Goal: Task Accomplishment & Management: Use online tool/utility

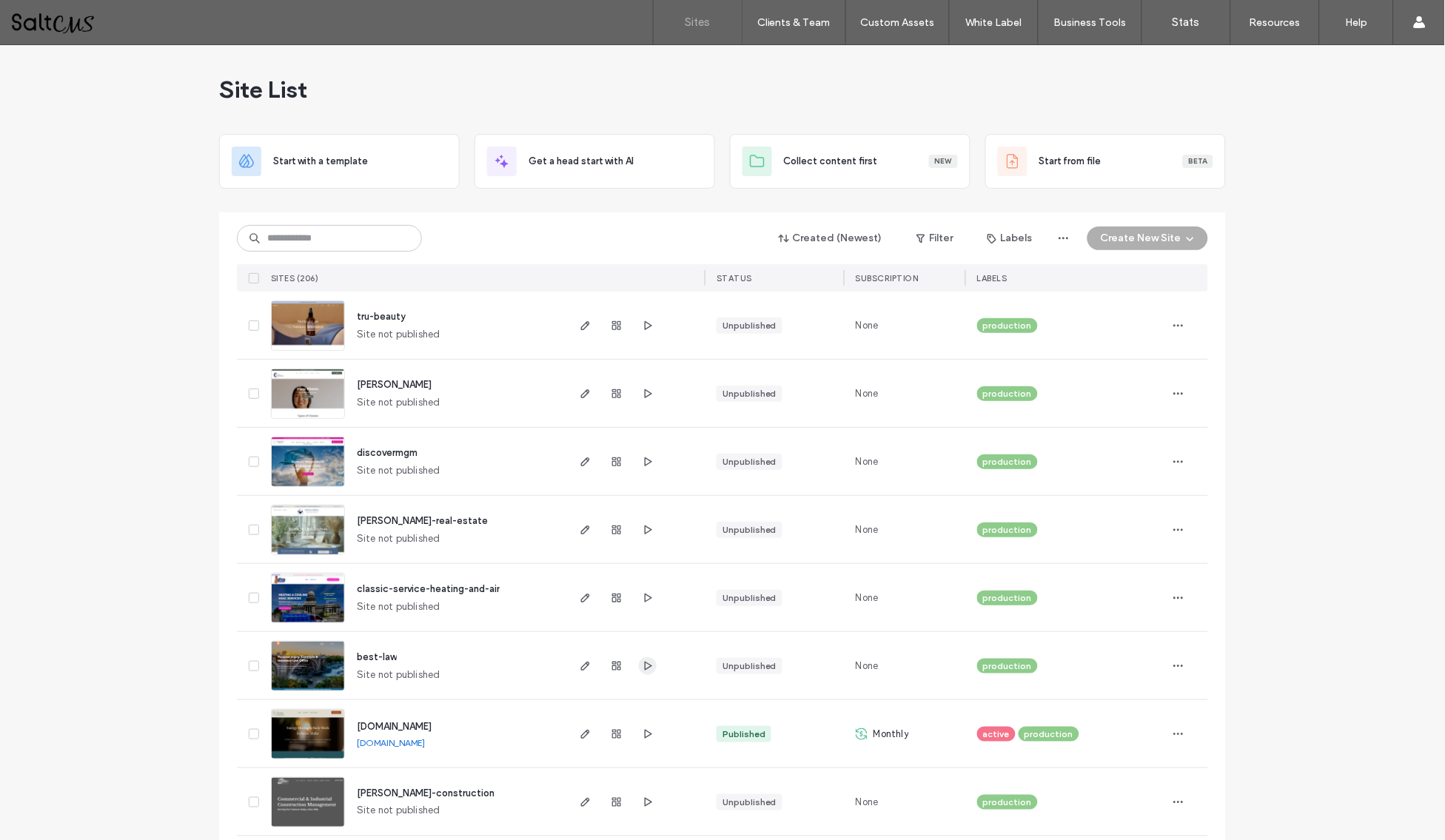
click at [645, 664] on use "button" at bounding box center [648, 665] width 8 height 9
click at [583, 667] on icon "button" at bounding box center [585, 666] width 12 height 12
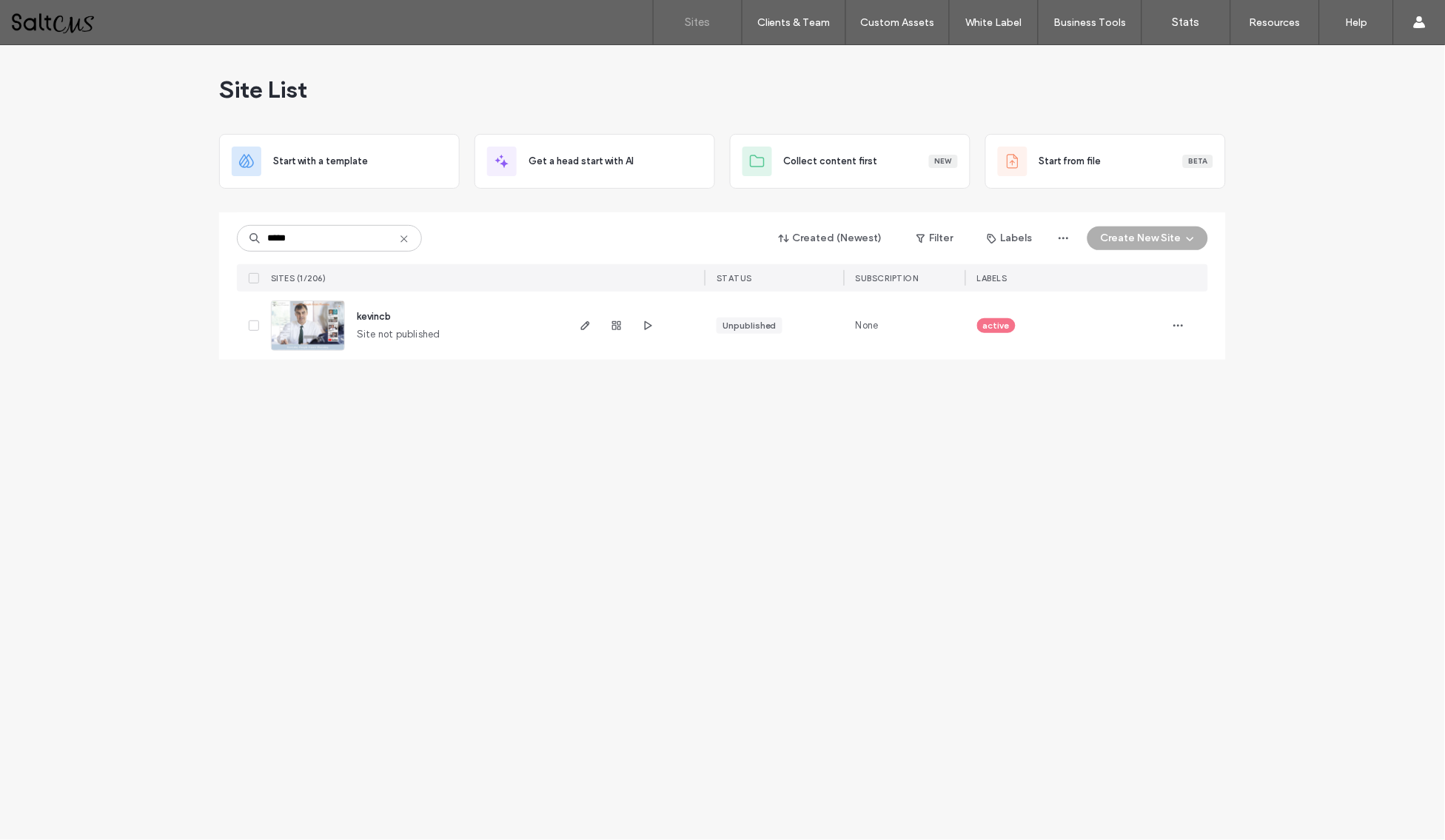
click at [404, 244] on icon at bounding box center [404, 239] width 12 height 12
click at [687, 12] on link "Sites" at bounding box center [697, 22] width 88 height 45
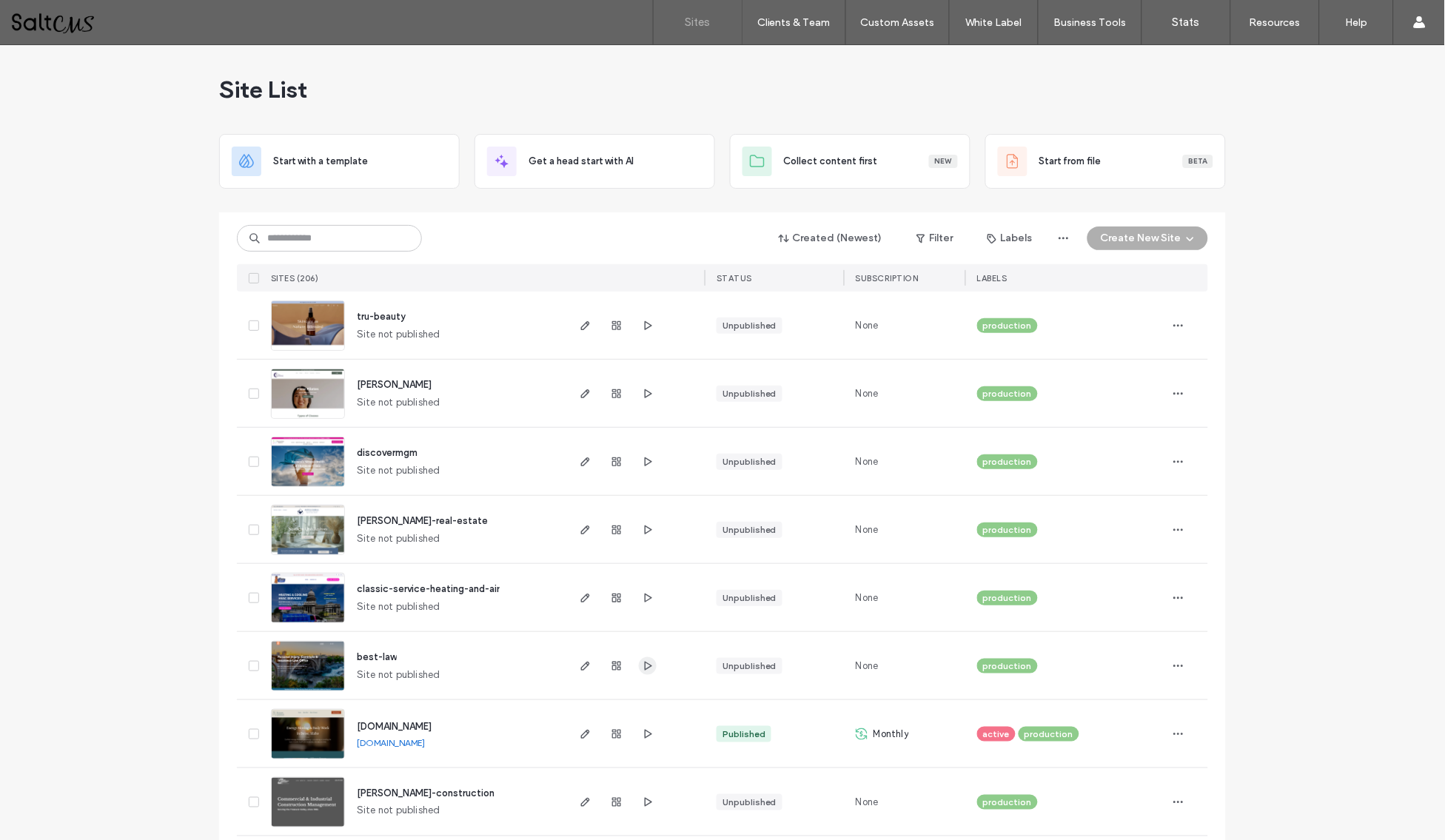
click at [645, 667] on use "button" at bounding box center [648, 665] width 8 height 9
click at [580, 663] on icon "button" at bounding box center [585, 666] width 12 height 12
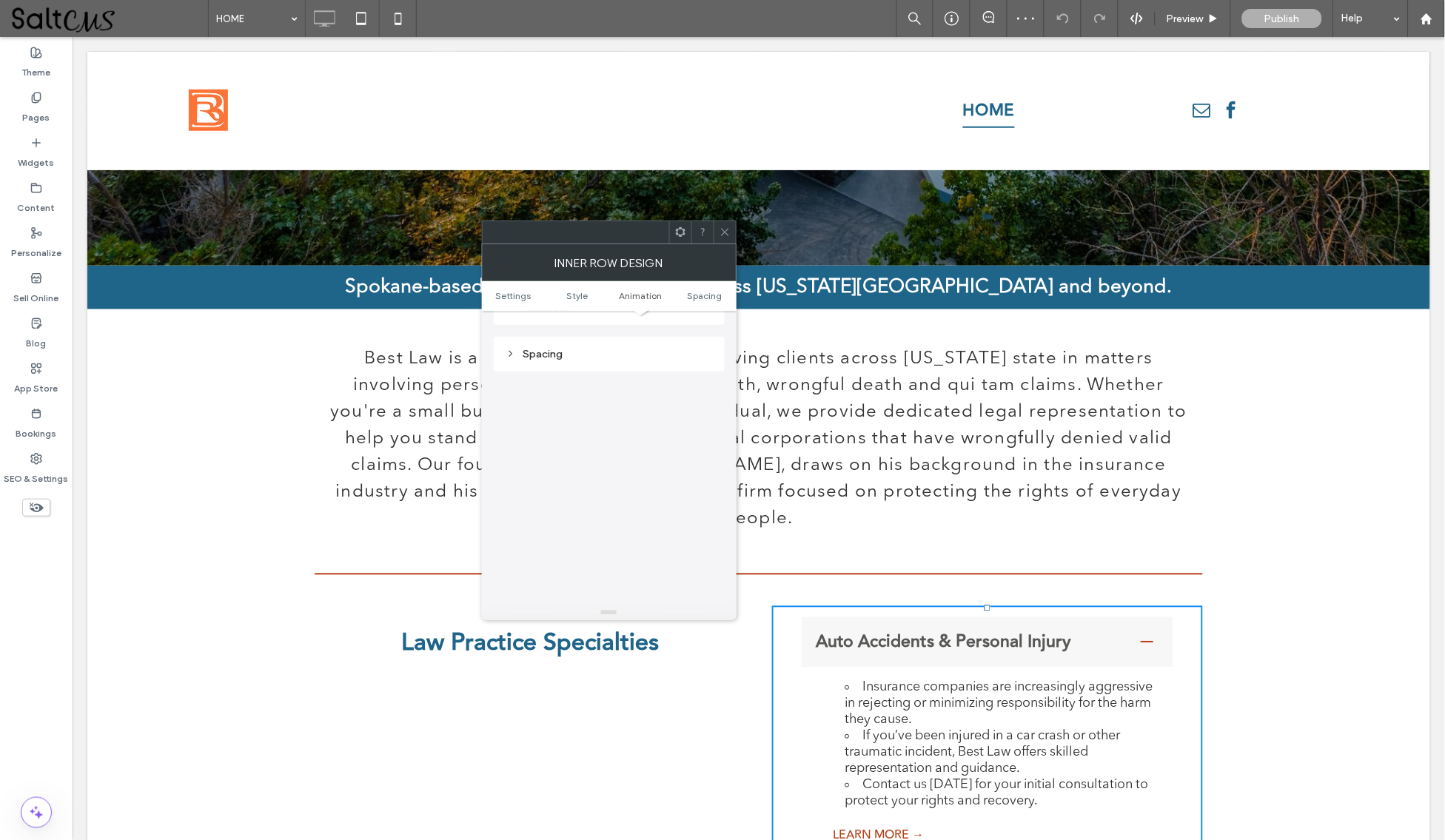
scroll to position [456, 0]
click at [728, 227] on icon at bounding box center [724, 231] width 11 height 11
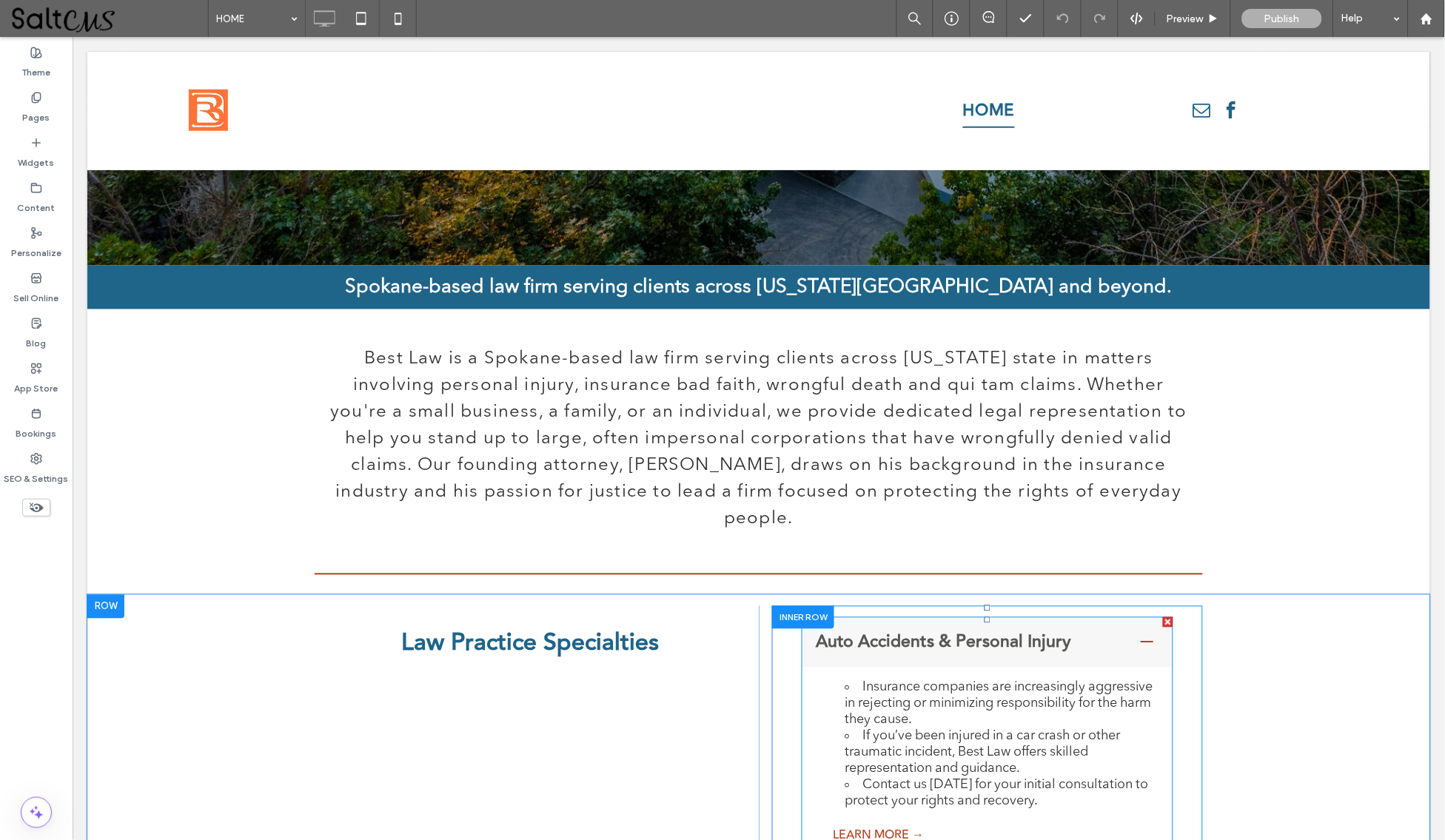
click at [904, 628] on span "Auto Accidents & Personal Injury" at bounding box center [971, 642] width 313 height 27
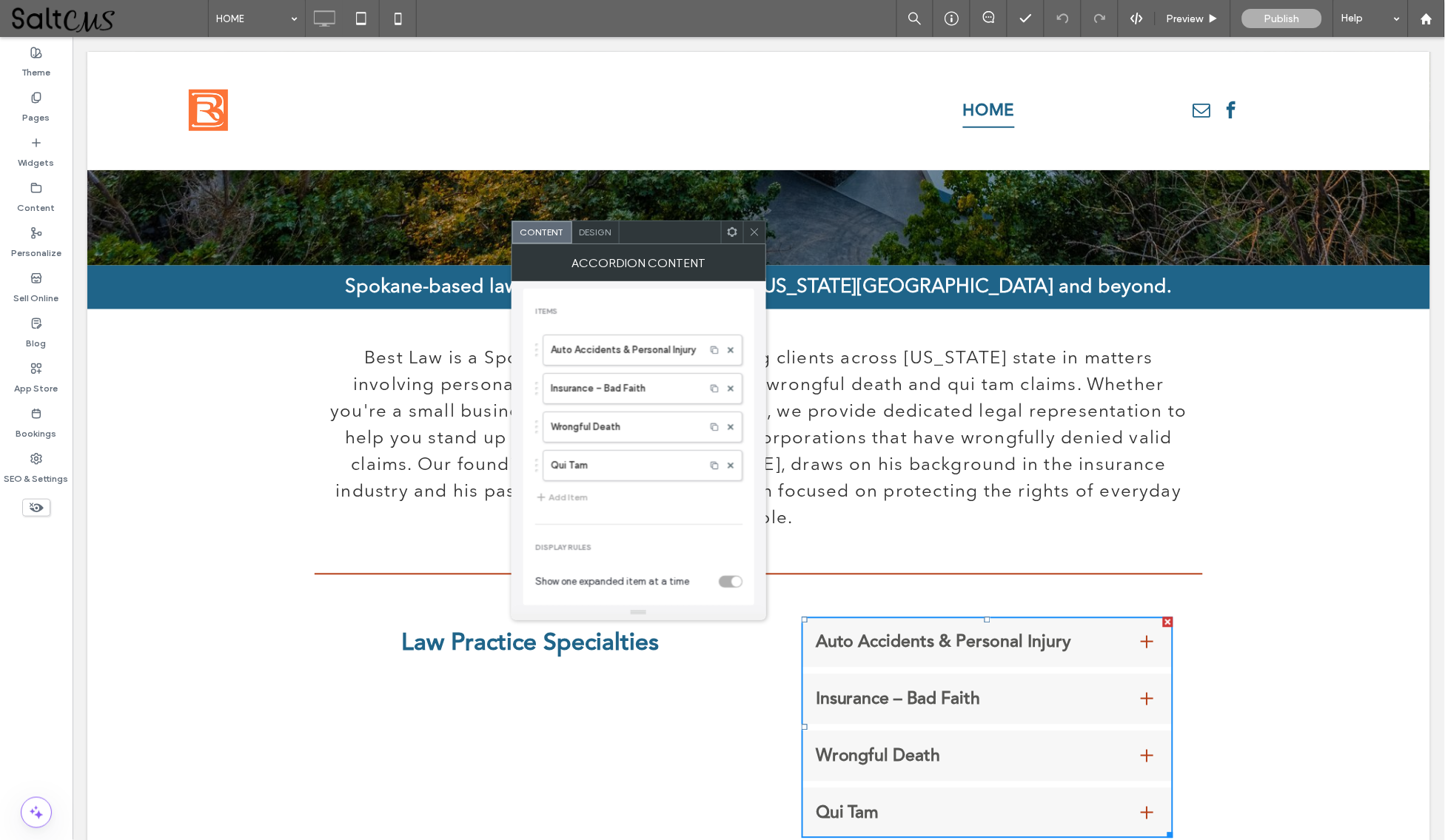
click at [590, 240] on div "Design" at bounding box center [595, 232] width 47 height 22
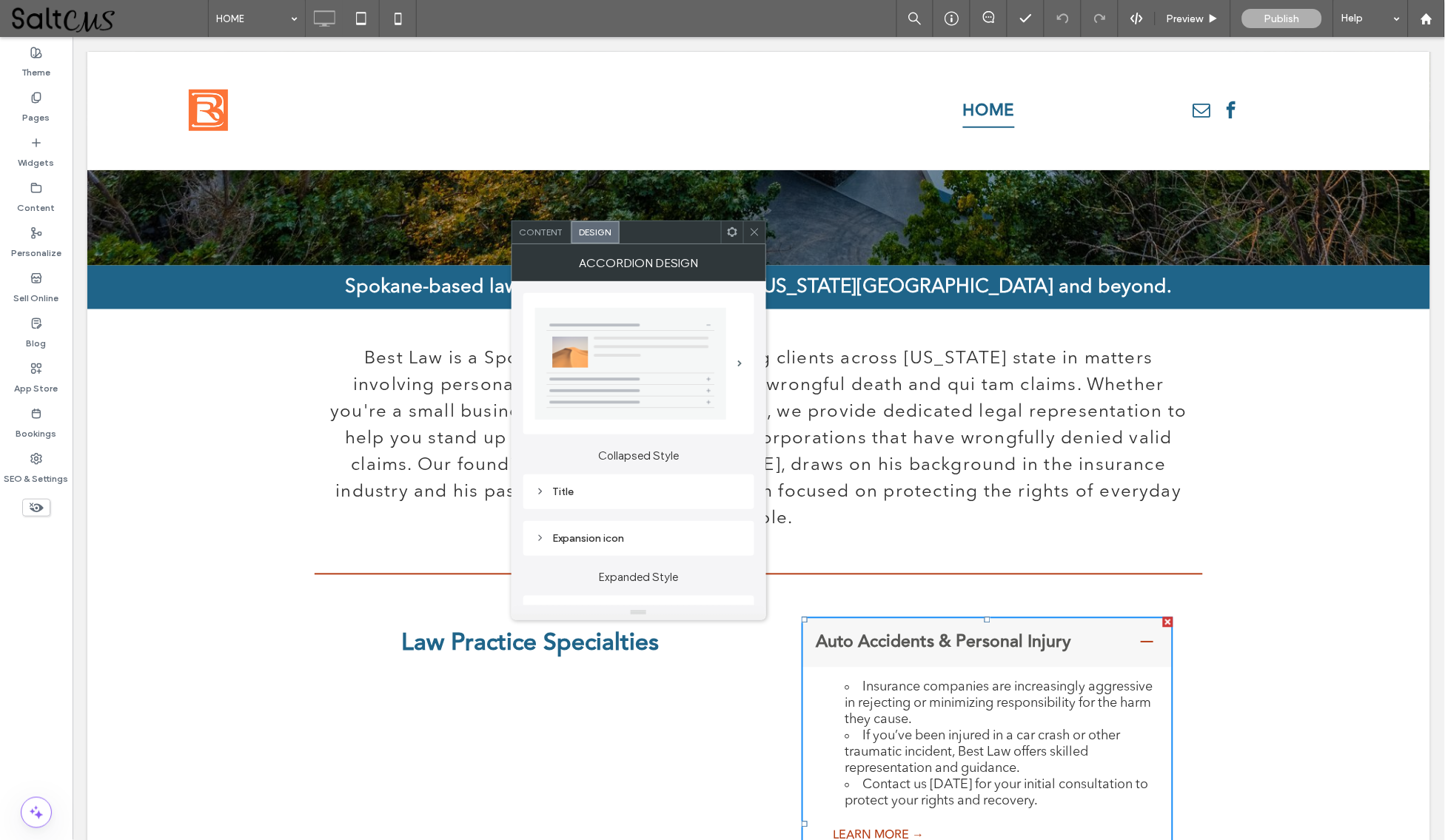
scroll to position [146, 0]
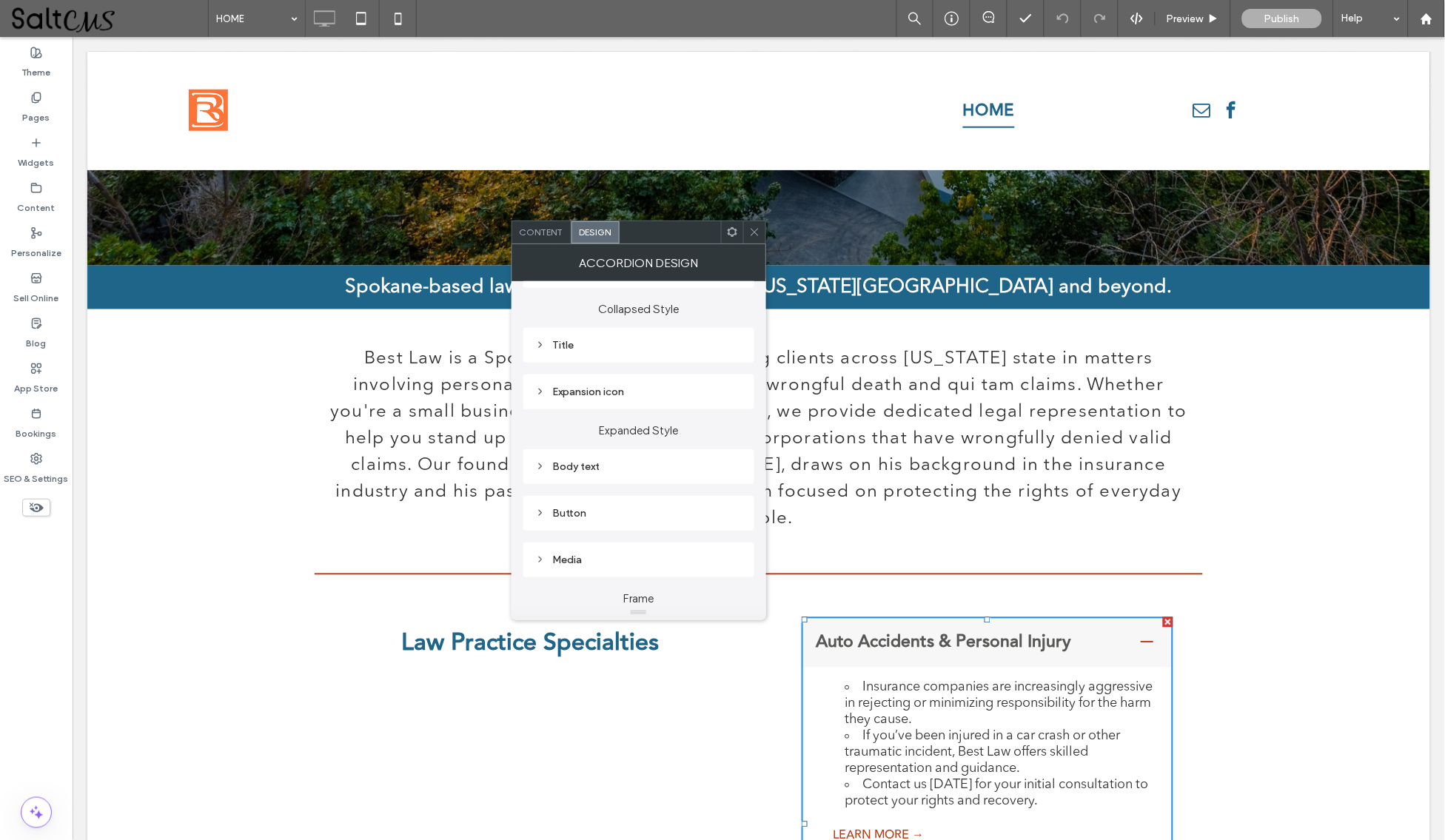
click at [566, 510] on div "Button" at bounding box center [638, 513] width 207 height 13
click at [688, 413] on div "Design" at bounding box center [638, 431] width 207 height 37
click at [702, 423] on label "Design" at bounding box center [633, 431] width 195 height 29
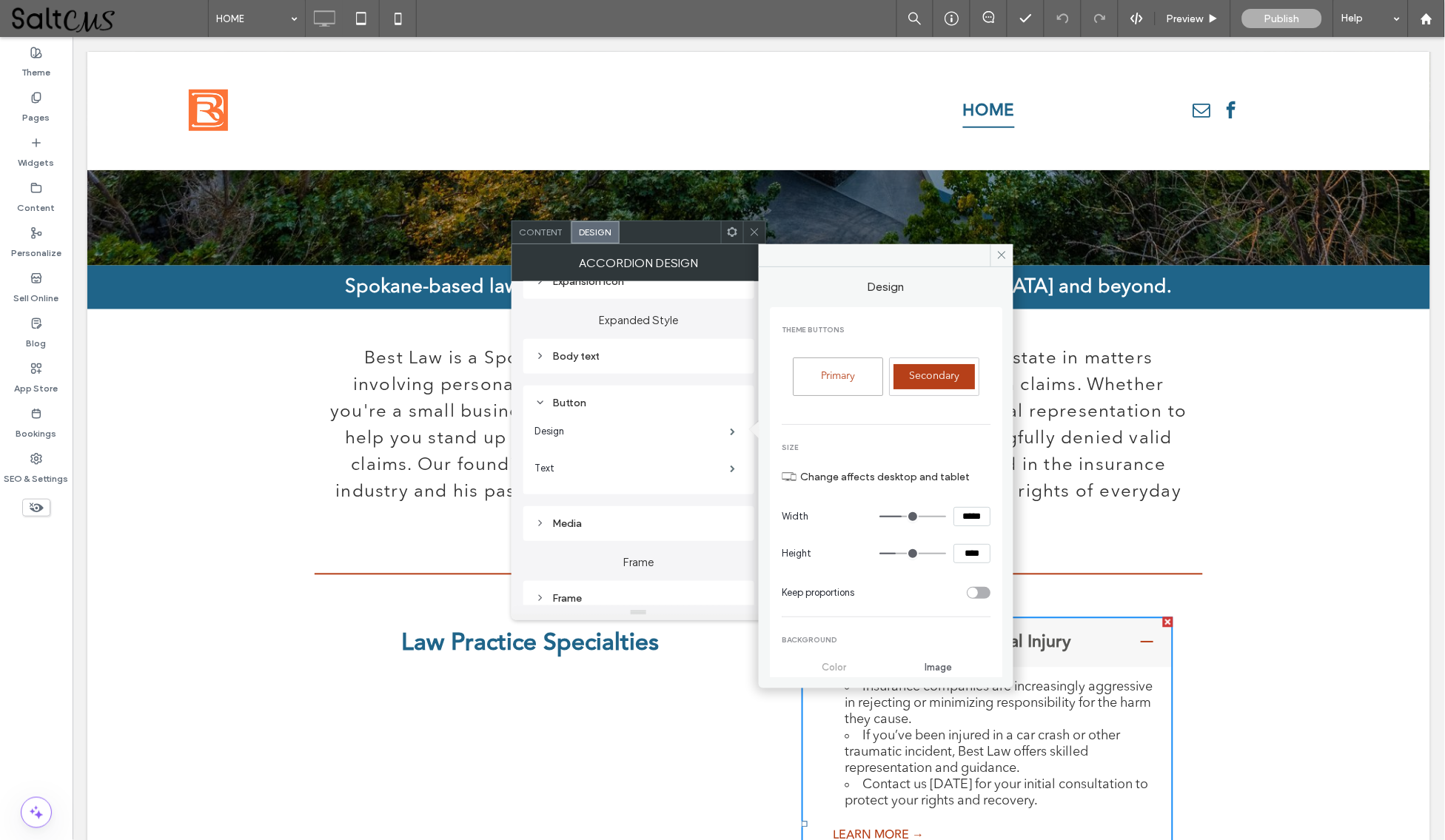
scroll to position [161, 0]
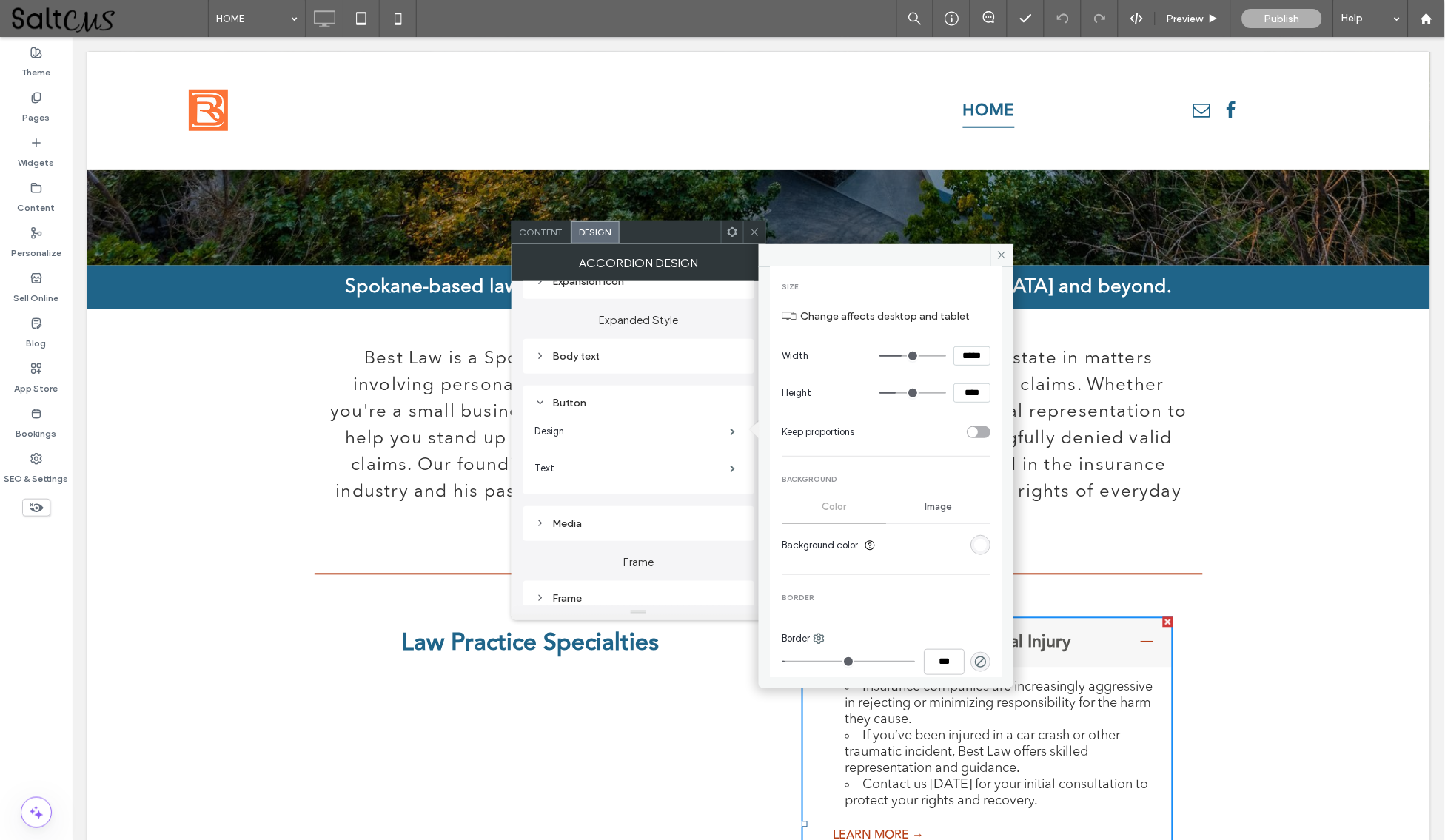
click at [971, 652] on div "rgba(0, 0, 0, 0)" at bounding box center [981, 662] width 20 height 20
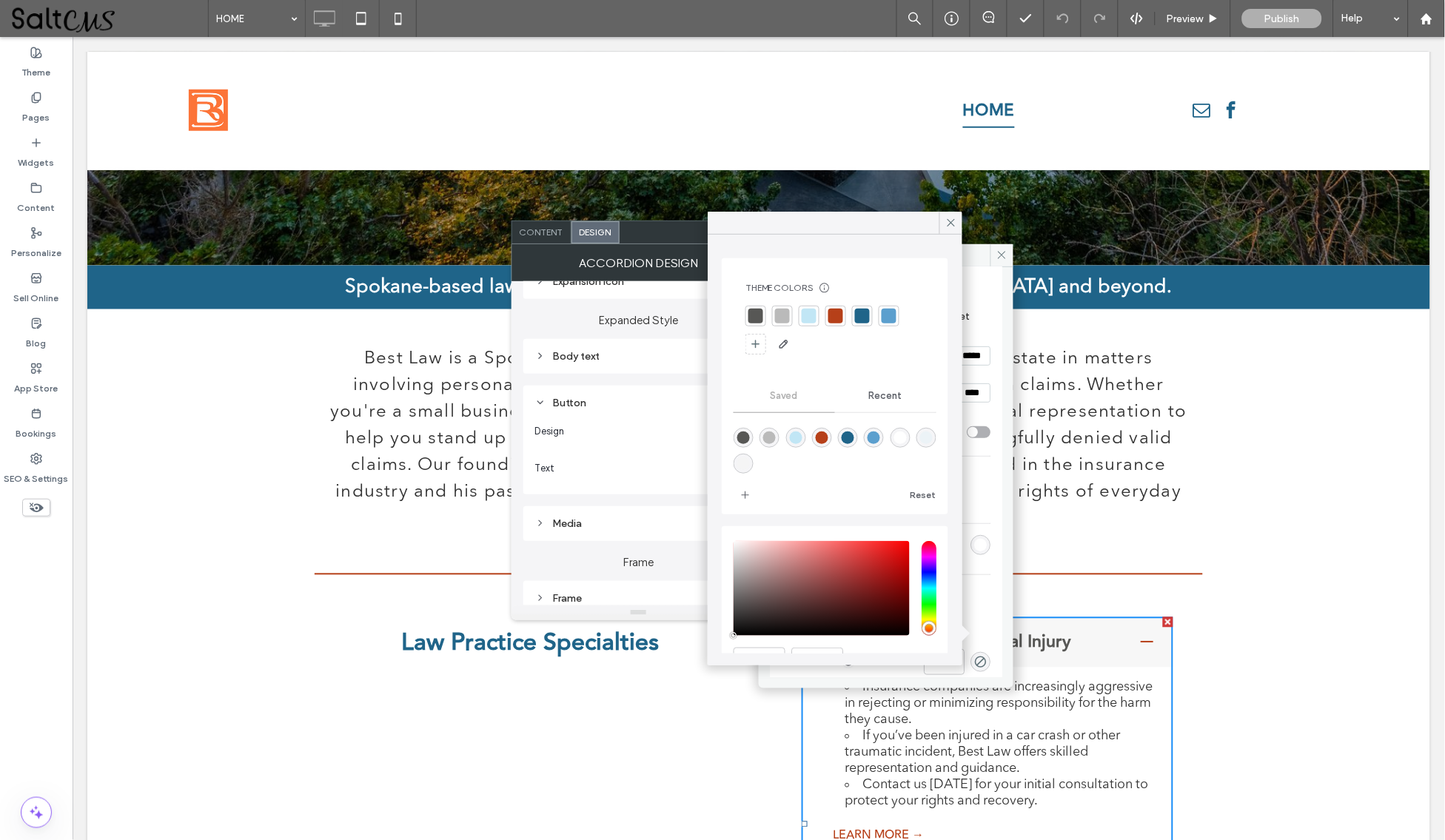
click at [828, 435] on div "rgba(182,64,25,1)" at bounding box center [822, 437] width 13 height 13
type input "*"
type input "*******"
type input "***"
type input "****"
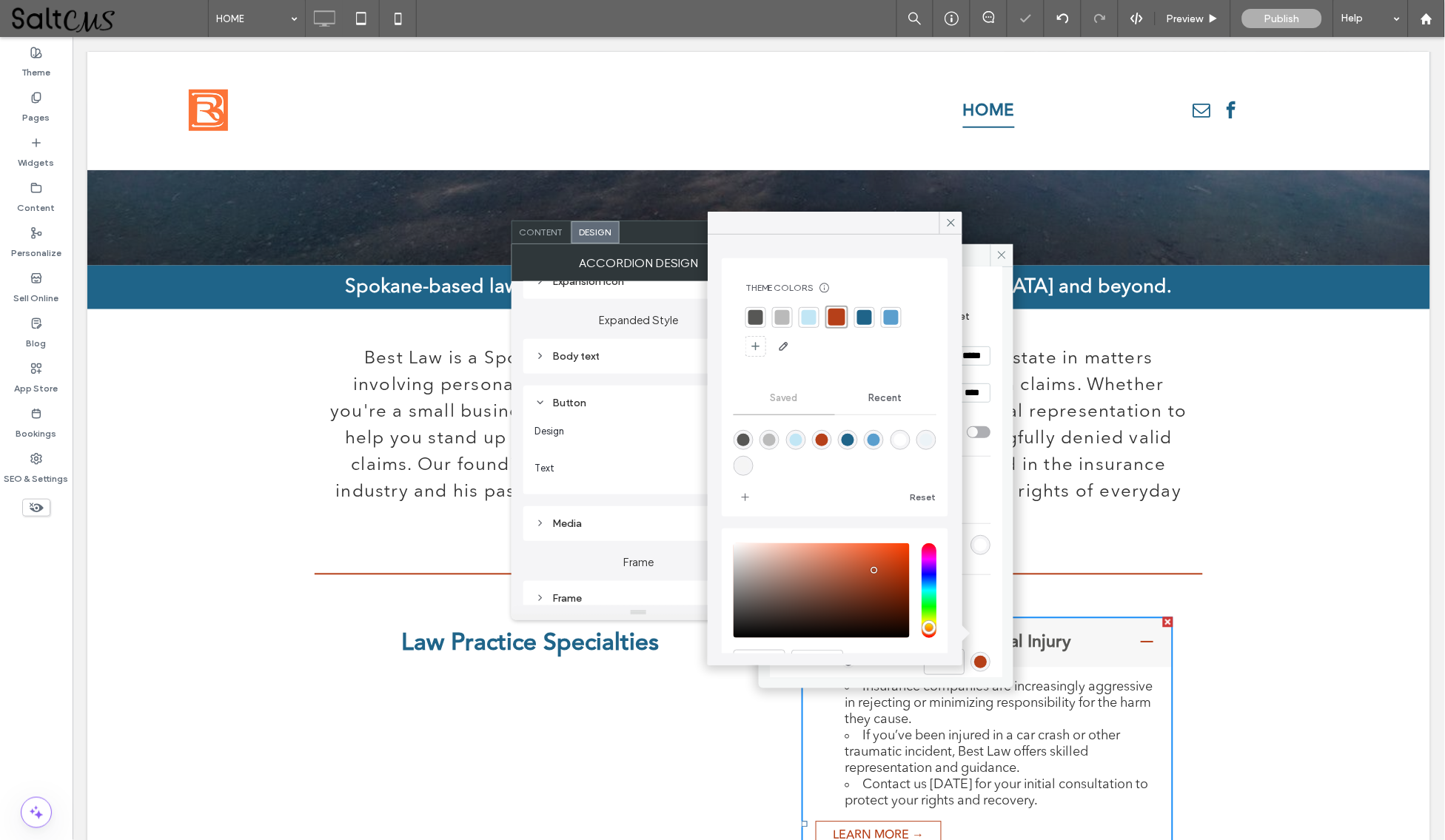
scroll to position [0, 0]
click at [955, 220] on icon at bounding box center [951, 223] width 13 height 13
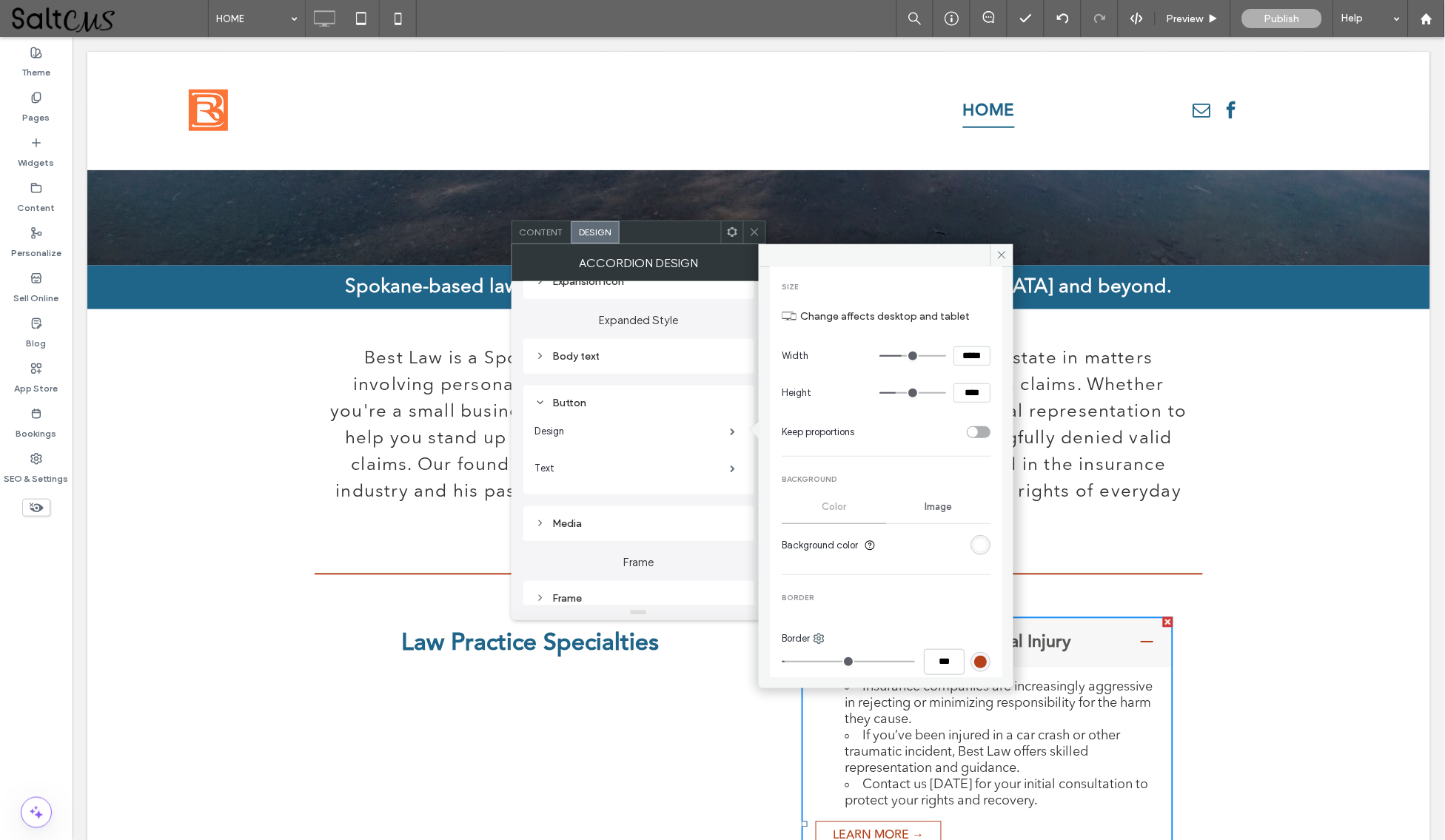
click at [974, 656] on div "rgb(182, 64, 25)" at bounding box center [980, 662] width 13 height 13
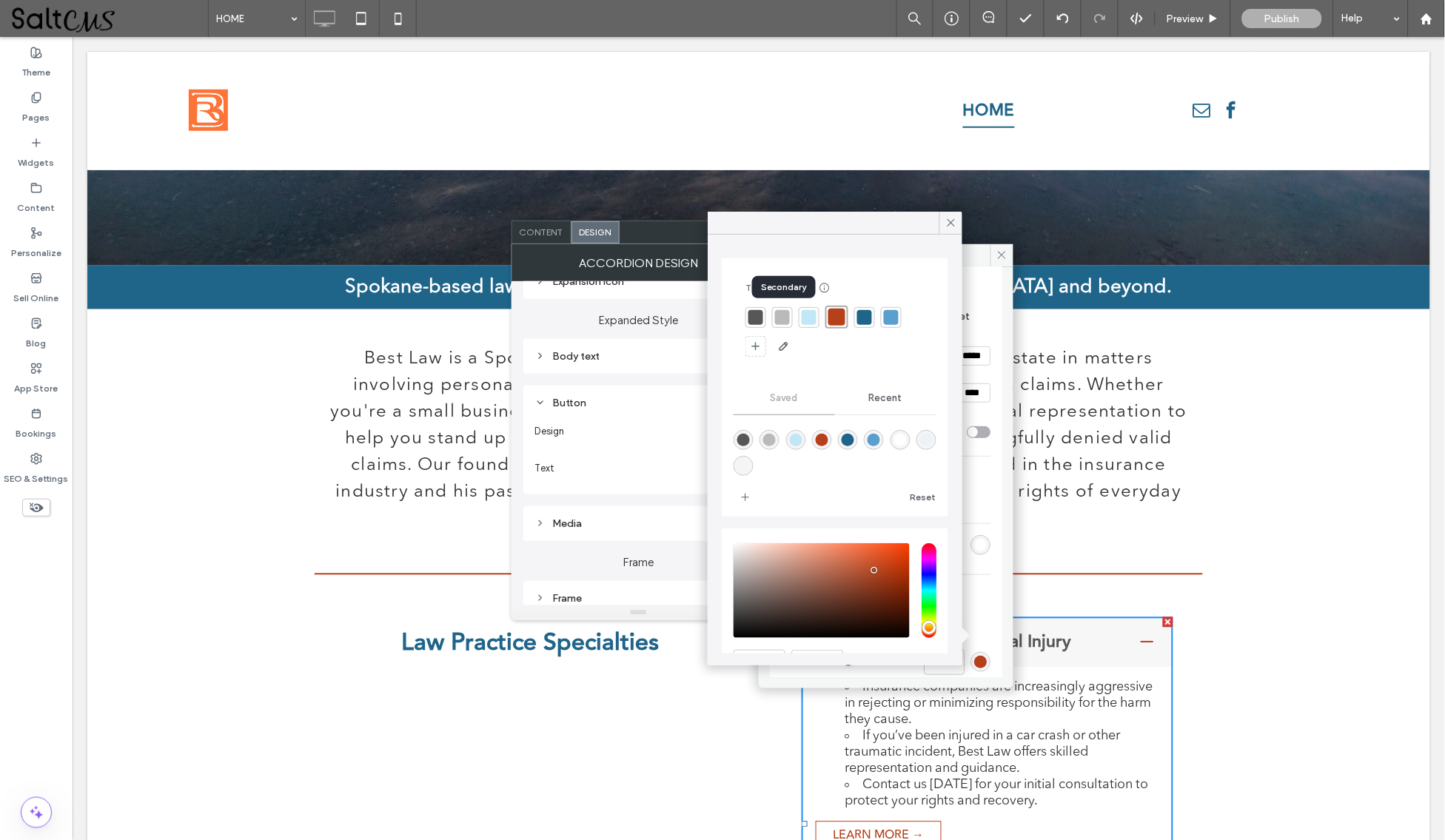
click at [786, 316] on div at bounding box center [782, 318] width 15 height 15
type input "*"
click at [946, 219] on icon at bounding box center [951, 223] width 13 height 13
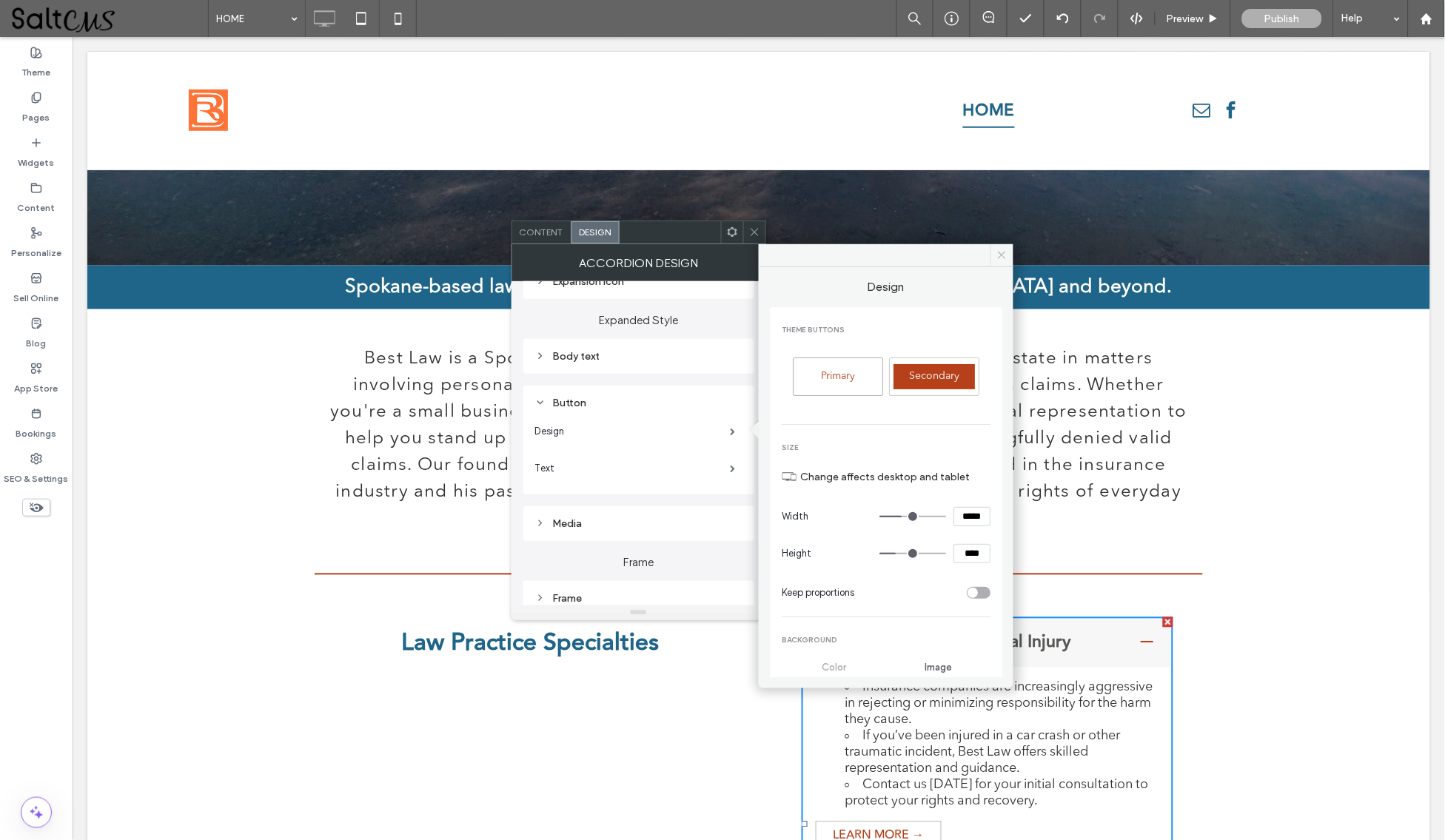
click at [1008, 252] on icon at bounding box center [1002, 255] width 11 height 11
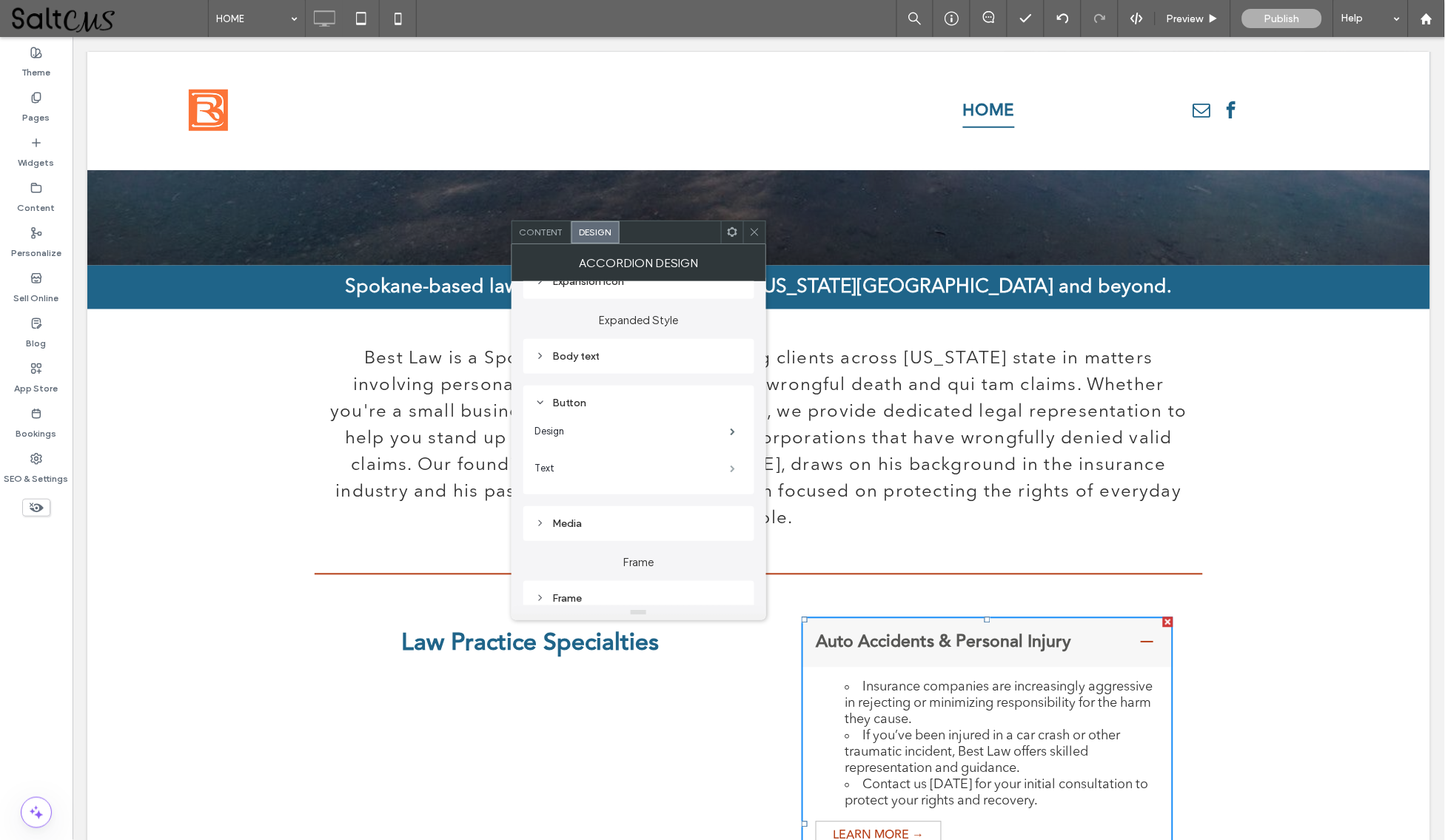
click at [734, 466] on span at bounding box center [733, 468] width 5 height 8
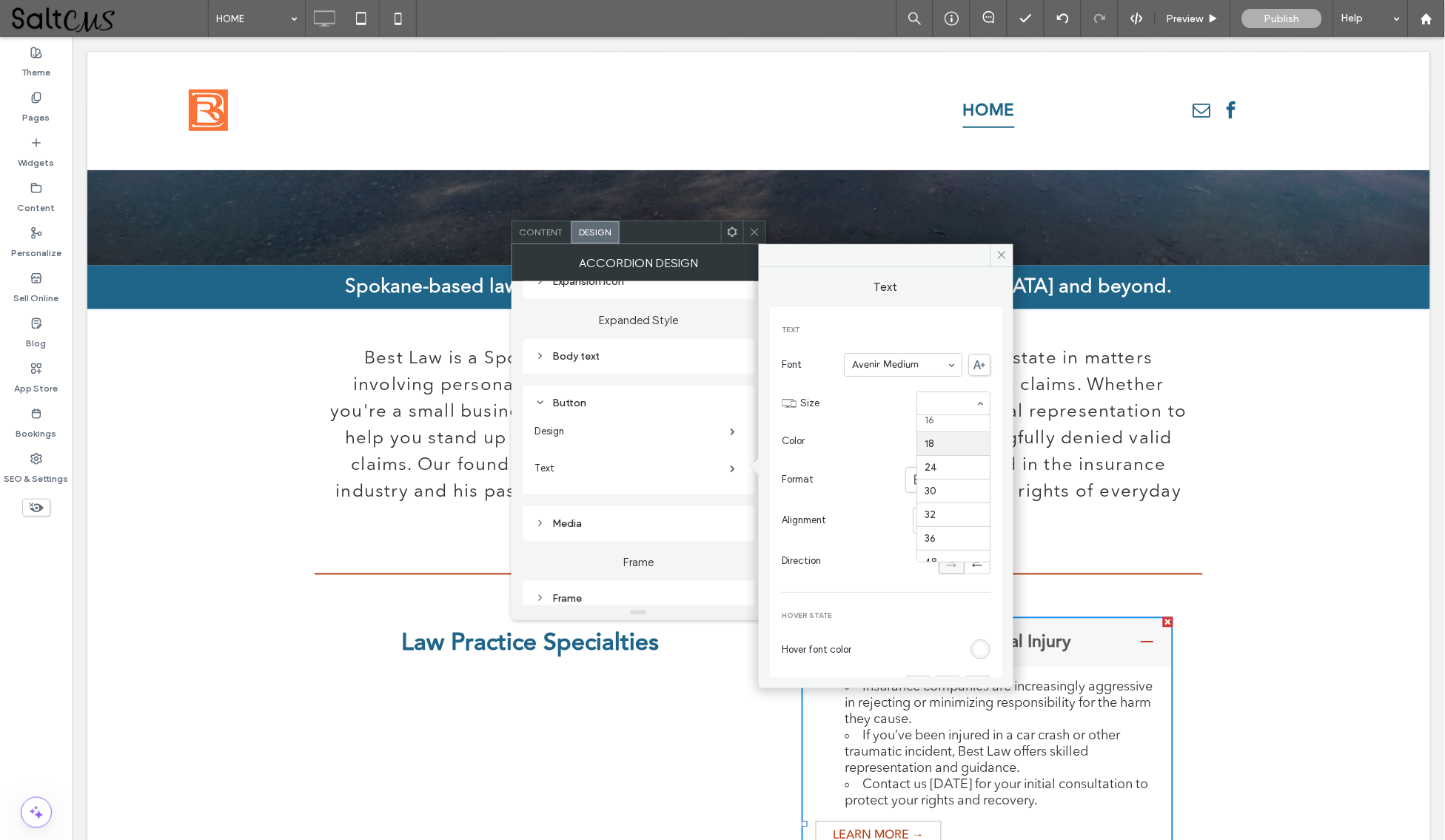
scroll to position [124, 0]
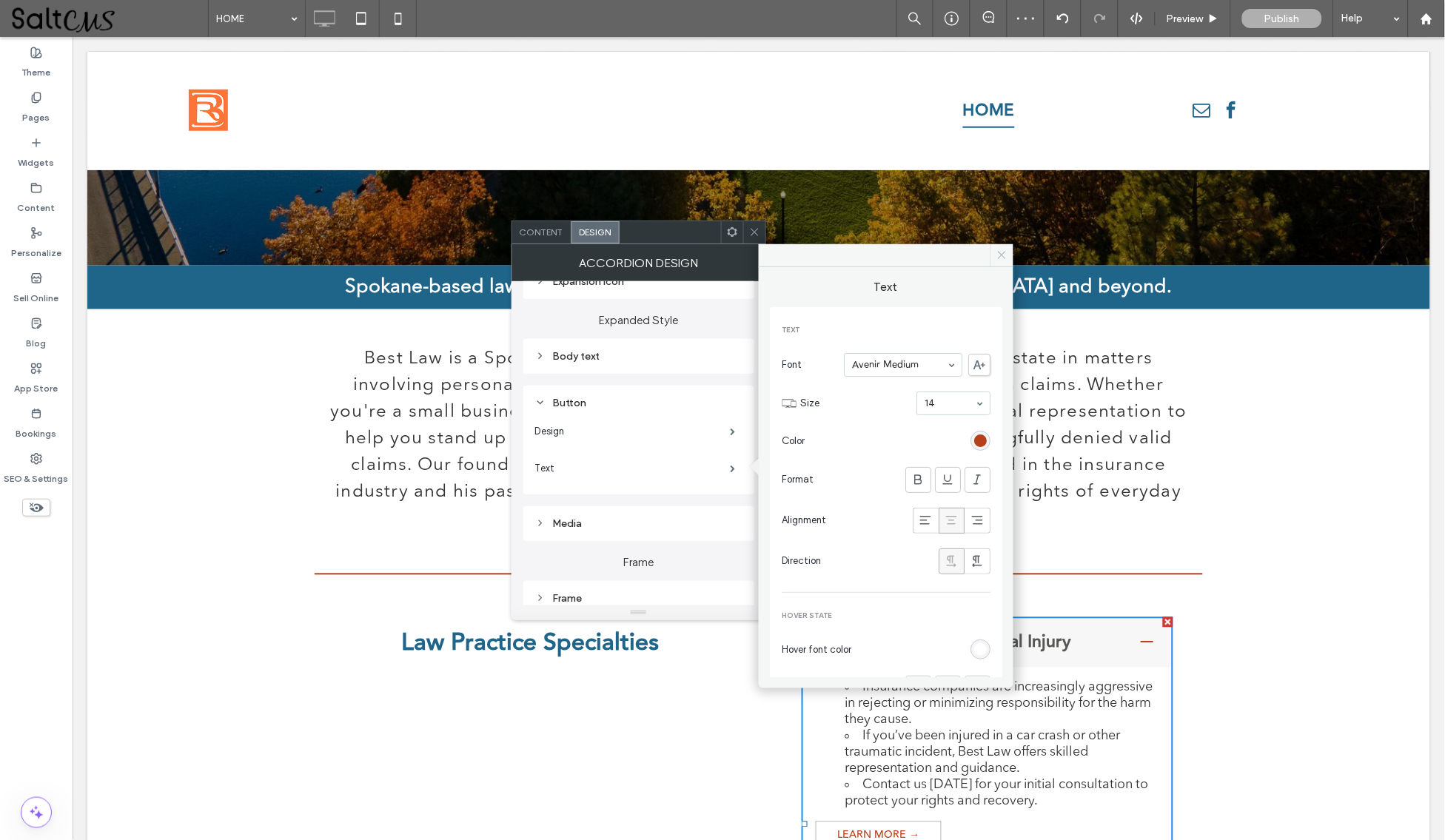
click at [991, 257] on span at bounding box center [1002, 255] width 23 height 22
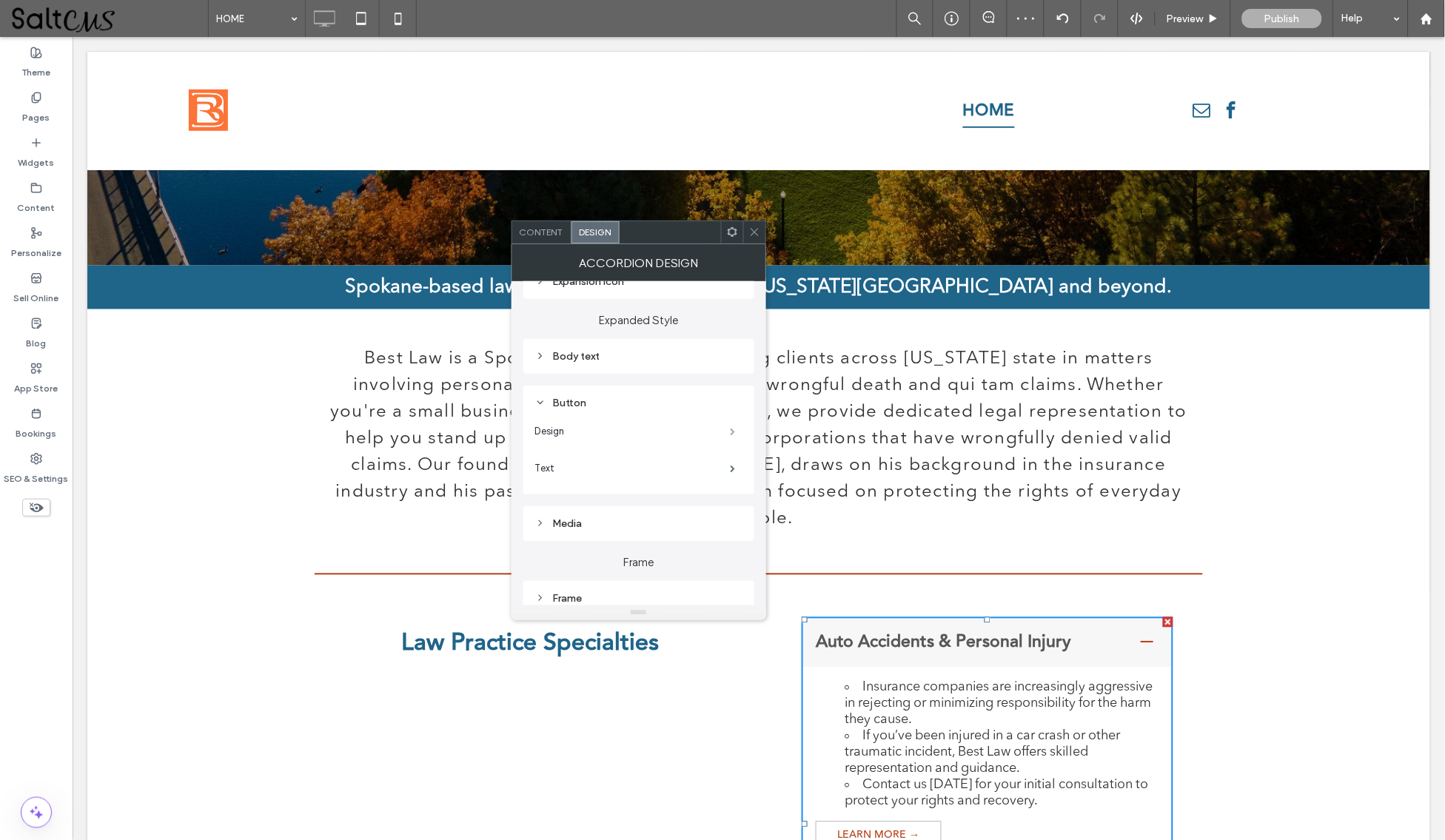
click at [734, 428] on span at bounding box center [733, 431] width 5 height 8
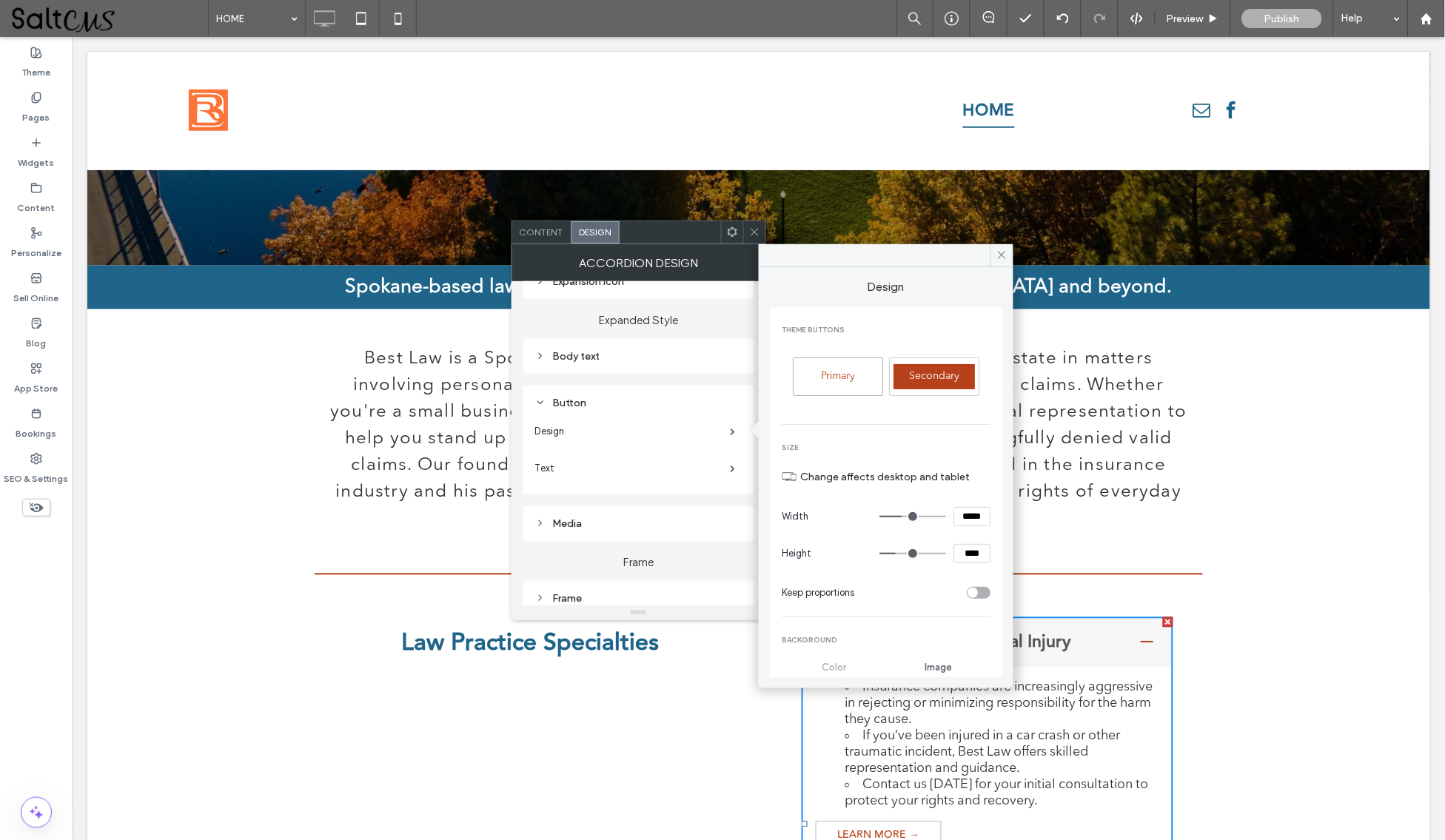
drag, startPoint x: 950, startPoint y: 548, endPoint x: 990, endPoint y: 550, distance: 40.0
click at [990, 550] on div "THEME buttons Primary Secondary Size Change affects desktop and tablet Width **…" at bounding box center [886, 730] width 232 height 847
type input "**"
type input "*"
type input "**"
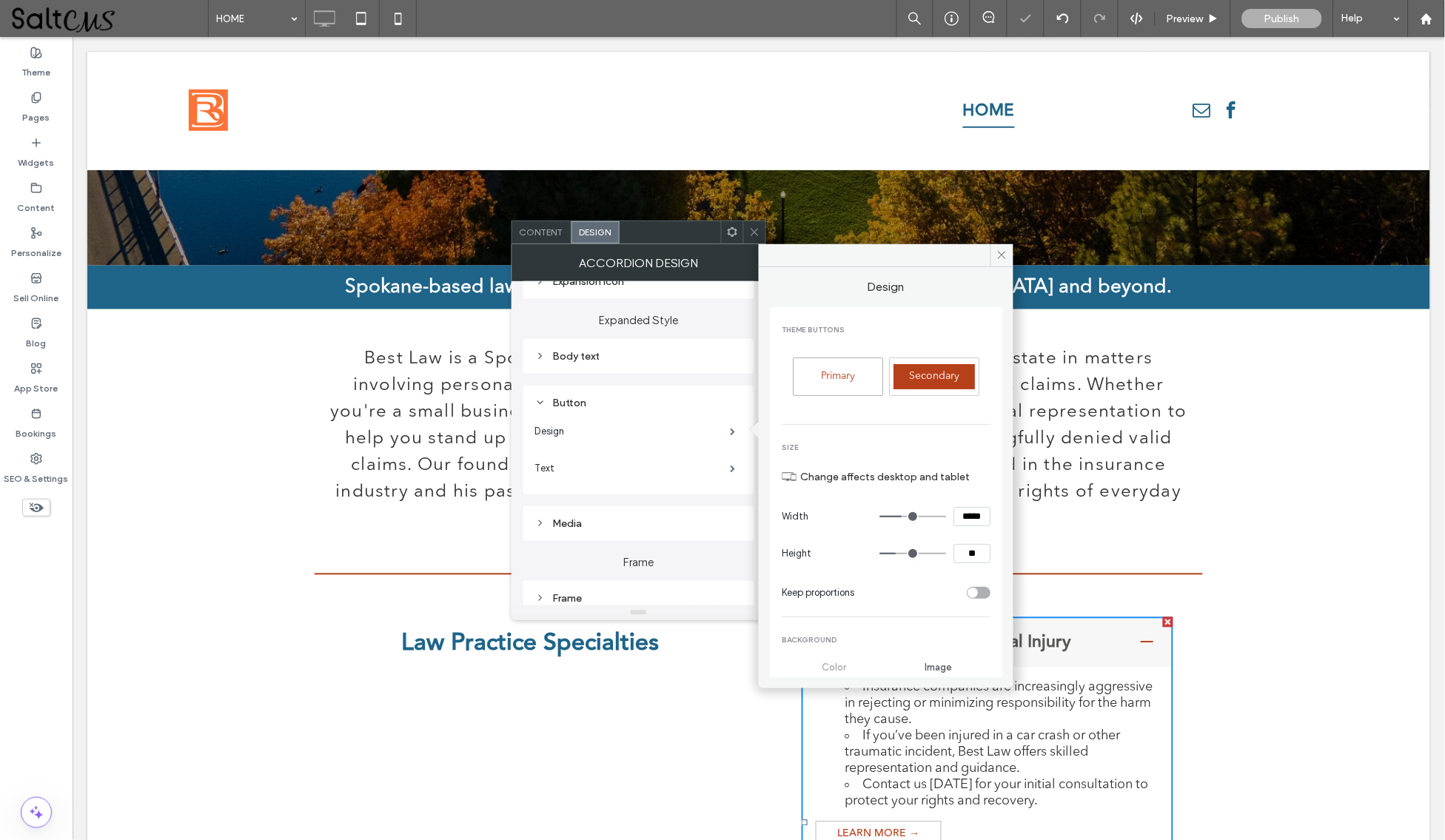
type input "****"
type input "*"
drag, startPoint x: 949, startPoint y: 515, endPoint x: 1003, endPoint y: 523, distance: 54.6
click at [1003, 523] on div "Design THEME buttons Primary Secondary Size Change affects desktop and tablet W…" at bounding box center [886, 473] width 255 height 410
type input "***"
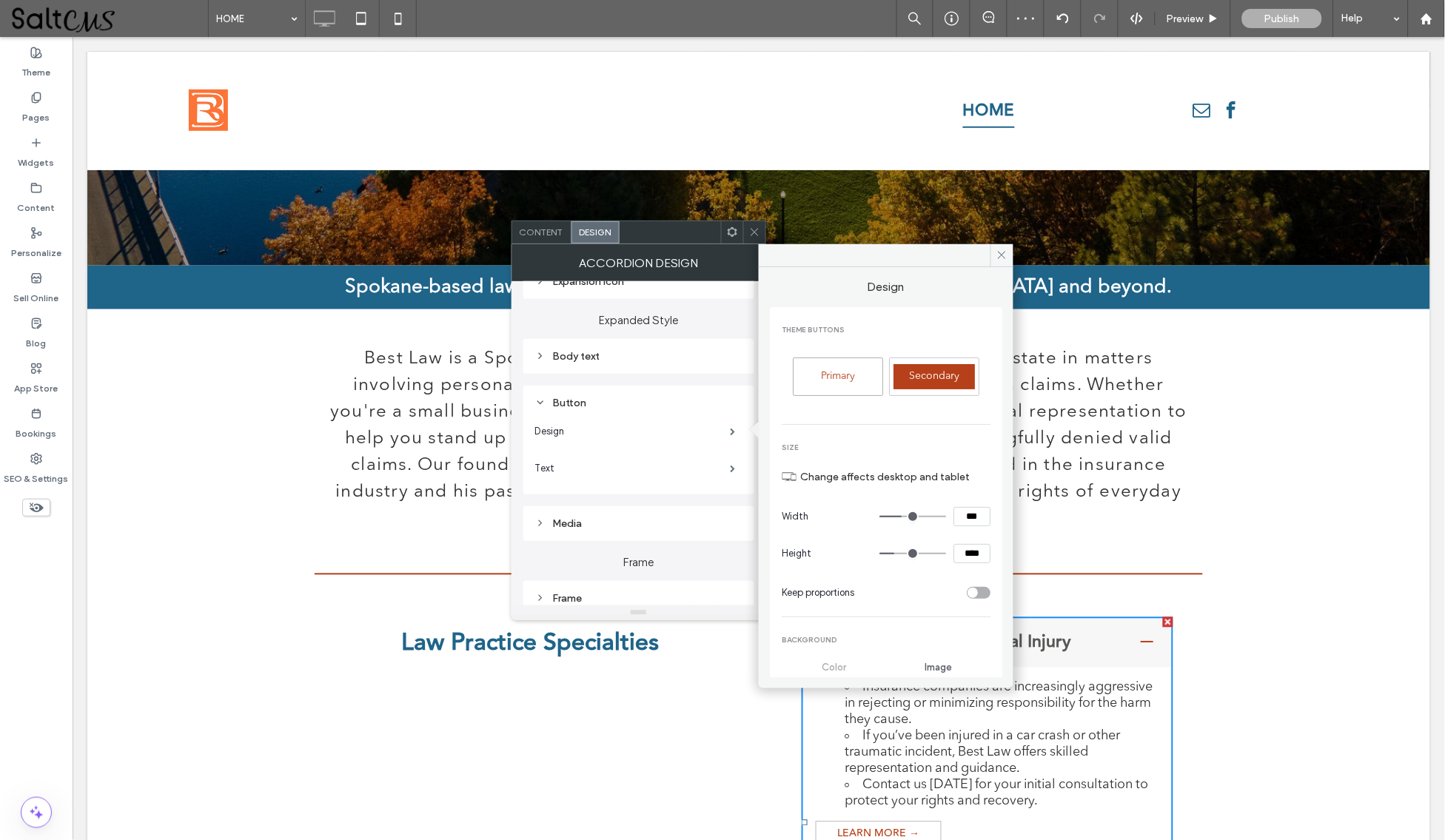
type input "*"
type input "***"
type input "*****"
type input "*"
click at [1003, 248] on span at bounding box center [1002, 255] width 23 height 22
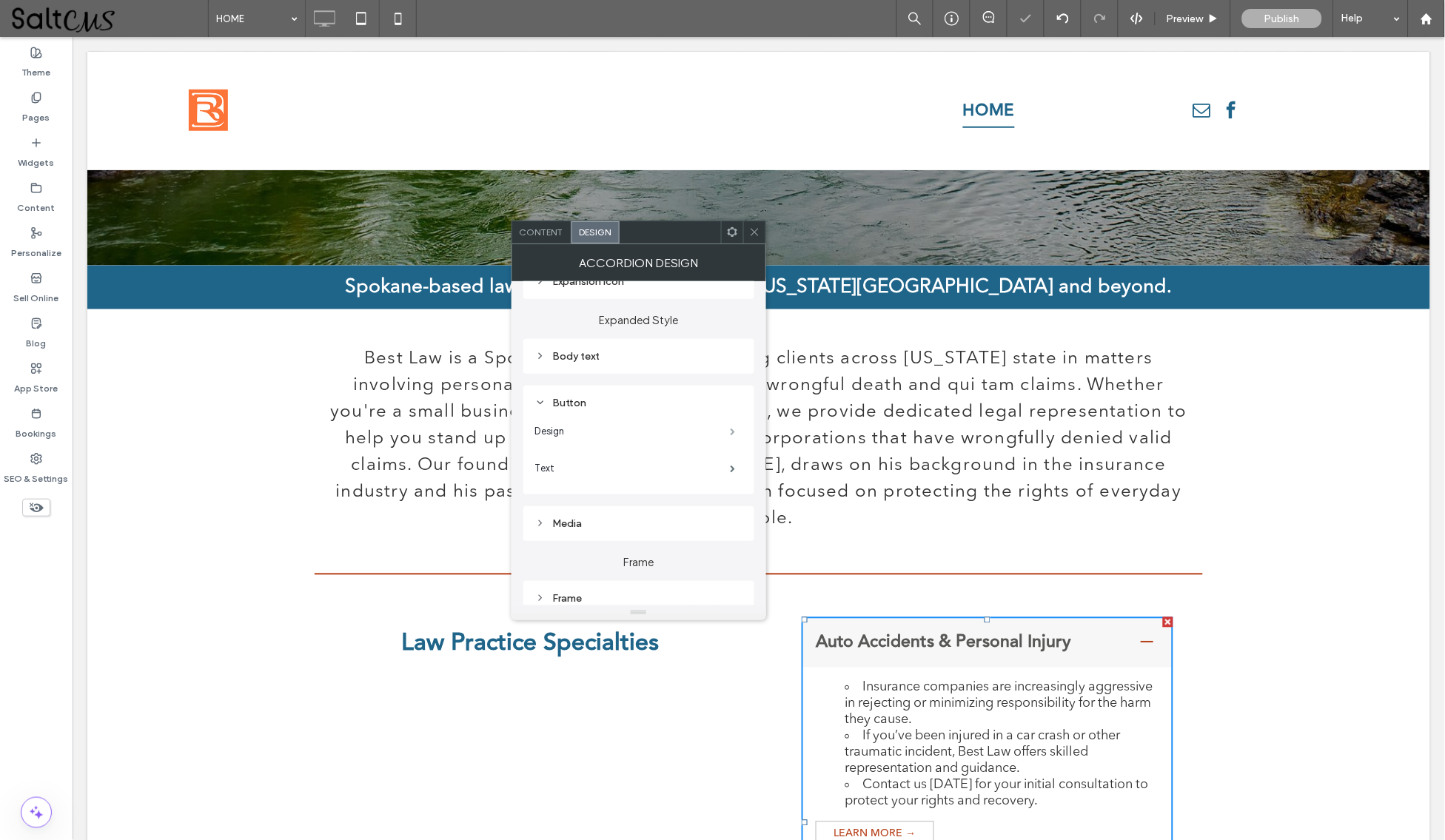
click at [732, 428] on span at bounding box center [733, 431] width 5 height 8
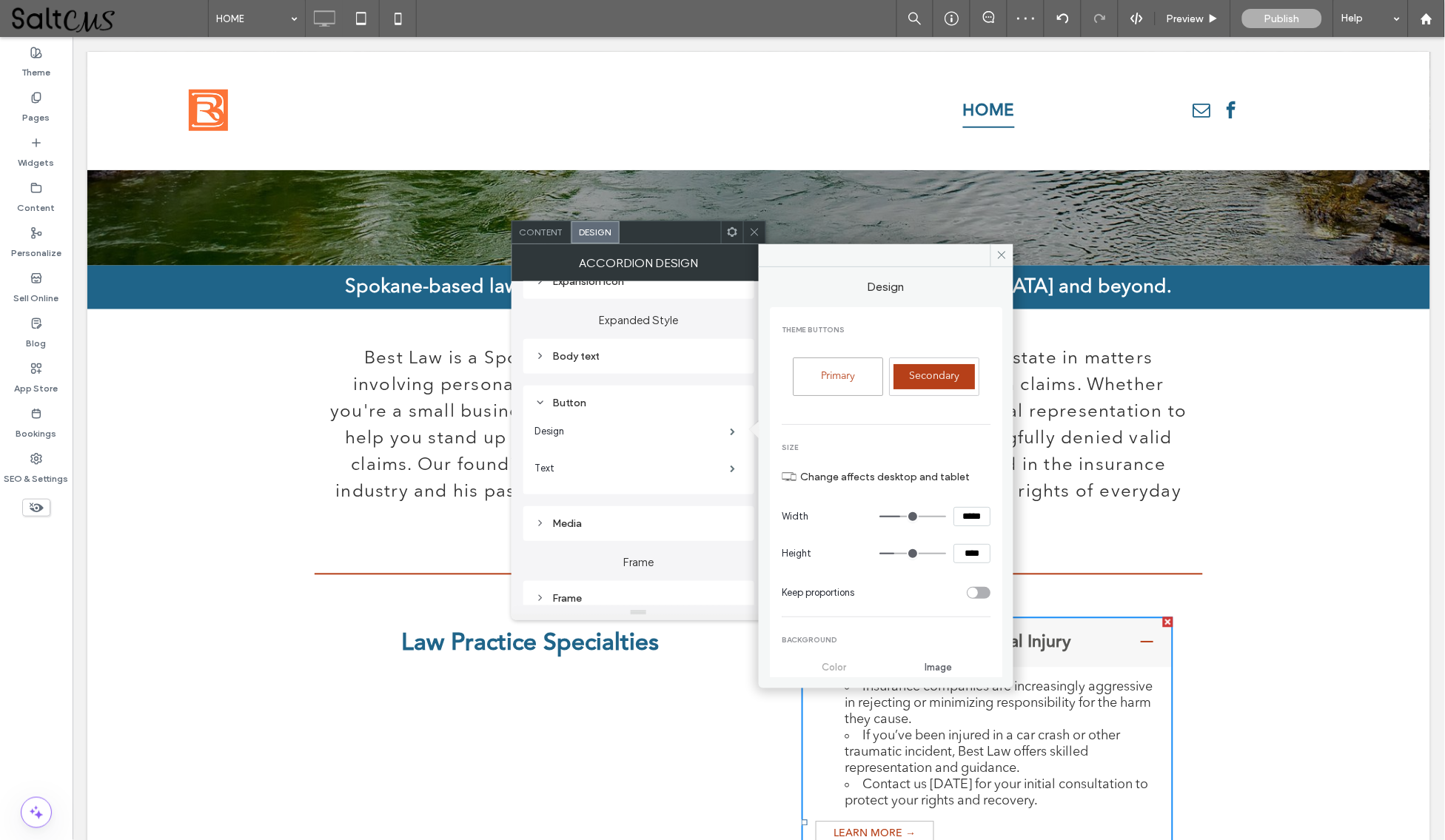
scroll to position [180, 0]
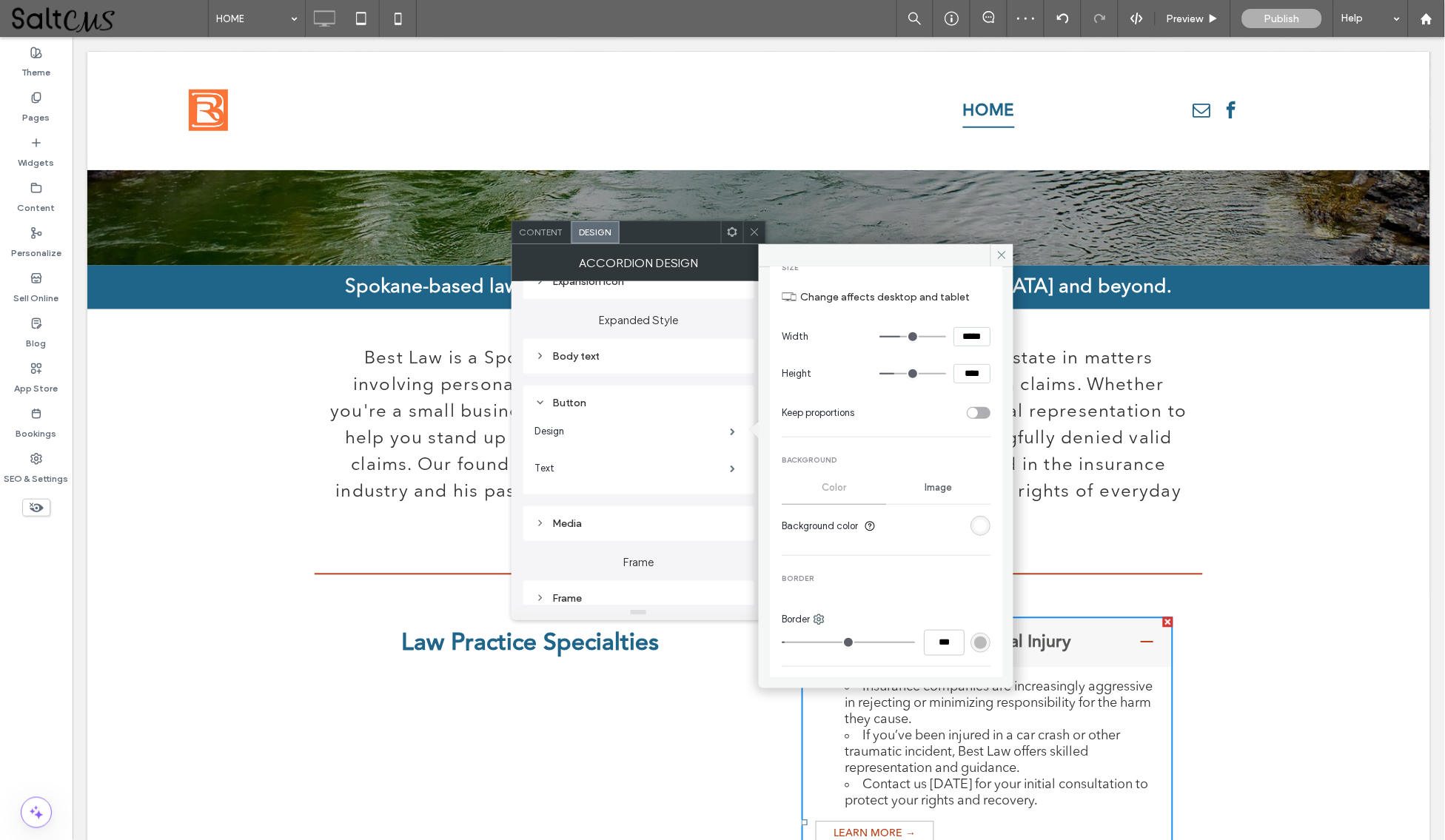
click at [971, 642] on div "rgb(186, 186, 186)" at bounding box center [981, 642] width 20 height 20
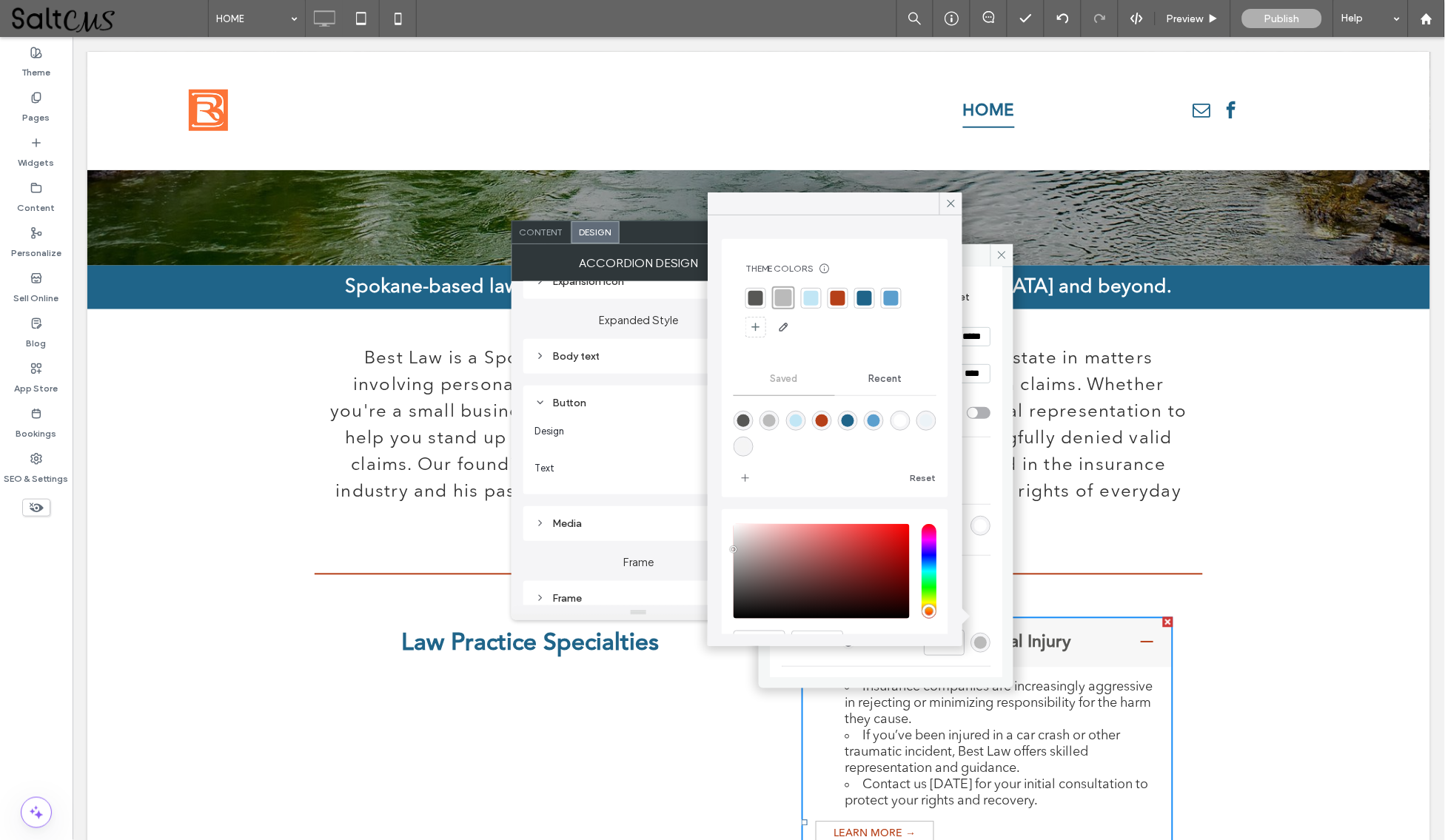
click at [806, 298] on div at bounding box center [812, 298] width 15 height 15
type input "*"
click at [945, 200] on icon at bounding box center [951, 203] width 13 height 13
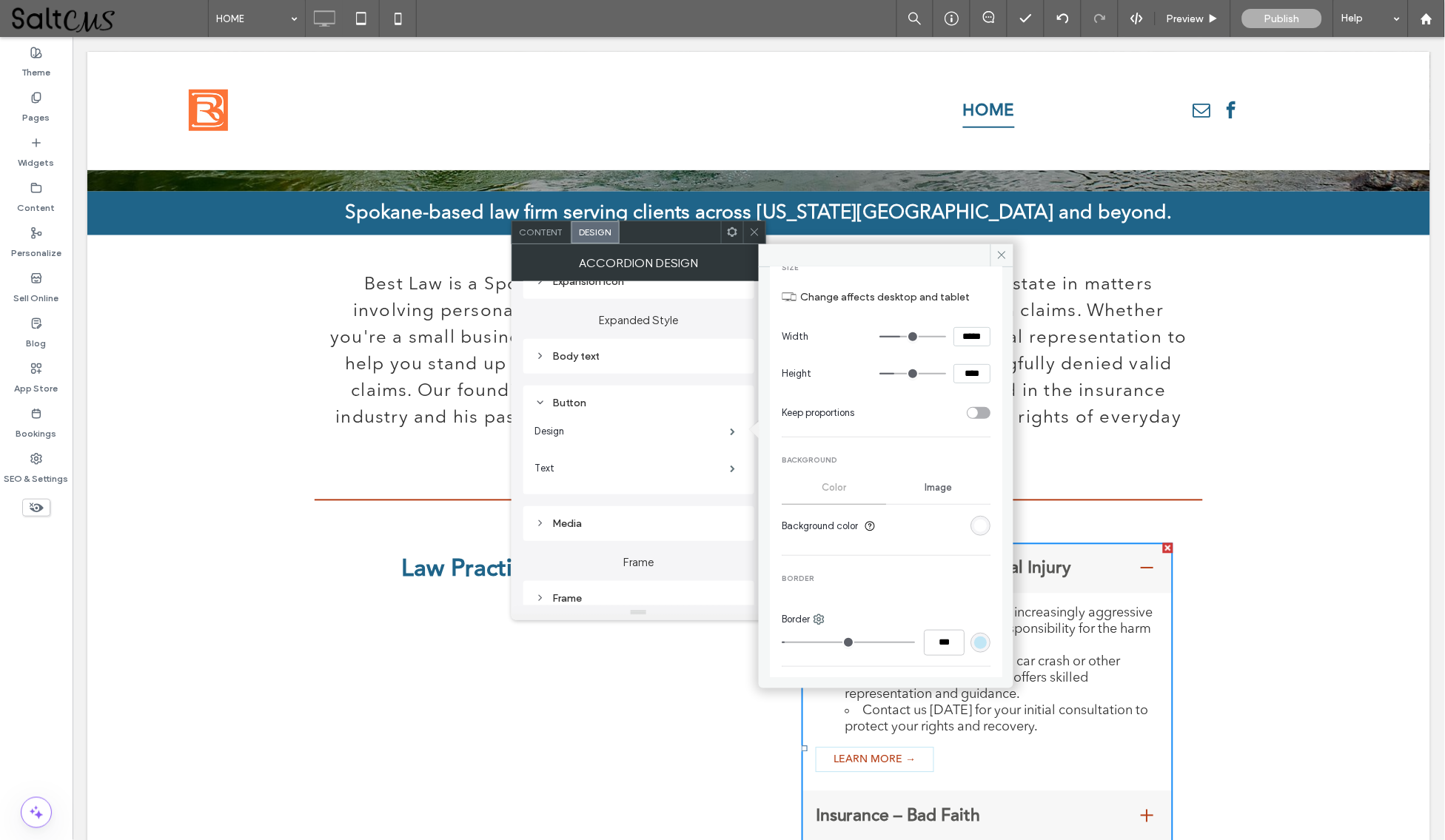
scroll to position [564, 0]
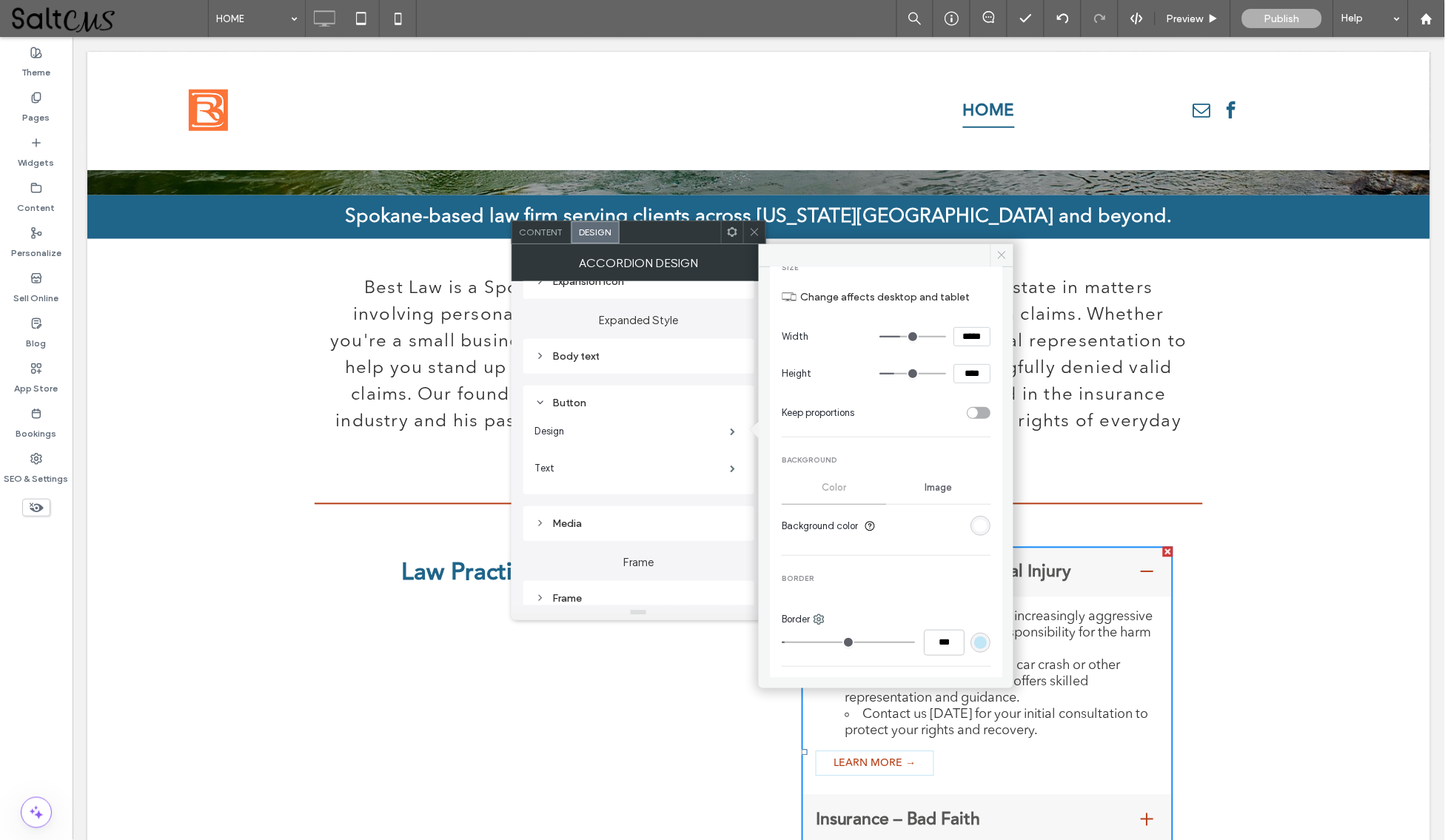
click at [998, 250] on icon at bounding box center [1002, 255] width 11 height 11
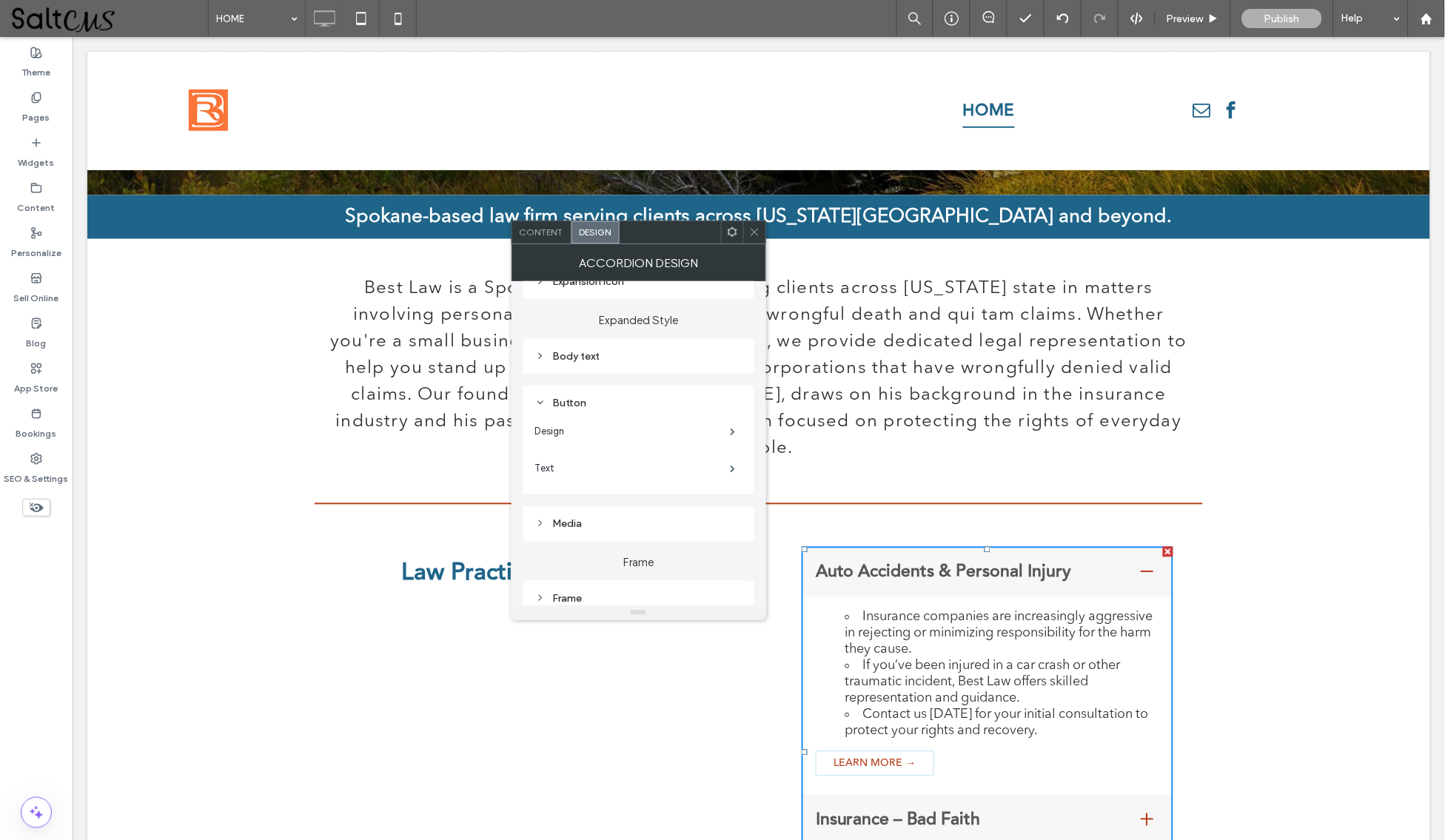
click at [758, 233] on icon at bounding box center [754, 231] width 11 height 11
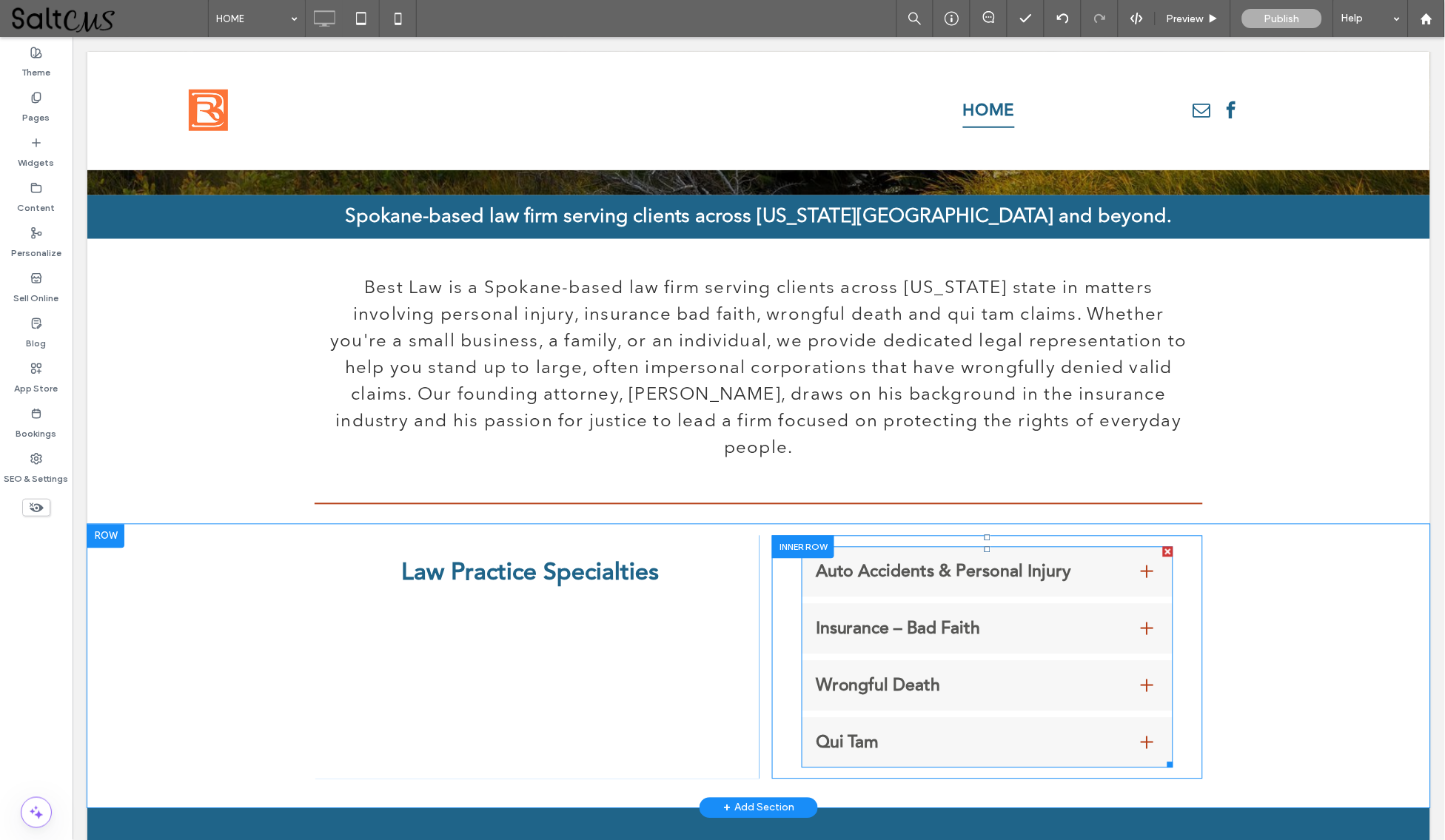
scroll to position [692, 0]
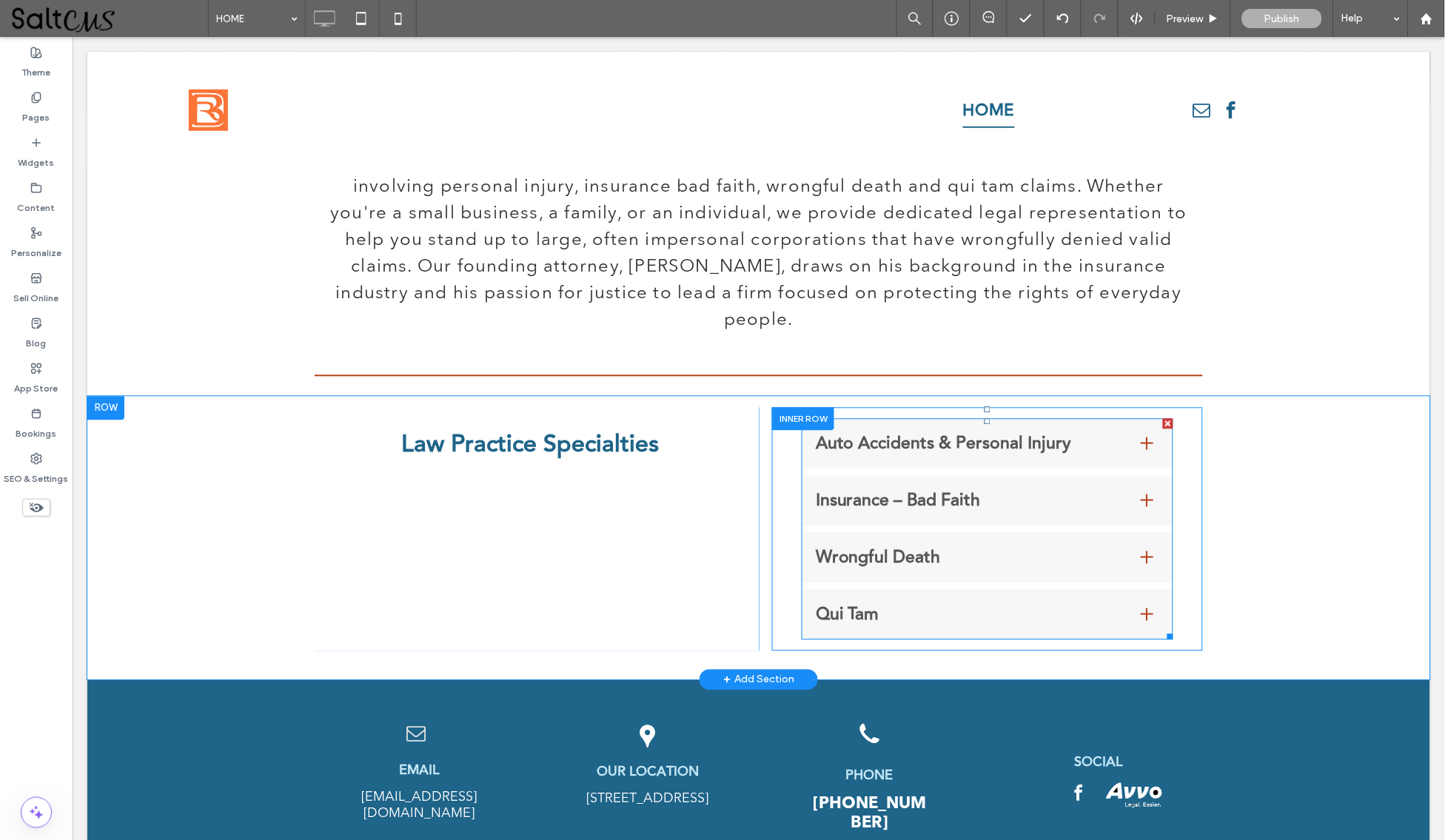
click at [1032, 439] on ul "Auto Accidents & Personal Injury Insurance companies are increasingly aggressiv…" at bounding box center [987, 528] width 372 height 221
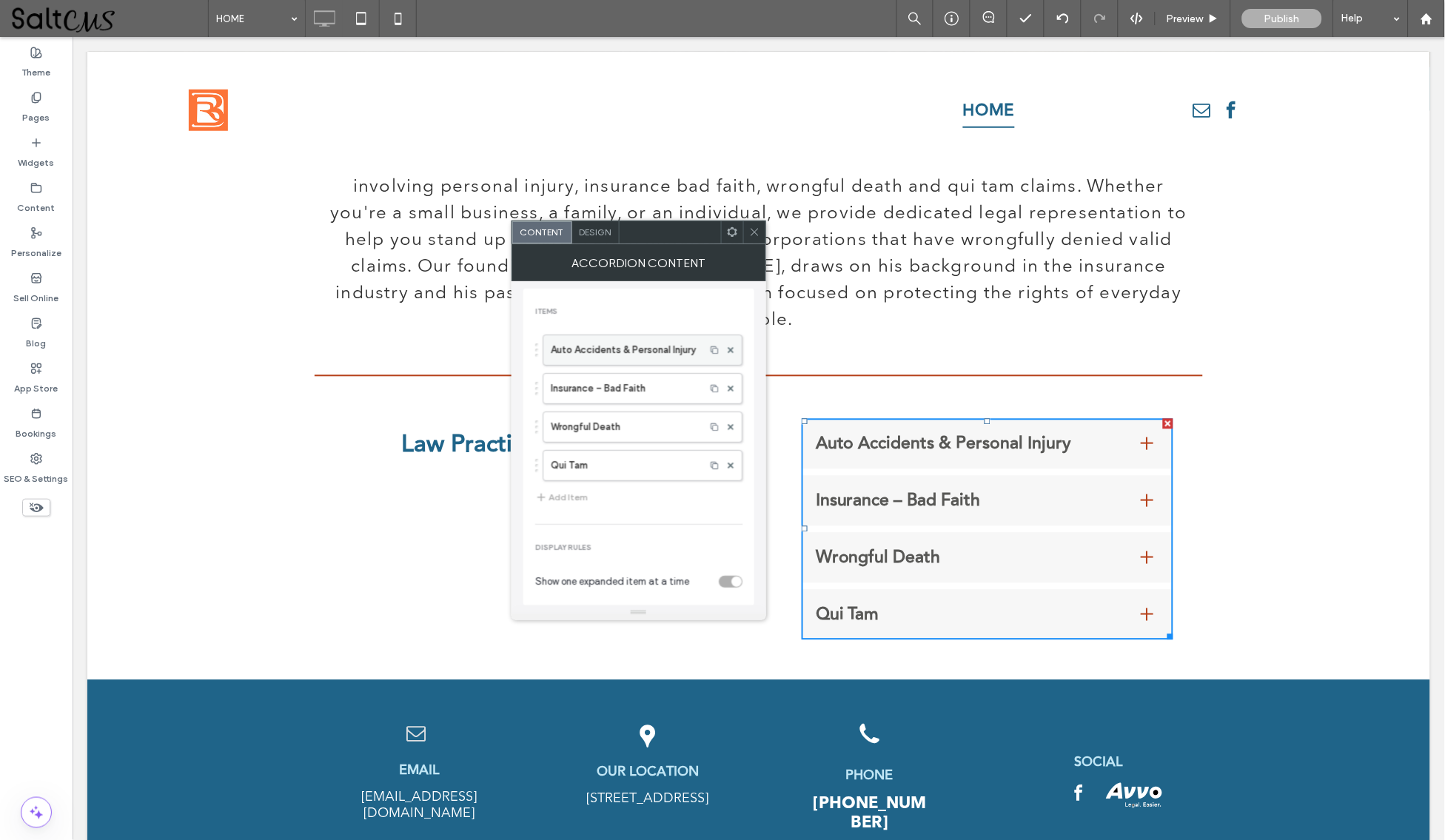
click at [673, 359] on label "Auto Accidents & Personal Injury" at bounding box center [624, 350] width 146 height 29
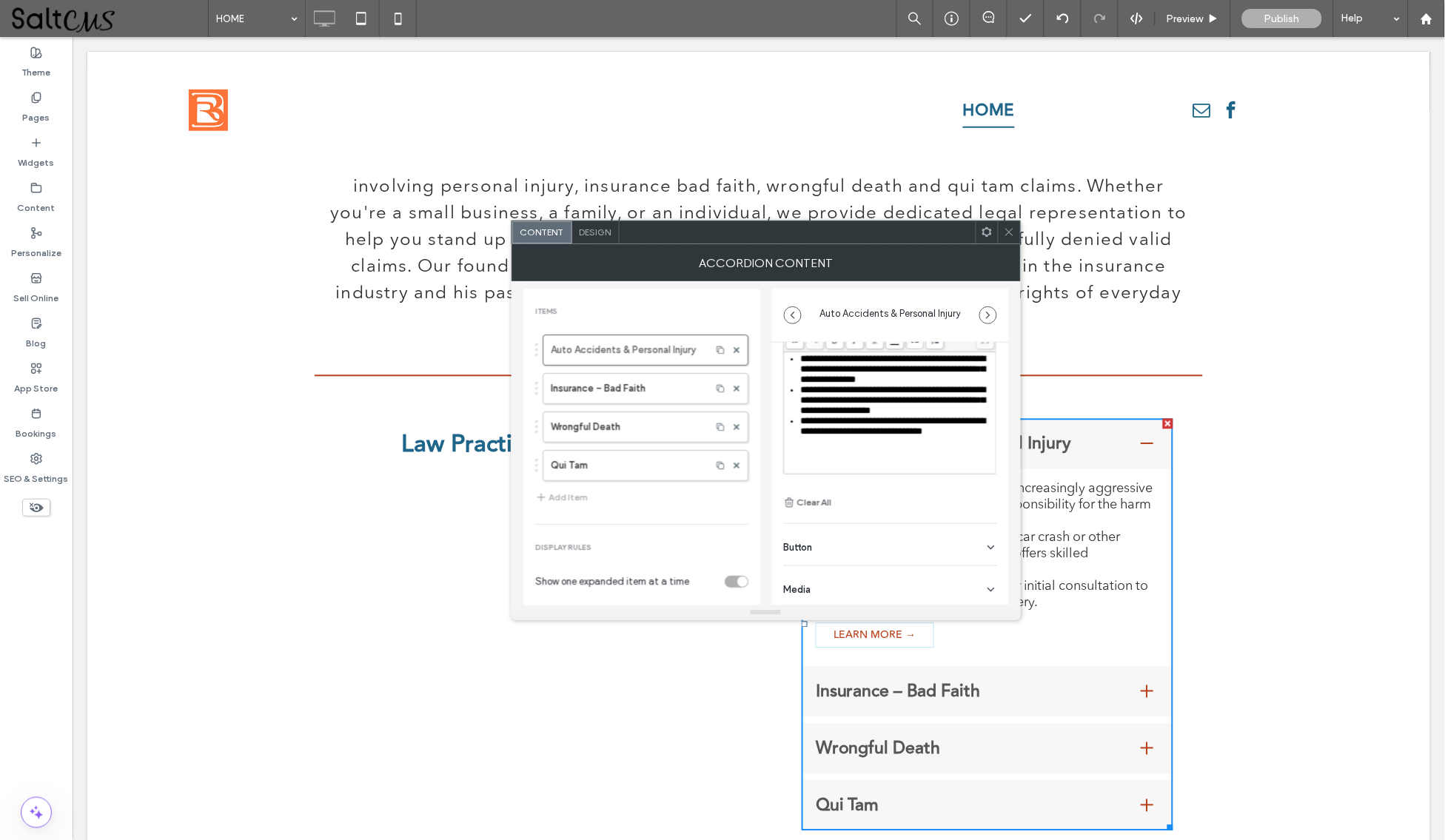
scroll to position [104, 0]
click at [948, 545] on div "Button" at bounding box center [890, 542] width 213 height 41
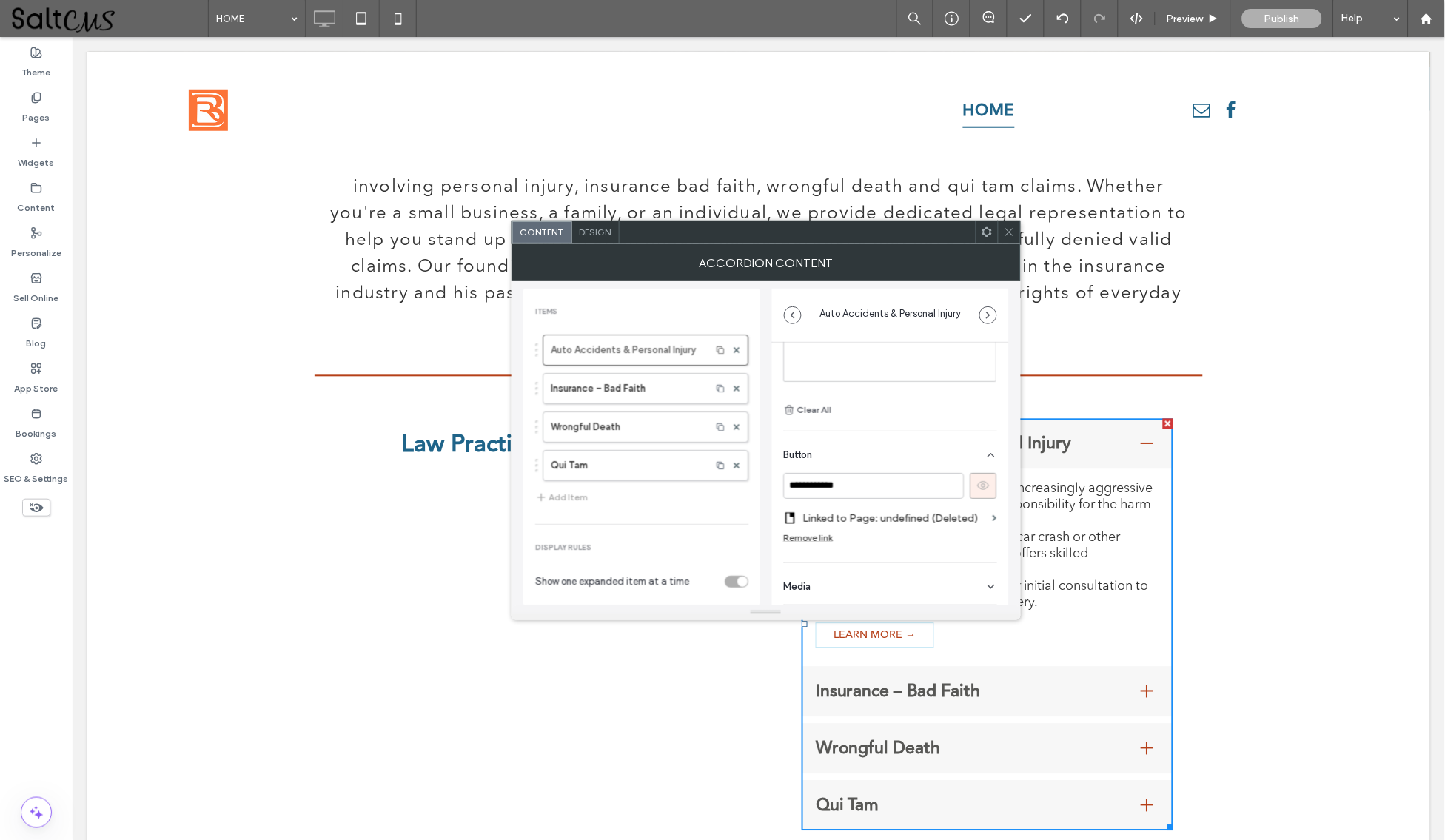
click at [982, 515] on section "Linked to Page: undefined (Deleted)" at bounding box center [890, 518] width 213 height 28
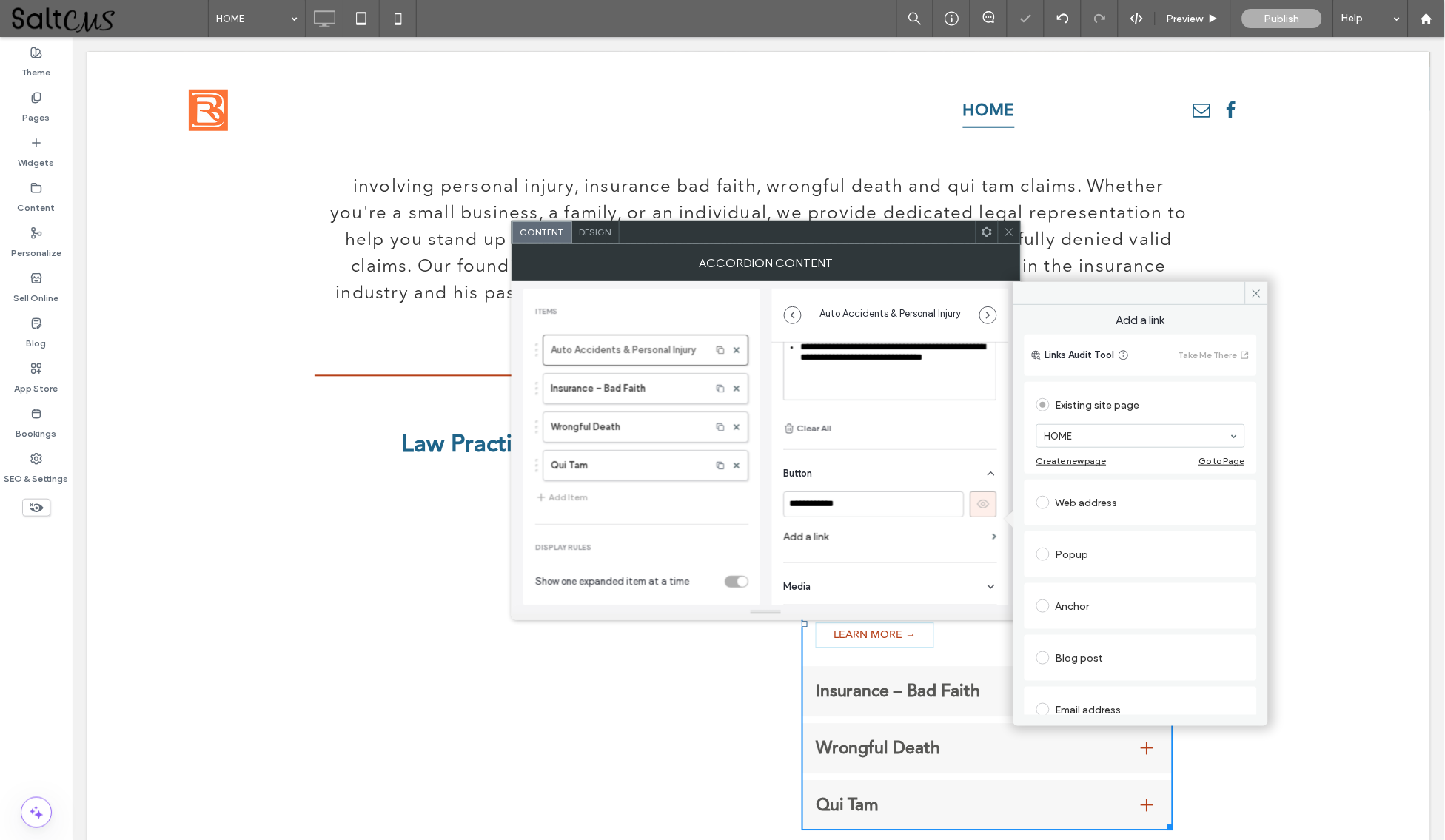
scroll to position [175, 0]
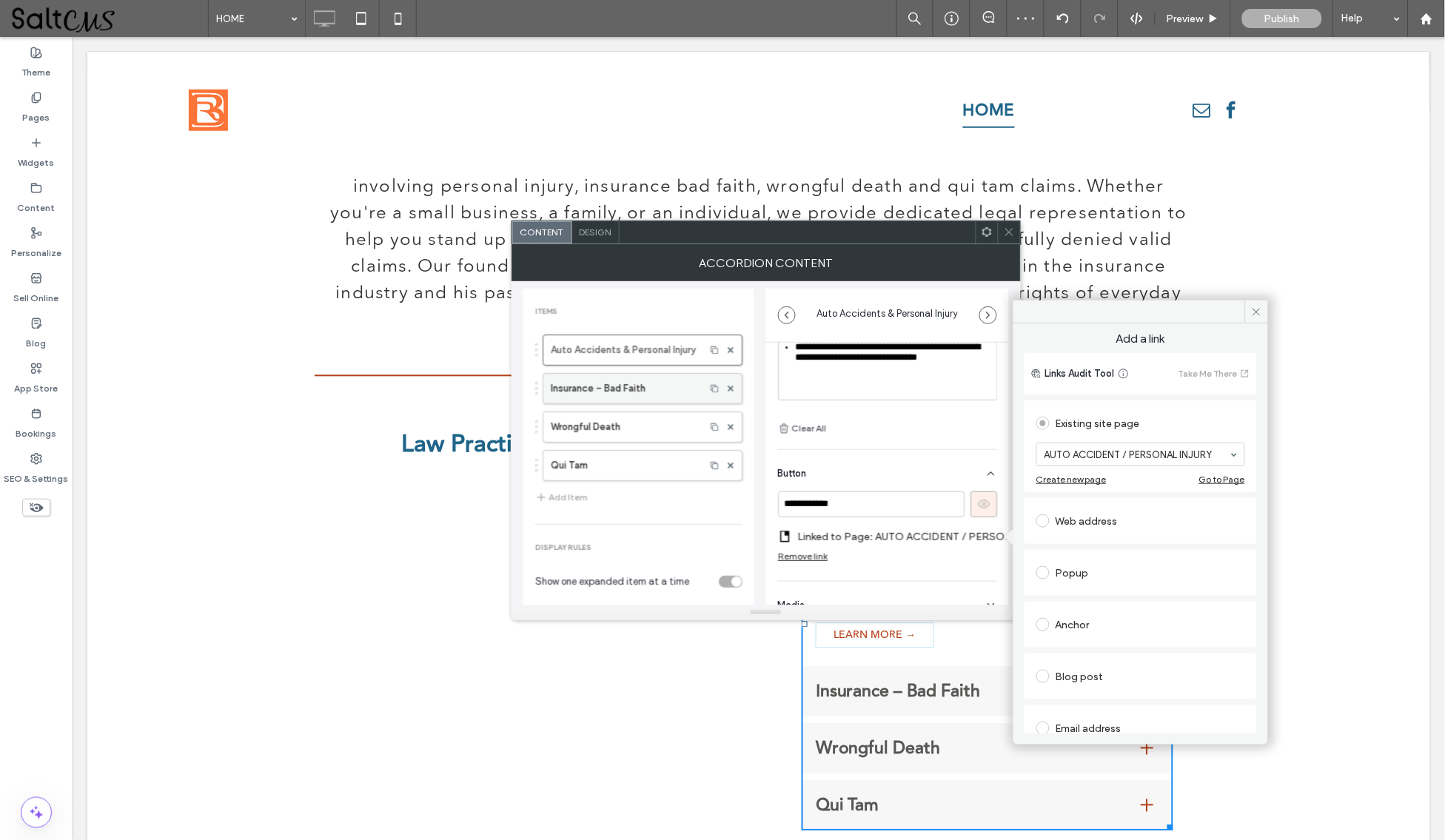
click at [658, 382] on label "Insurance – Bad Faith" at bounding box center [624, 388] width 146 height 29
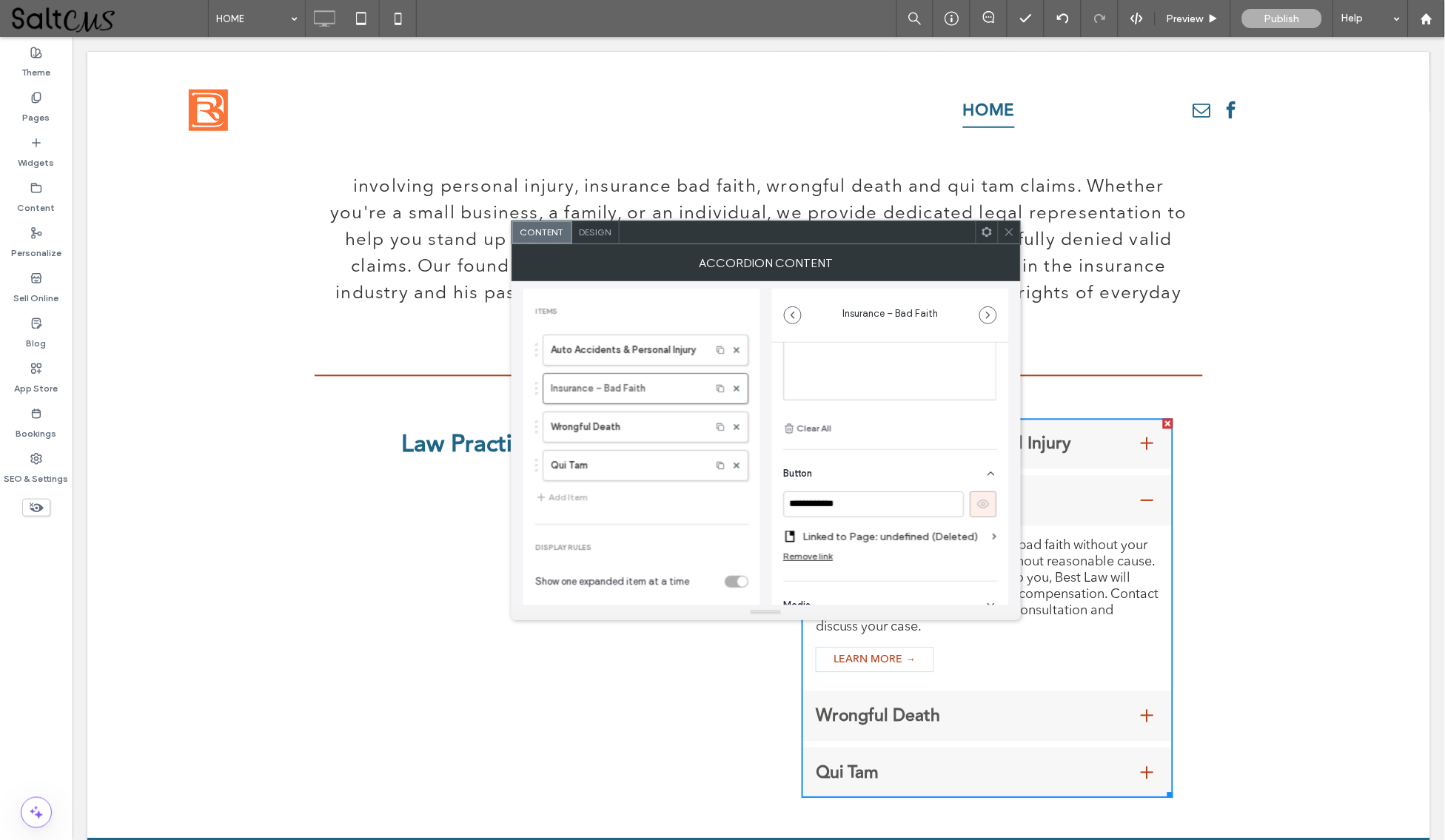
click at [820, 551] on div "Remove link" at bounding box center [808, 556] width 50 height 11
click at [918, 536] on label "Add a link" at bounding box center [885, 536] width 203 height 28
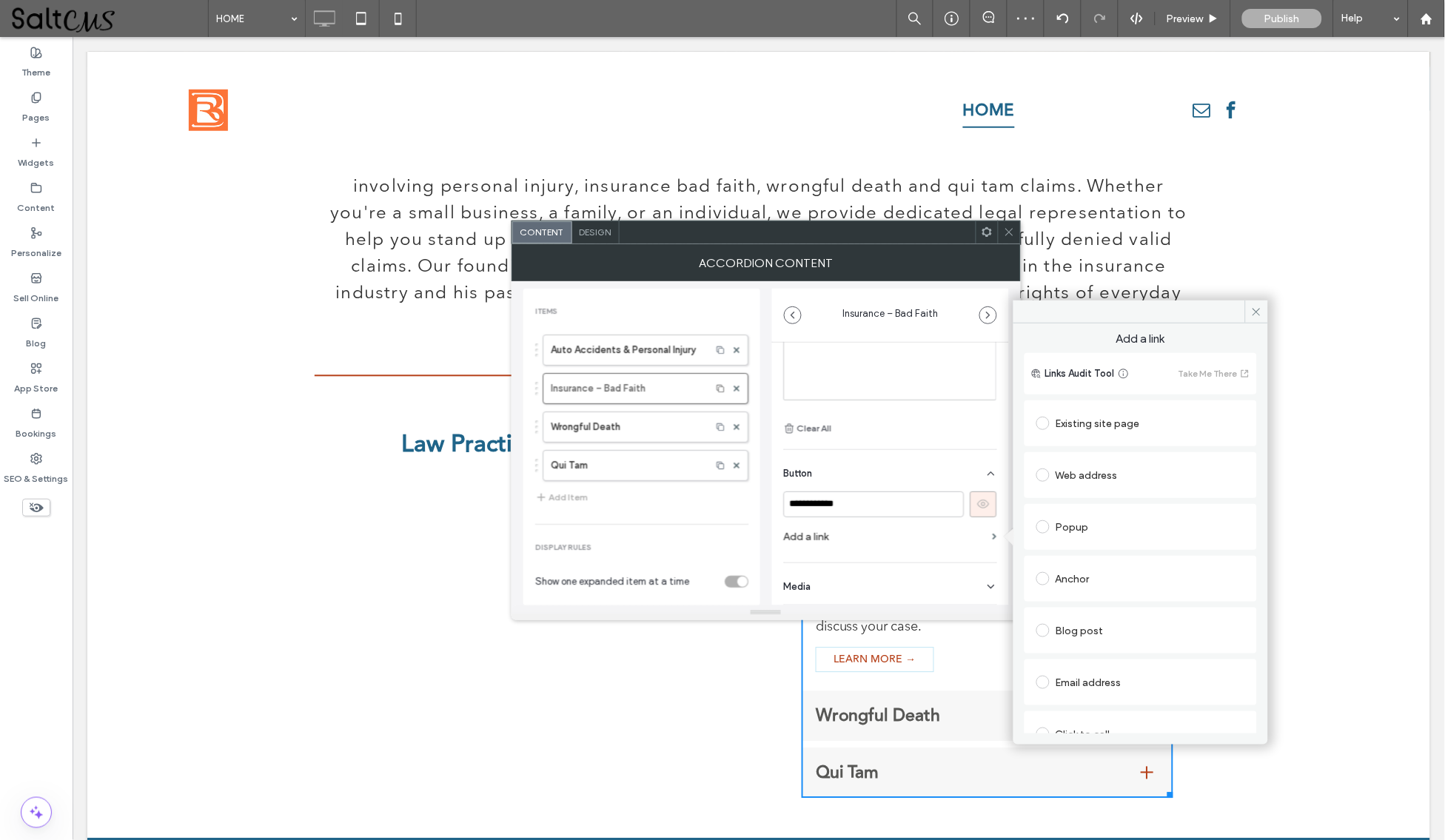
click at [1092, 420] on div "Existing site page" at bounding box center [1141, 423] width 209 height 24
click at [658, 432] on label "Wrongful Death" at bounding box center [624, 426] width 146 height 29
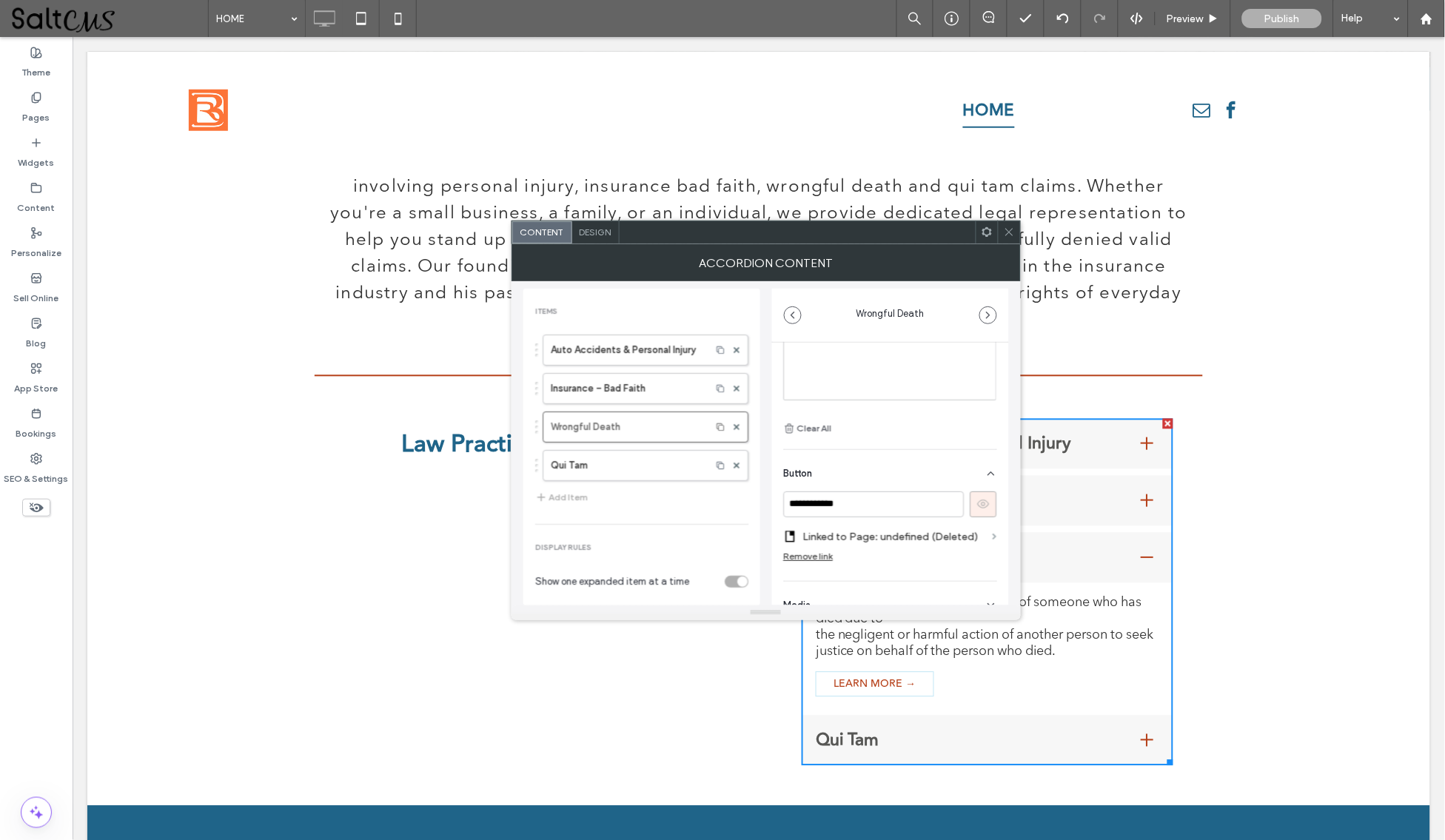
click at [992, 534] on span at bounding box center [994, 537] width 4 height 7
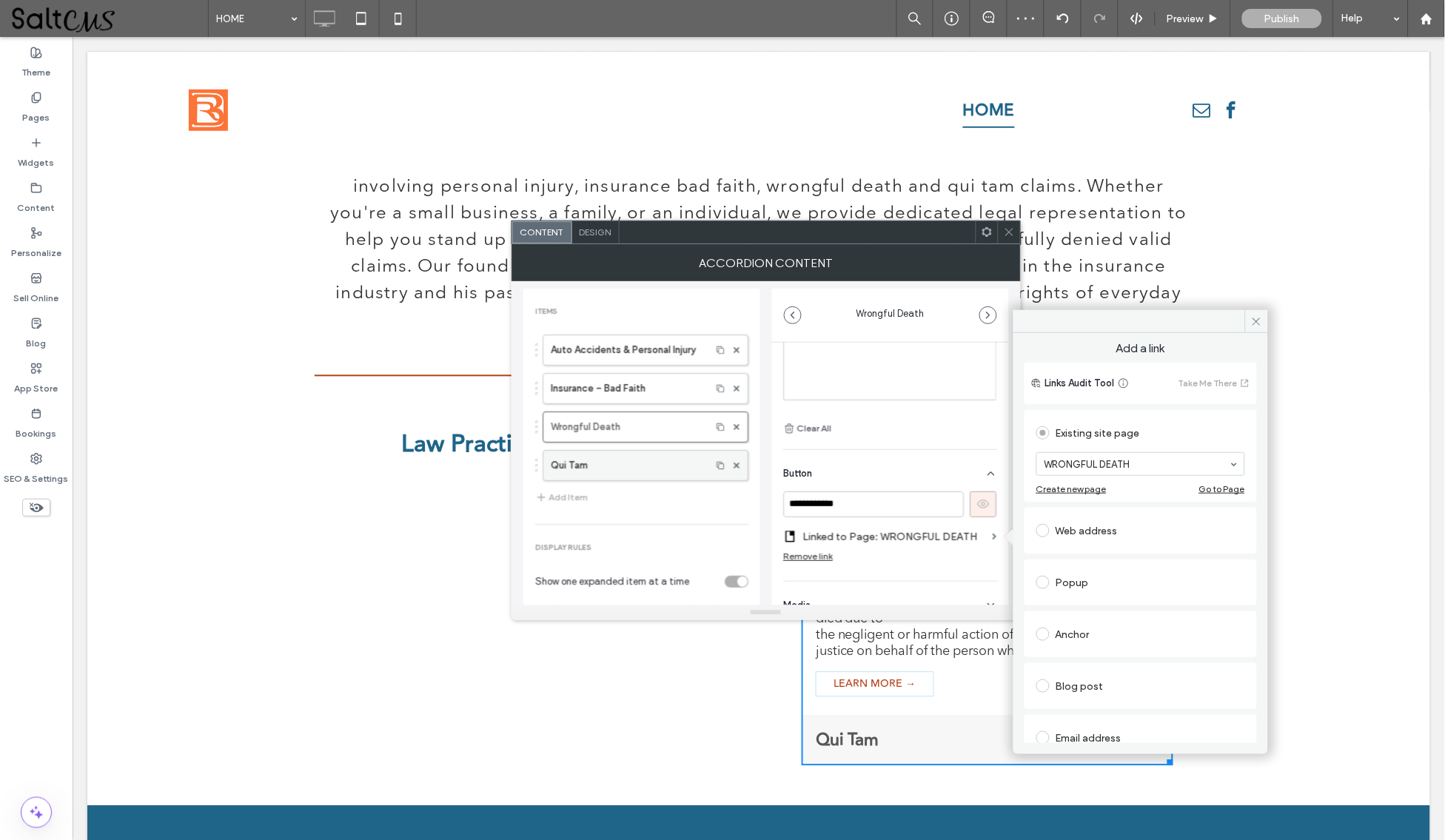
click at [642, 464] on label "Qui Tam" at bounding box center [627, 465] width 152 height 29
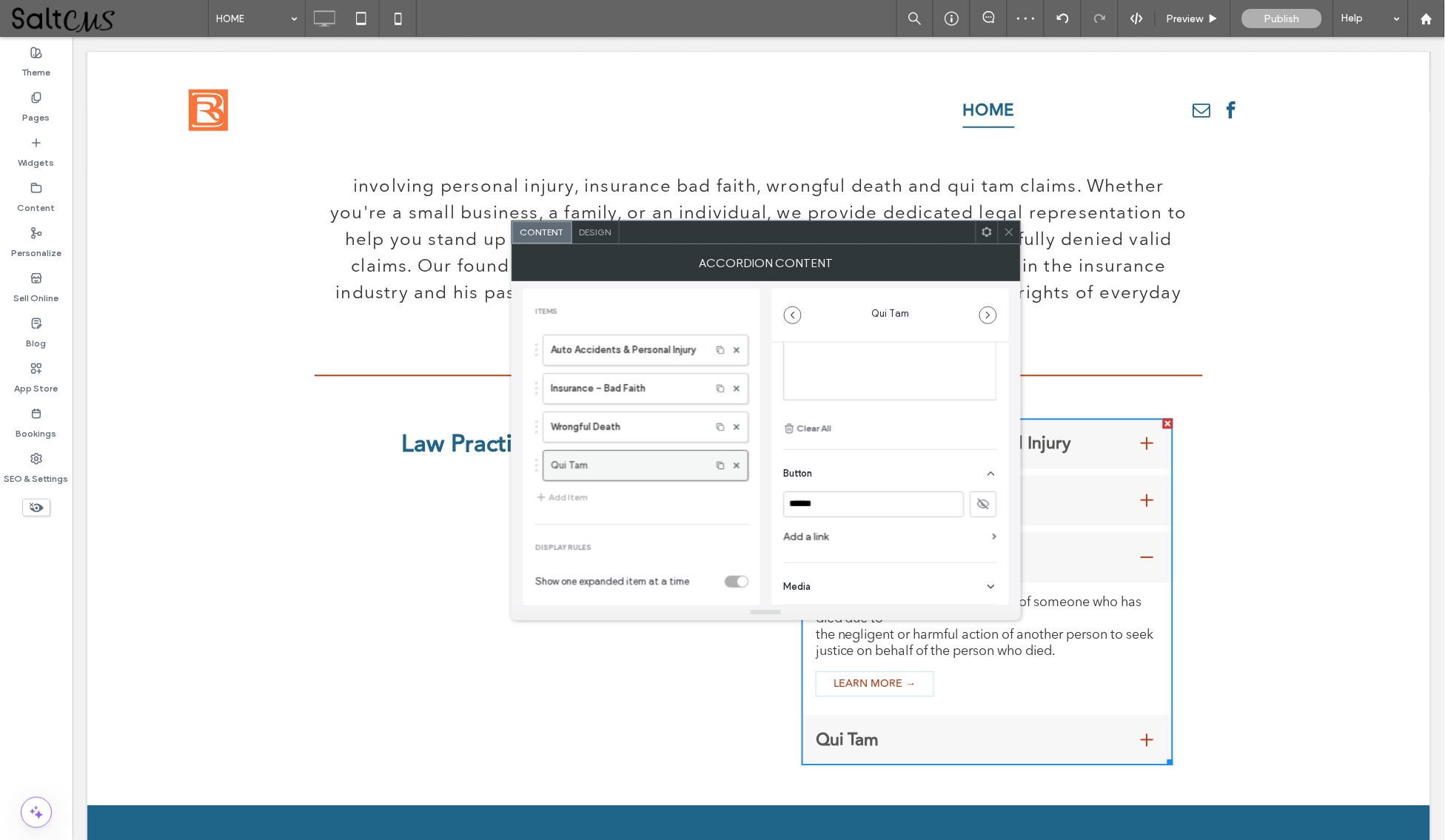
type input "*******"
type input "******"
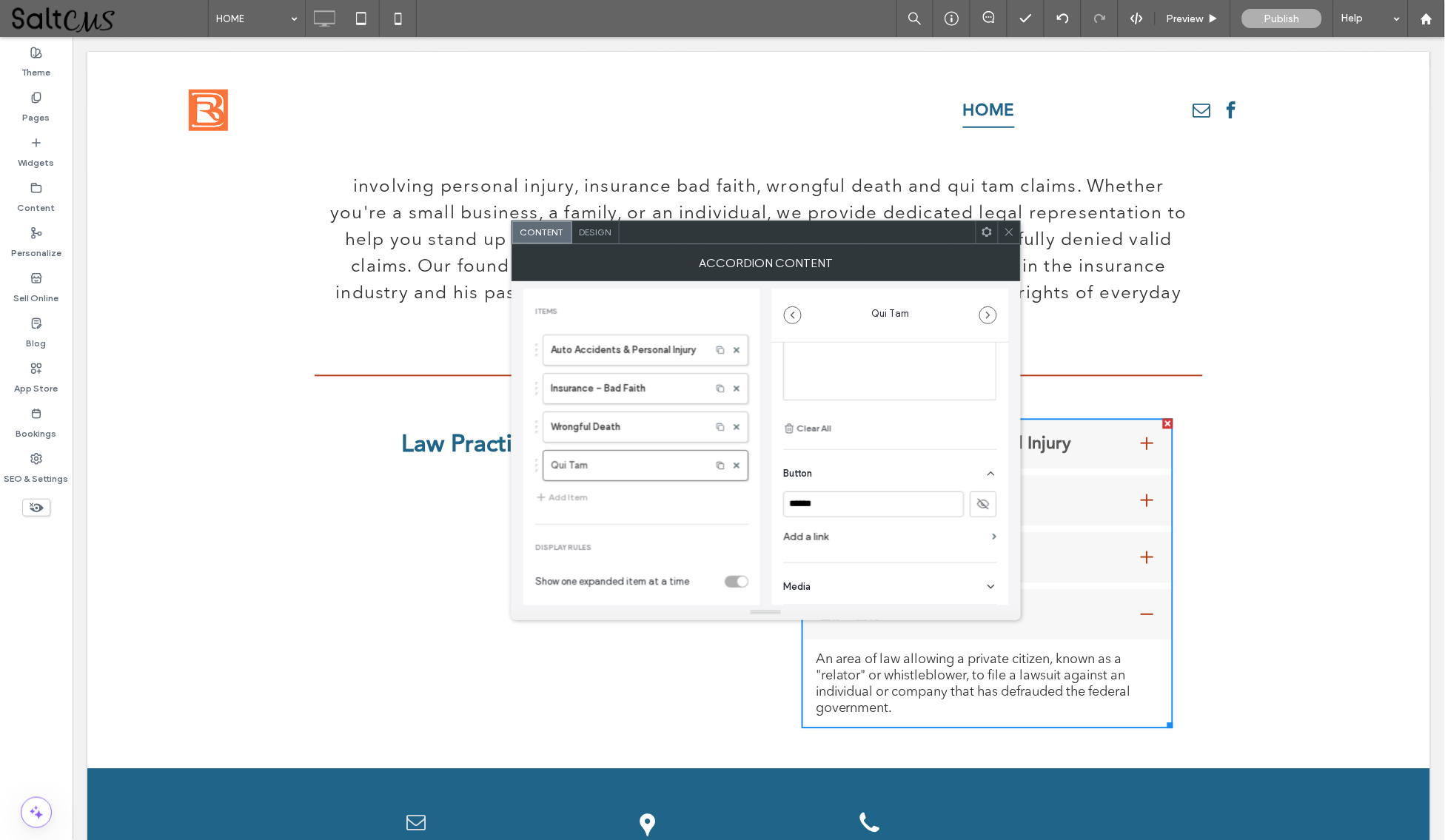
click at [977, 499] on icon at bounding box center [984, 504] width 13 height 13
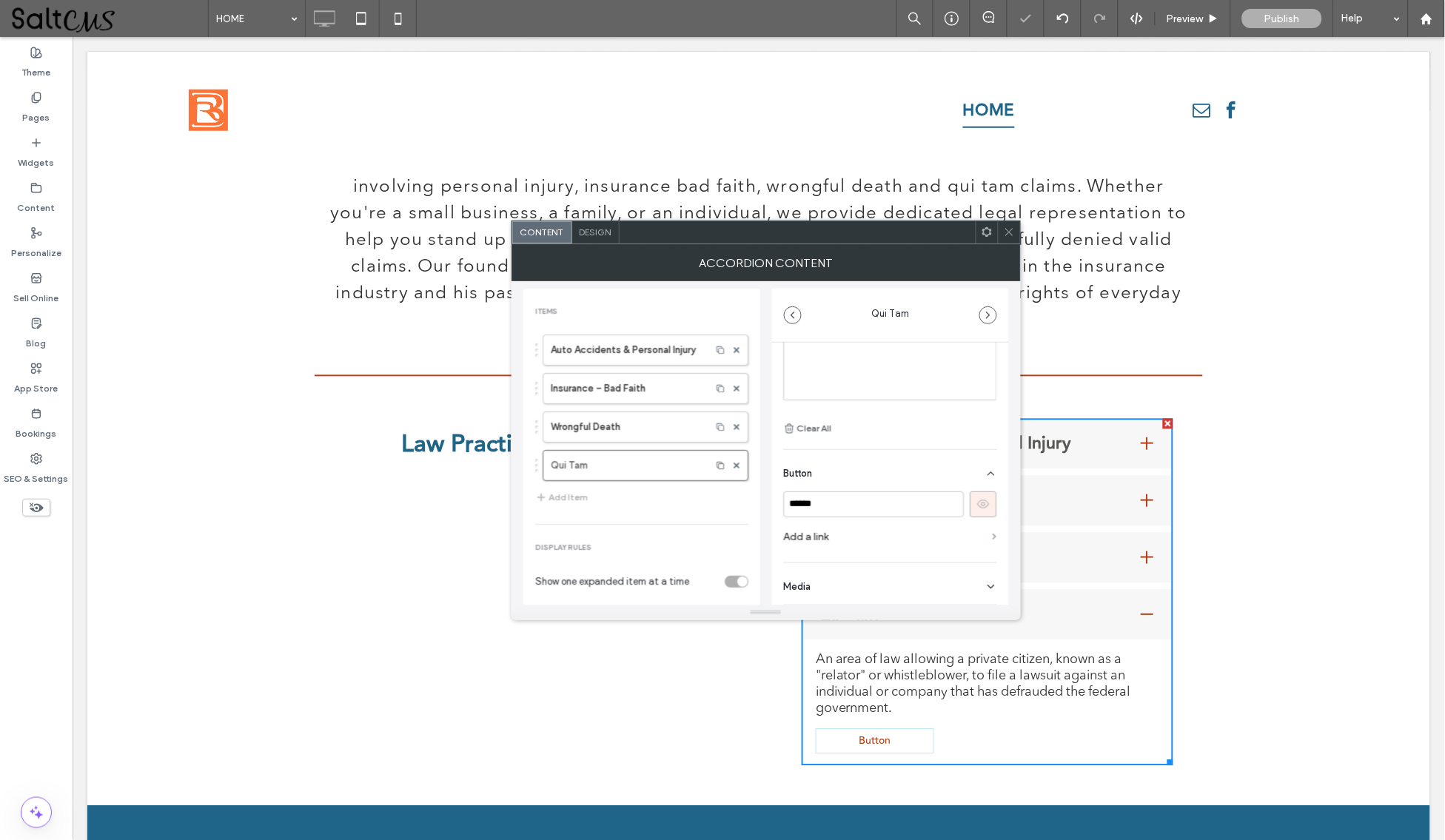
click at [992, 534] on span at bounding box center [994, 537] width 4 height 7
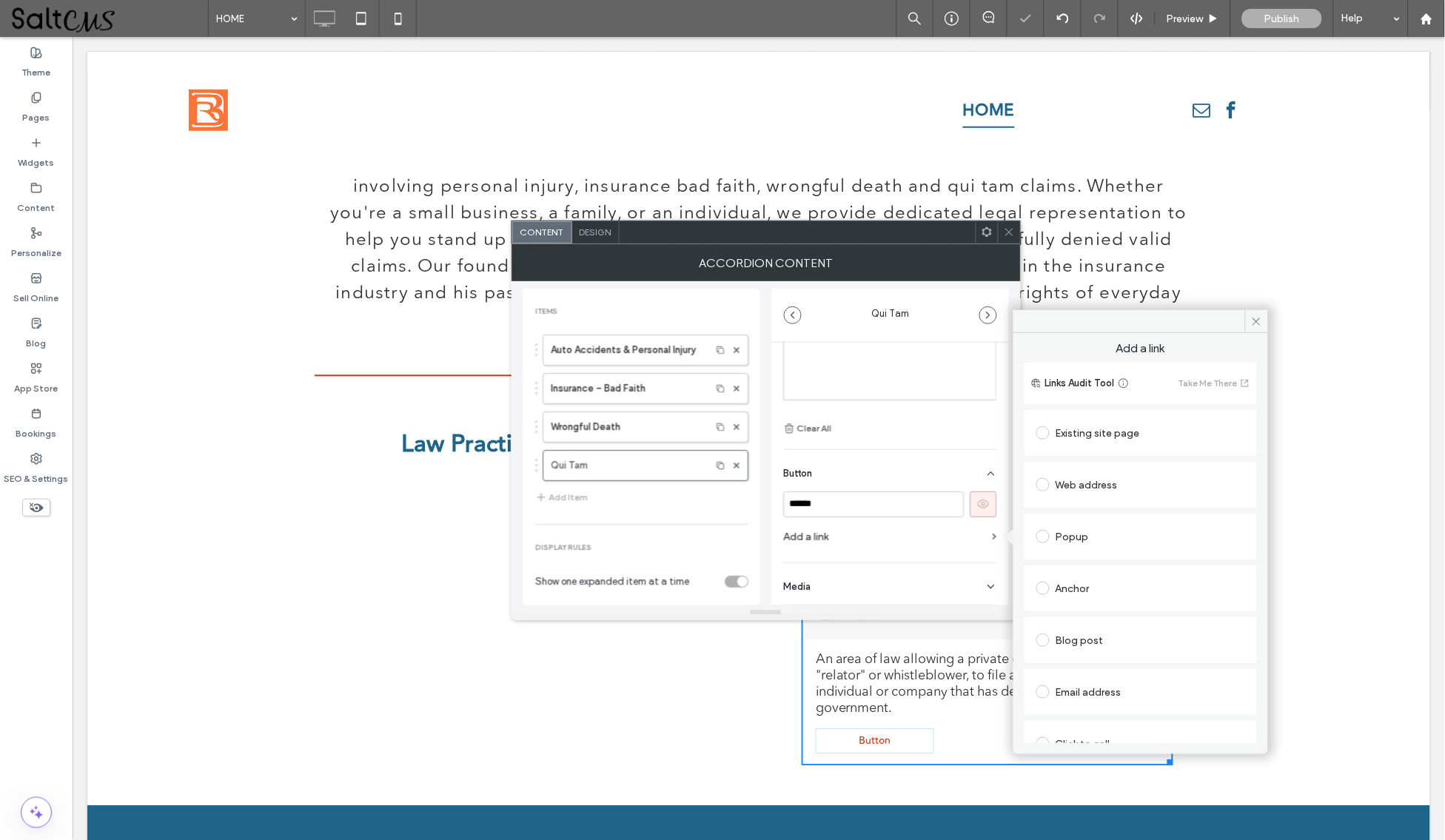
click at [1102, 442] on div "Existing site page" at bounding box center [1141, 433] width 209 height 24
click at [1008, 230] on use at bounding box center [1008, 232] width 8 height 8
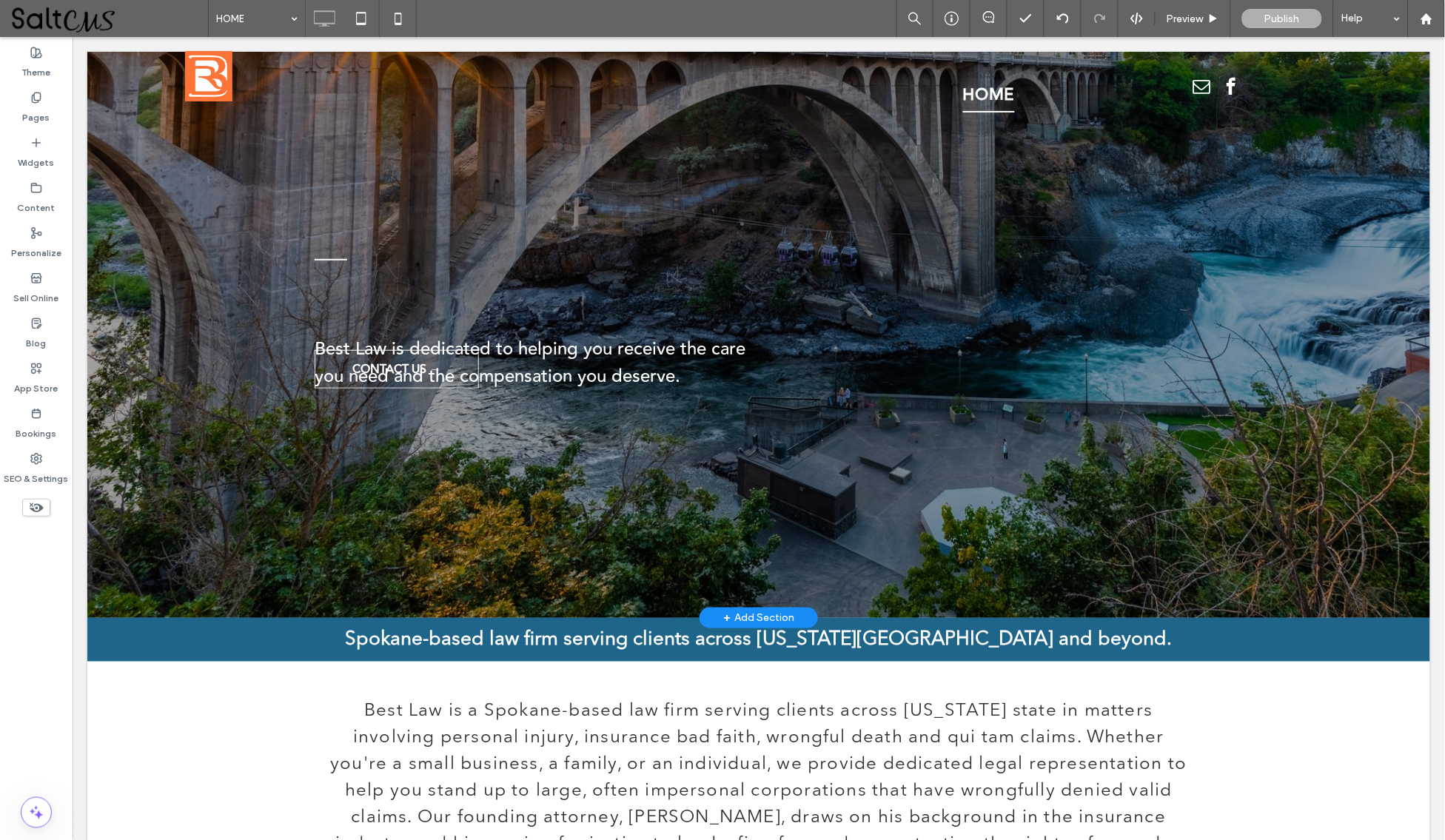
scroll to position [0, 0]
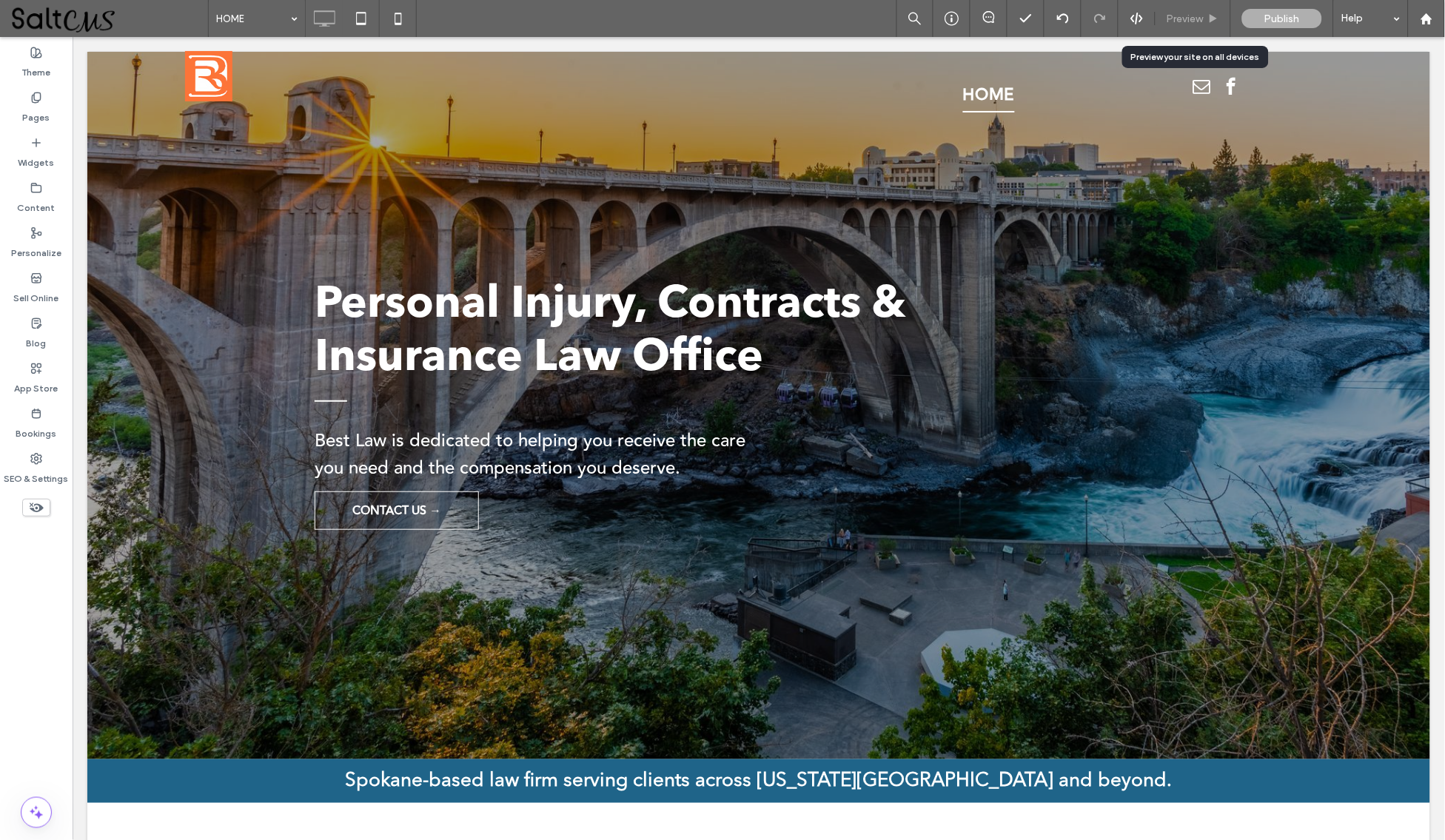
click at [1173, 18] on span "Preview" at bounding box center [1185, 18] width 37 height 13
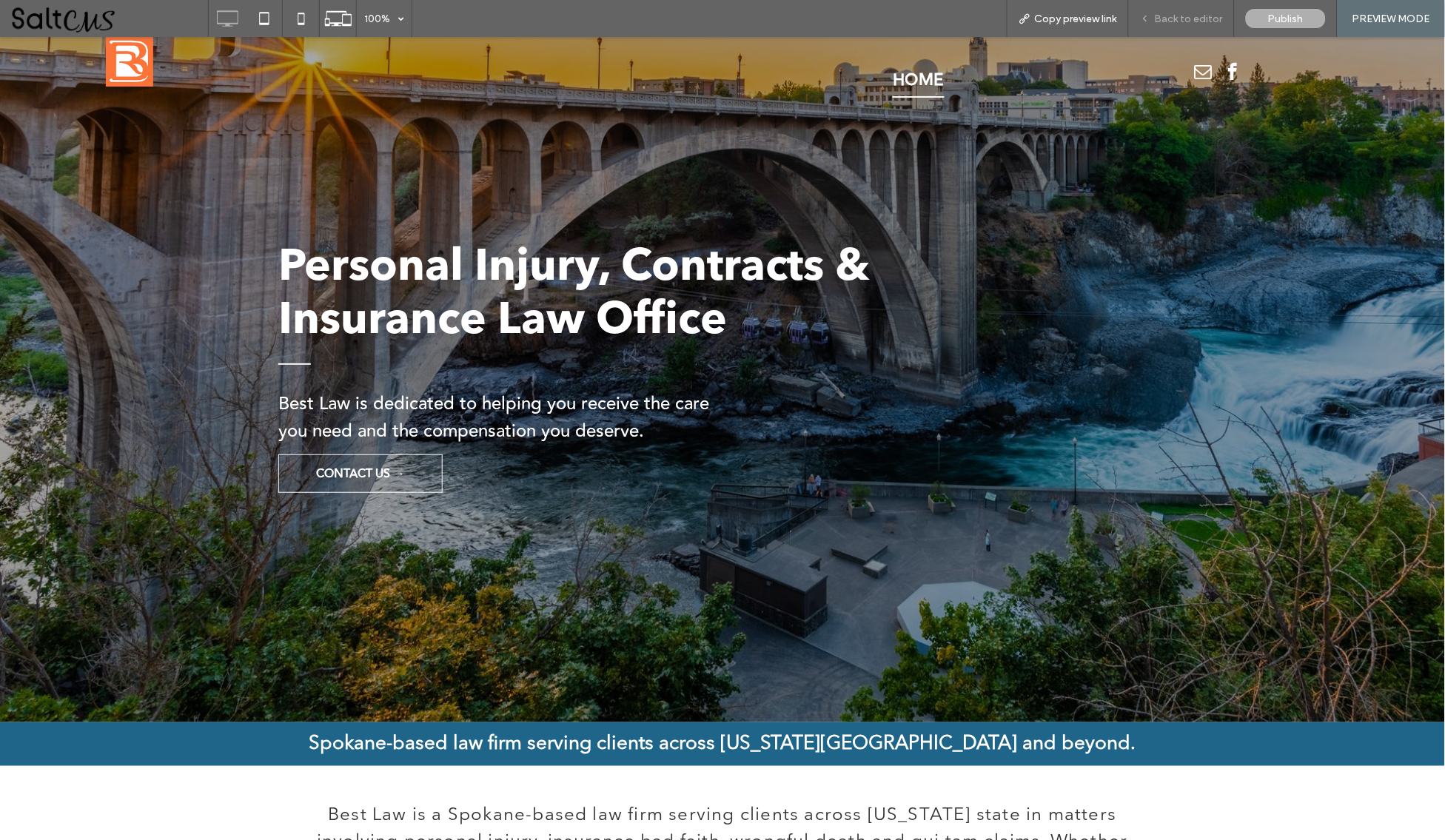
click at [1172, 22] on span "Back to editor" at bounding box center [1188, 18] width 68 height 13
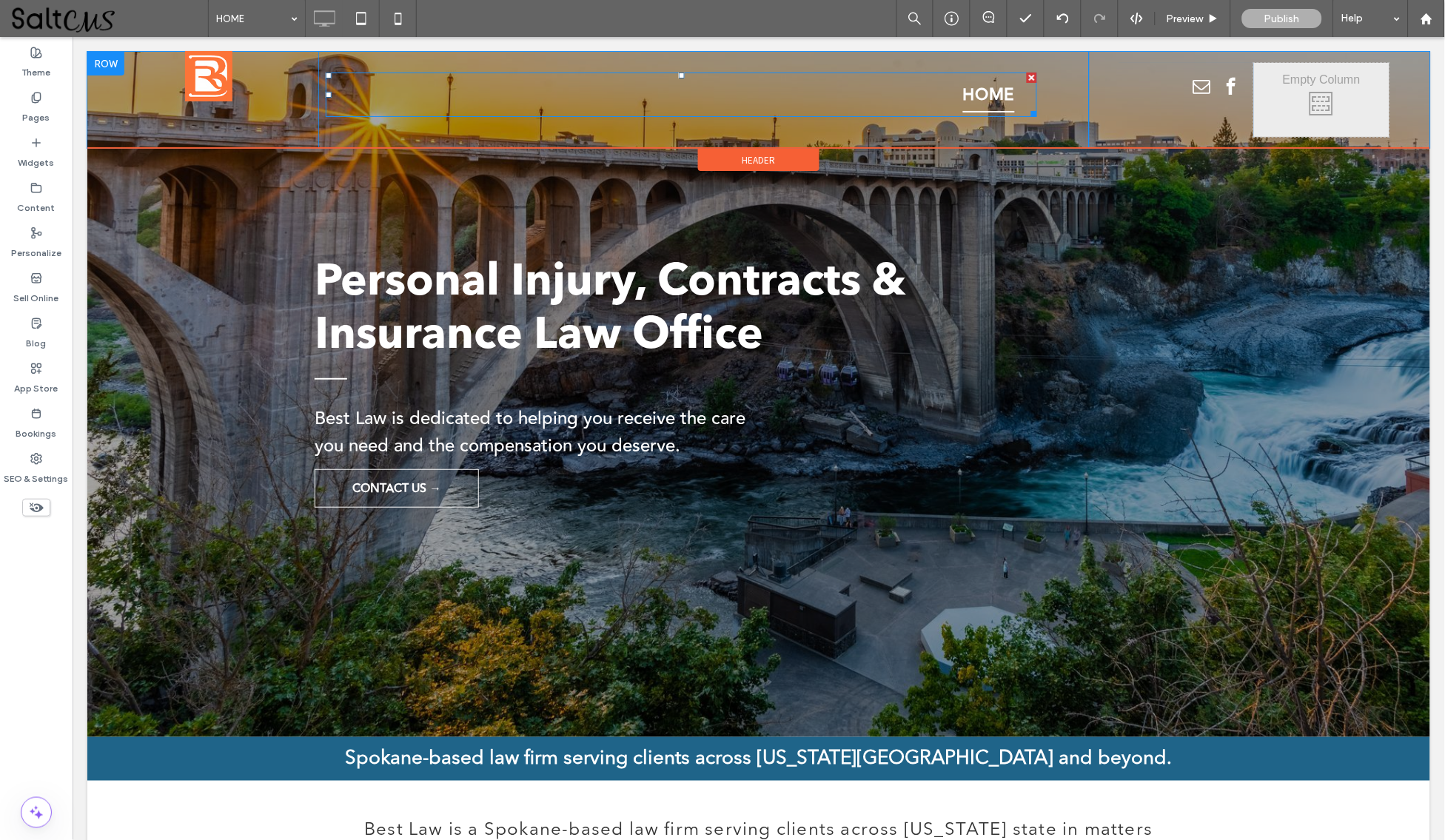
click at [955, 83] on link "HOME" at bounding box center [988, 94] width 74 height 34
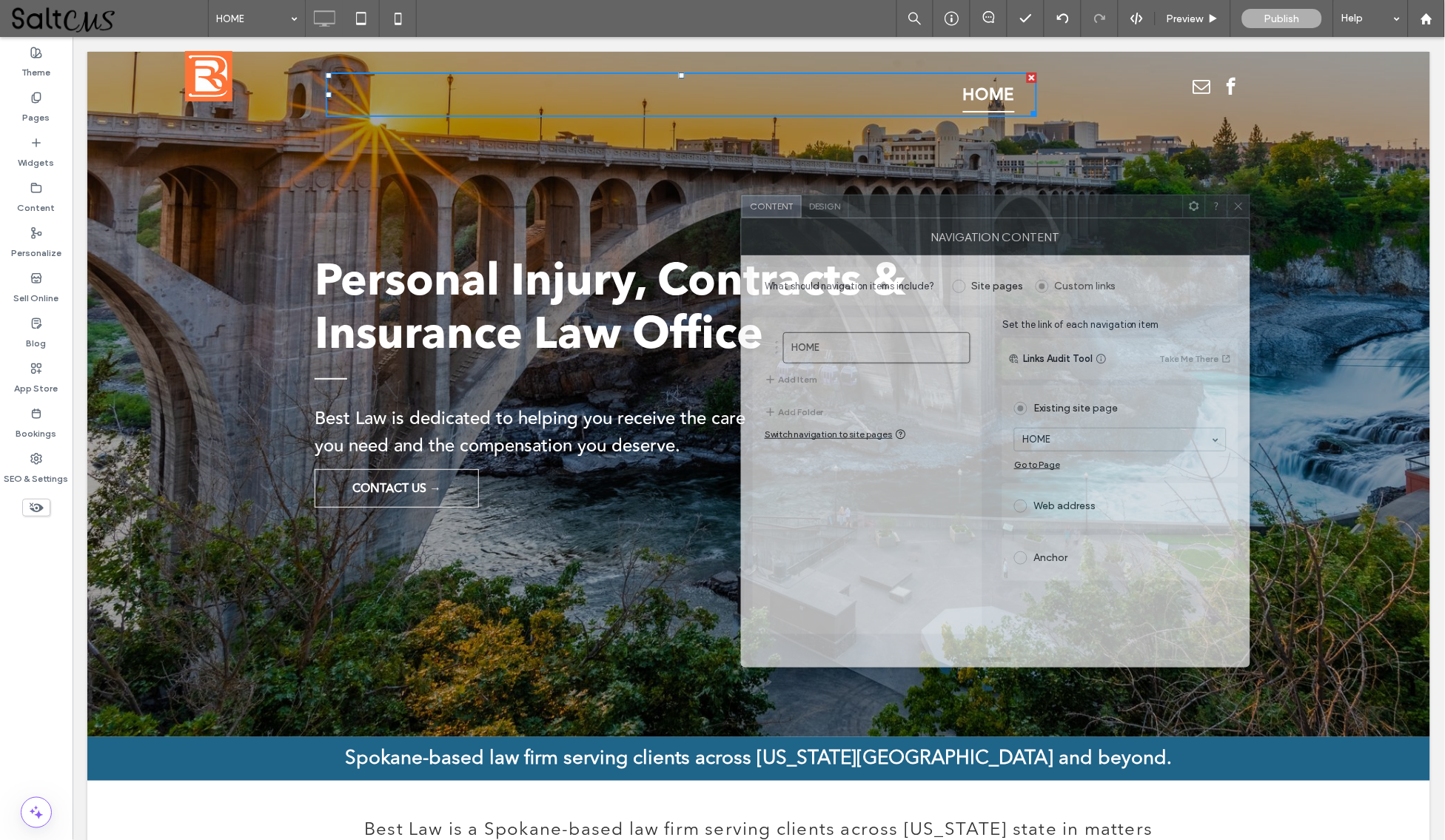
drag, startPoint x: 1180, startPoint y: 203, endPoint x: 895, endPoint y: 206, distance: 285.0
click at [895, 206] on div at bounding box center [1015, 206] width 334 height 22
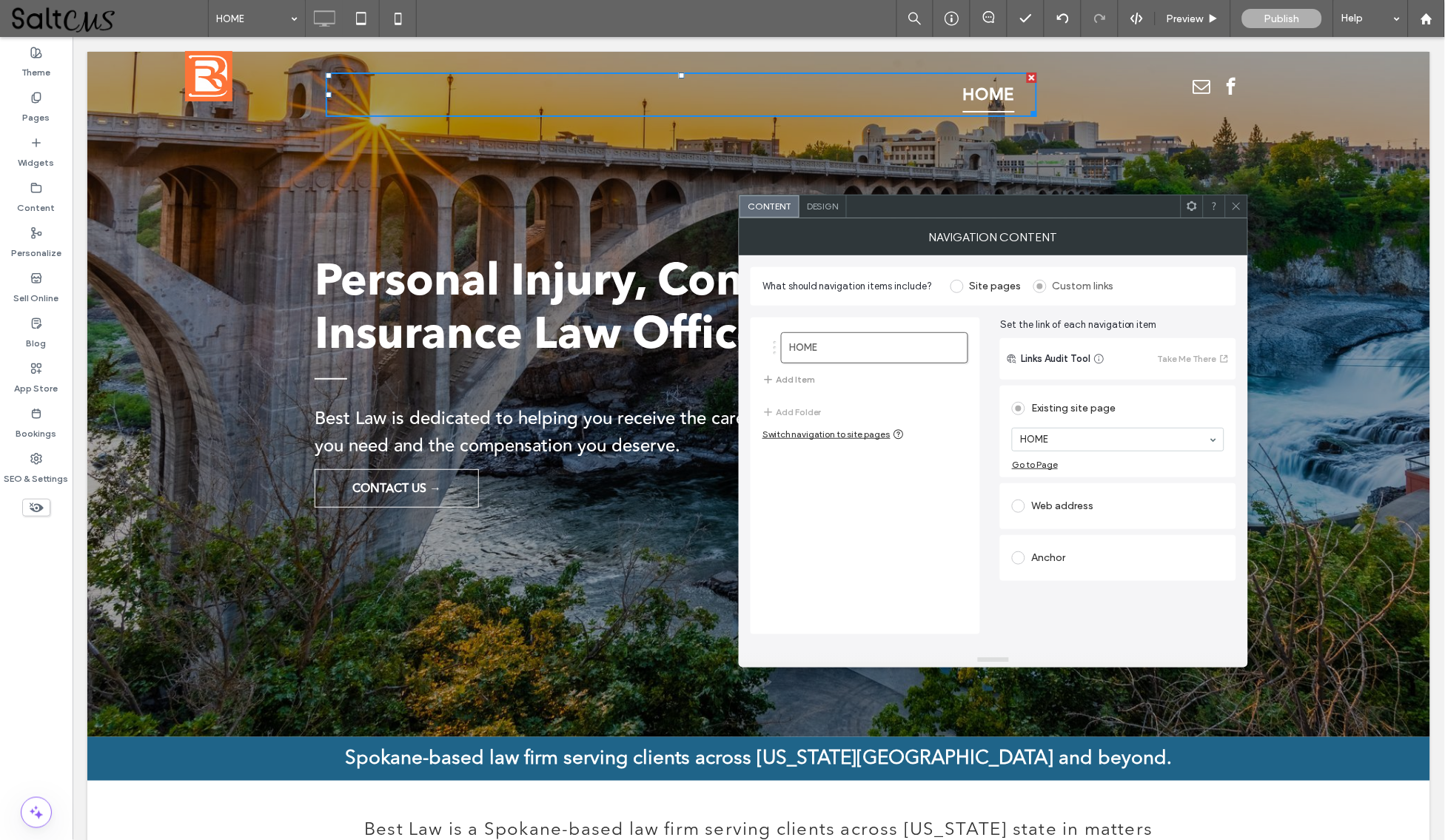
click at [796, 383] on button "Add Item" at bounding box center [788, 379] width 52 height 18
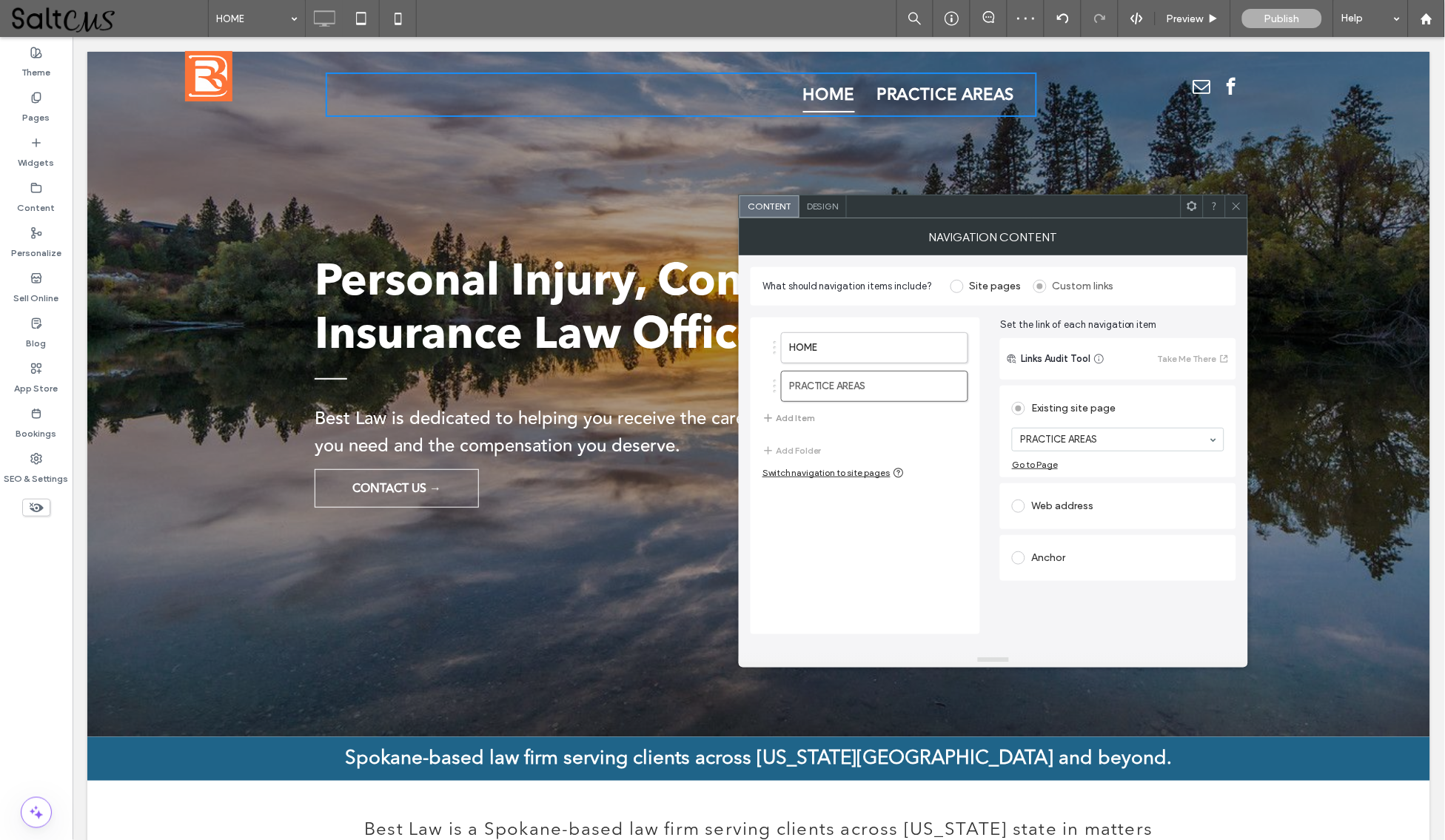
click at [806, 416] on button "Add Item" at bounding box center [788, 418] width 52 height 18
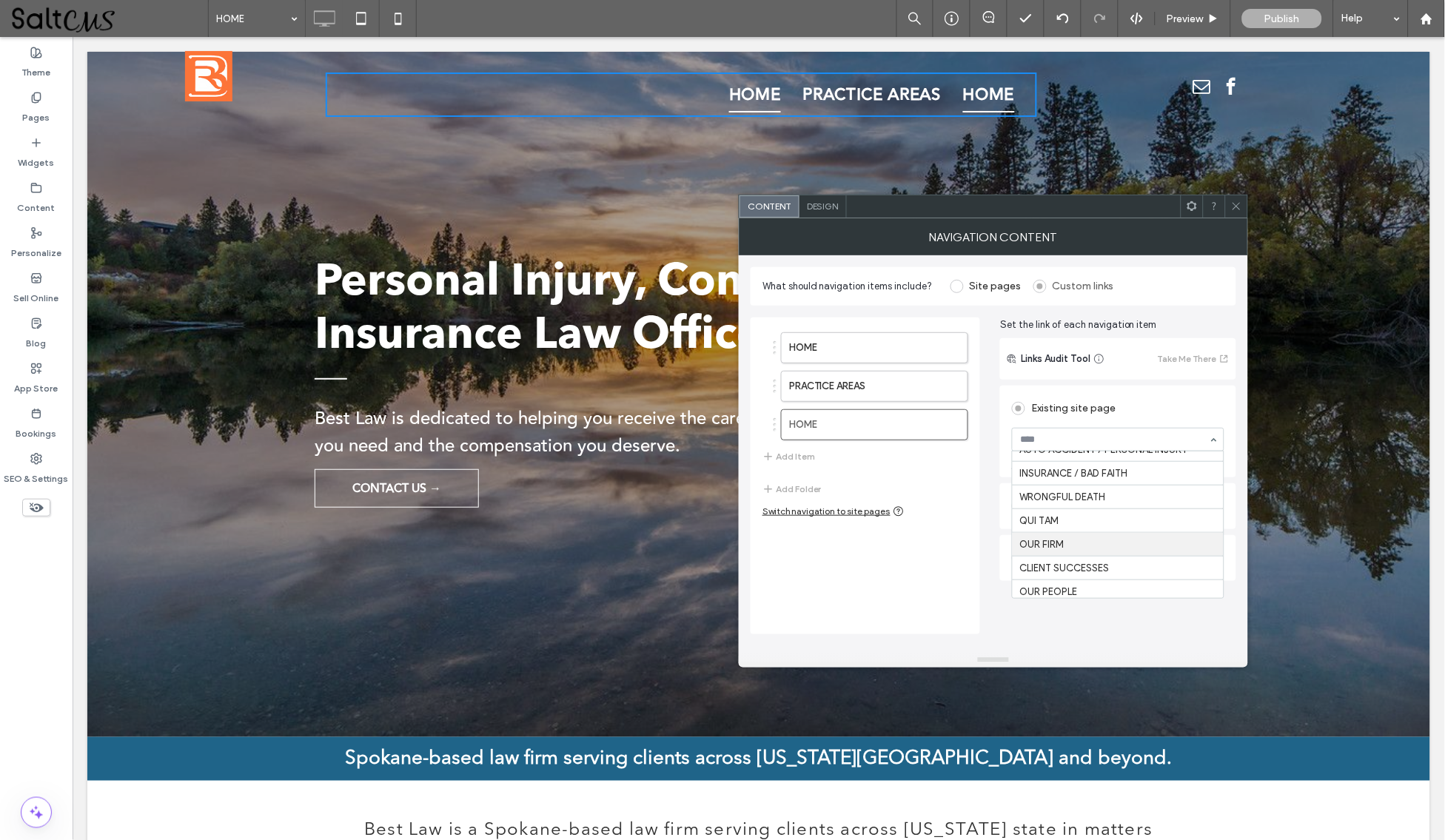
scroll to position [184, 0]
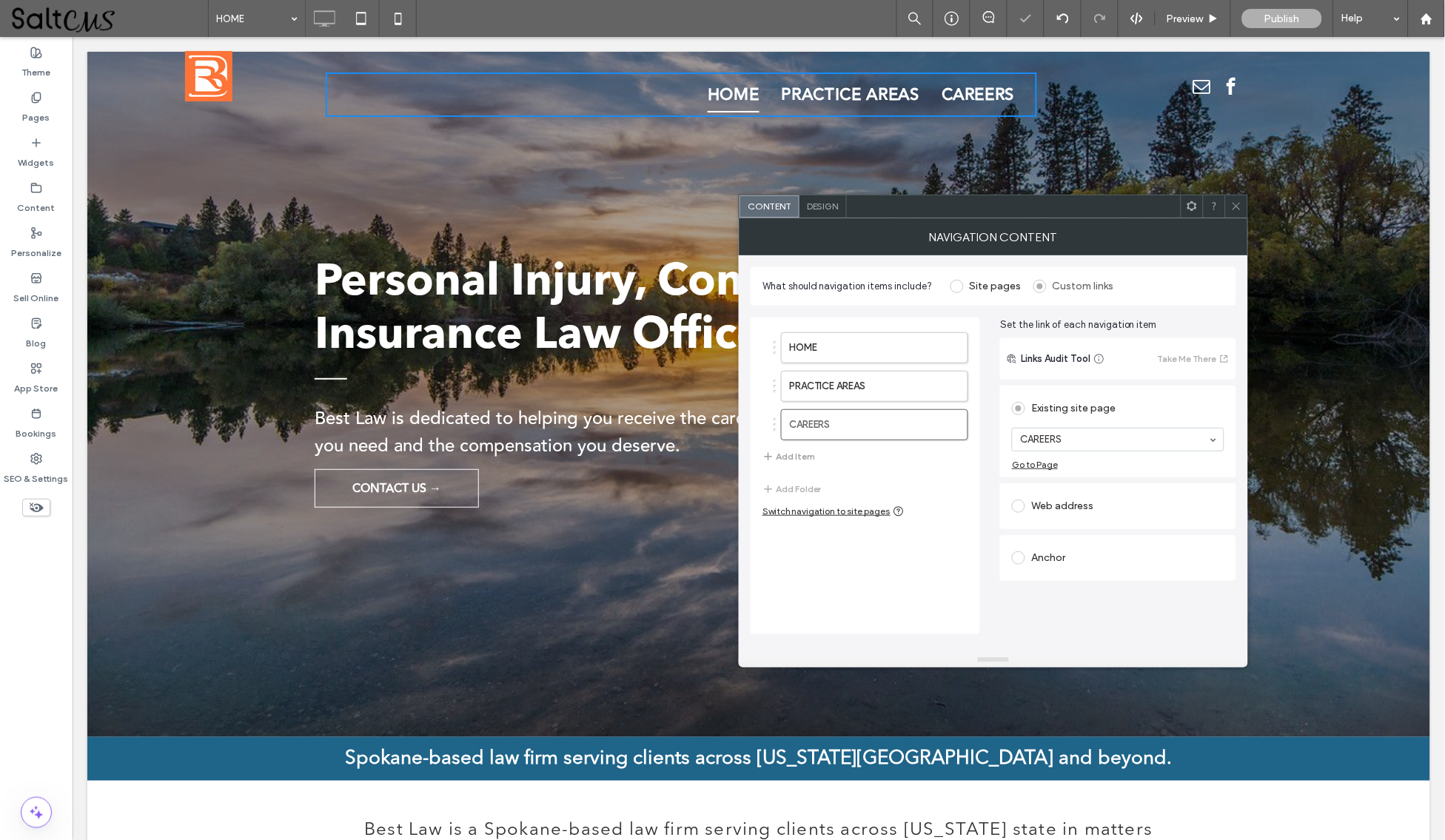
click at [806, 460] on button "Add Item" at bounding box center [788, 456] width 52 height 18
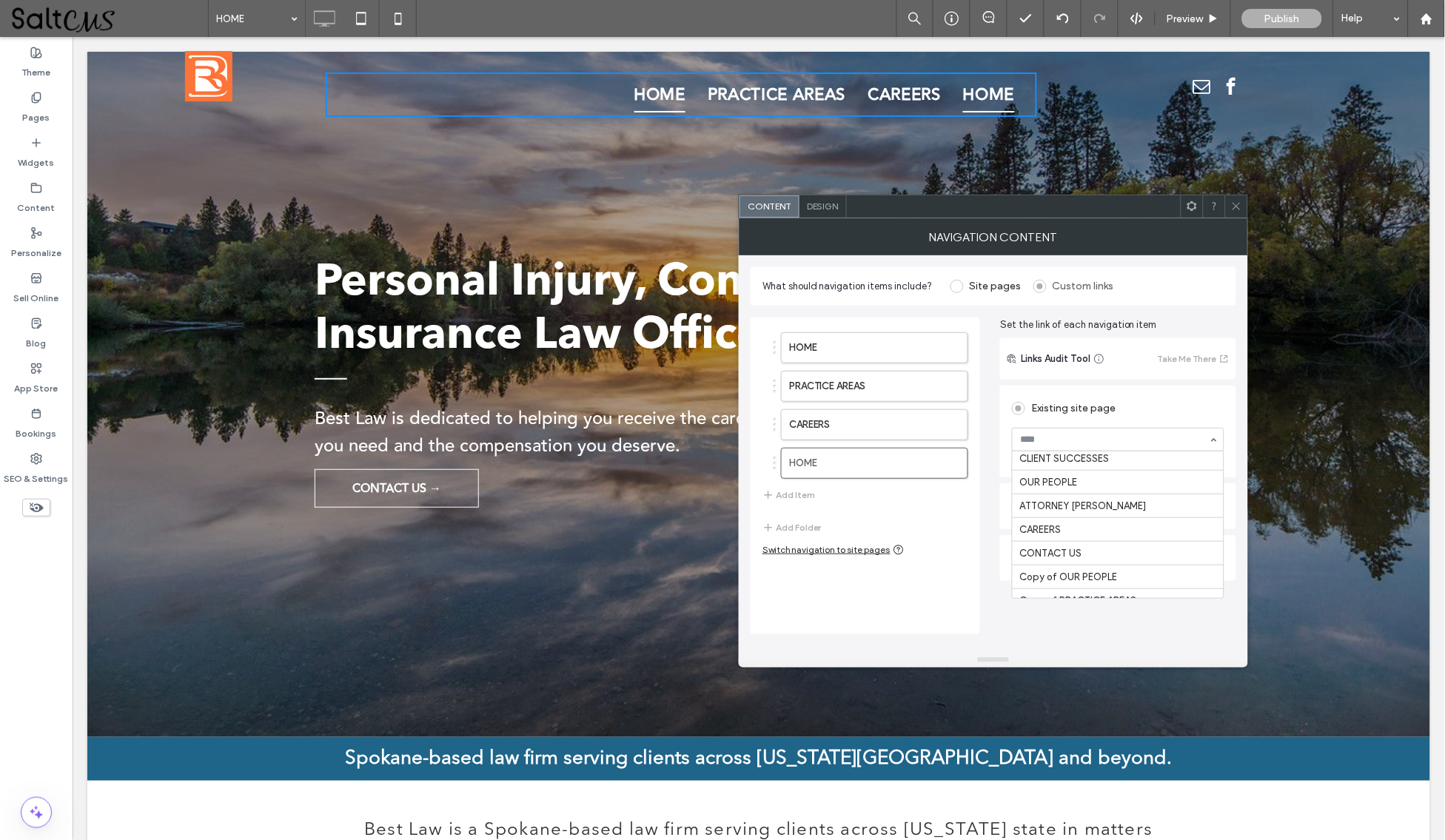
scroll to position [166, 0]
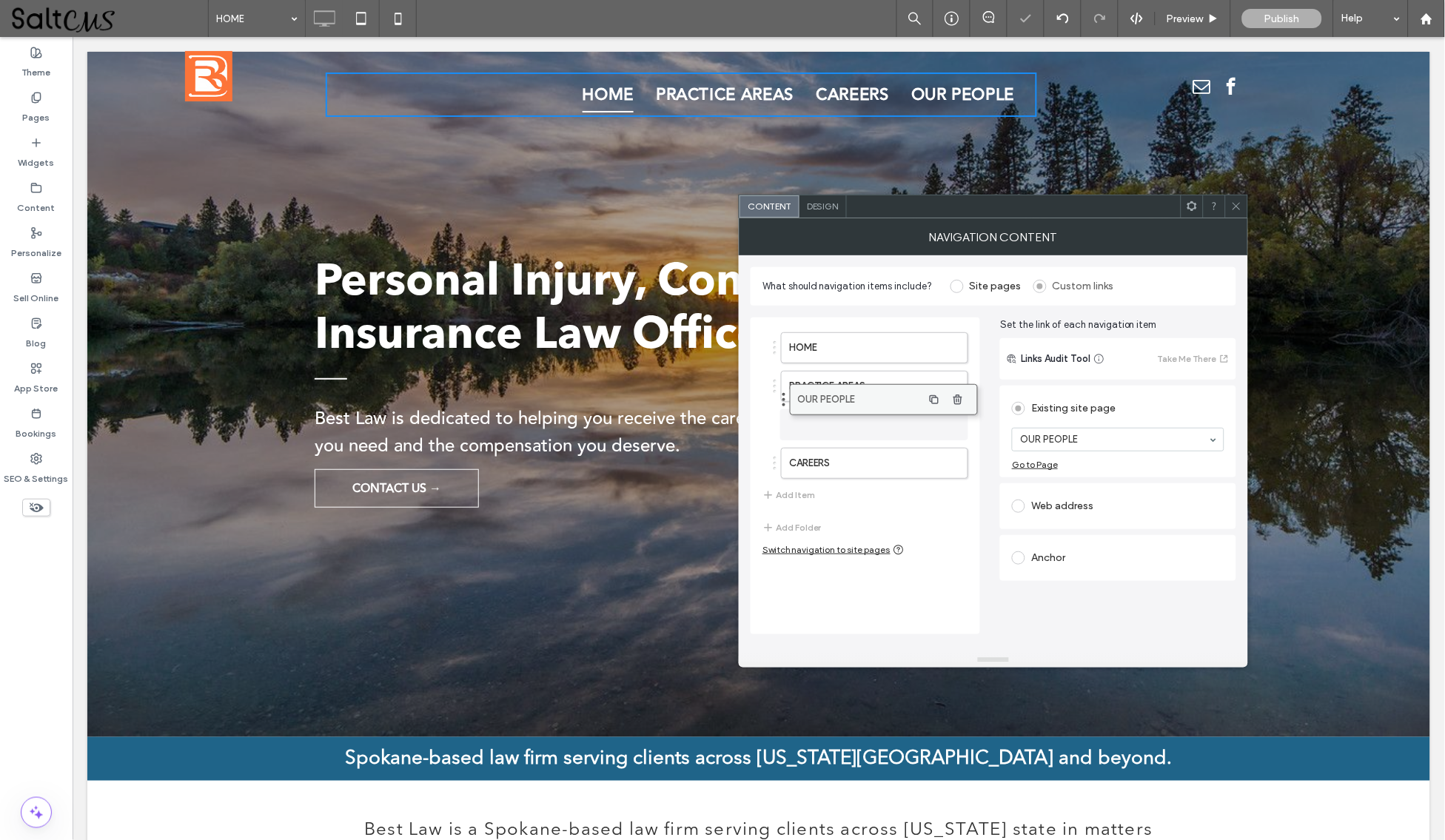
drag, startPoint x: 882, startPoint y: 468, endPoint x: 887, endPoint y: 420, distance: 48.3
click at [792, 490] on button "Add Item" at bounding box center [788, 494] width 52 height 18
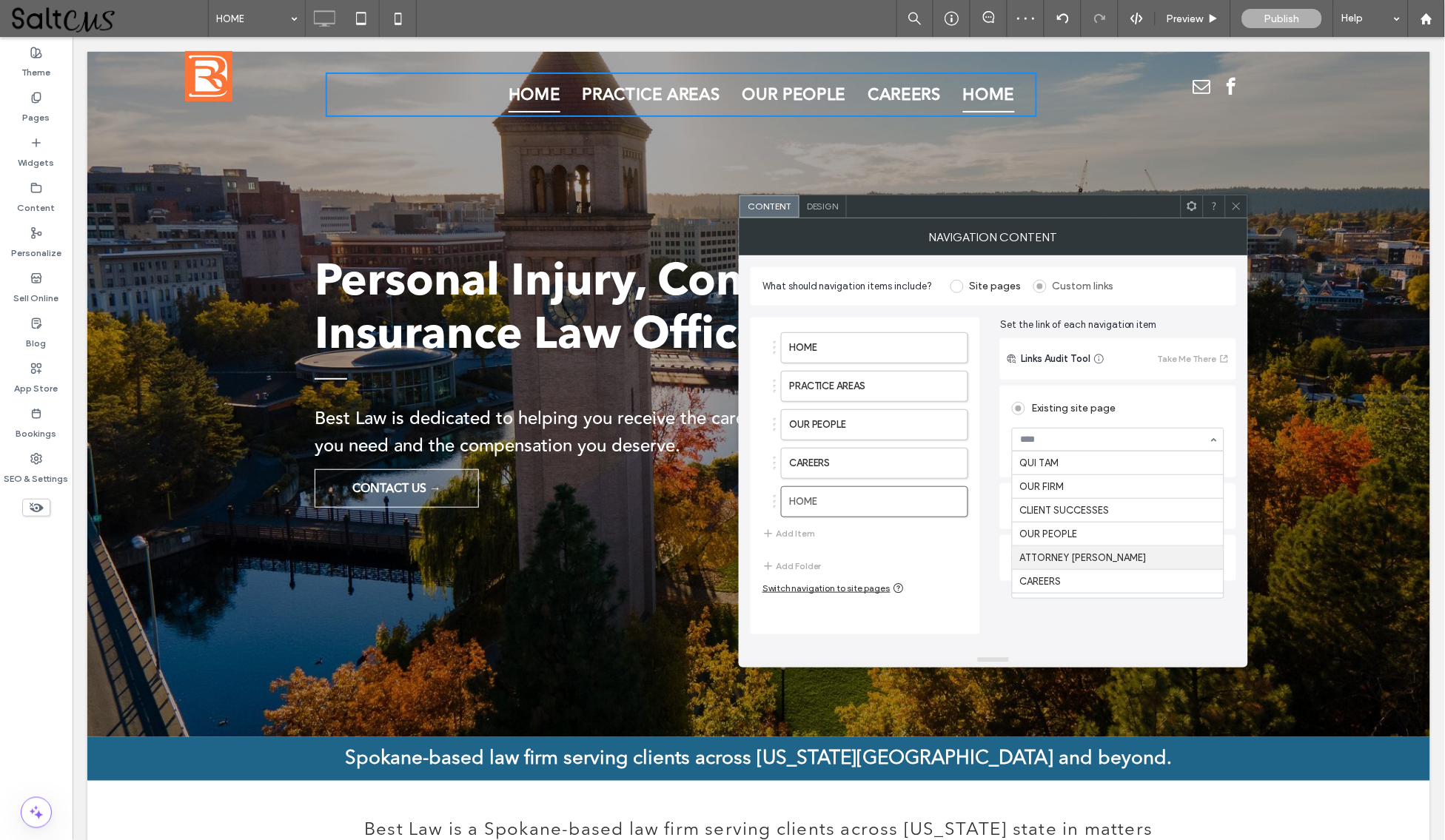
scroll to position [225, 0]
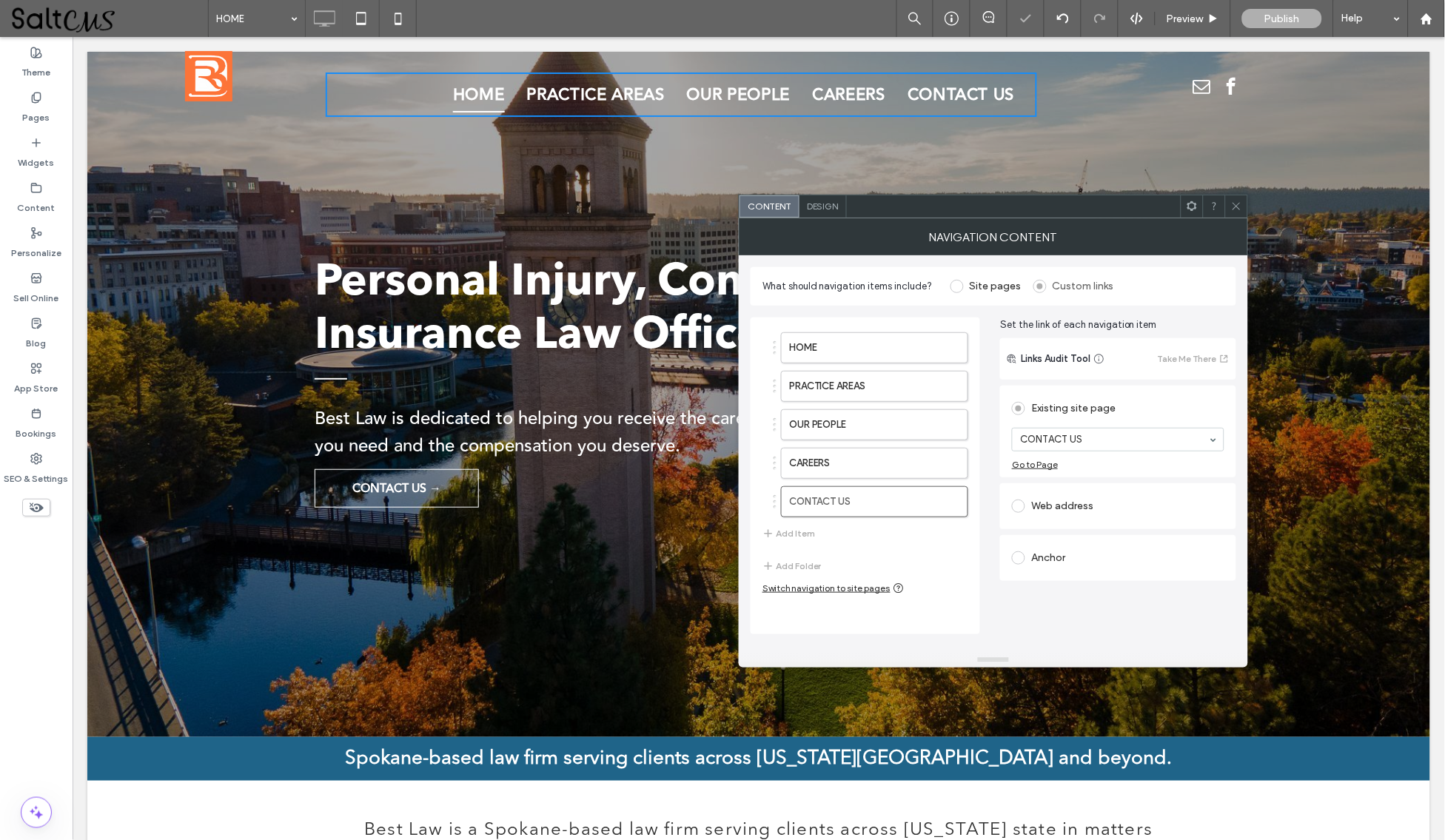
click at [1235, 207] on icon at bounding box center [1236, 206] width 11 height 11
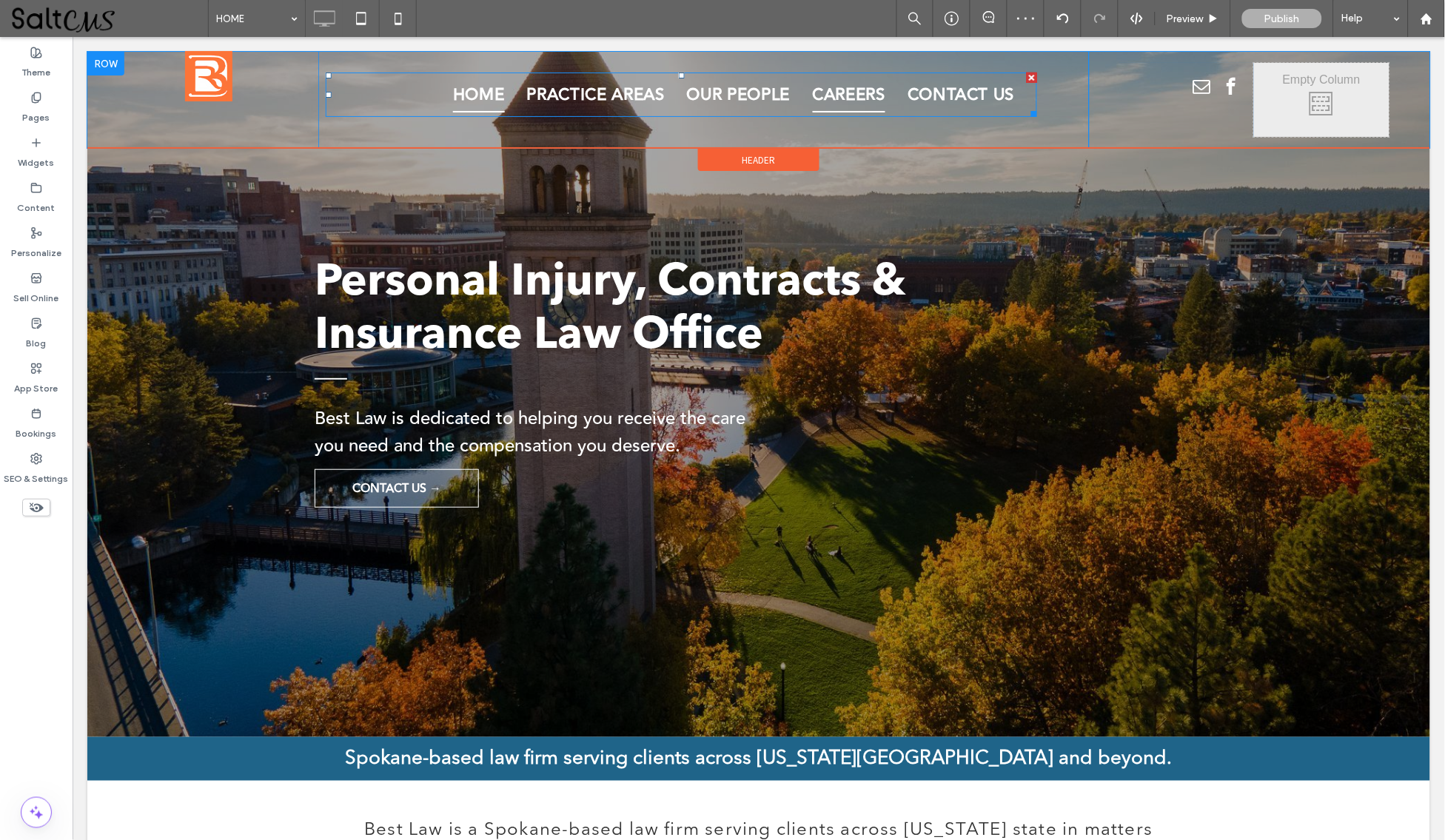
click at [801, 103] on link "CAREERS" at bounding box center [849, 94] width 96 height 34
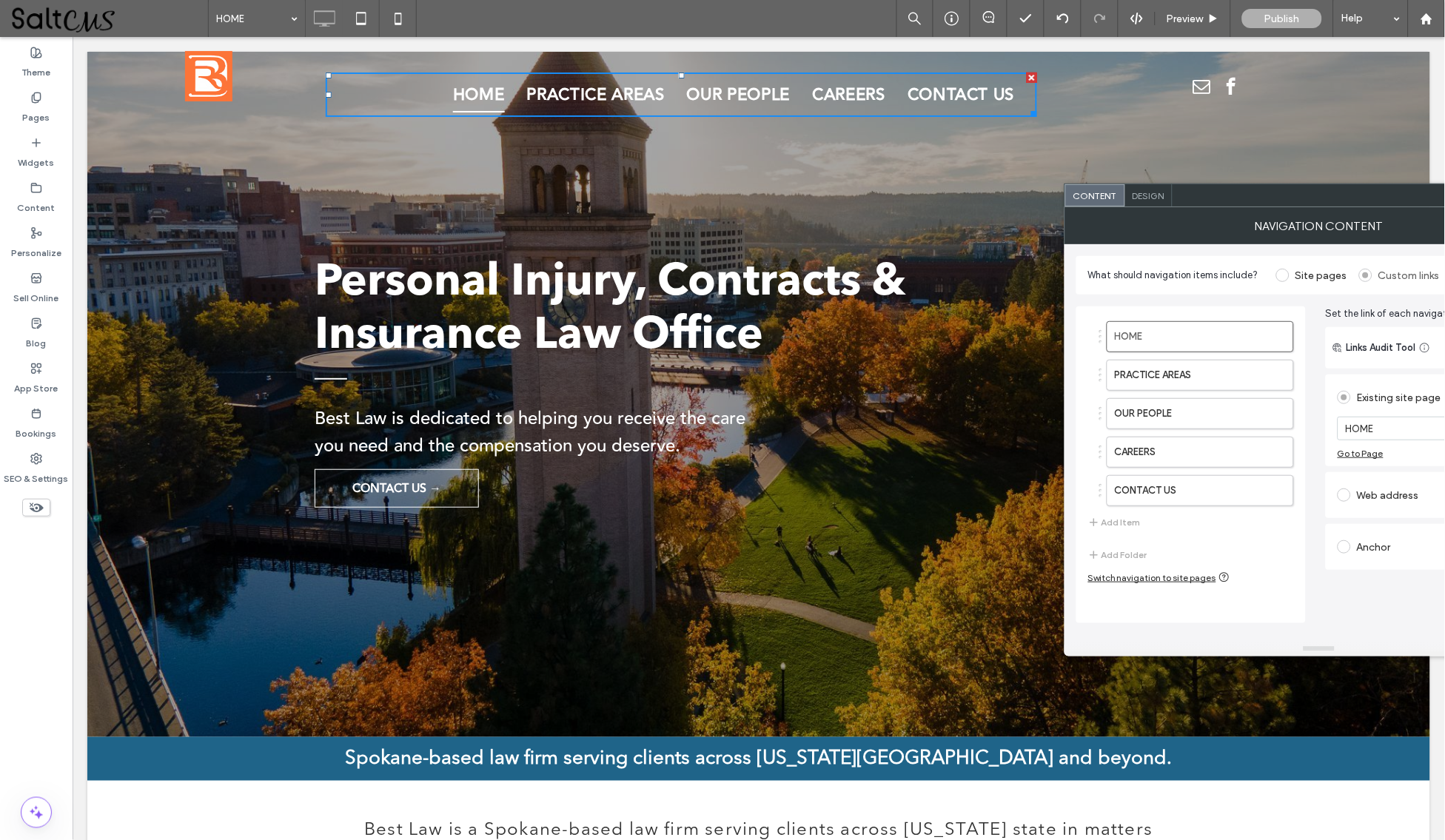
click at [1152, 200] on span "Design" at bounding box center [1149, 195] width 32 height 11
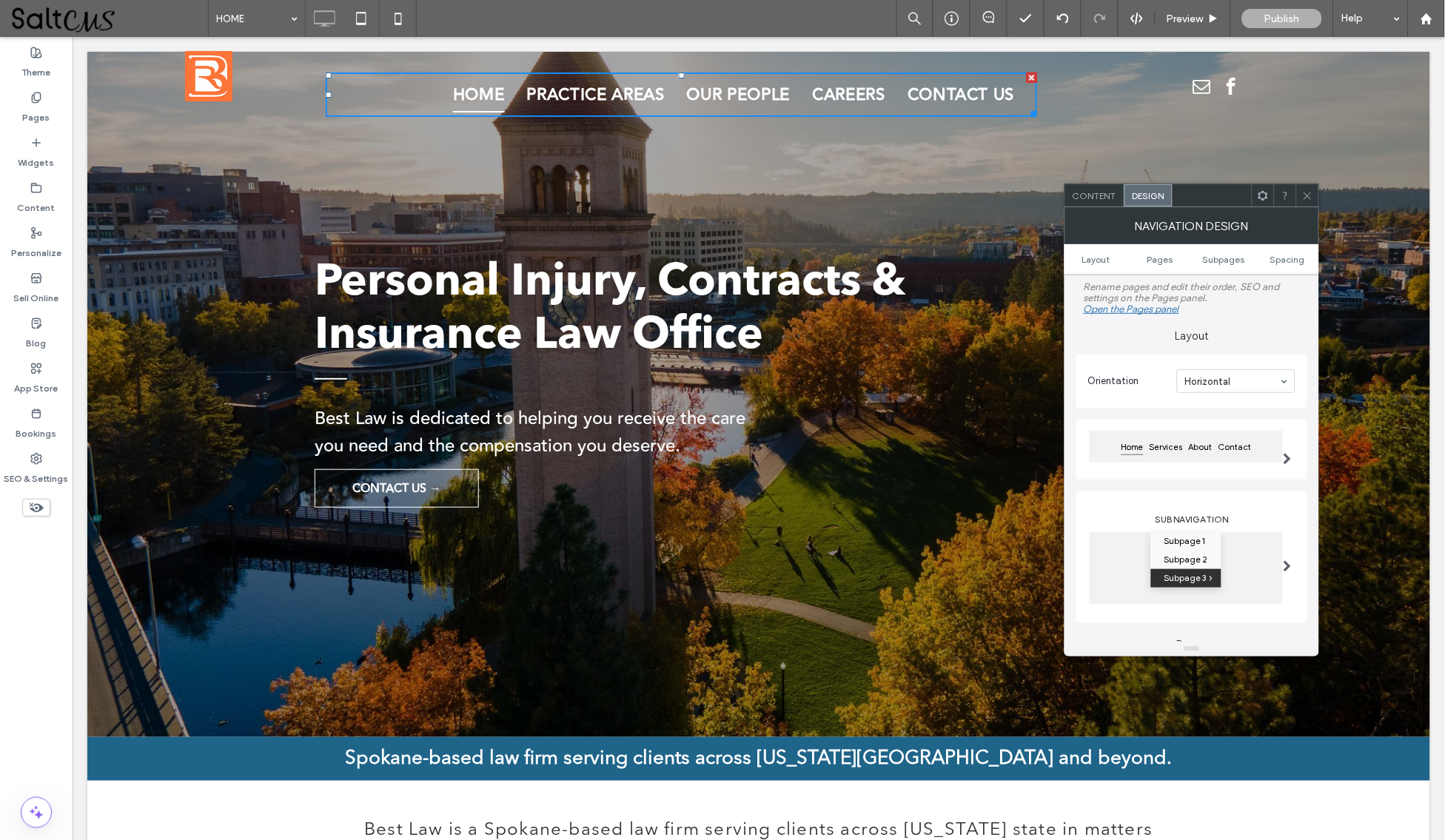
scroll to position [166, 0]
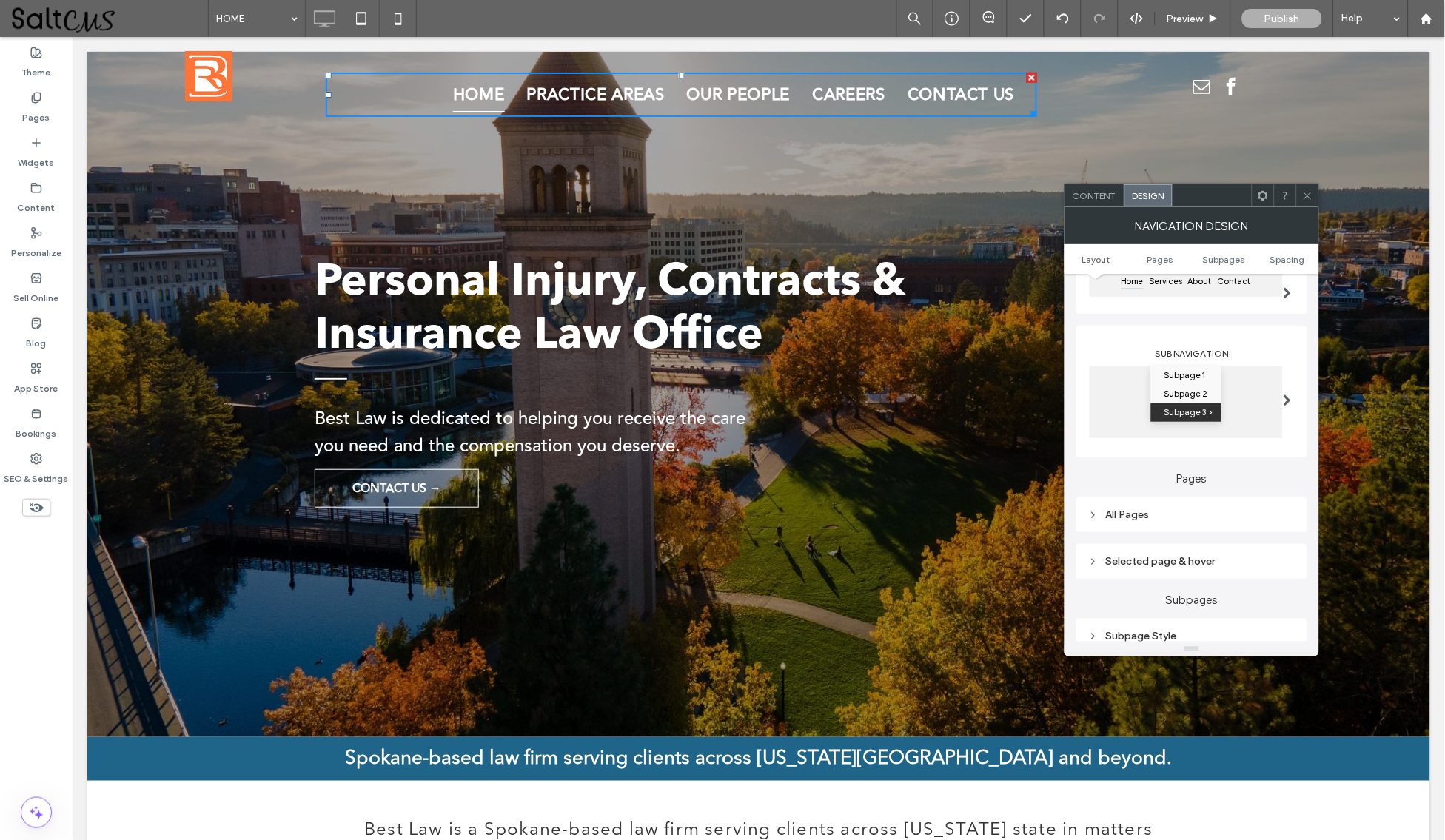
click at [1190, 538] on div "Pages All Pages Selected page & hover" at bounding box center [1192, 518] width 231 height 121
click at [1188, 531] on div "All Pages" at bounding box center [1192, 514] width 231 height 34
click at [1194, 517] on div "All Pages" at bounding box center [1192, 515] width 207 height 13
click at [1226, 539] on span "Link text" at bounding box center [1244, 541] width 38 height 12
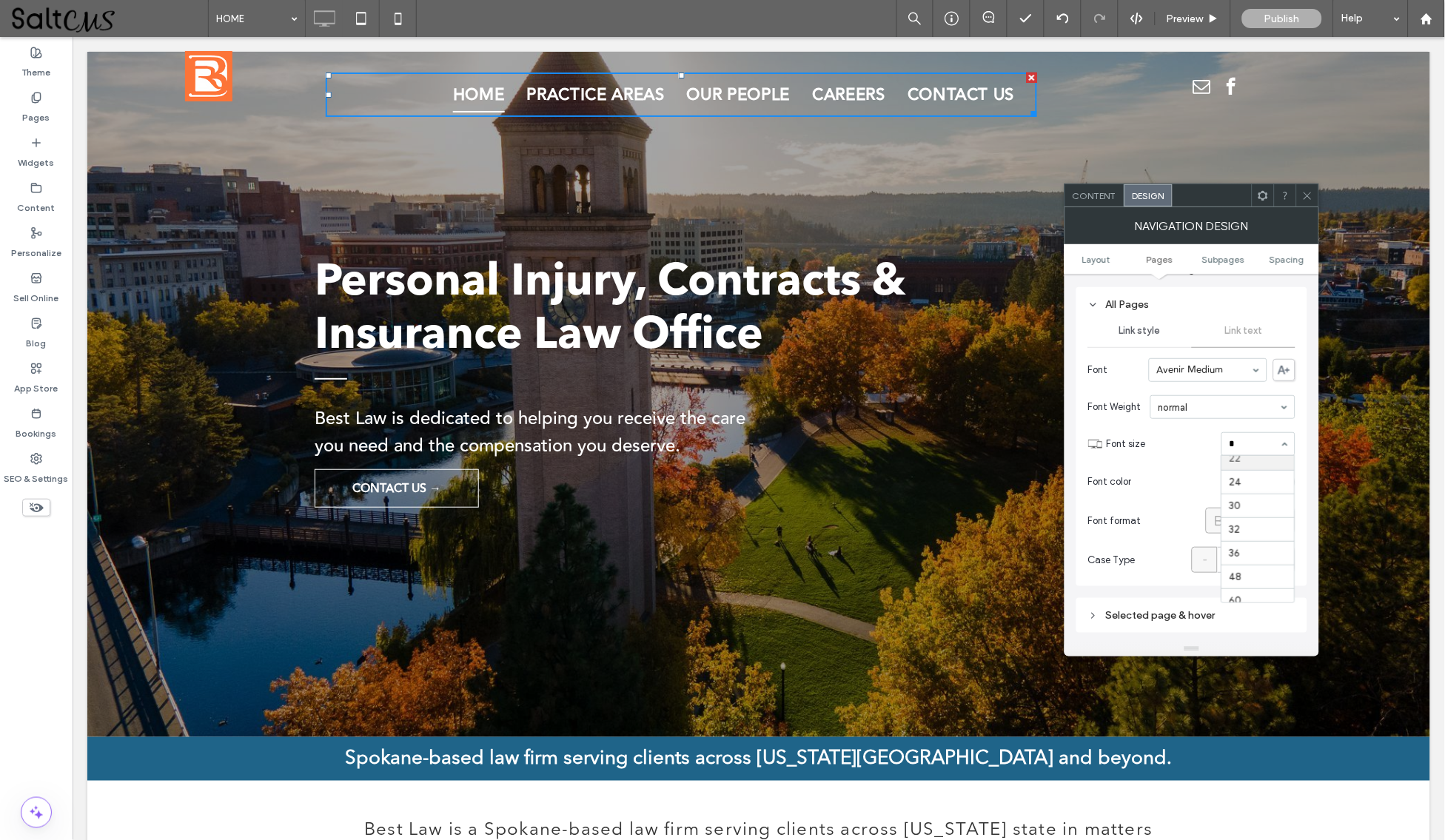
scroll to position [0, 0]
type input "**"
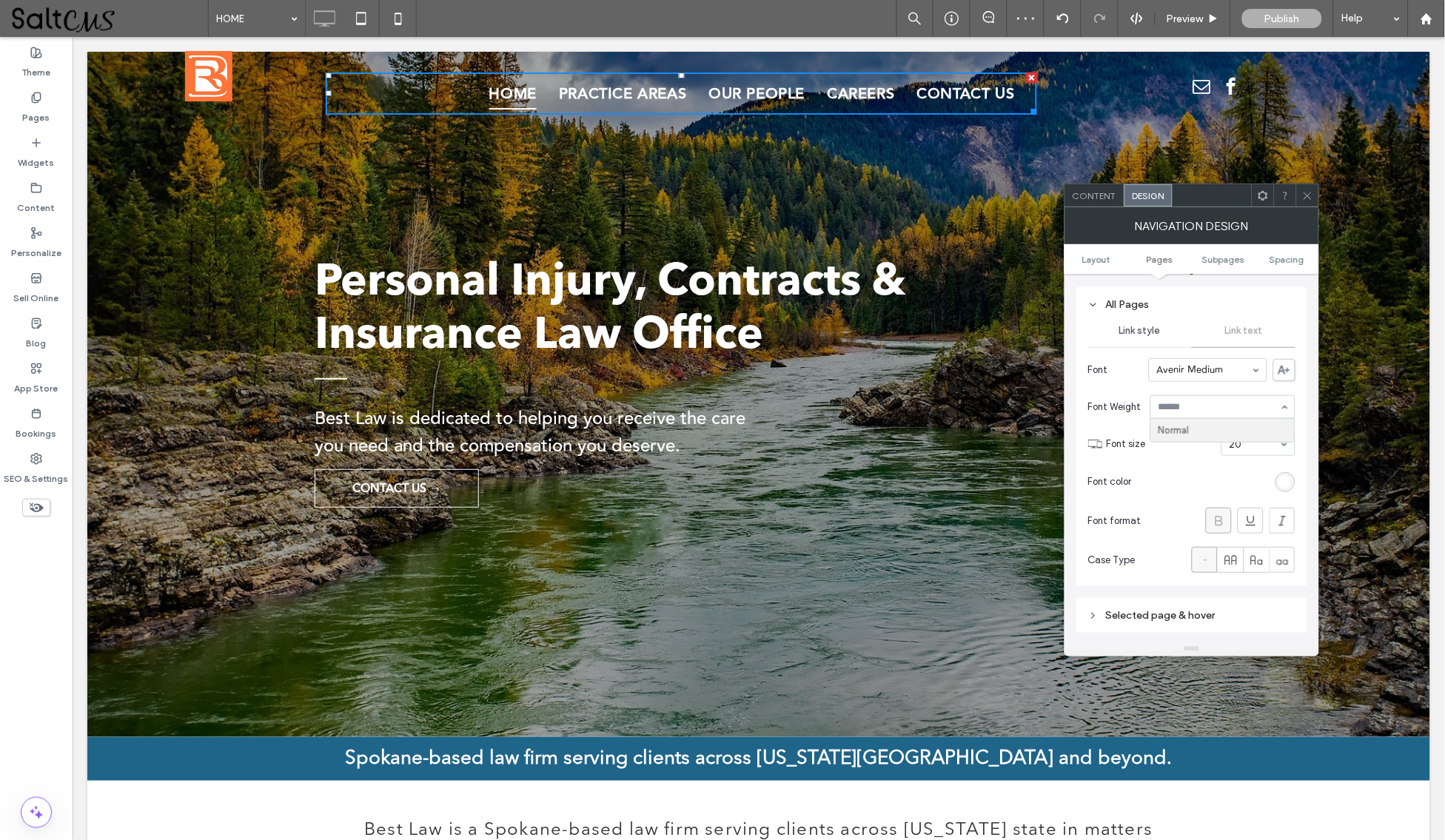
click at [1230, 397] on div at bounding box center [1223, 407] width 144 height 22
click at [1304, 196] on icon at bounding box center [1307, 195] width 11 height 11
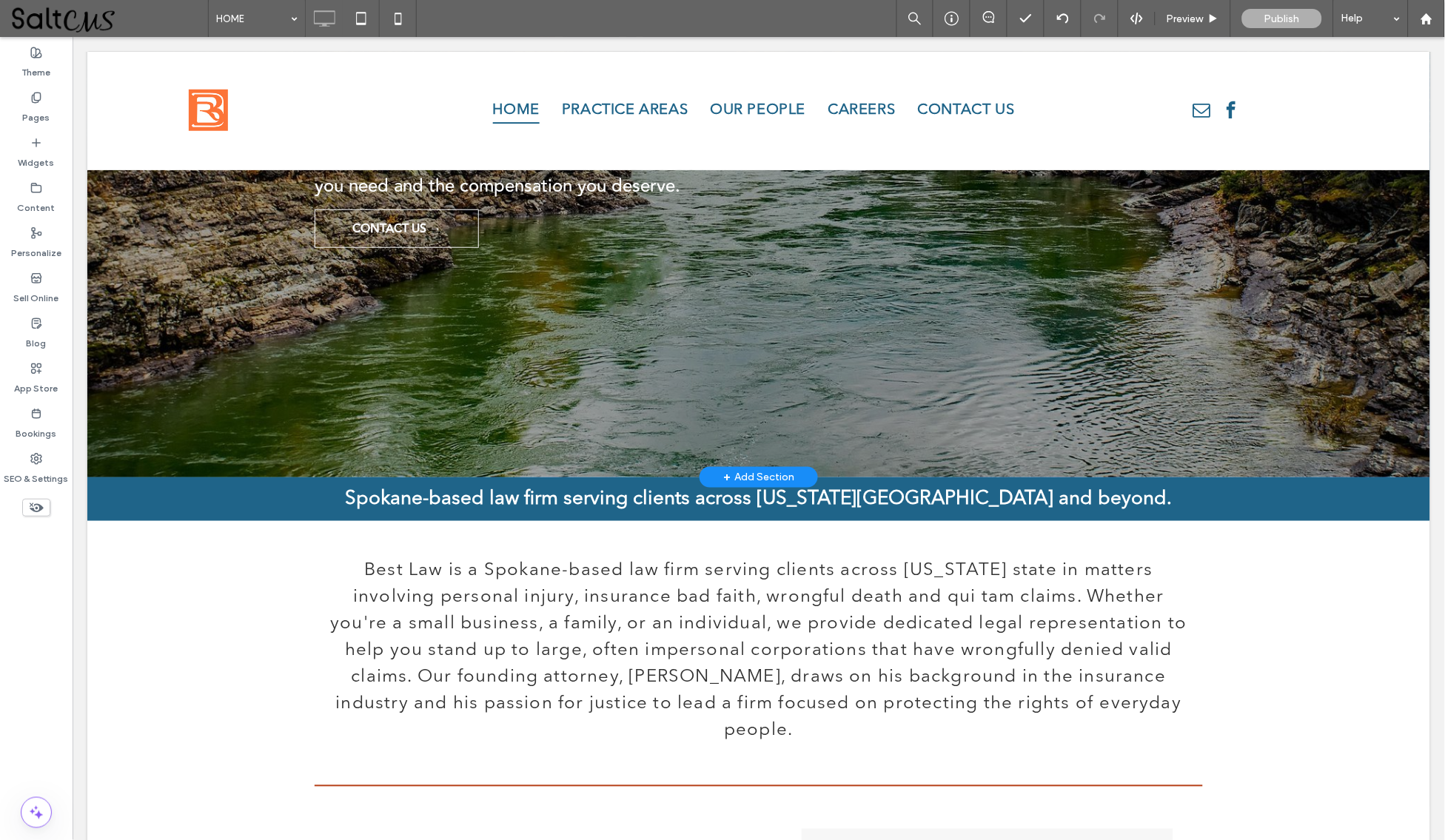
scroll to position [0, 0]
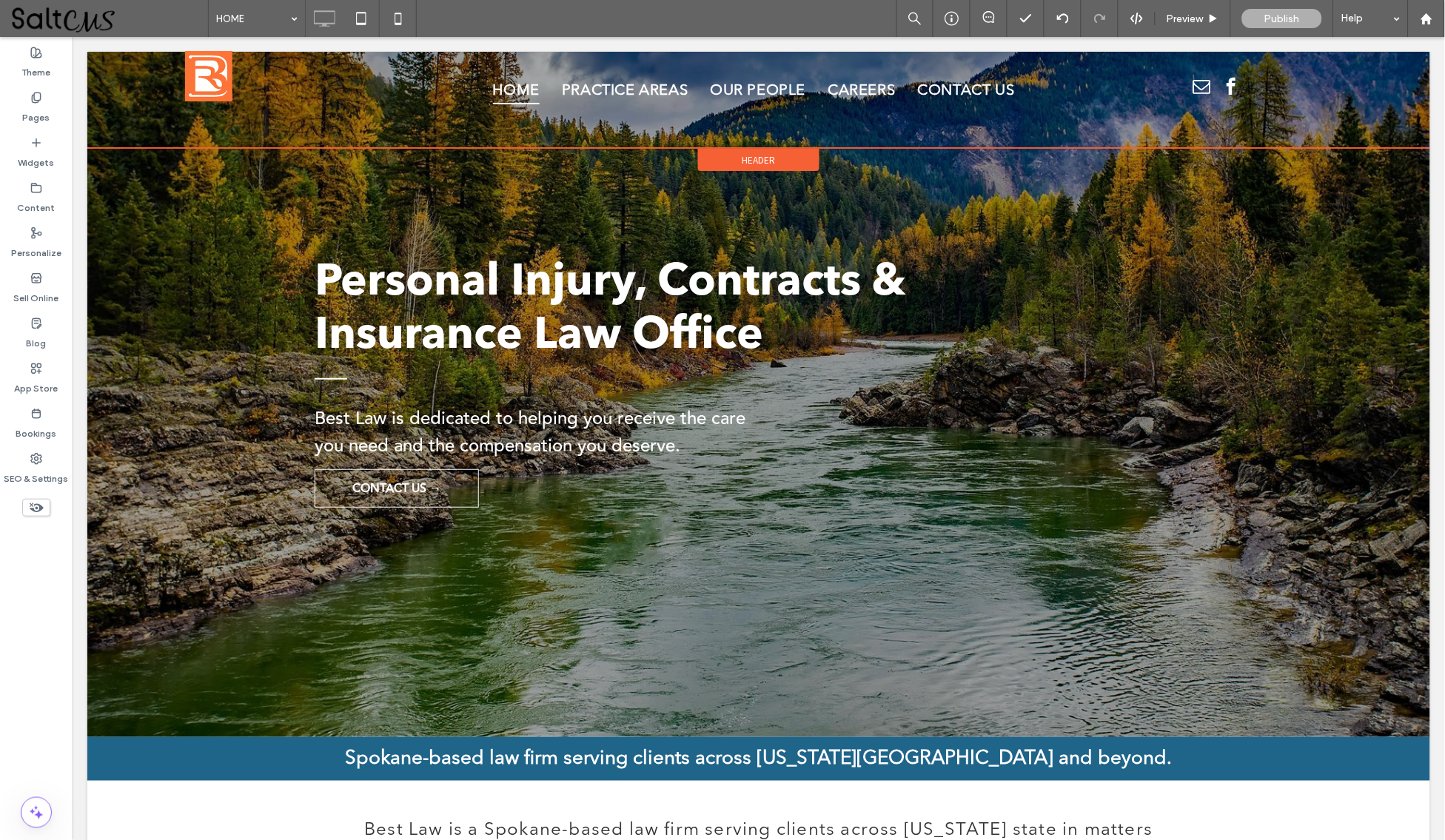
click at [728, 161] on div "Header" at bounding box center [758, 159] width 121 height 22
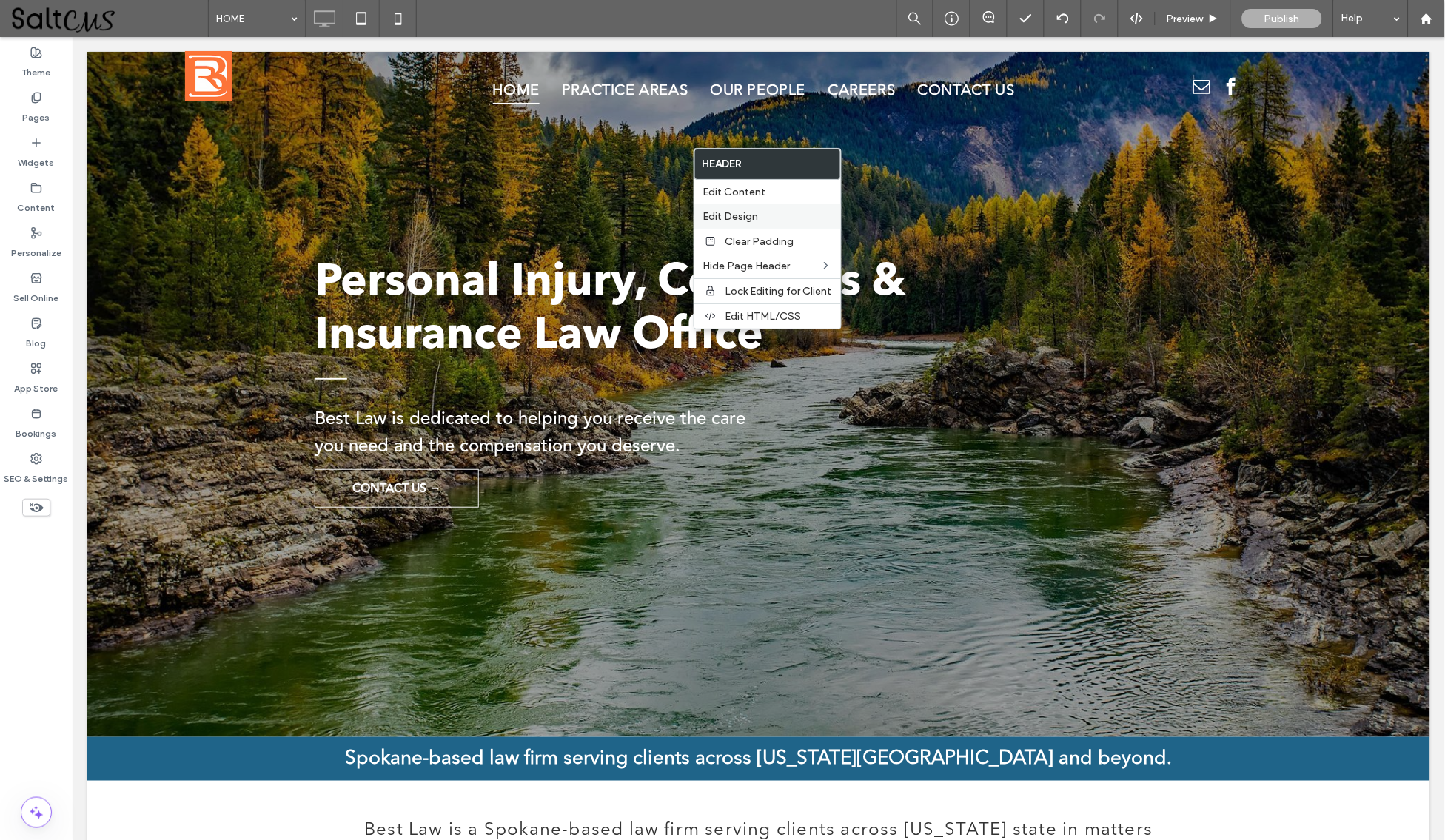
click at [750, 214] on span "Edit Design" at bounding box center [731, 216] width 56 height 13
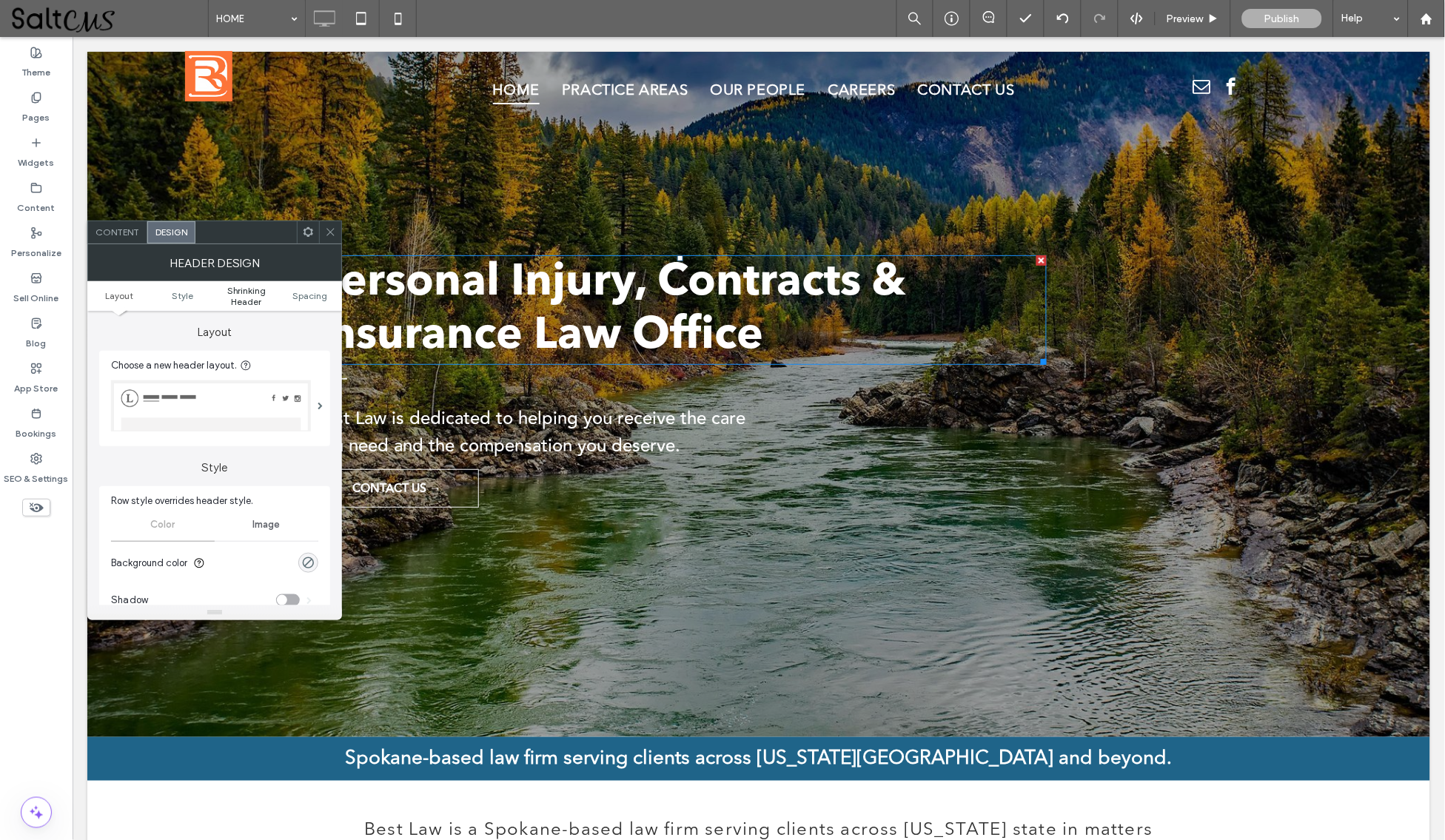
click at [241, 289] on span "Shrinking Header" at bounding box center [246, 296] width 64 height 22
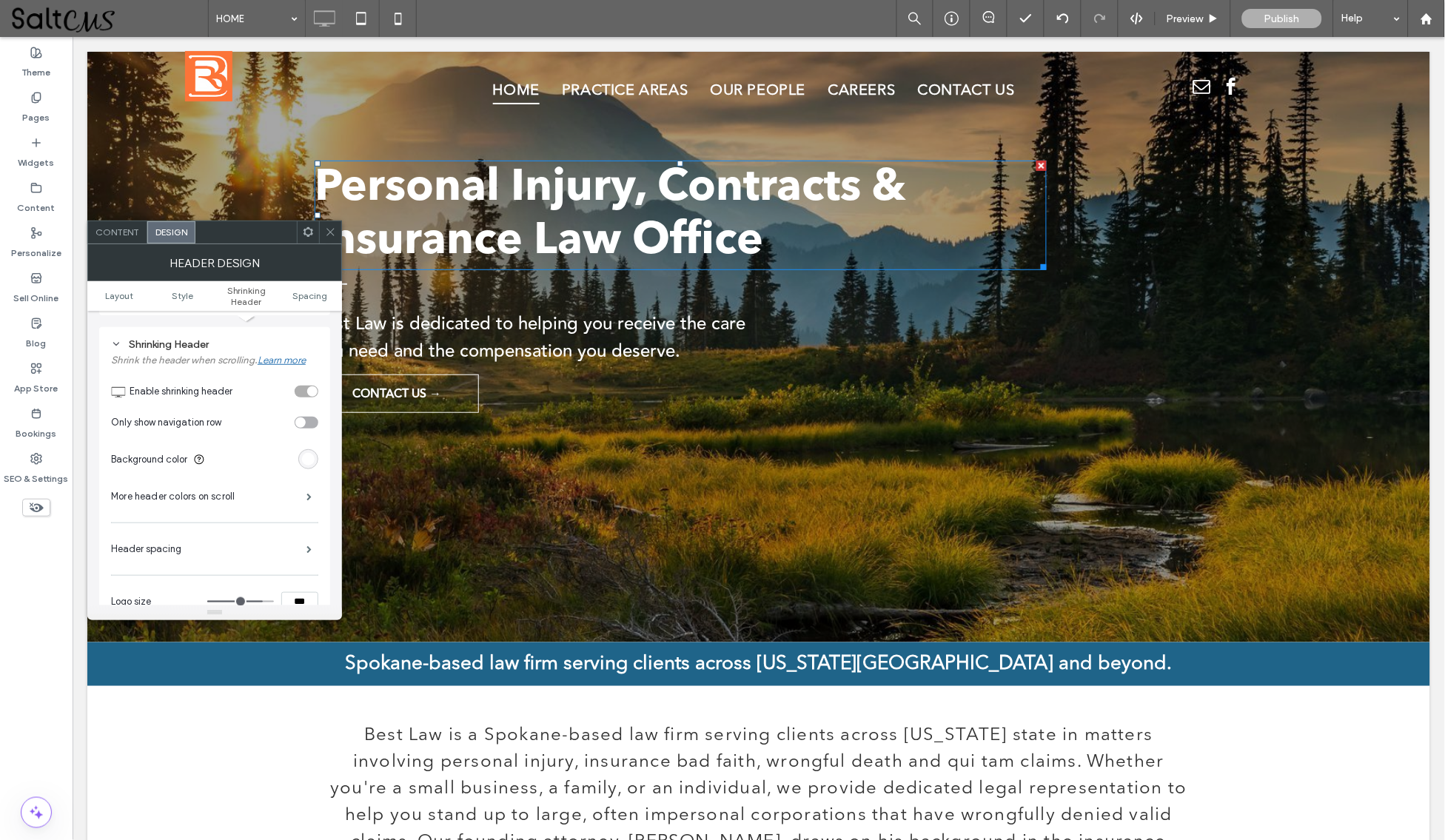
scroll to position [462, 0]
click at [307, 540] on span at bounding box center [309, 542] width 5 height 8
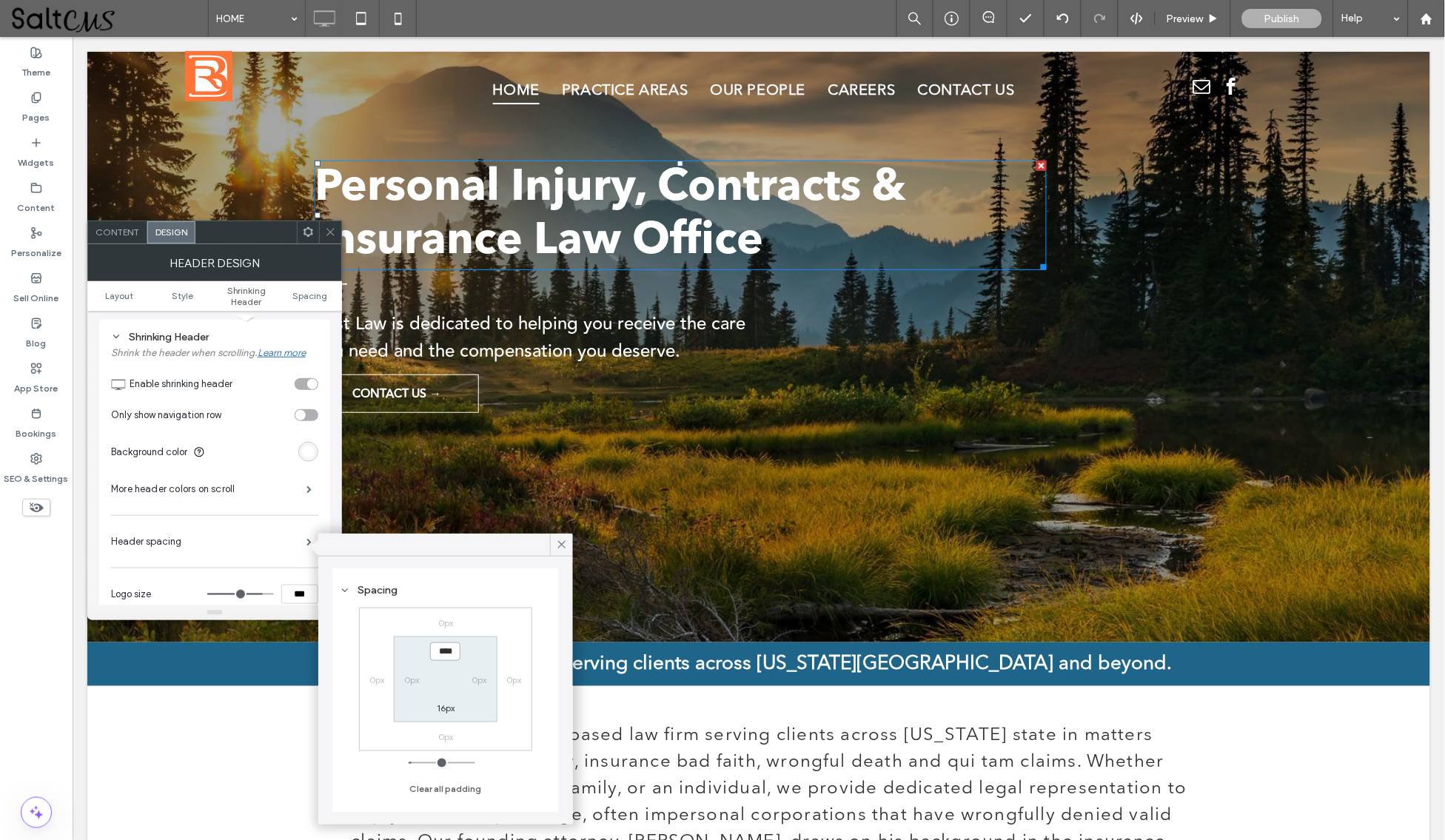
click at [440, 654] on input "****" at bounding box center [445, 652] width 30 height 18
type input "***"
click at [445, 705] on label "16px" at bounding box center [445, 707] width 18 height 11
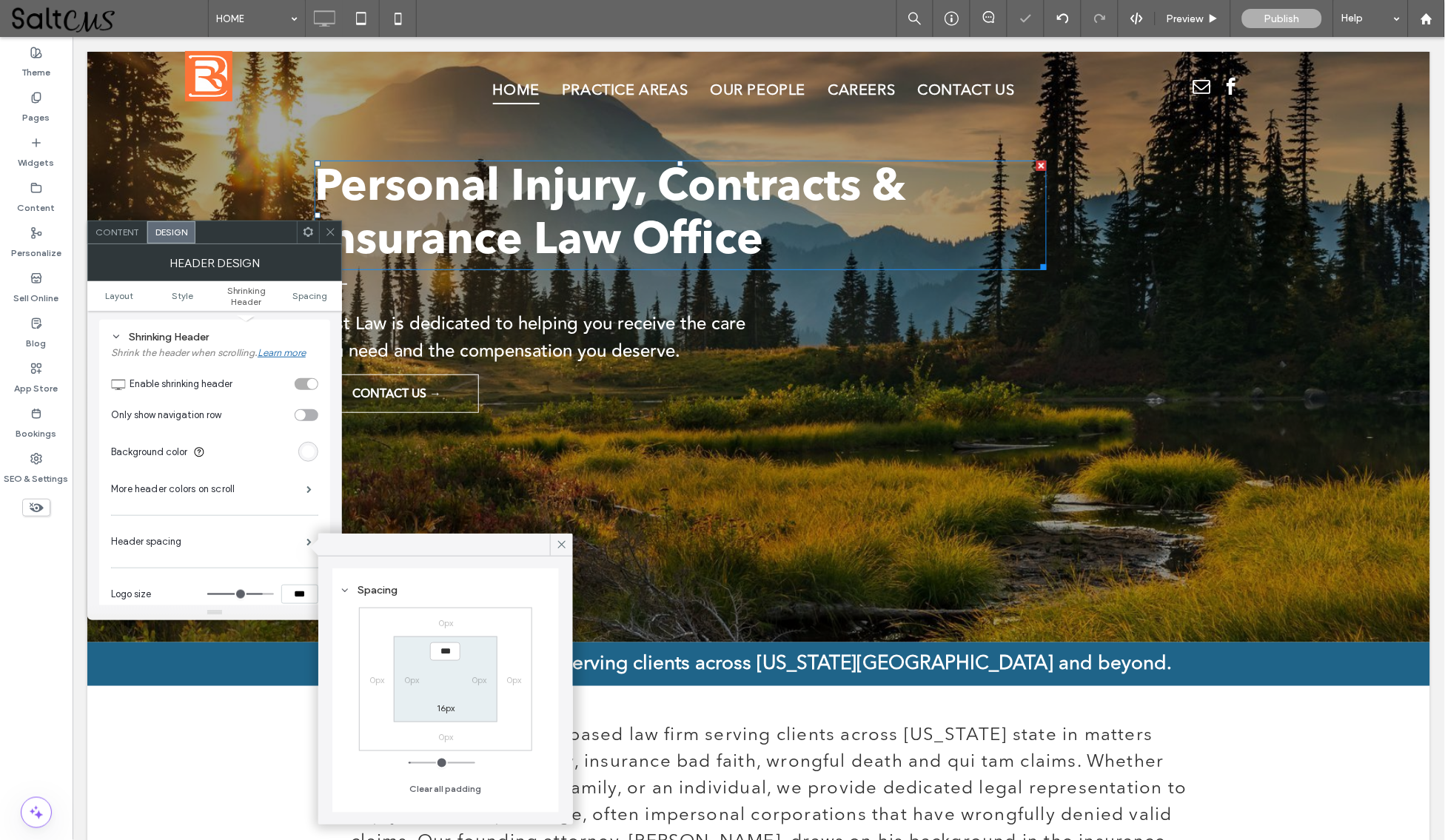
type input "**"
type input "*"
type input "***"
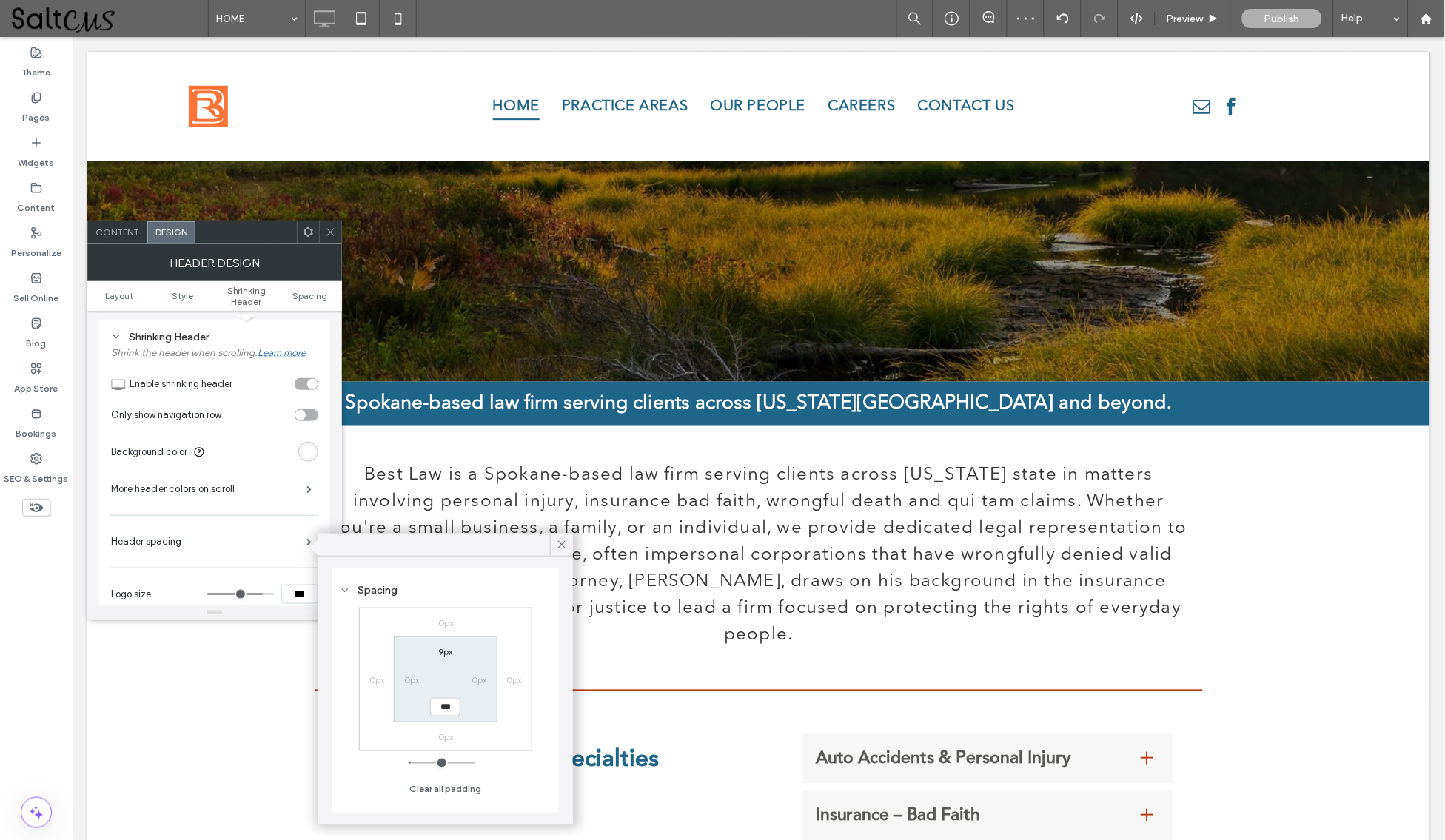
click at [327, 229] on use at bounding box center [330, 232] width 8 height 8
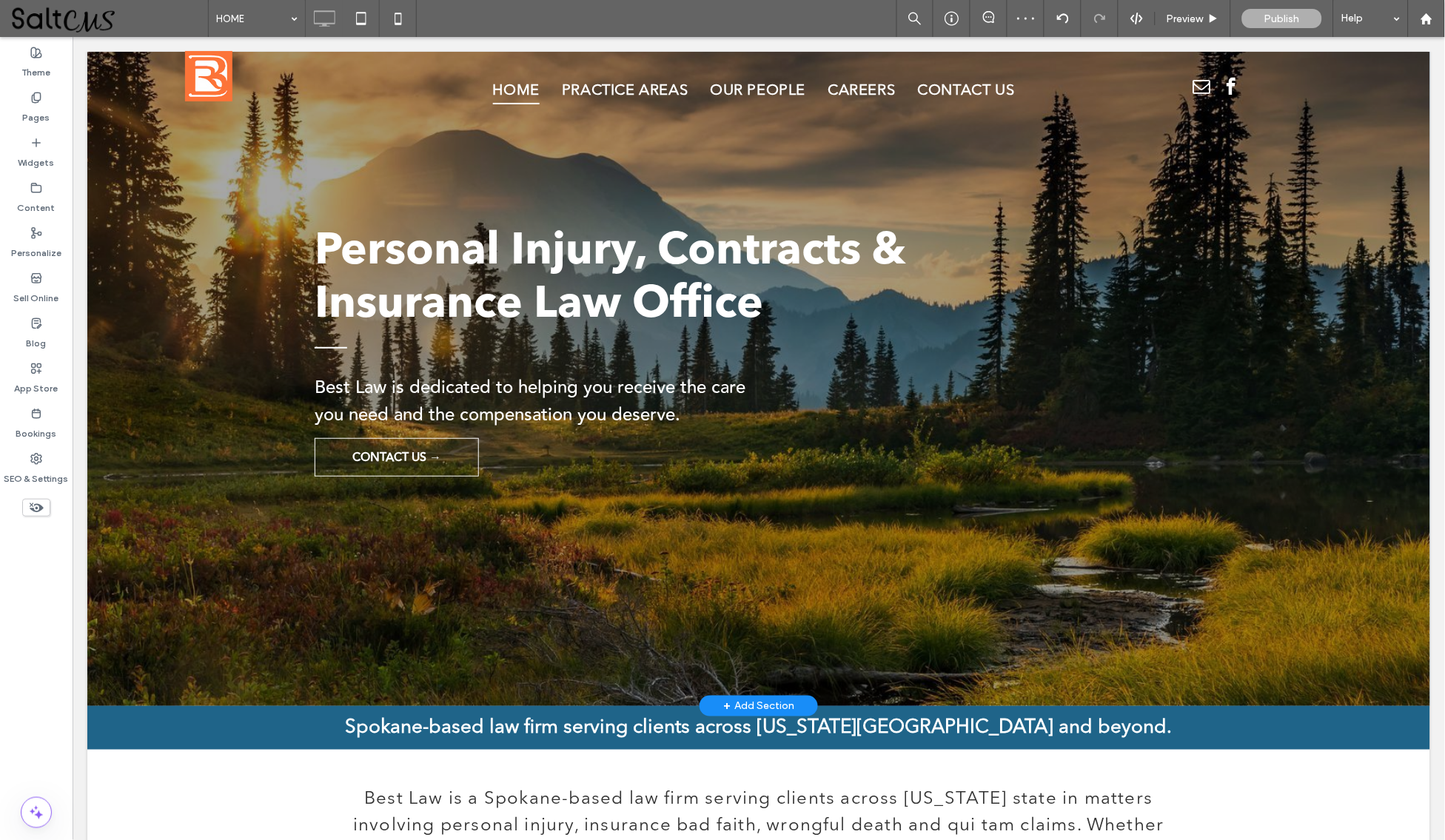
scroll to position [0, 0]
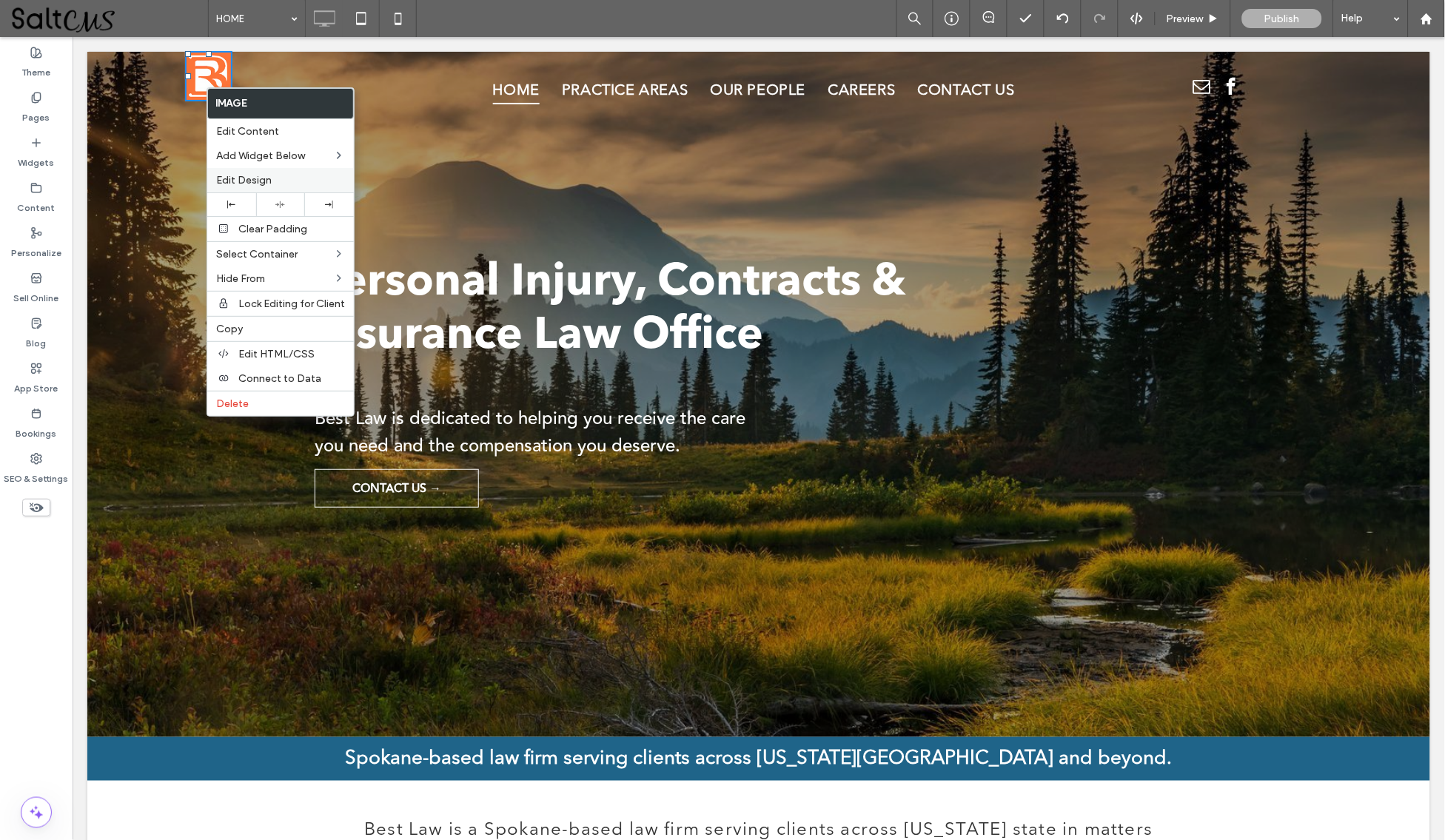
click at [266, 179] on span "Edit Design" at bounding box center [244, 180] width 56 height 13
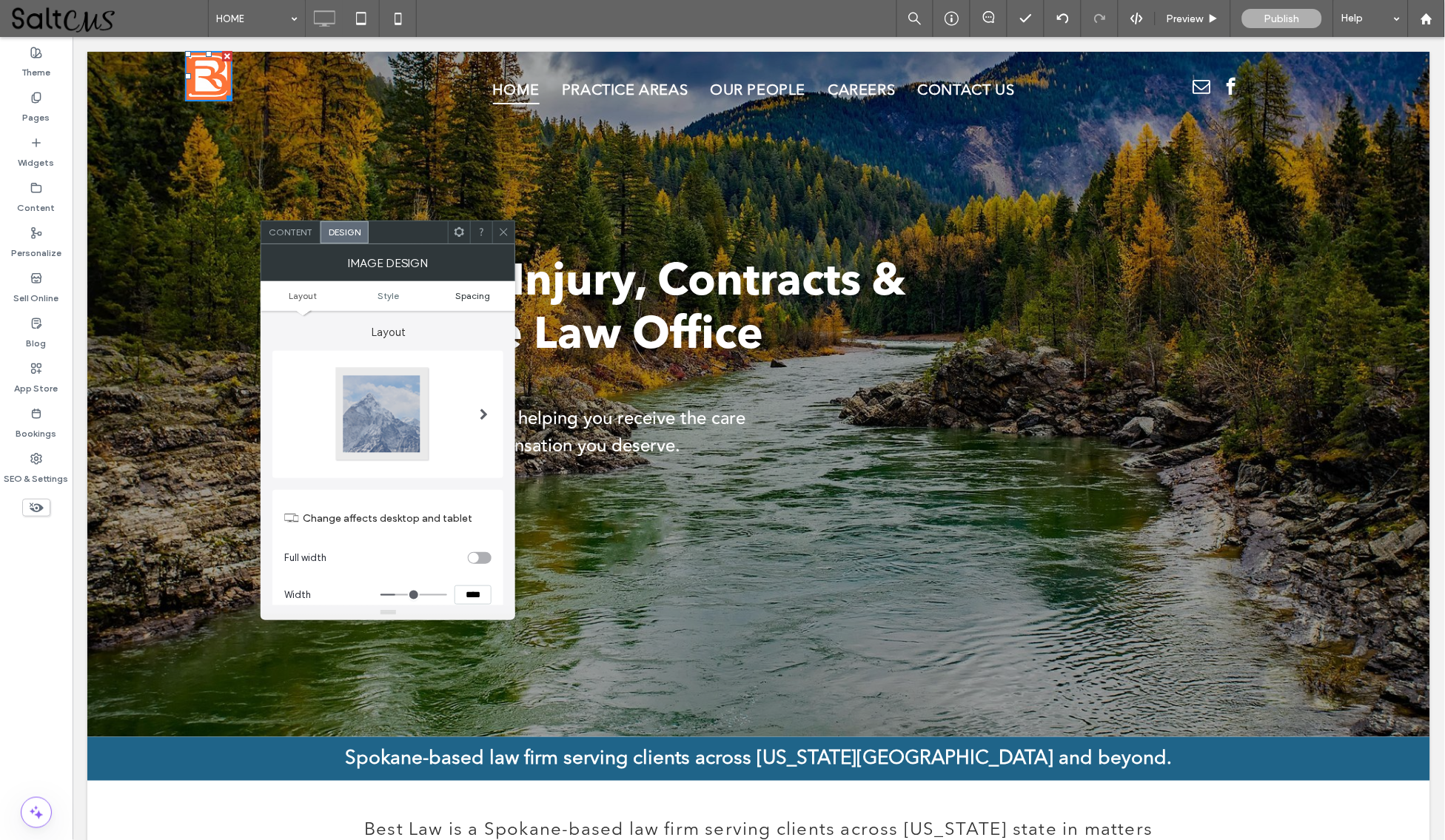
click at [478, 298] on span "Spacing" at bounding box center [472, 295] width 34 height 11
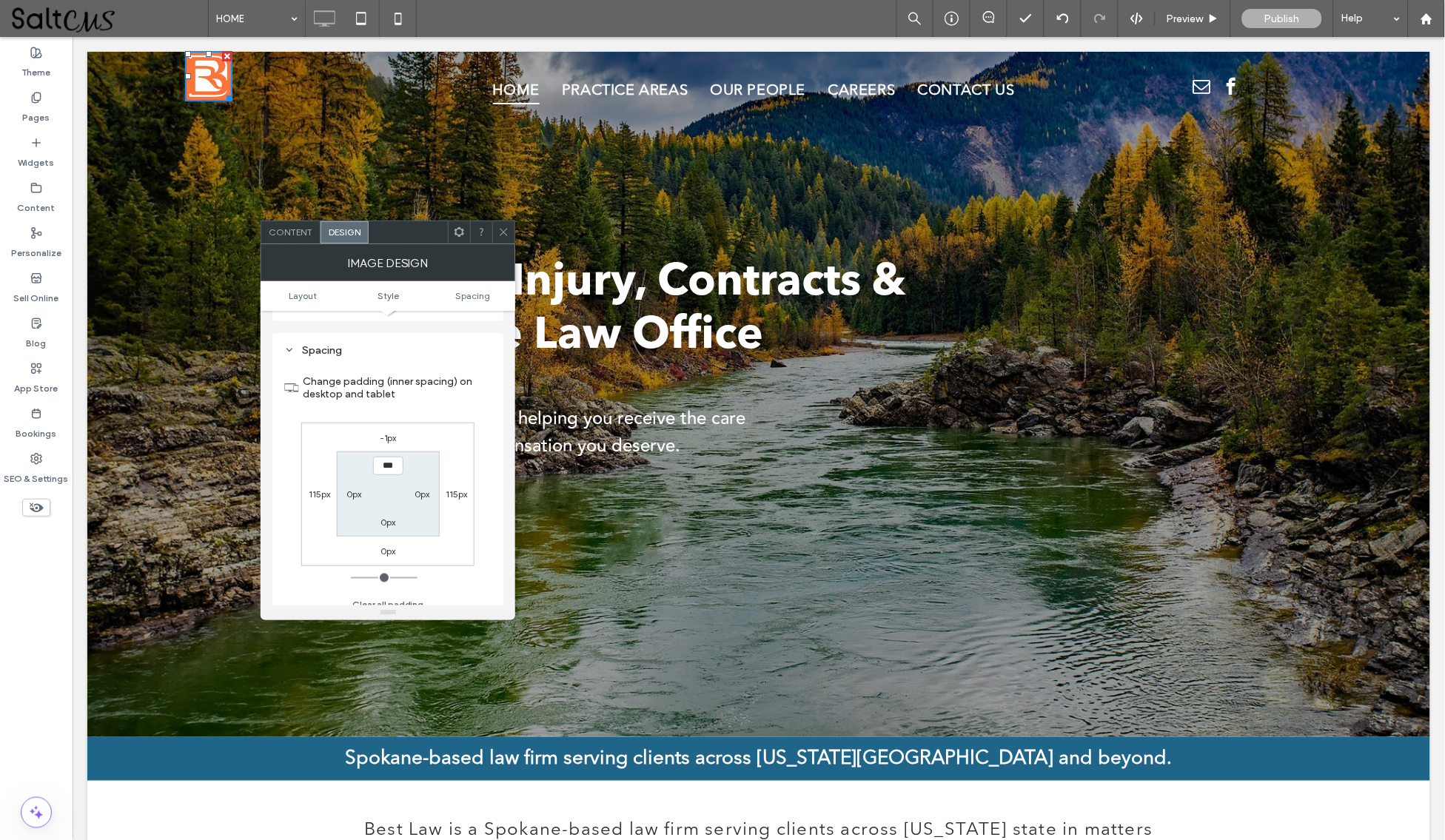
scroll to position [695, 0]
click at [390, 422] on div "-1px" at bounding box center [388, 430] width 17 height 15
click at [388, 424] on label "-1px" at bounding box center [388, 429] width 17 height 11
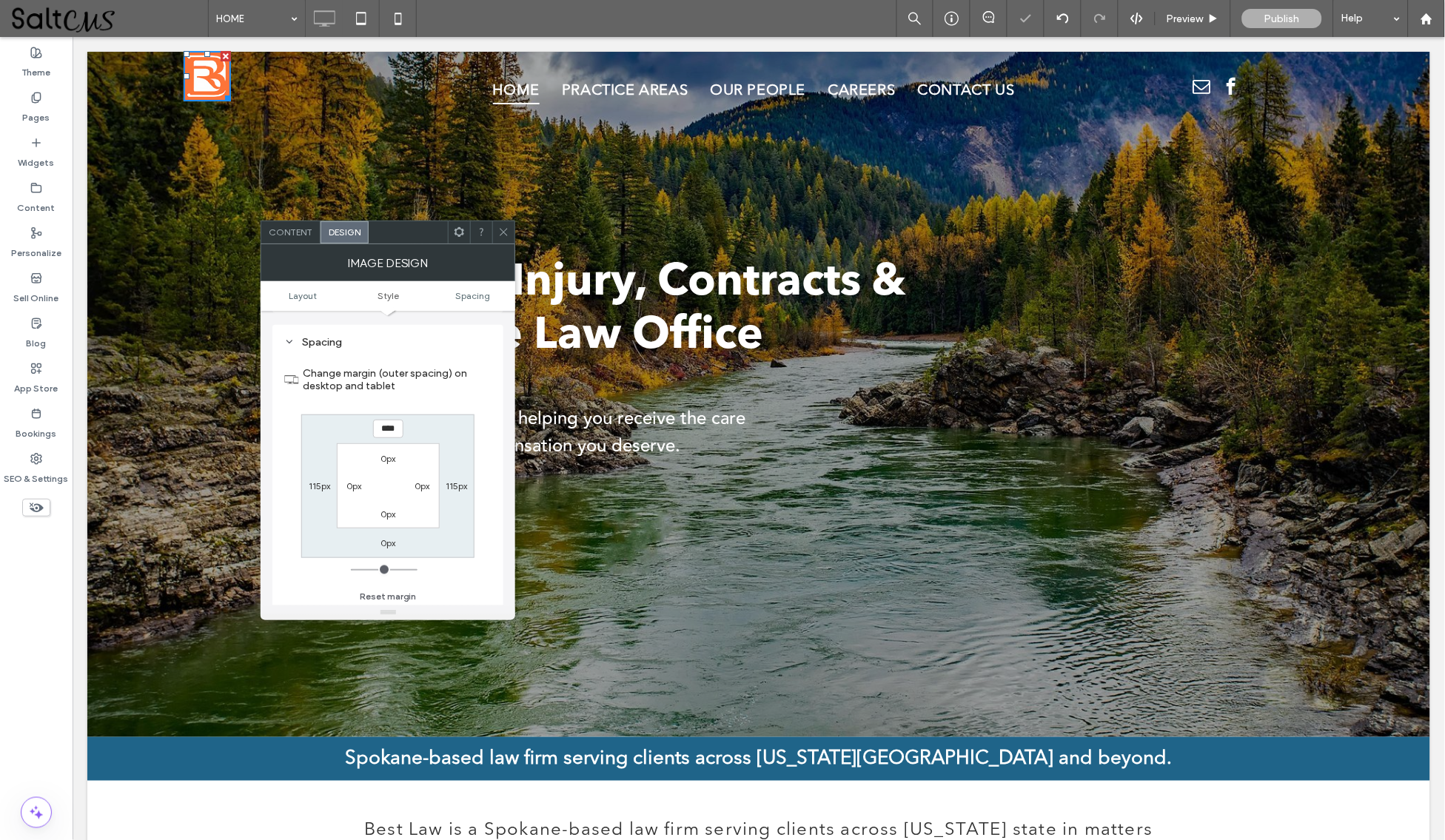
type input "*"
type input "***"
type input "**"
type input "****"
type input "**"
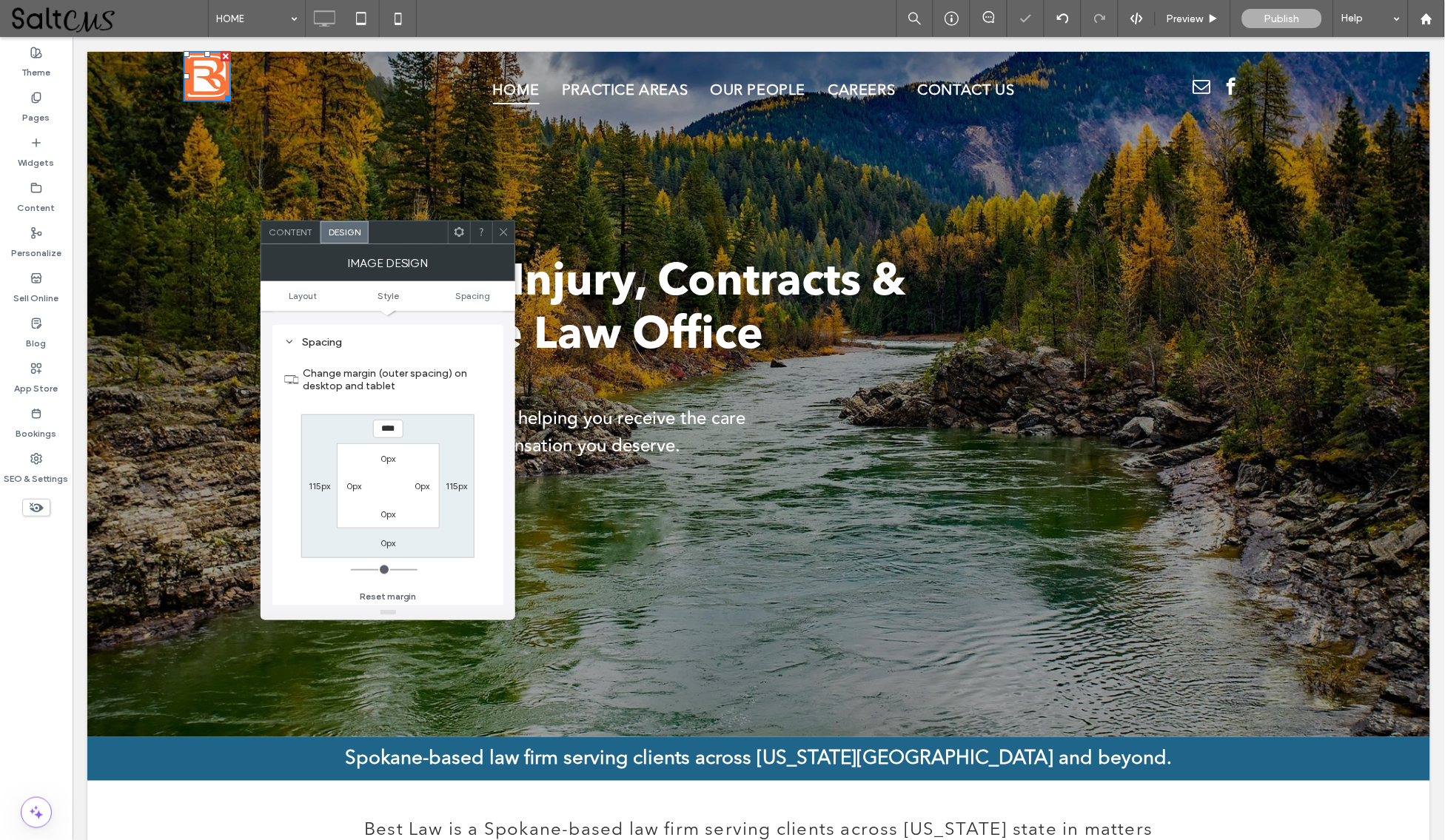
type input "****"
type input "**"
type input "****"
type input "**"
type input "****"
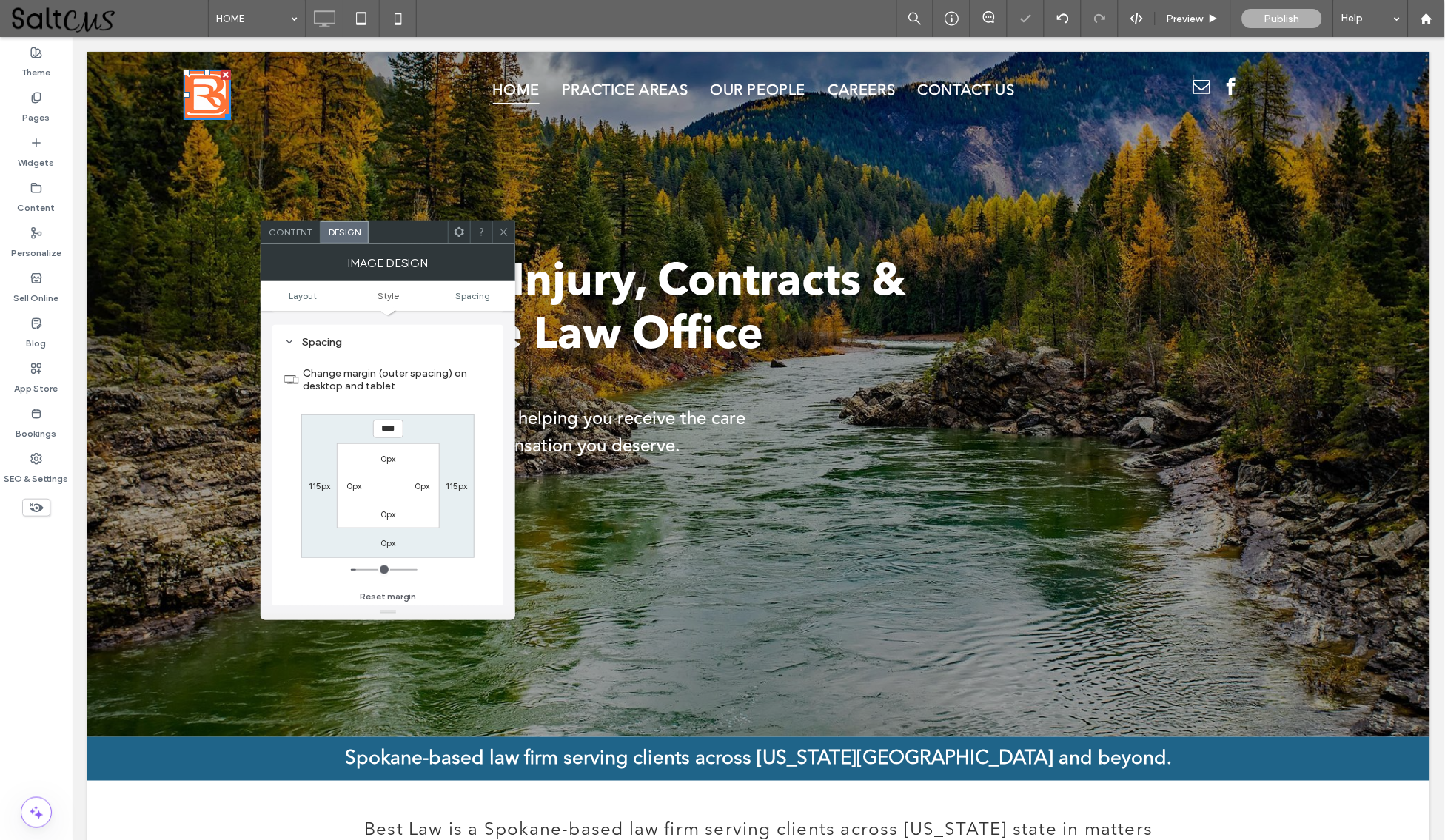
type input "**"
type input "****"
type input "**"
click at [362, 569] on input "range" at bounding box center [384, 570] width 66 height 2
click at [500, 235] on icon at bounding box center [503, 231] width 11 height 11
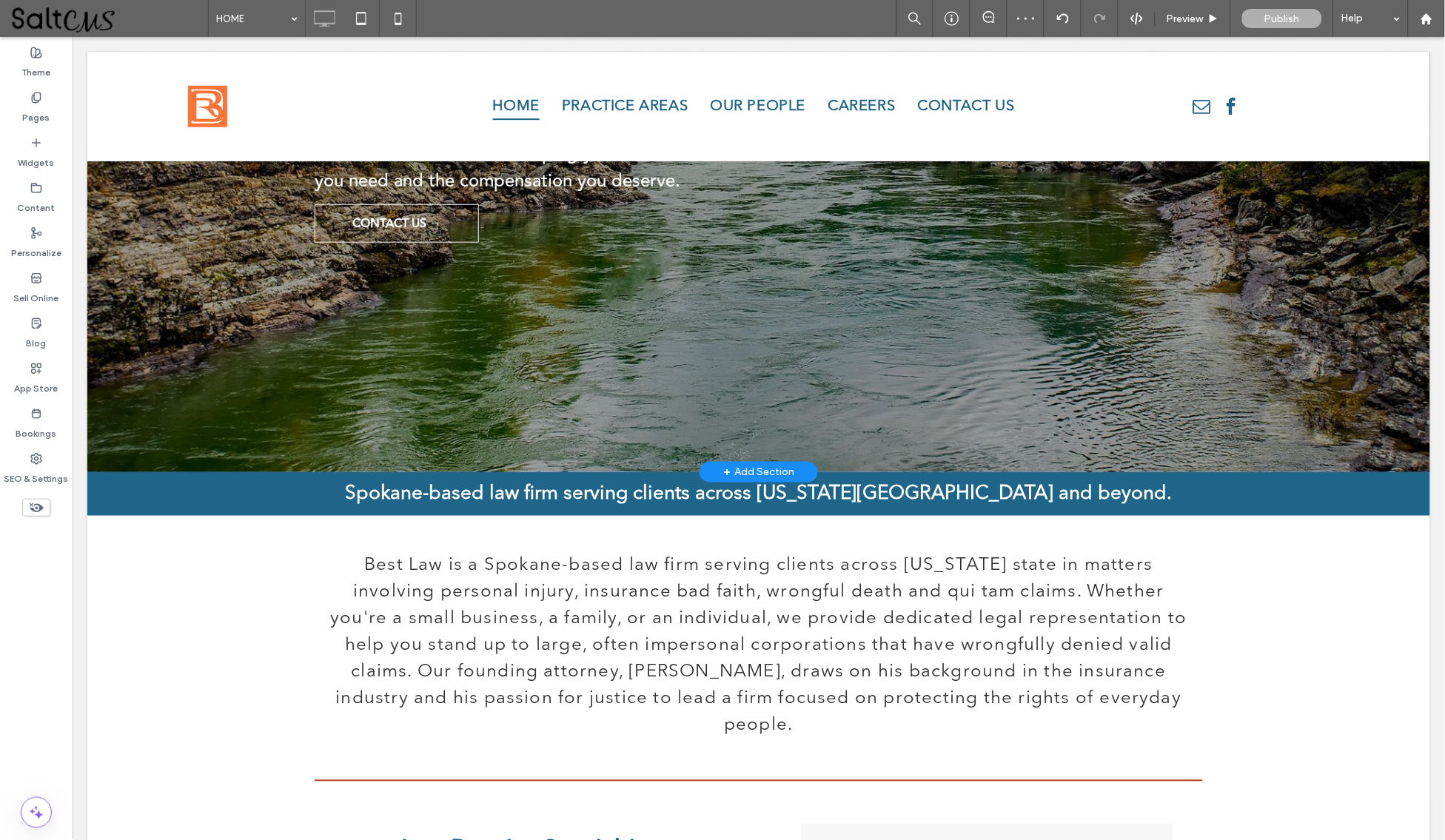
scroll to position [429, 0]
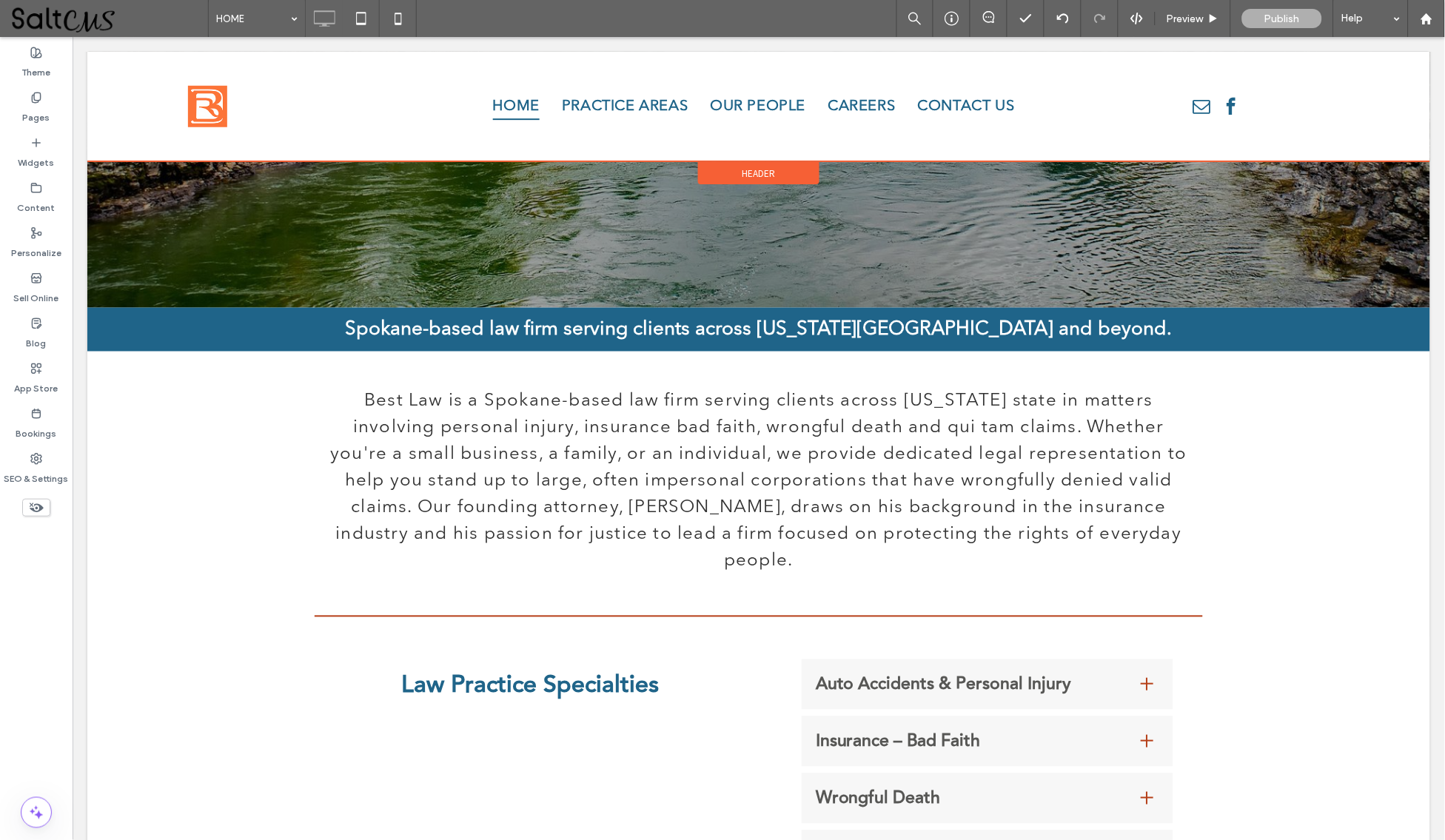
click at [717, 172] on div "Header" at bounding box center [758, 172] width 121 height 22
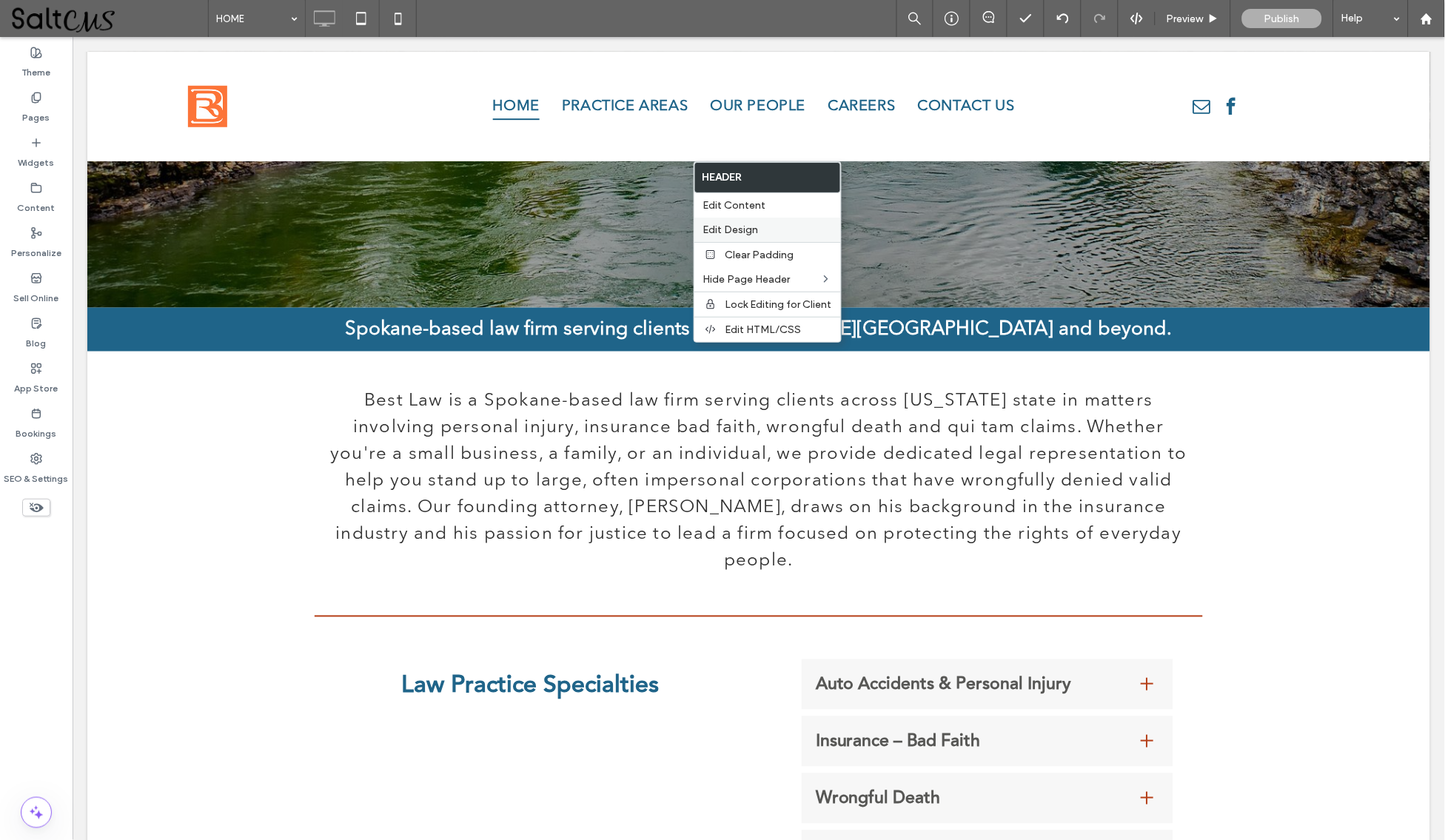
click at [754, 230] on span "Edit Design" at bounding box center [731, 230] width 56 height 13
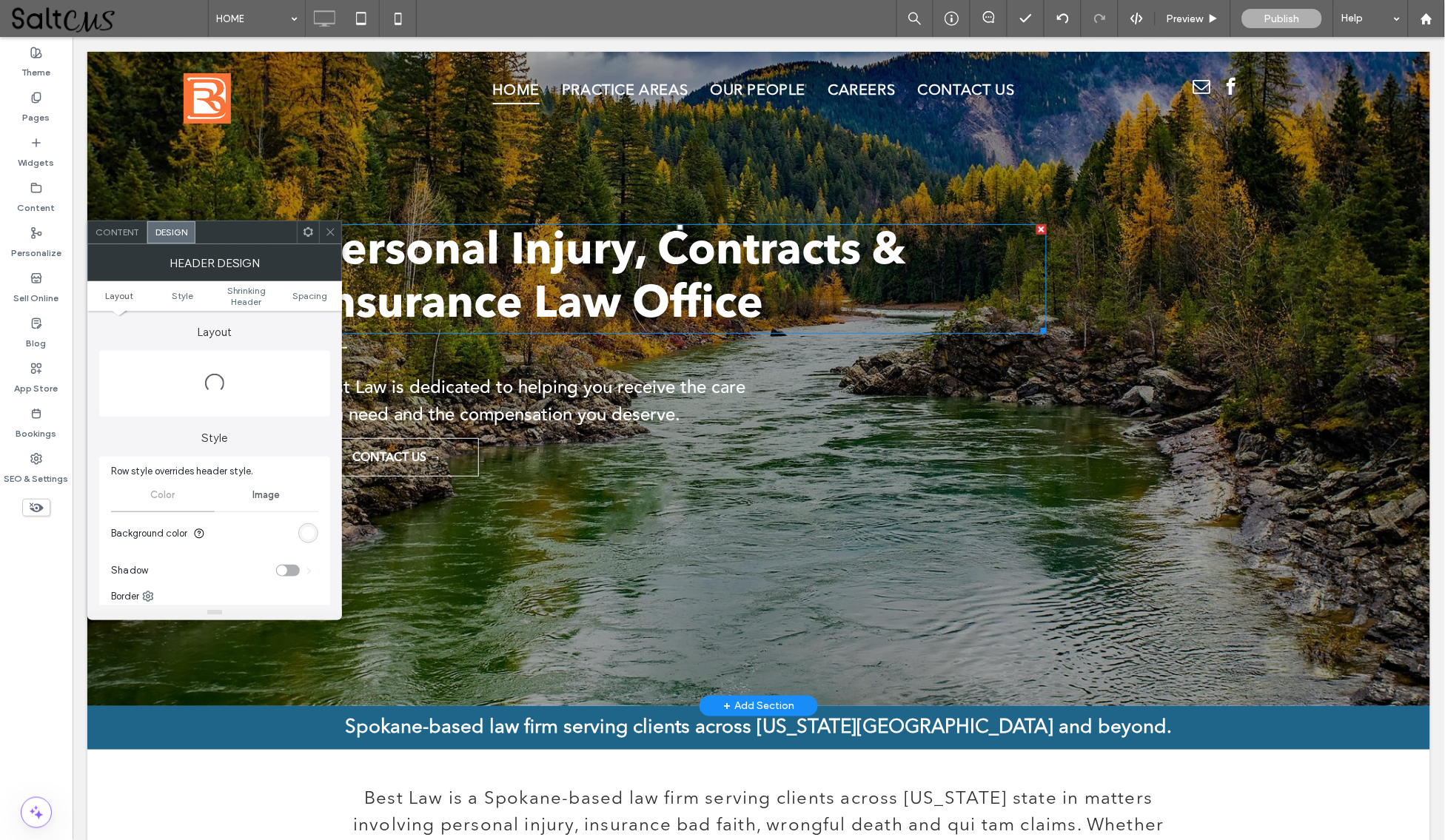
scroll to position [0, 0]
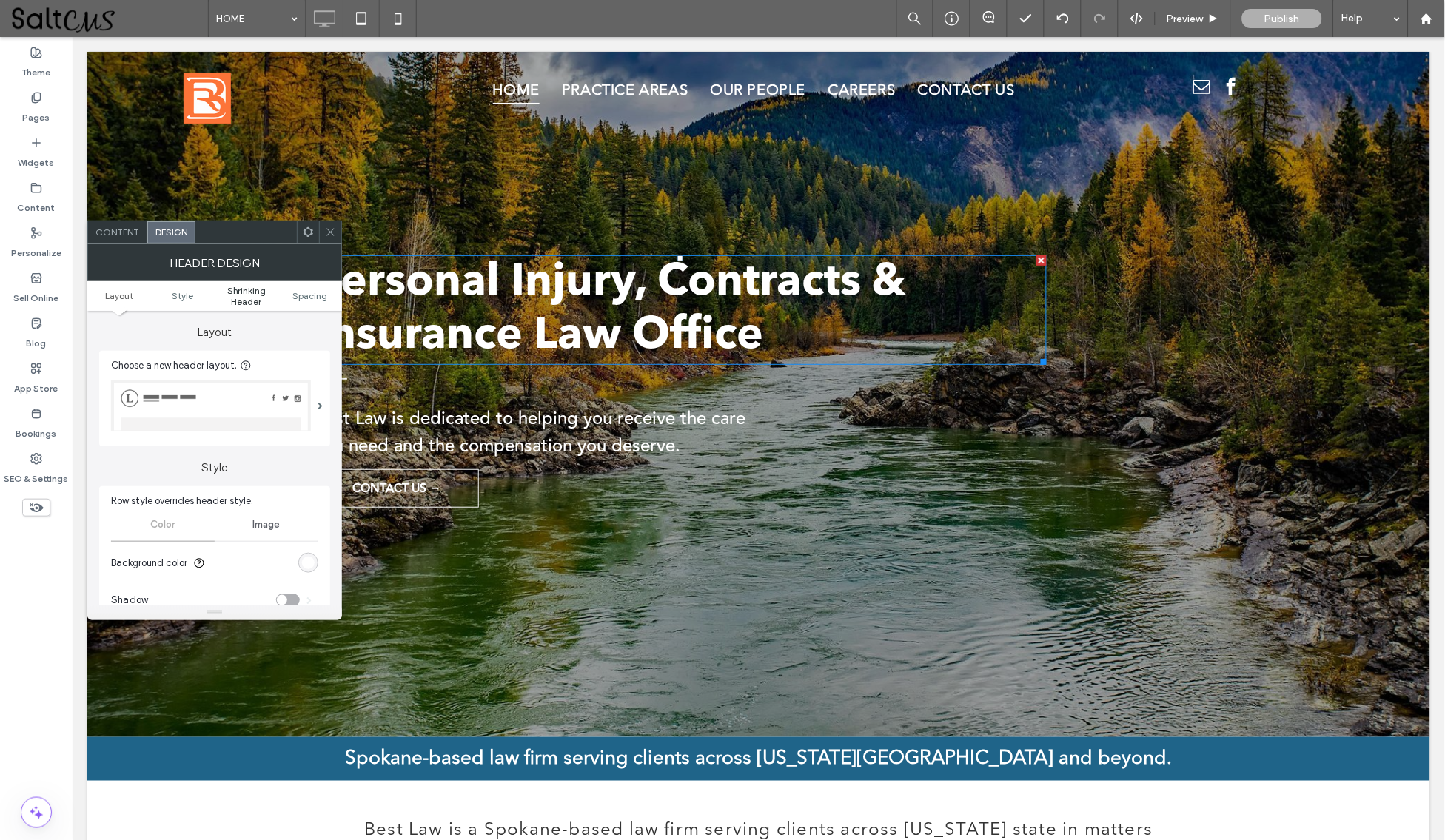
click at [238, 298] on span "Shrinking Header" at bounding box center [246, 296] width 64 height 22
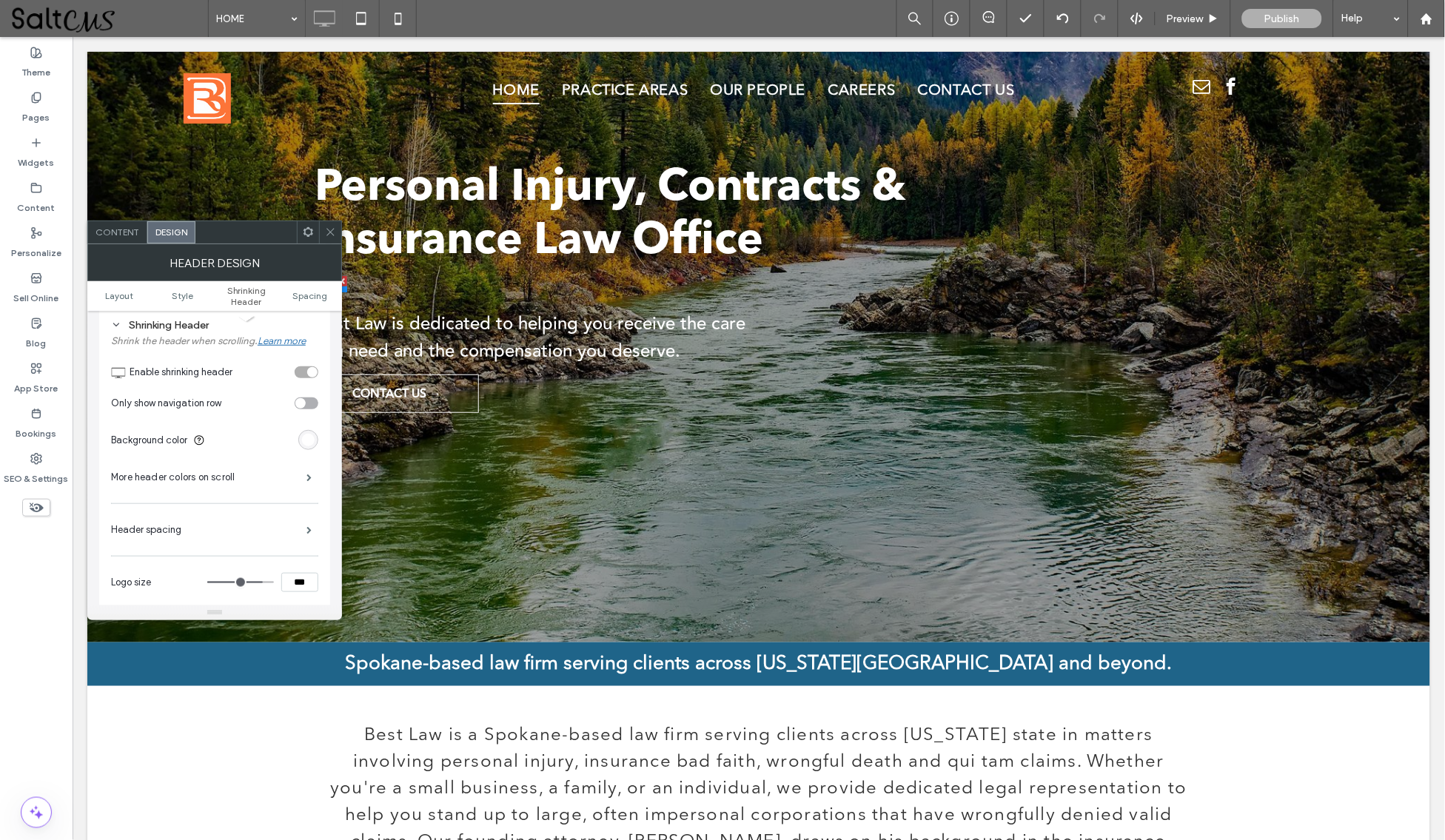
scroll to position [518, 0]
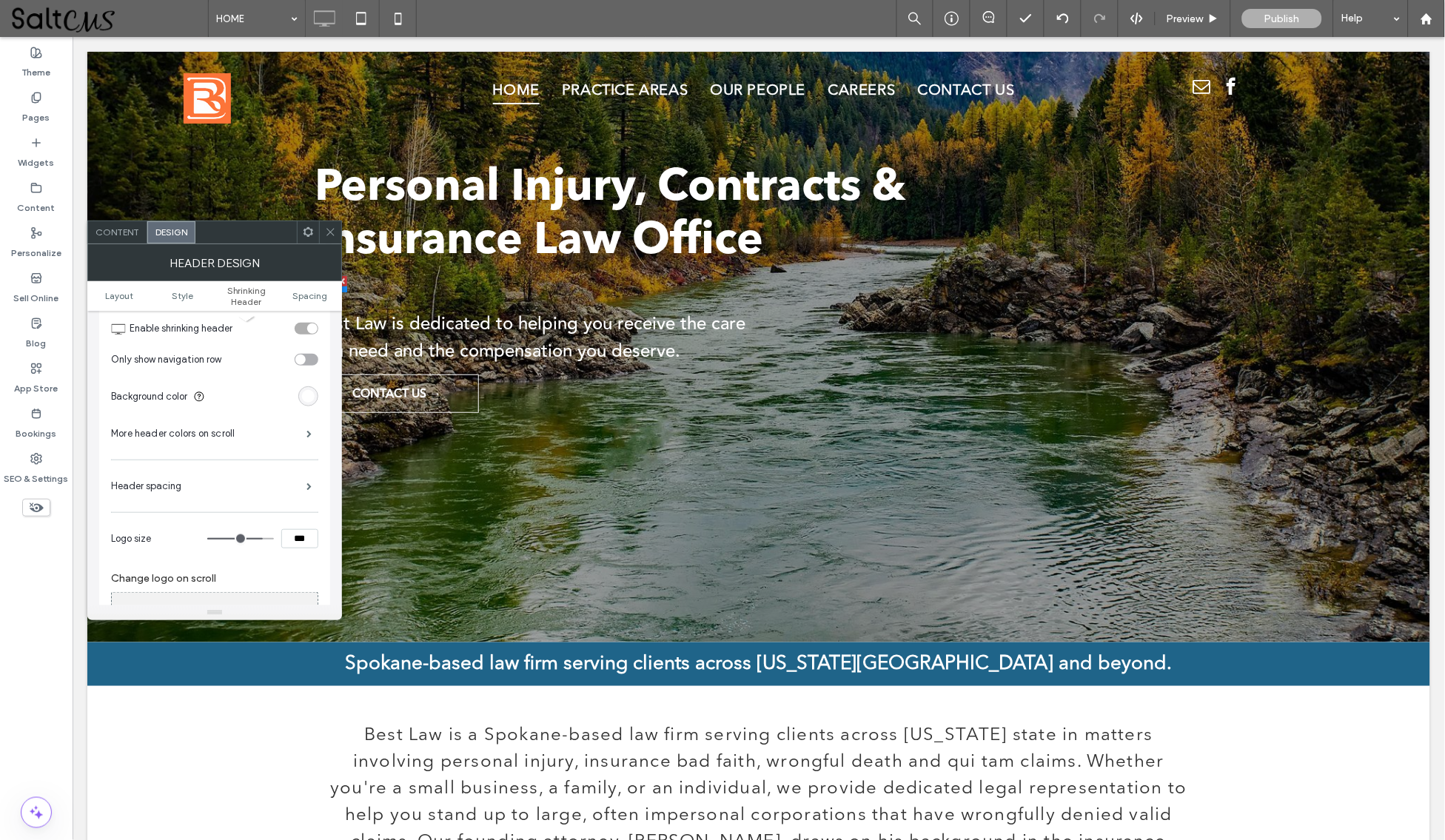
type input "**"
type input "***"
type input "**"
type input "***"
type input "**"
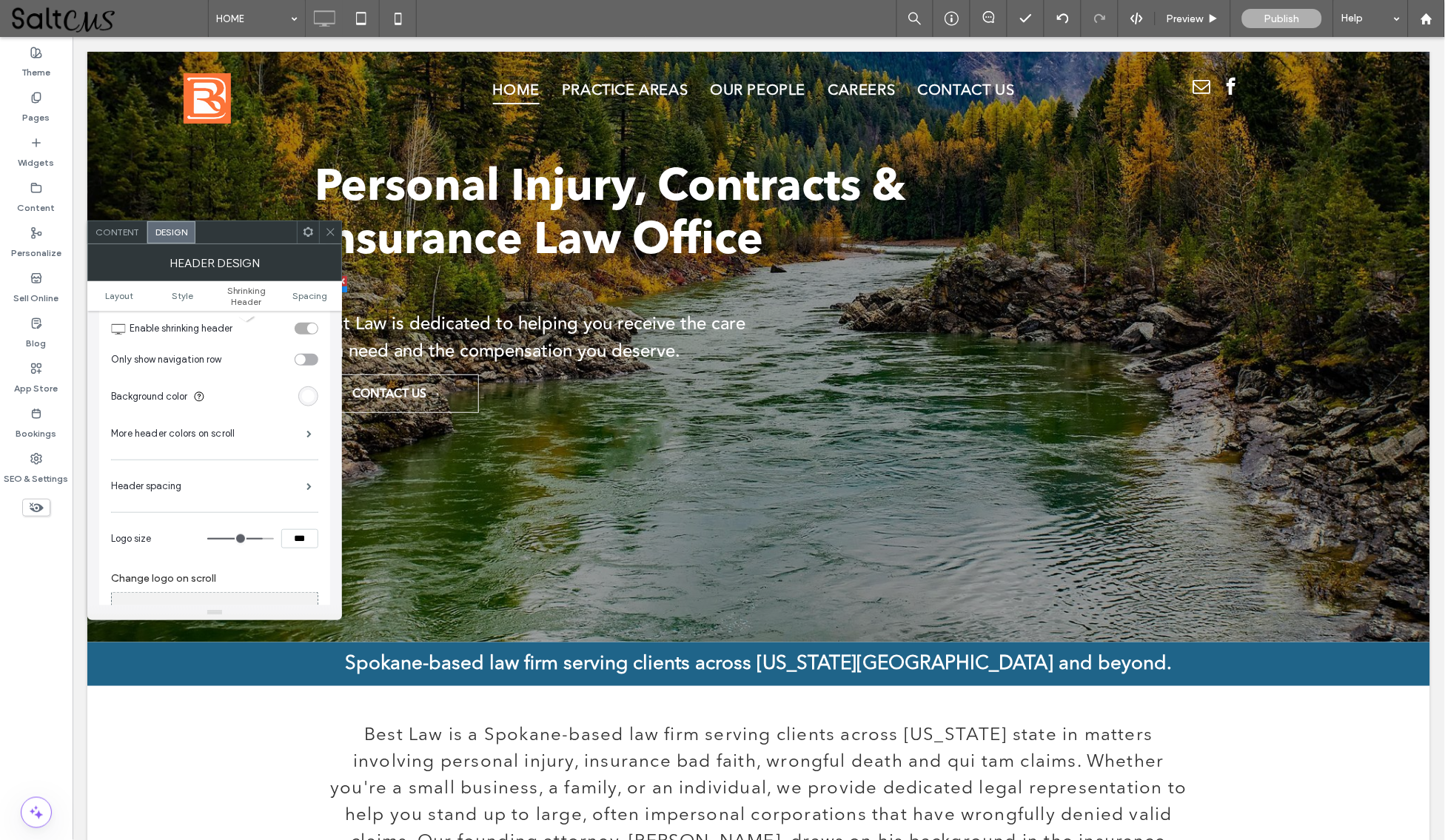
type input "***"
type input "**"
type input "***"
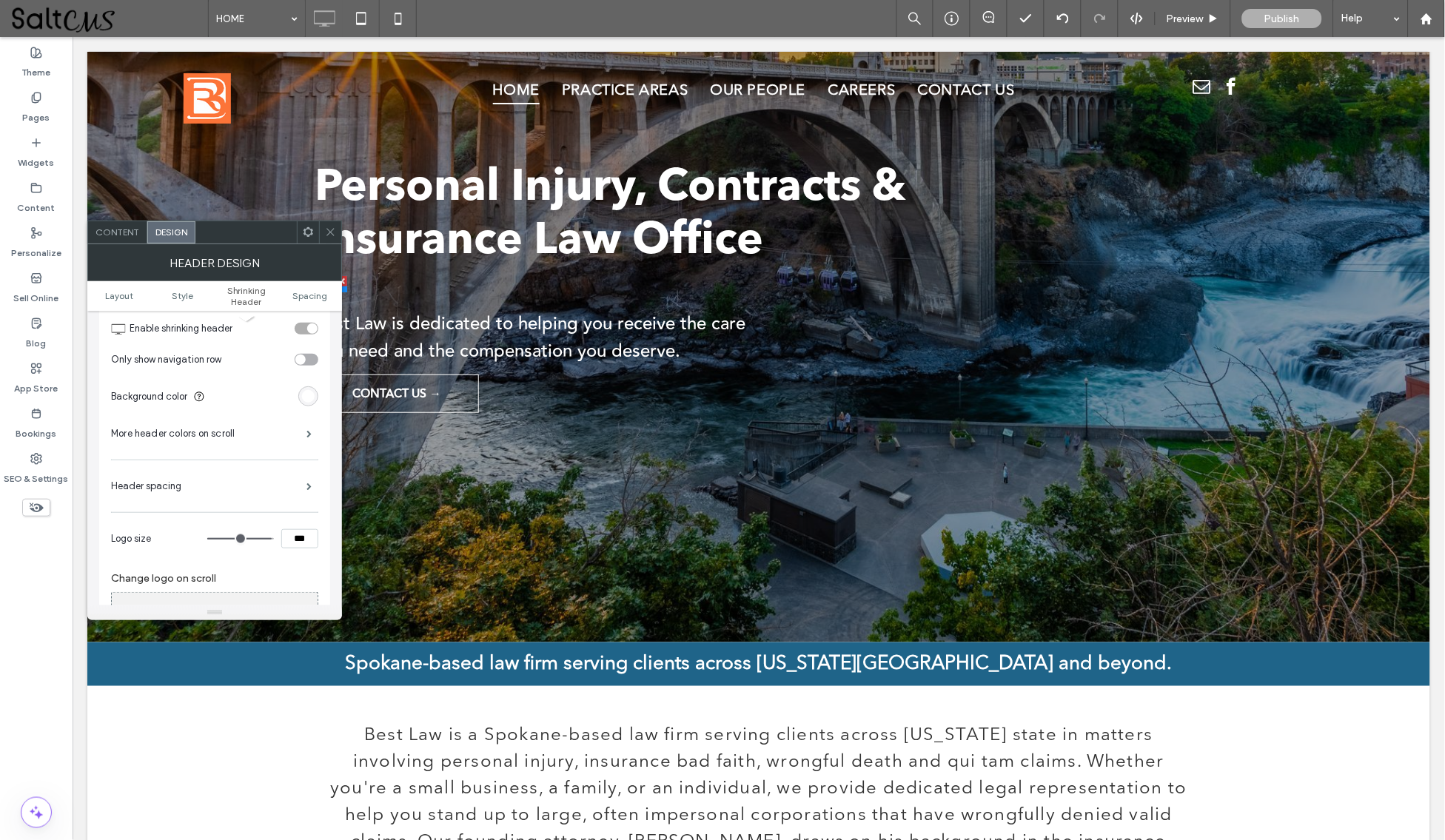
type input "***"
type input "****"
drag, startPoint x: 259, startPoint y: 534, endPoint x: 277, endPoint y: 532, distance: 18.1
type input "***"
click at [277, 532] on div at bounding box center [244, 538] width 74 height 19
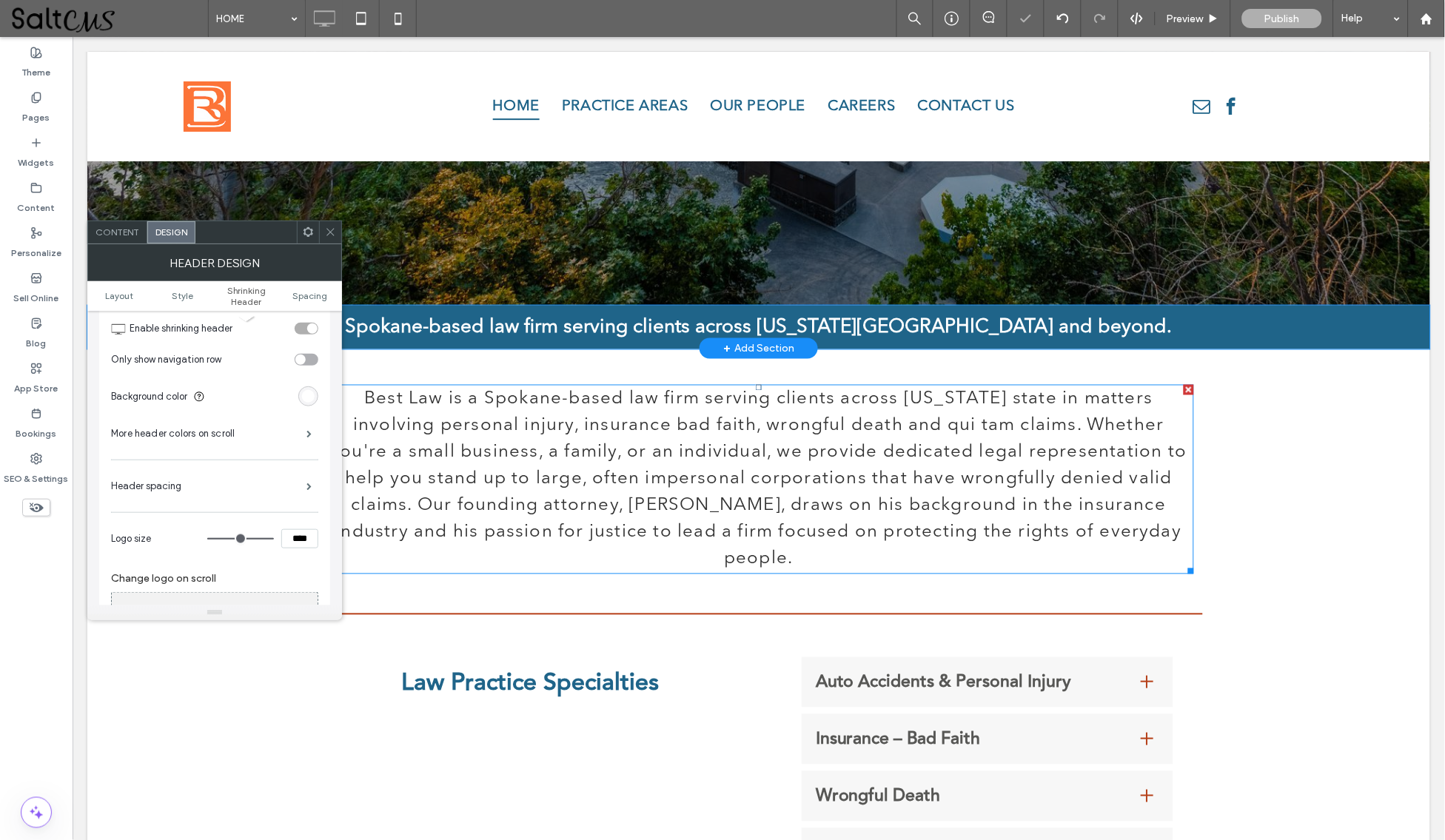
scroll to position [148, 0]
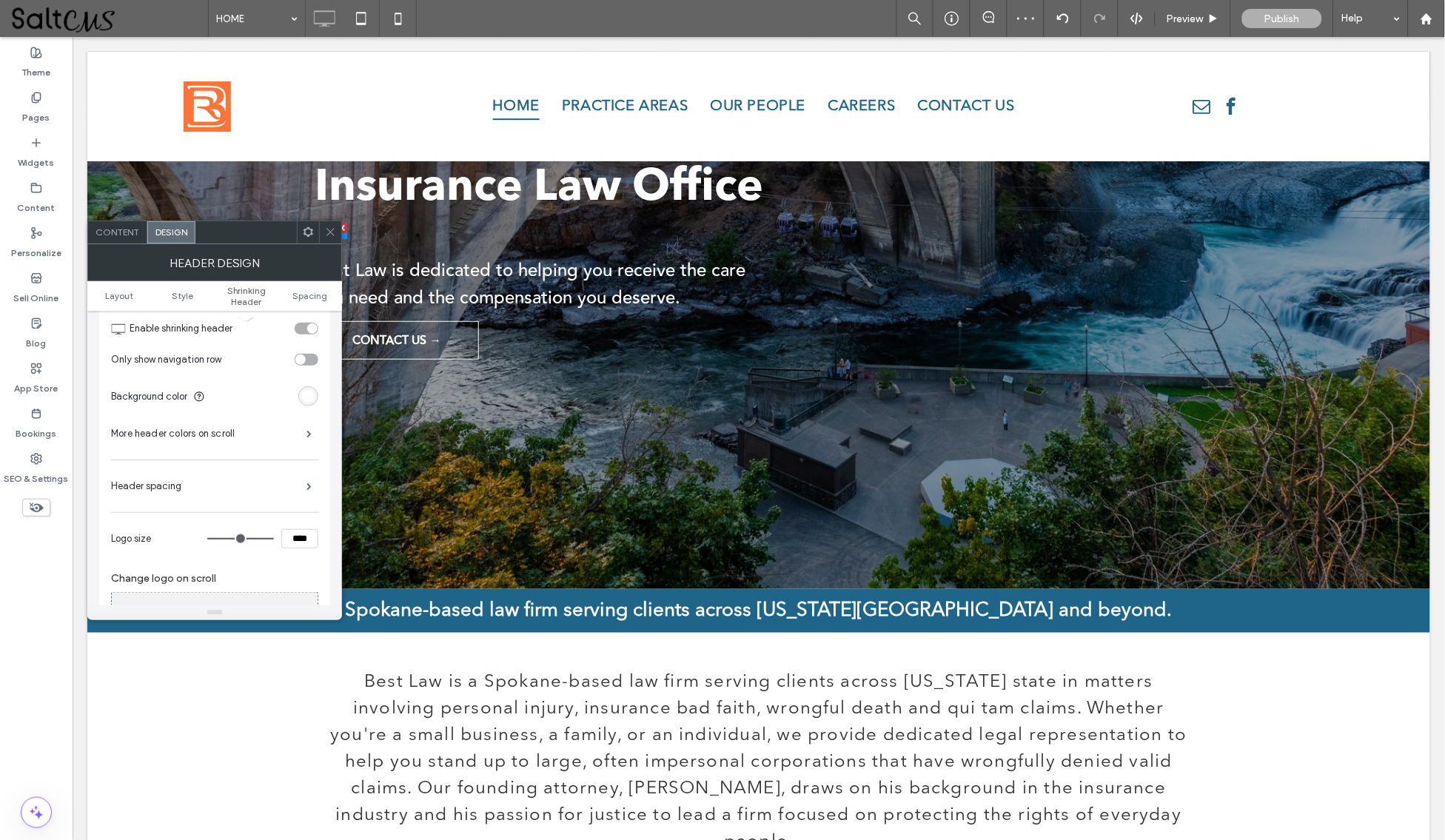
click at [324, 231] on div at bounding box center [330, 232] width 22 height 22
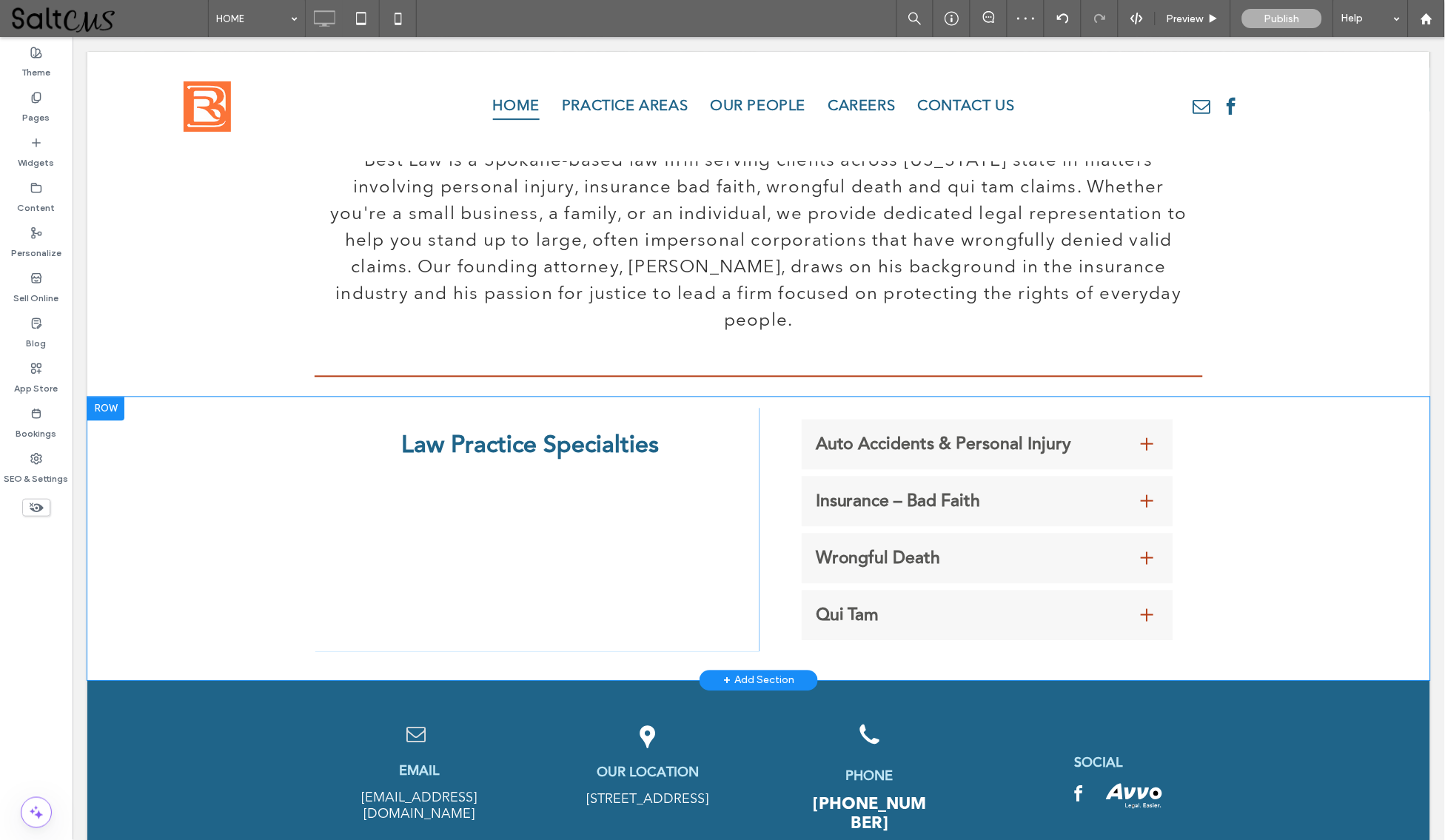
scroll to position [0, 0]
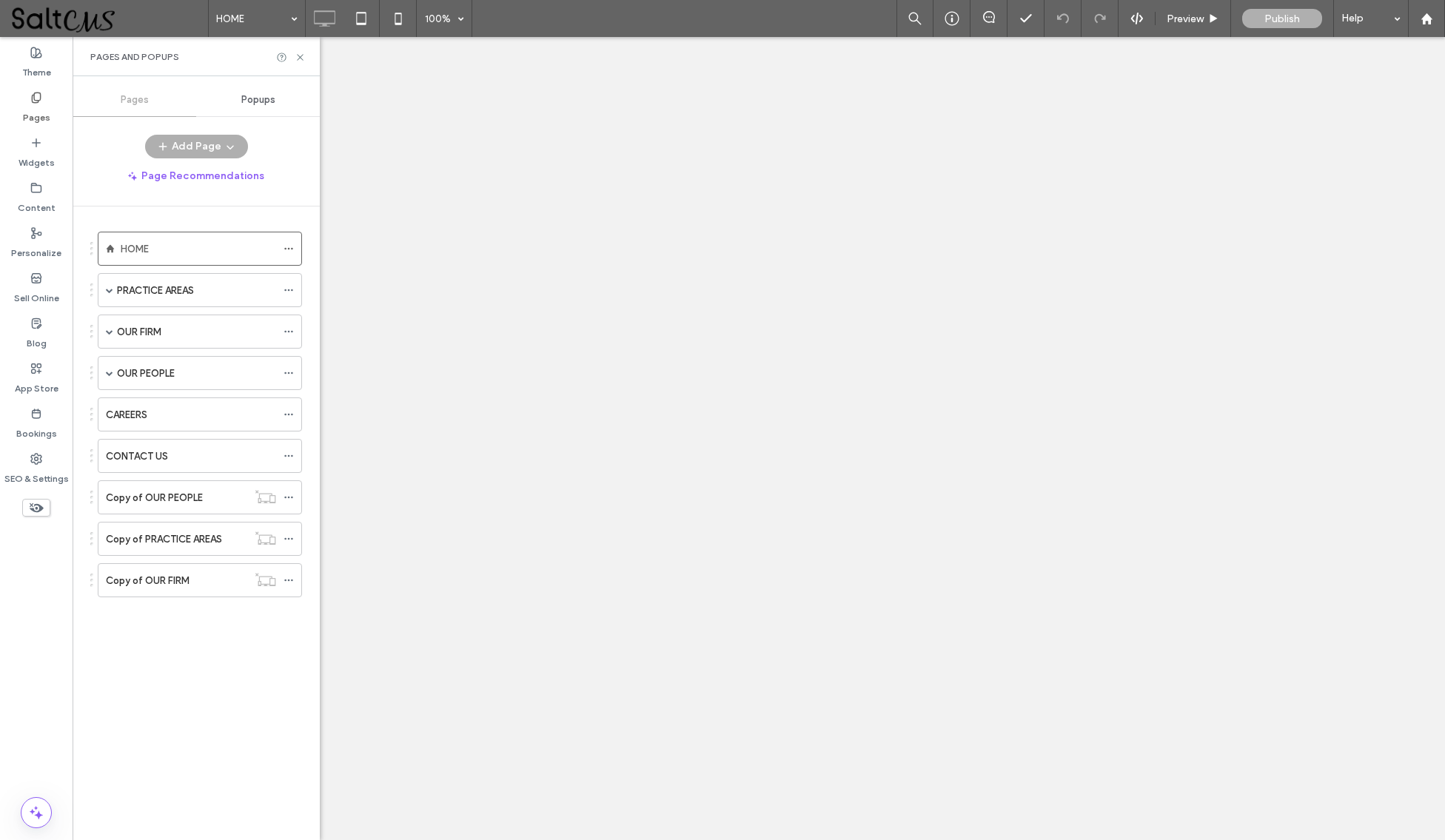
click at [186, 410] on div "CAREERS" at bounding box center [191, 415] width 170 height 15
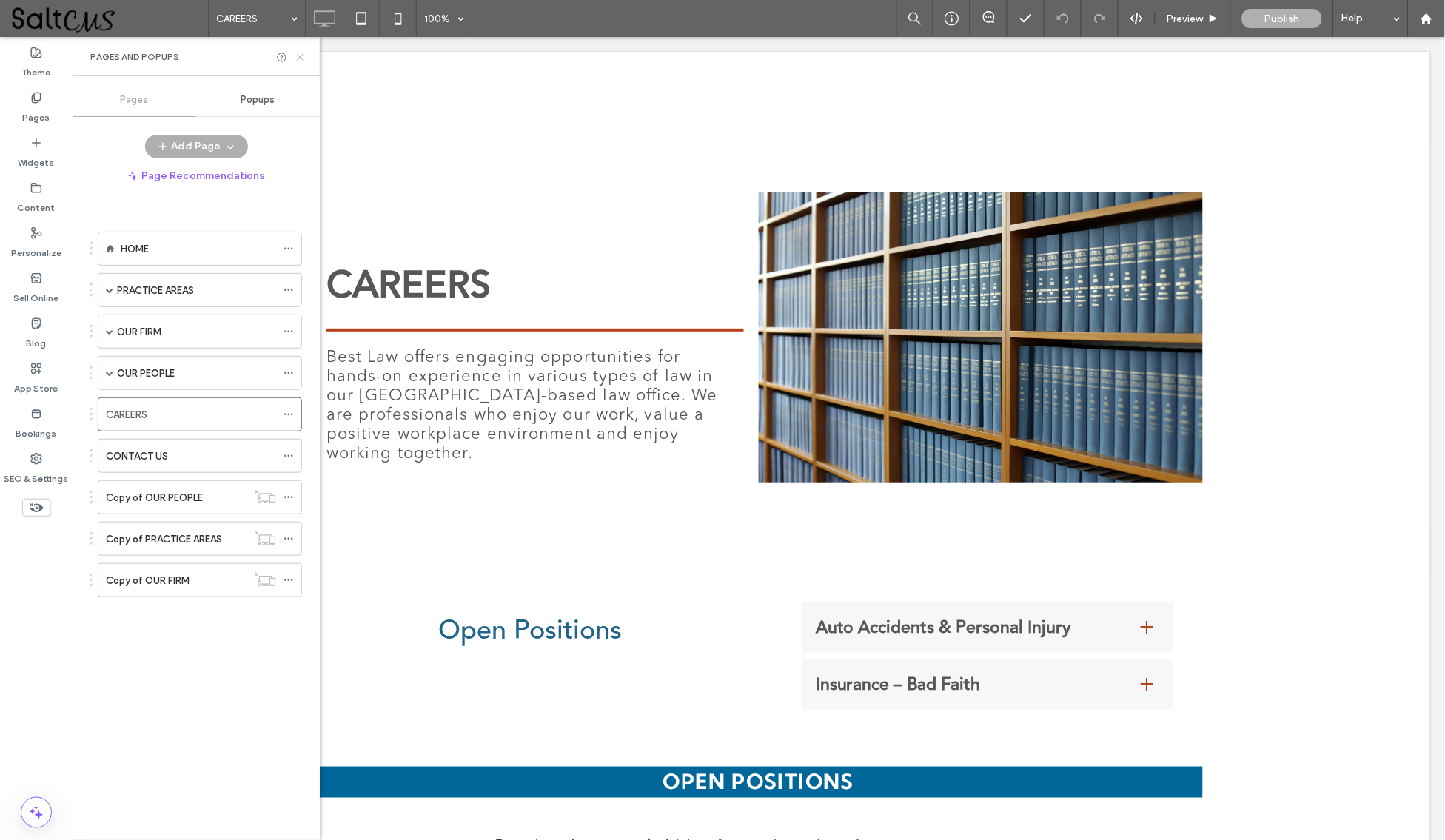
click at [295, 58] on icon at bounding box center [299, 57] width 11 height 11
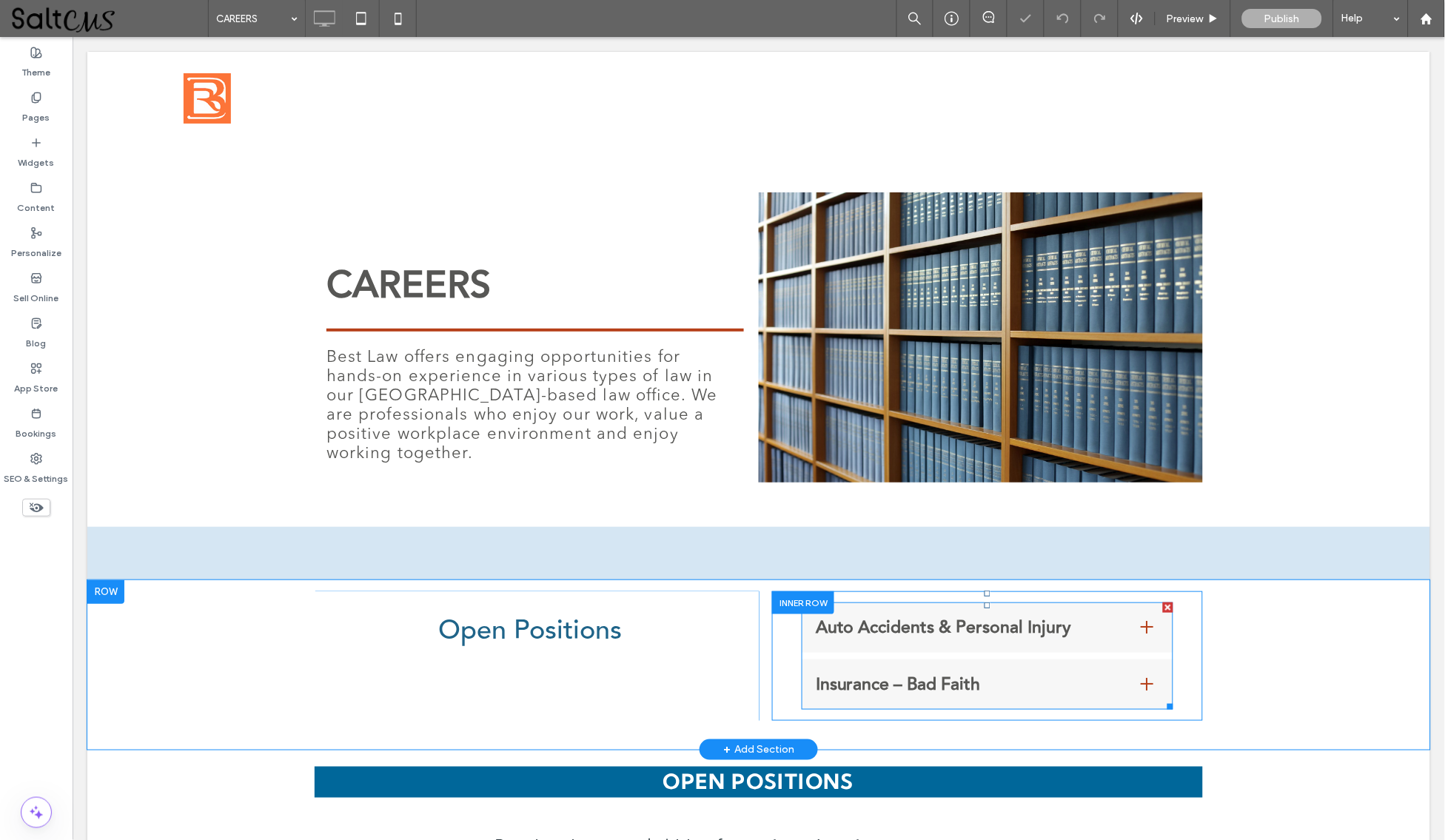
click at [871, 620] on span "Auto Accidents & Personal Injury" at bounding box center [971, 627] width 313 height 27
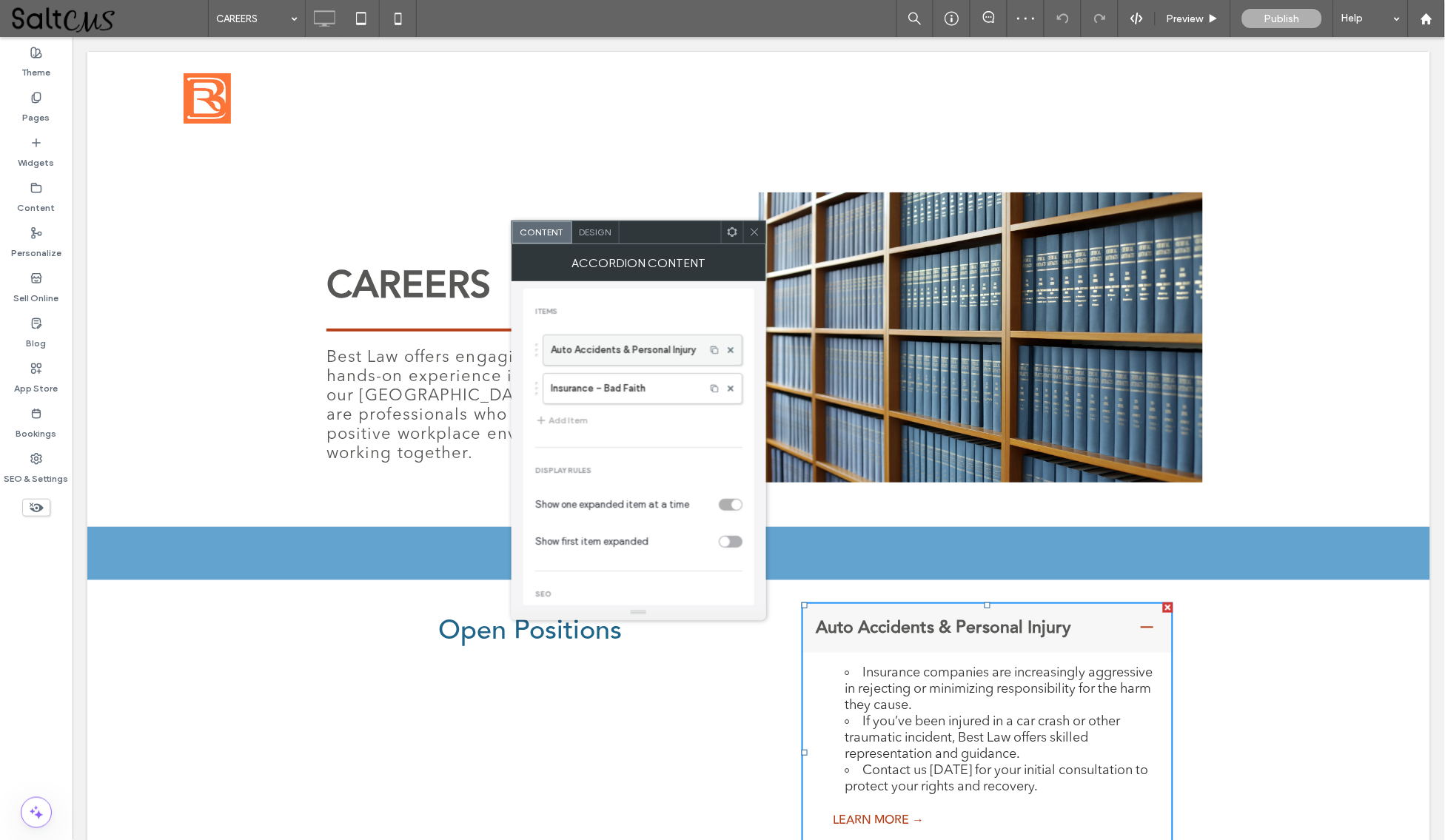
click at [633, 357] on label "Auto Accidents & Personal Injury" at bounding box center [624, 350] width 146 height 29
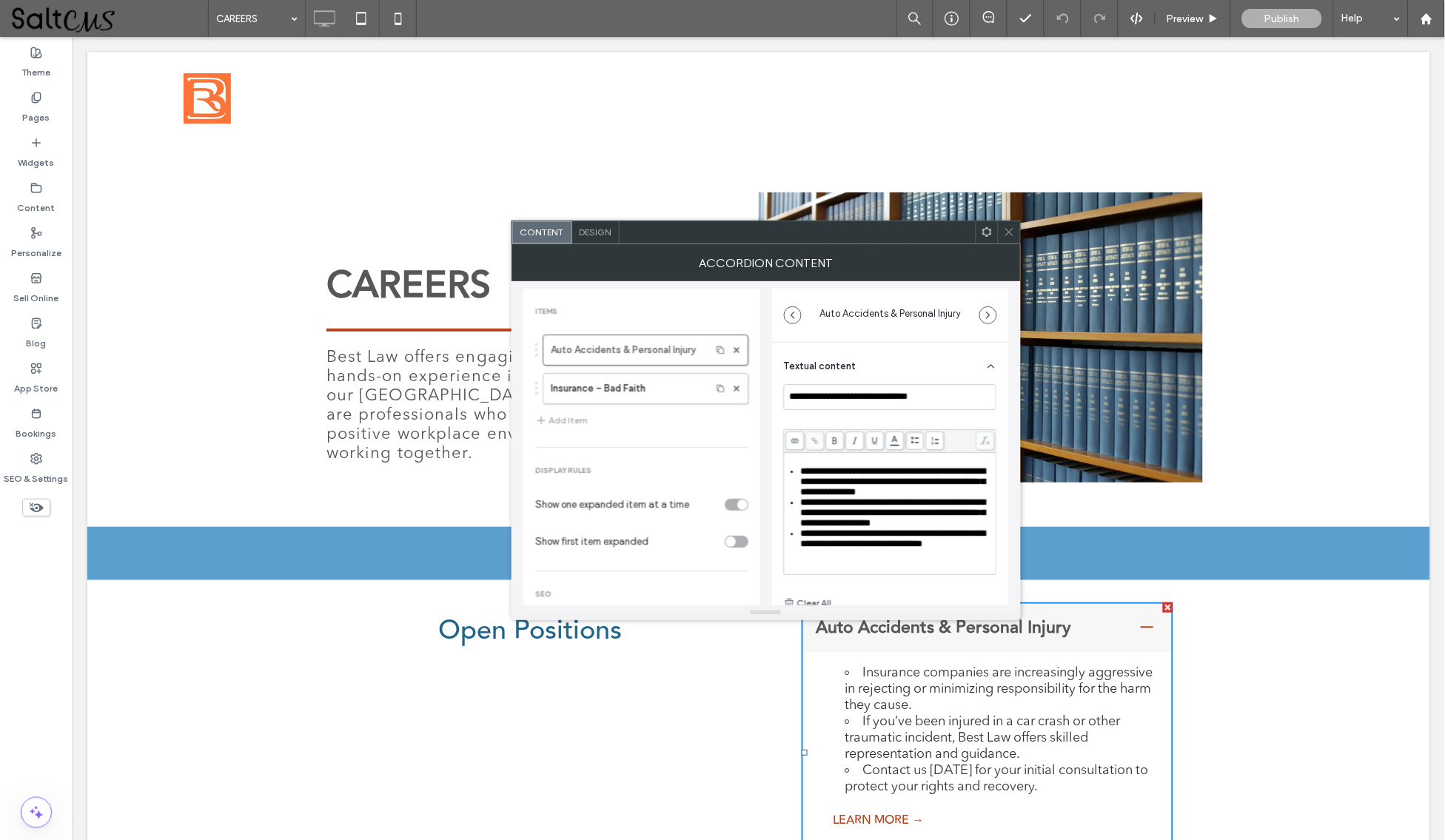
click at [988, 365] on use at bounding box center [991, 367] width 6 height 3
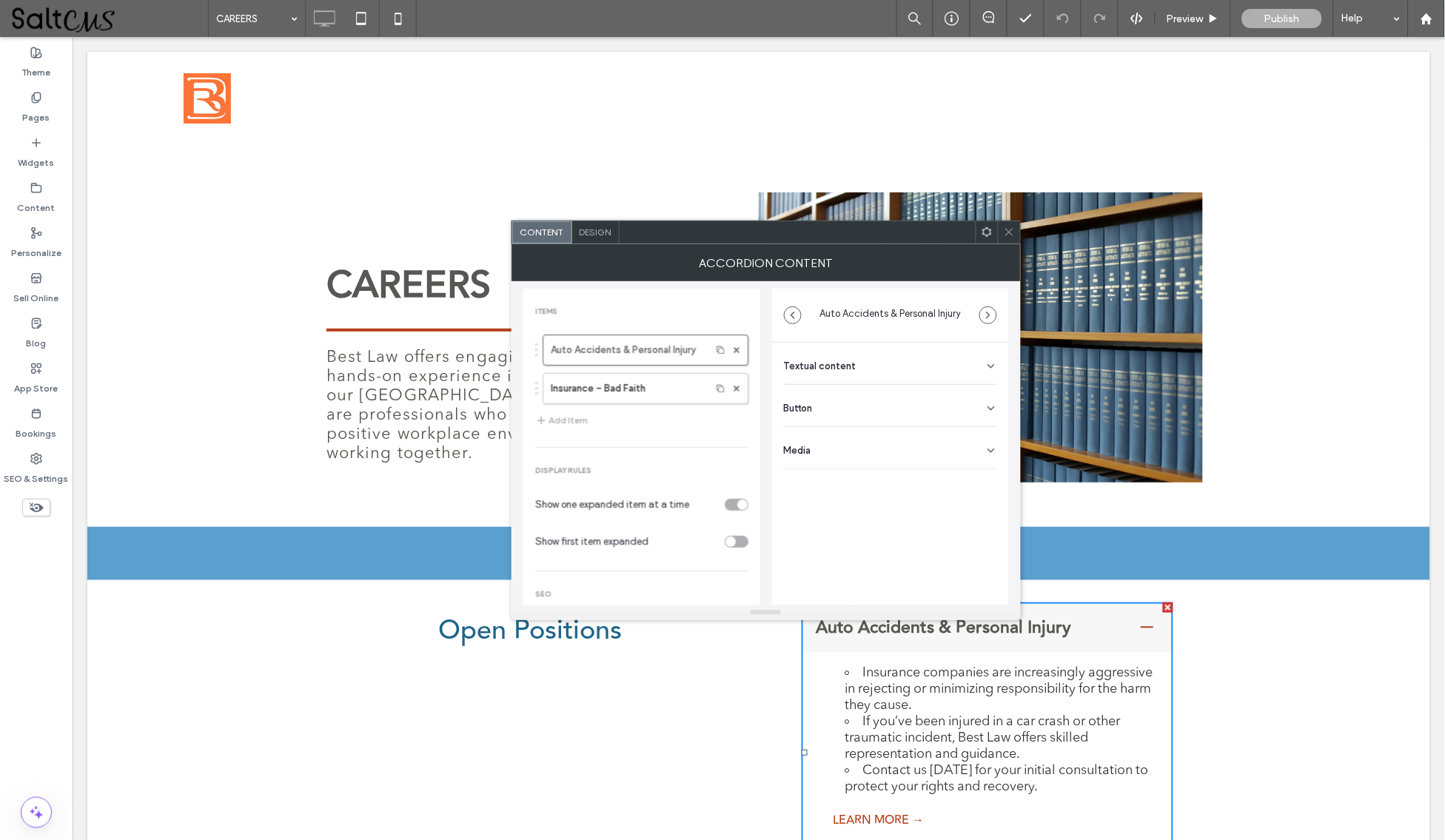
click at [906, 367] on div "Textual content" at bounding box center [890, 362] width 213 height 41
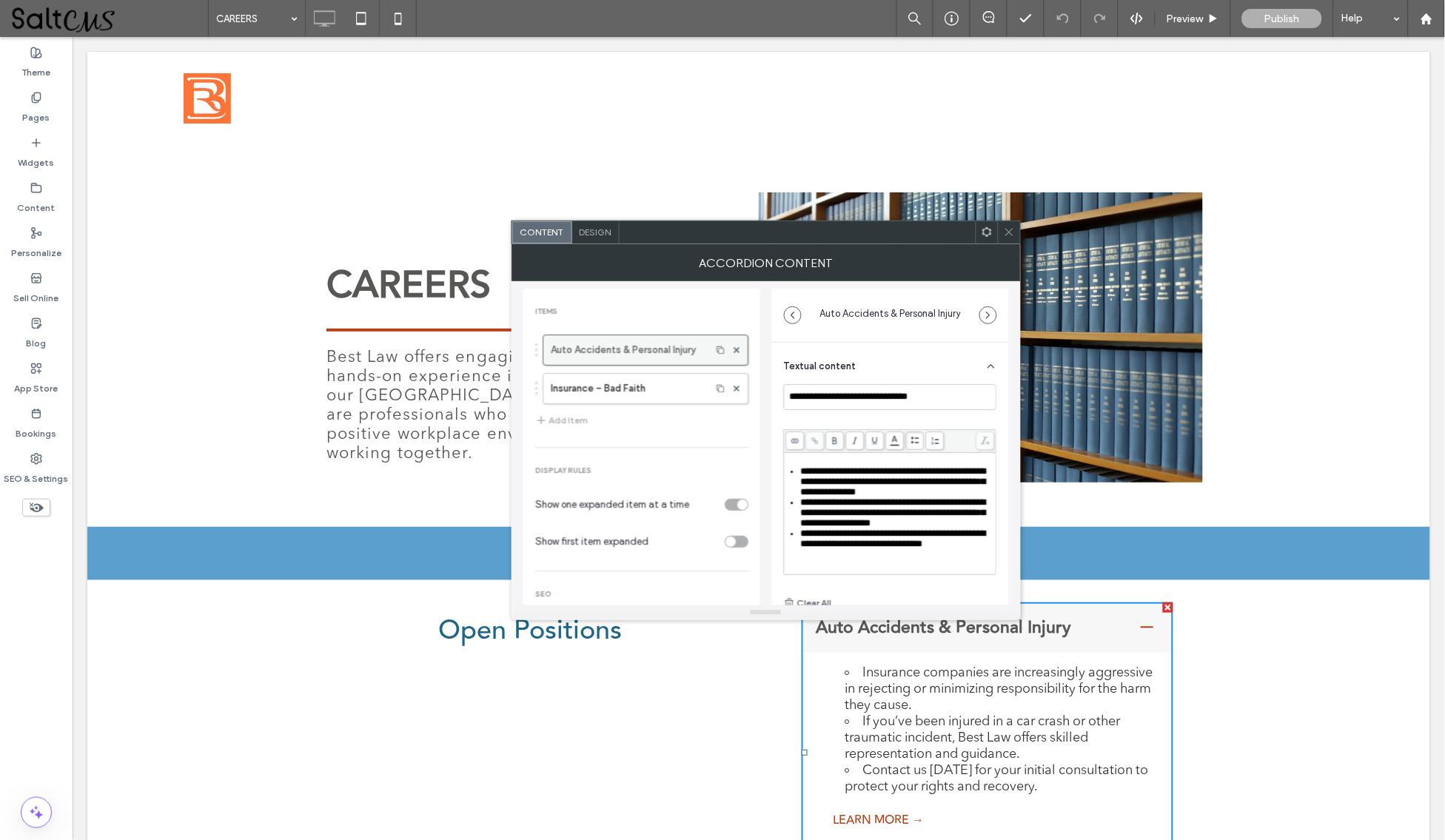
click at [624, 351] on label "Auto Accidents & Personal Injury" at bounding box center [627, 350] width 152 height 29
click at [990, 317] on icon "button" at bounding box center [988, 315] width 12 height 12
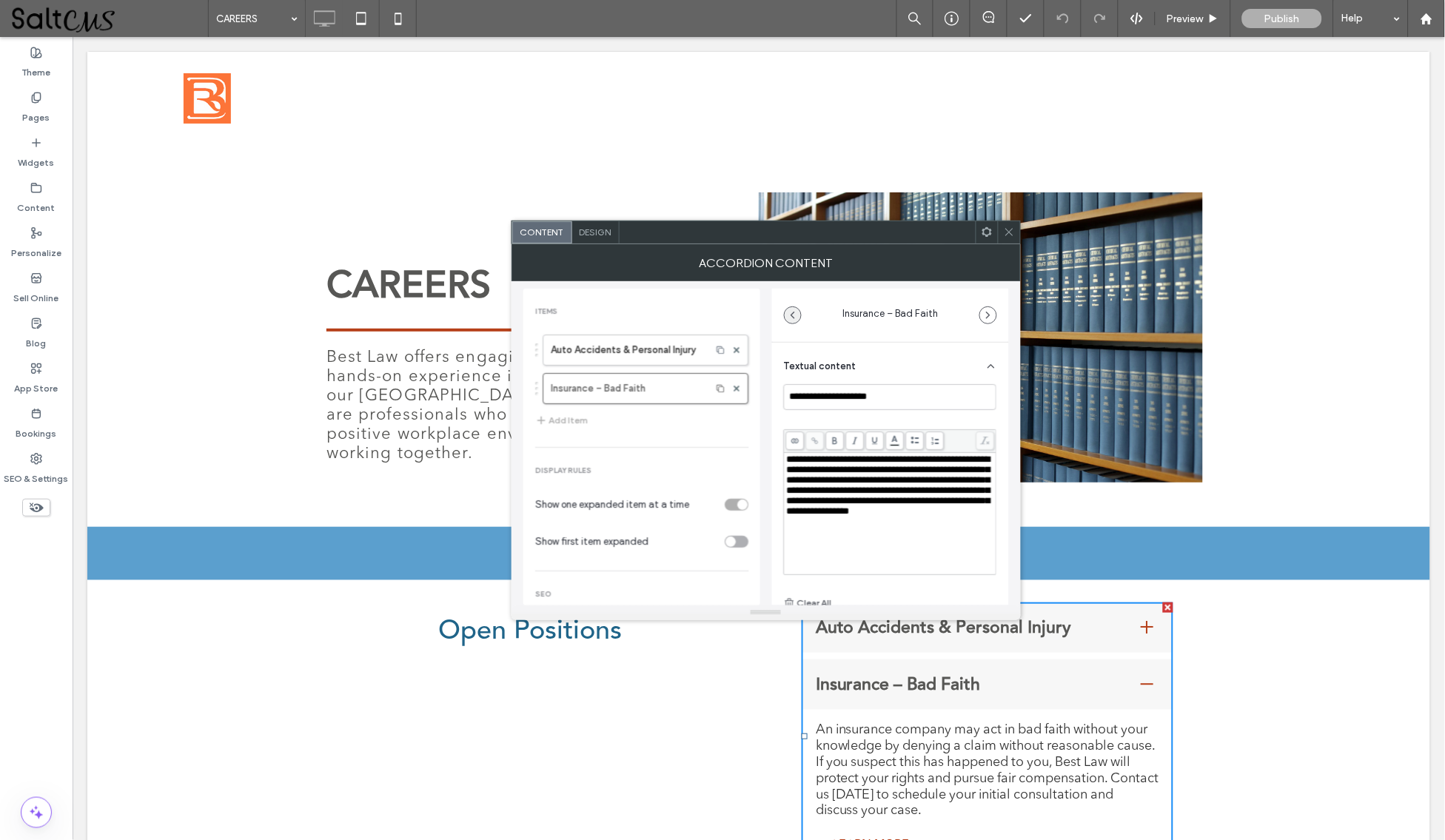
click at [798, 312] on span "button" at bounding box center [792, 314] width 16 height 16
type input "**********"
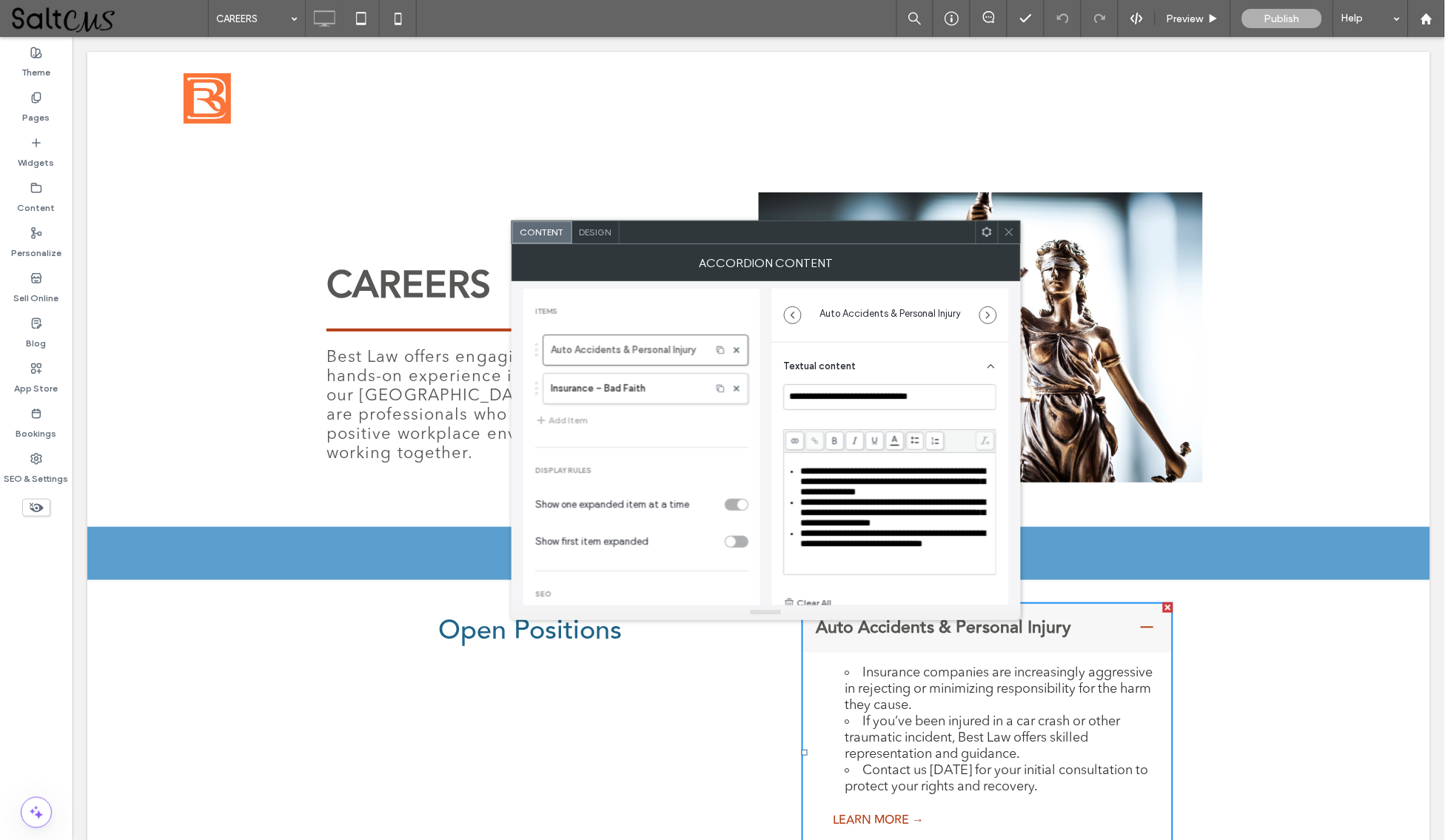
click at [645, 364] on div "Auto Accidents & Personal Injury Insurance – Bad Faith" at bounding box center [641, 366] width 213 height 77
click at [652, 346] on label "Auto Accidents & Personal Injury" at bounding box center [627, 350] width 152 height 29
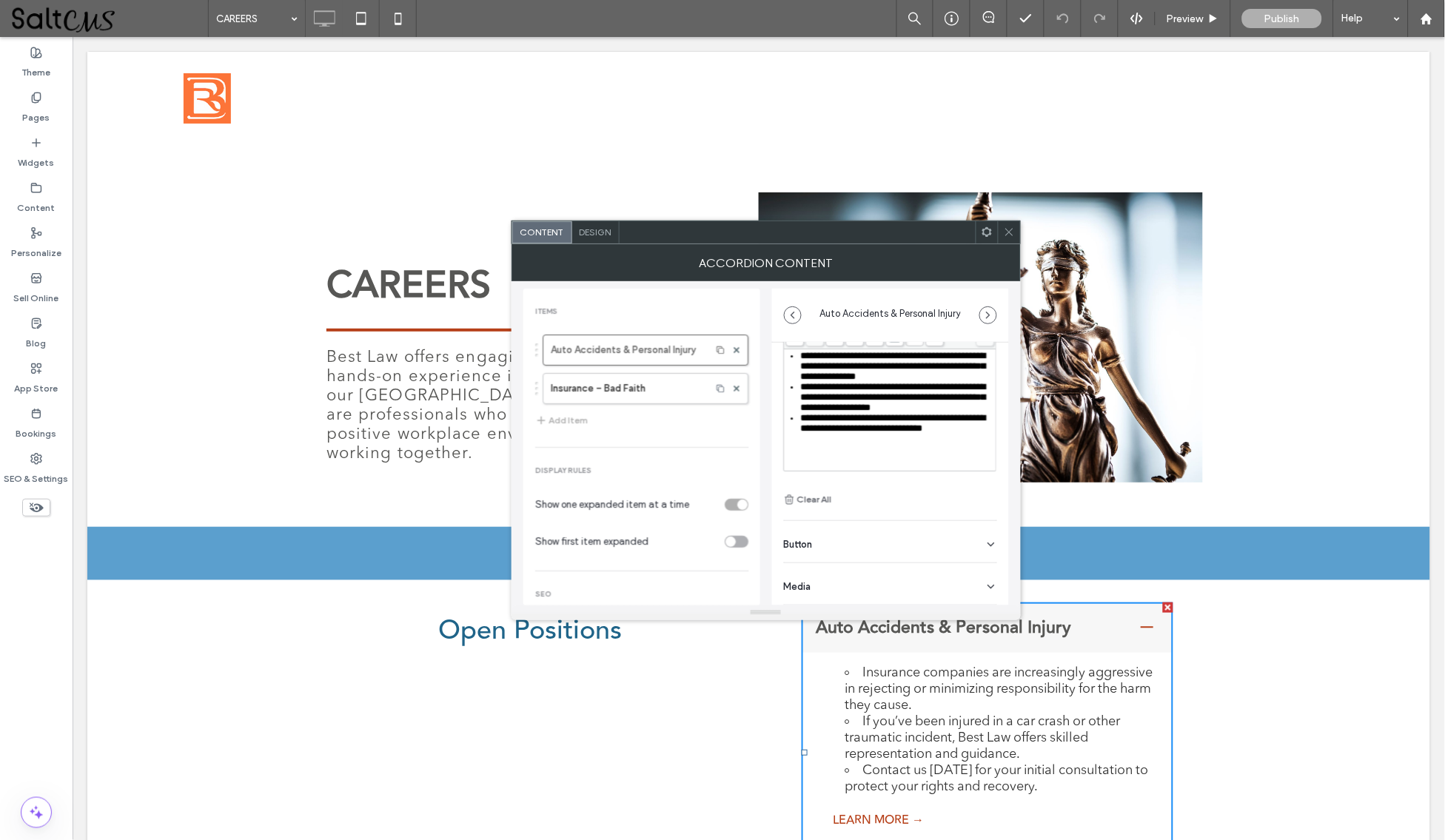
click at [976, 584] on div "Media" at bounding box center [890, 584] width 213 height 41
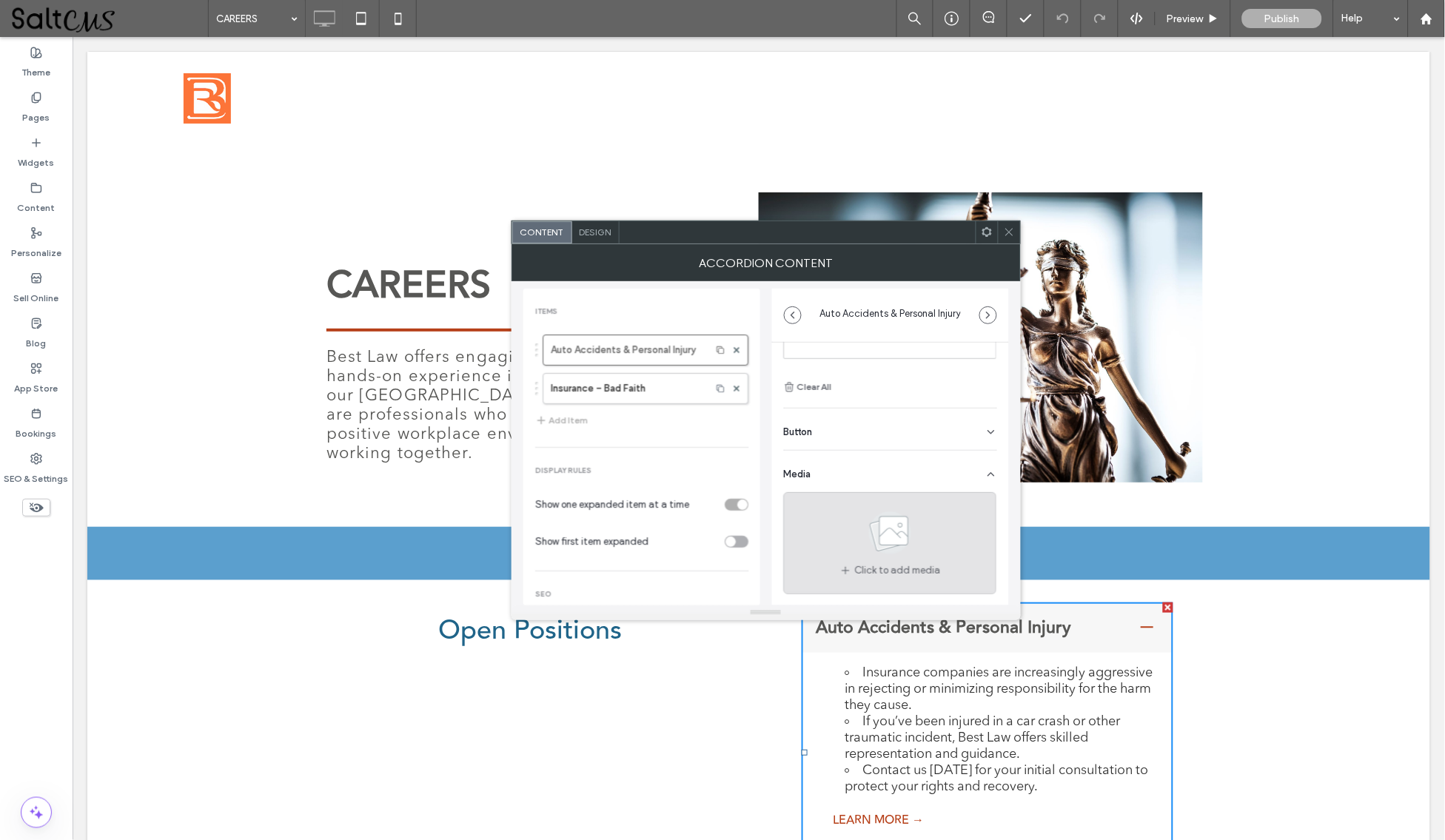
click at [907, 547] on icon at bounding box center [891, 533] width 74 height 49
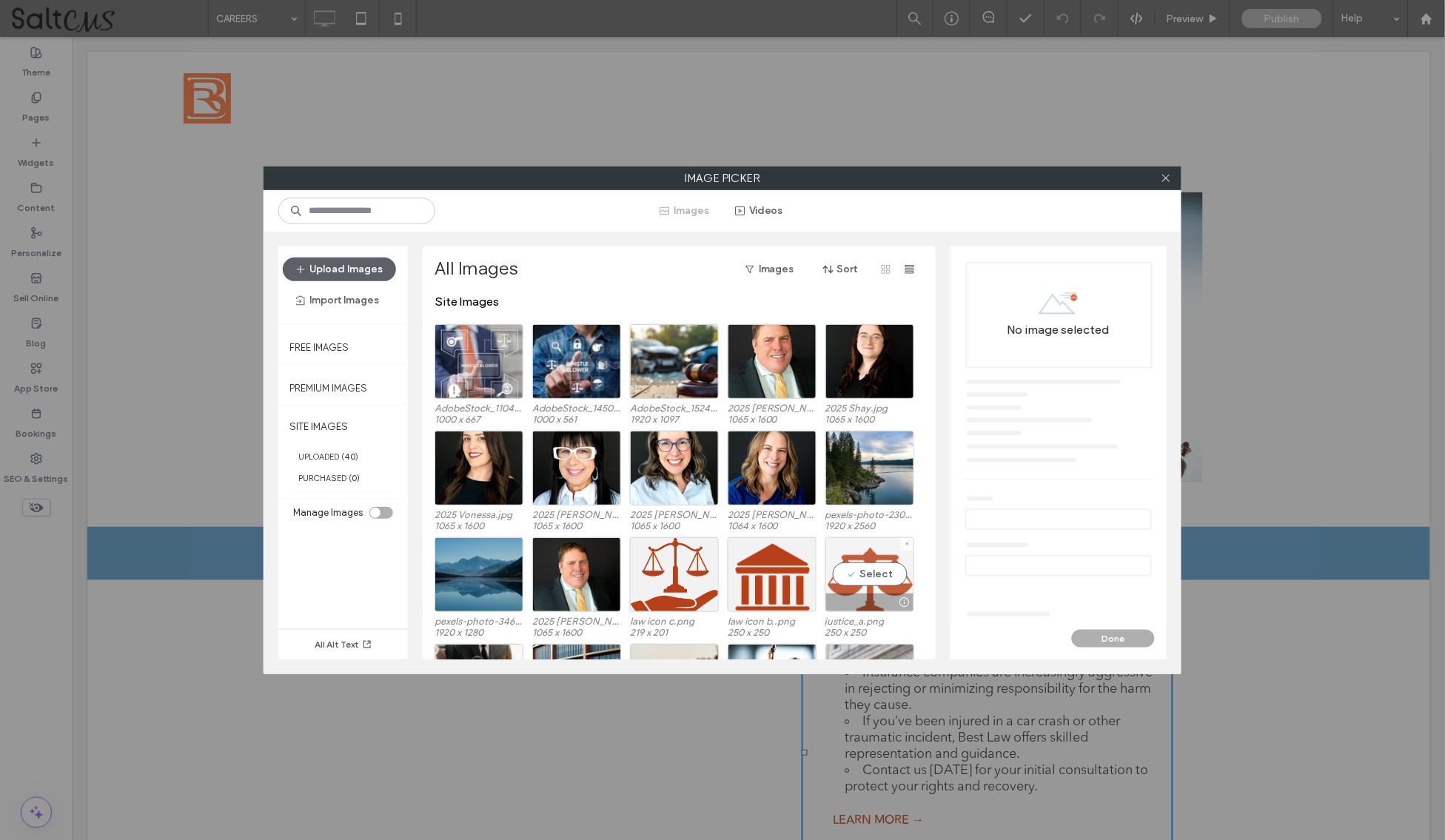
click at [846, 573] on div "Select" at bounding box center [870, 574] width 89 height 75
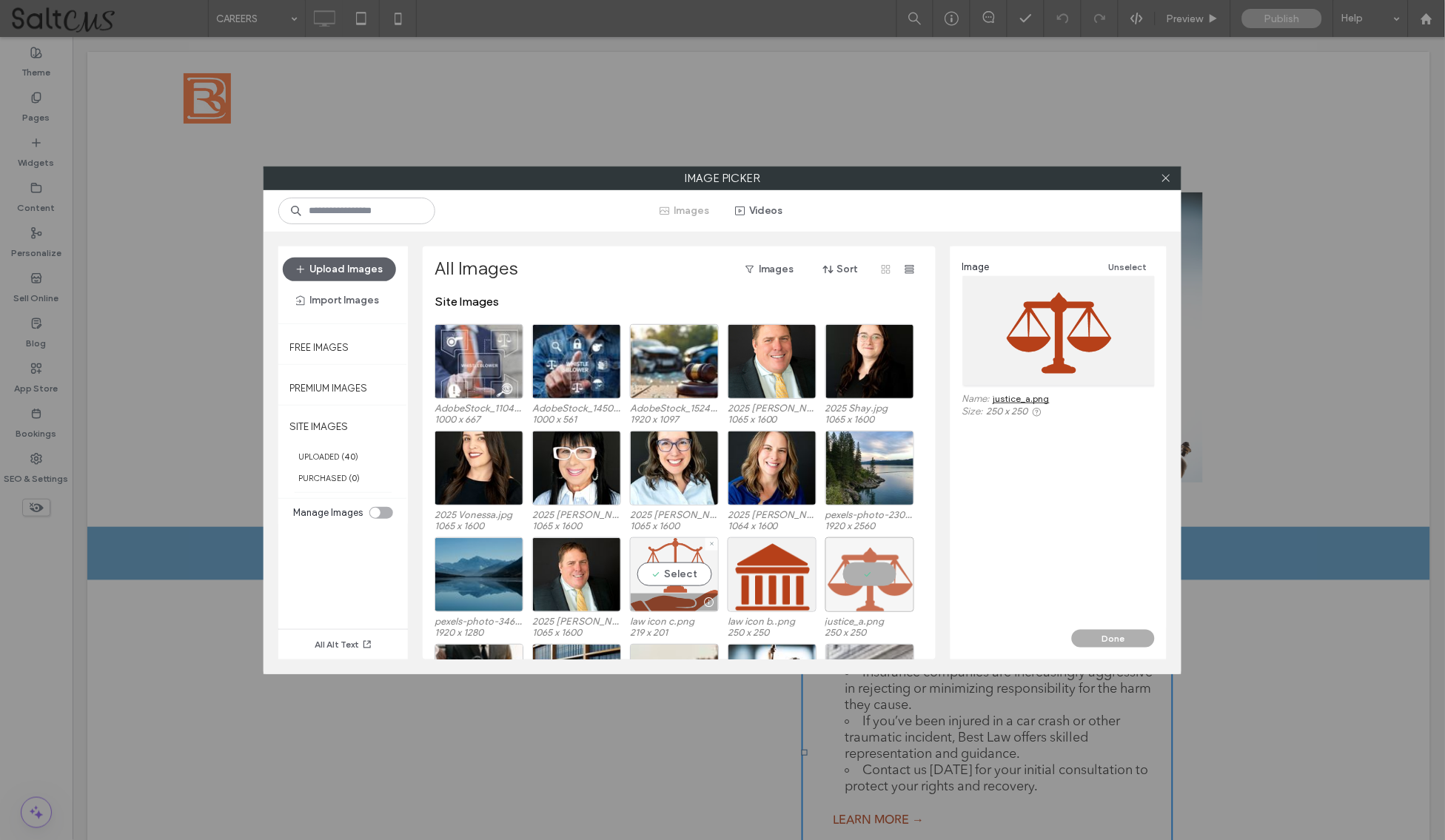
click at [657, 575] on div "Select" at bounding box center [675, 574] width 89 height 75
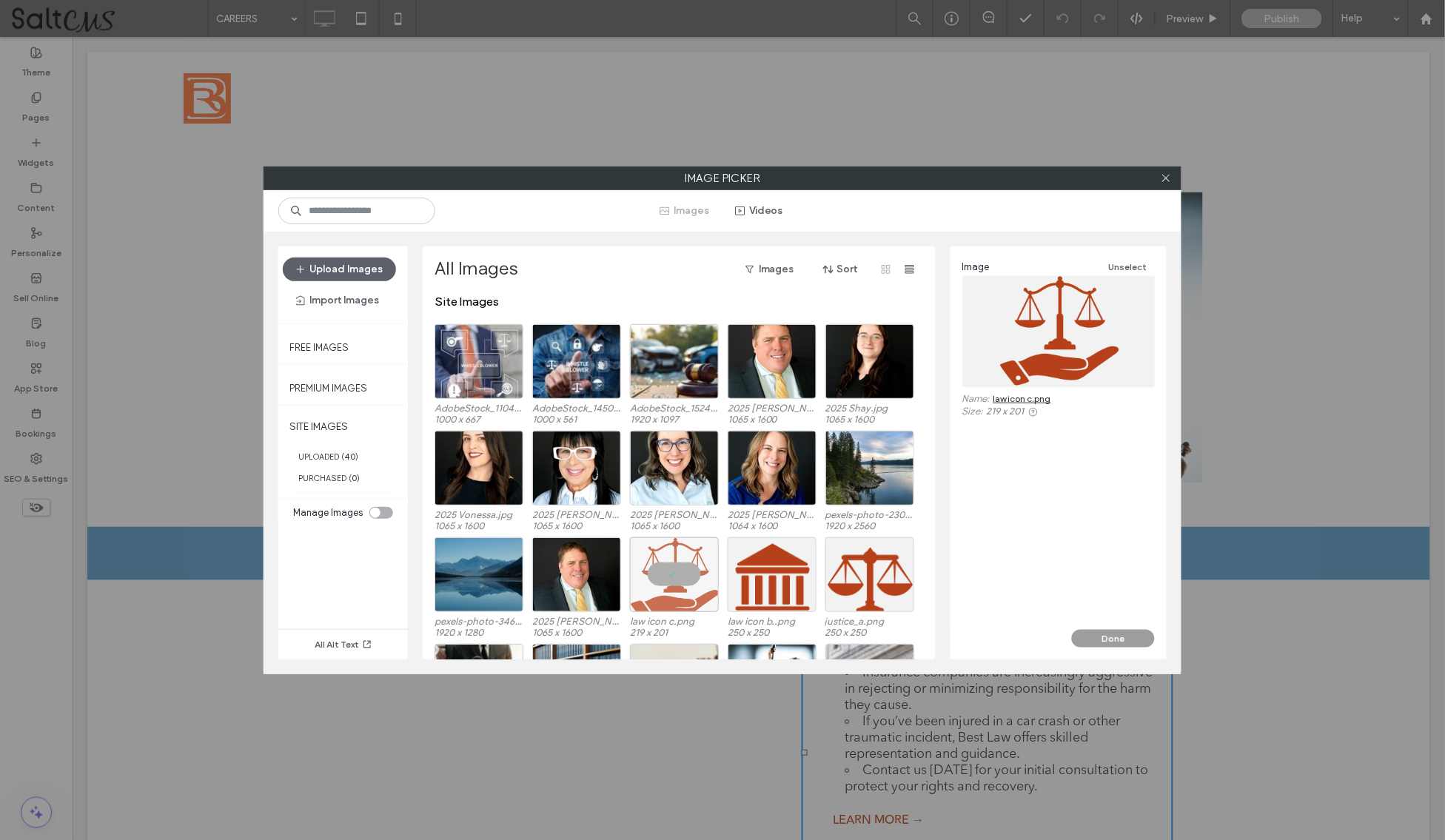
click at [1084, 639] on button "Done" at bounding box center [1113, 638] width 83 height 18
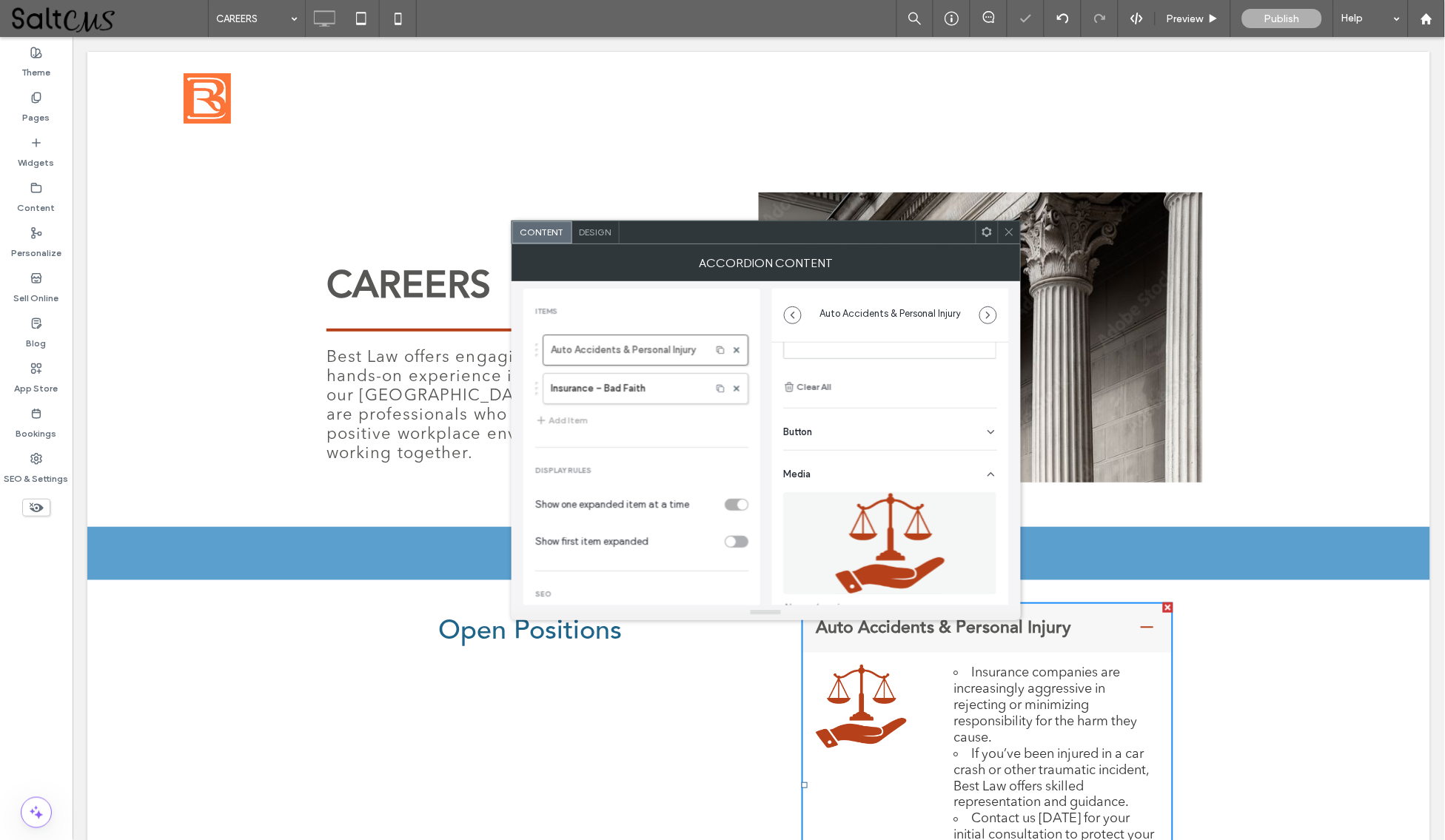
click at [1008, 232] on use at bounding box center [1008, 232] width 8 height 8
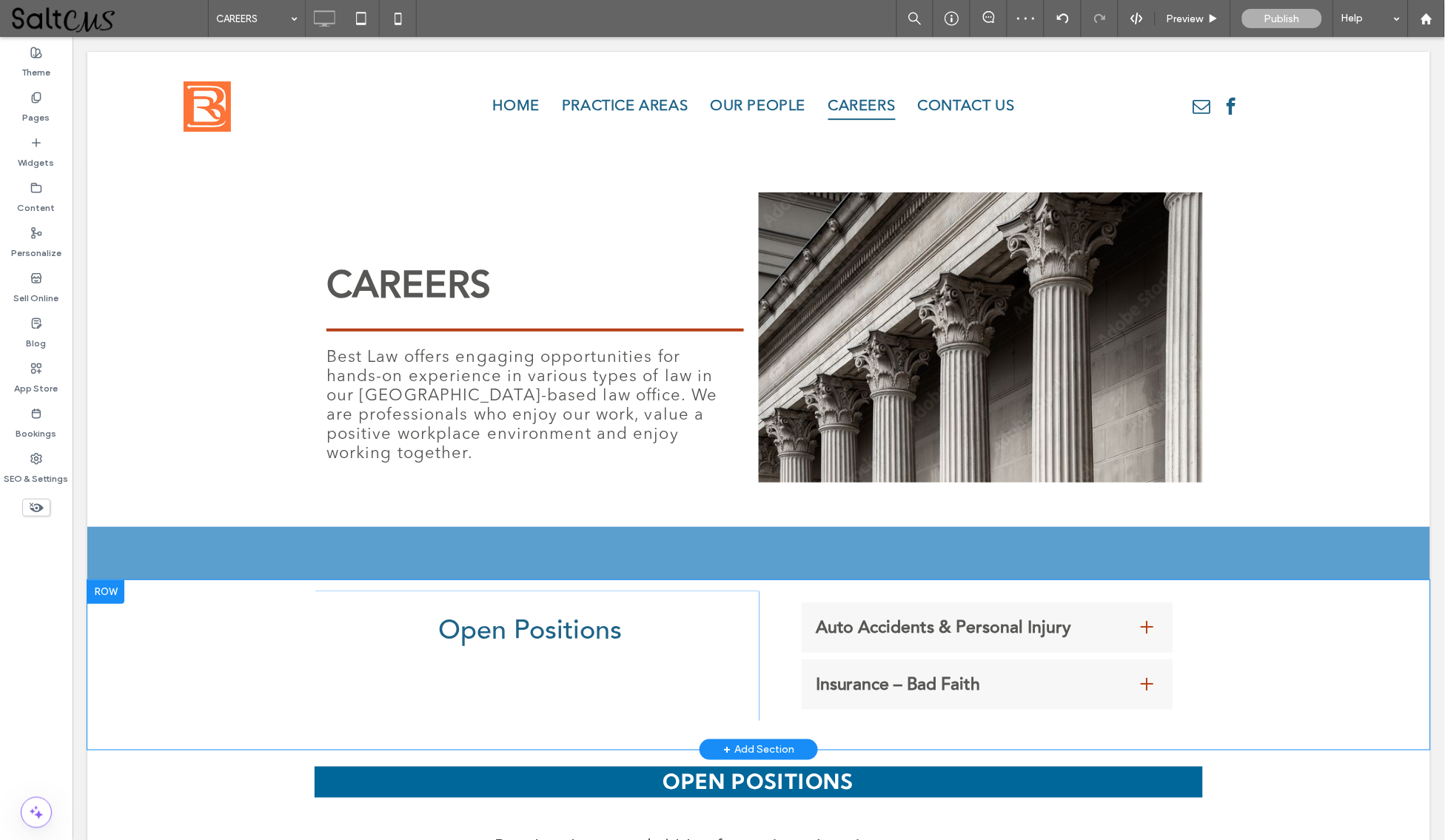
scroll to position [146, 0]
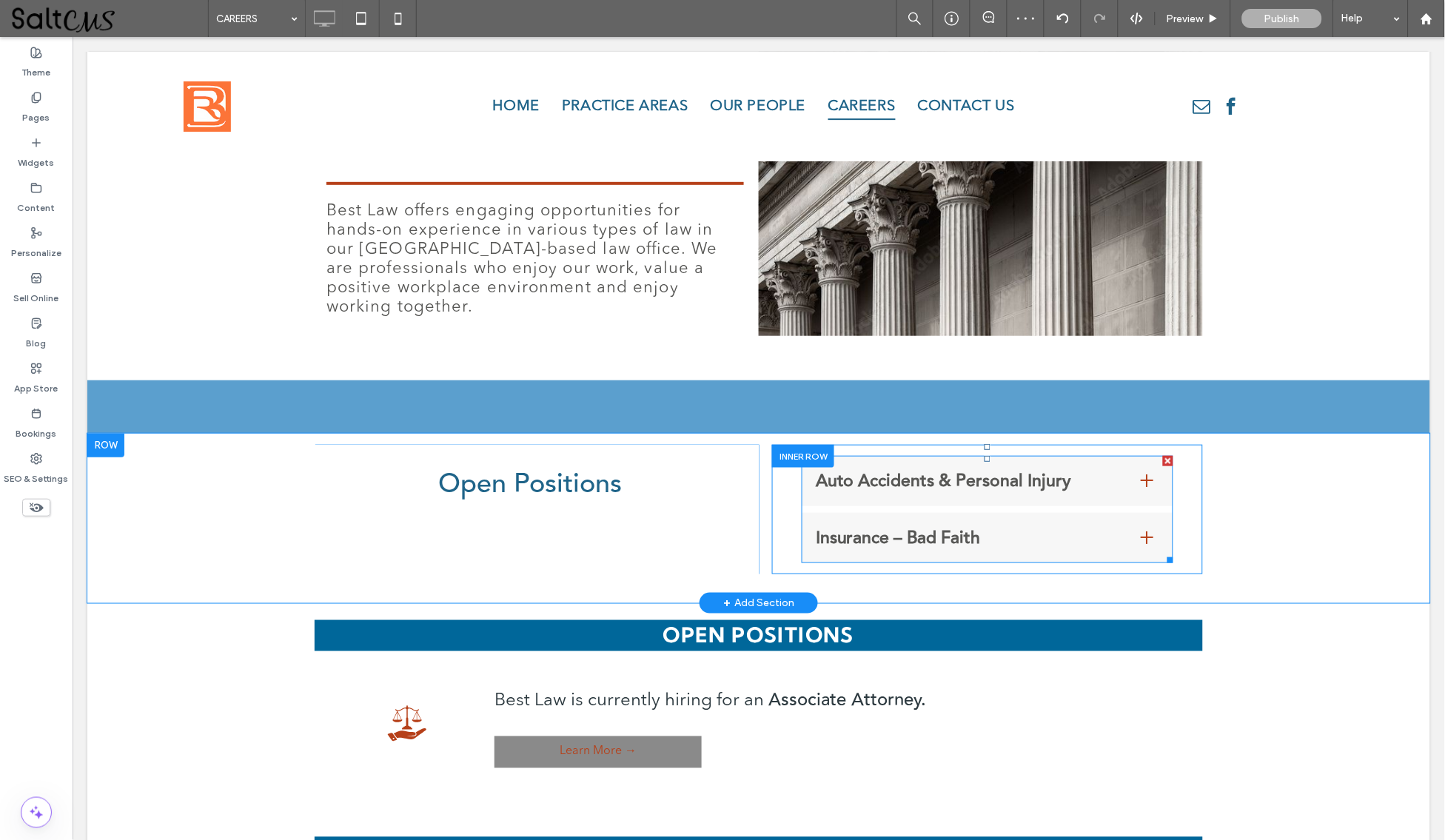
click at [1119, 474] on span "Auto Accidents & Personal Injury" at bounding box center [971, 480] width 313 height 27
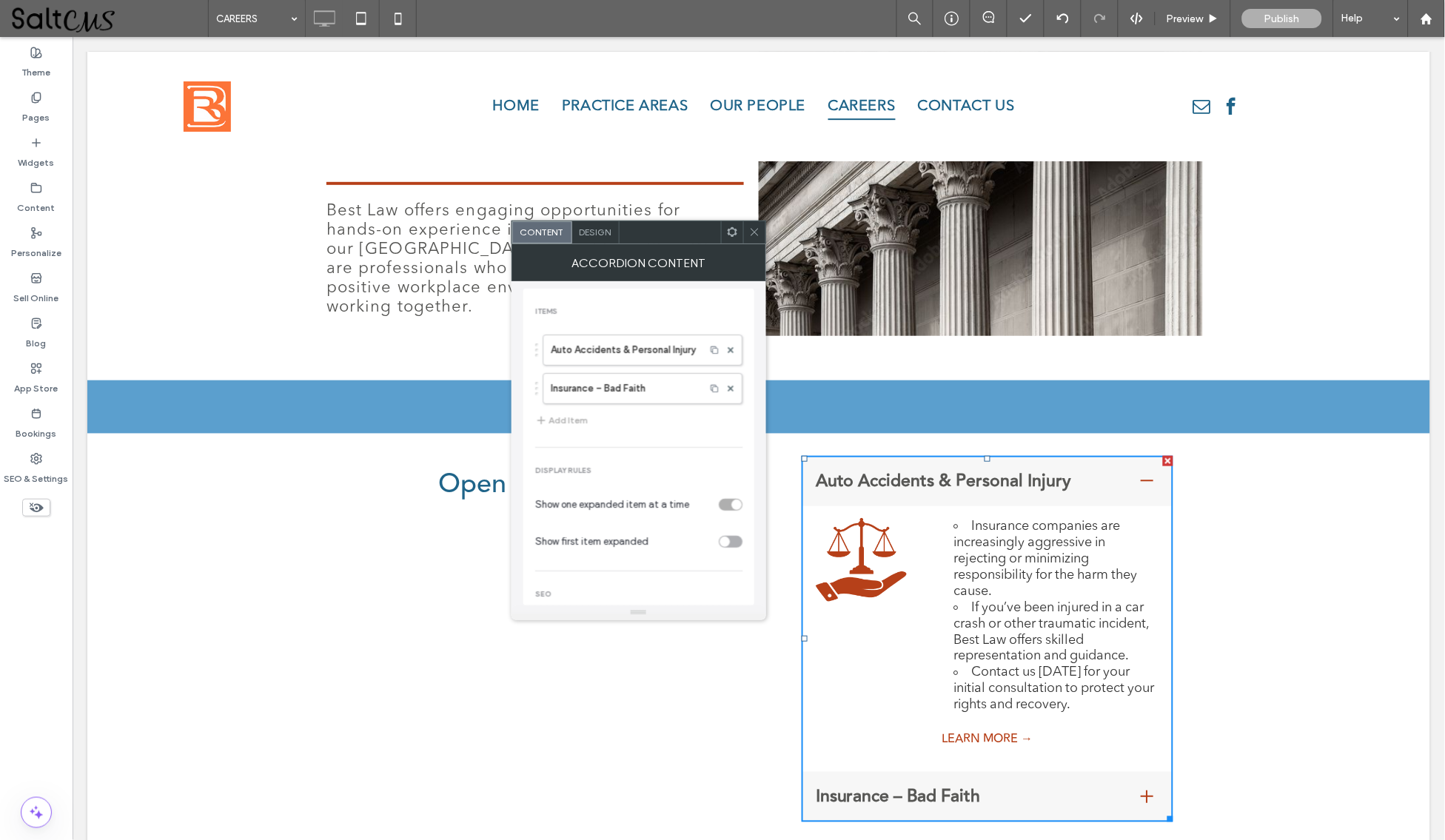
click at [749, 230] on icon at bounding box center [754, 231] width 11 height 11
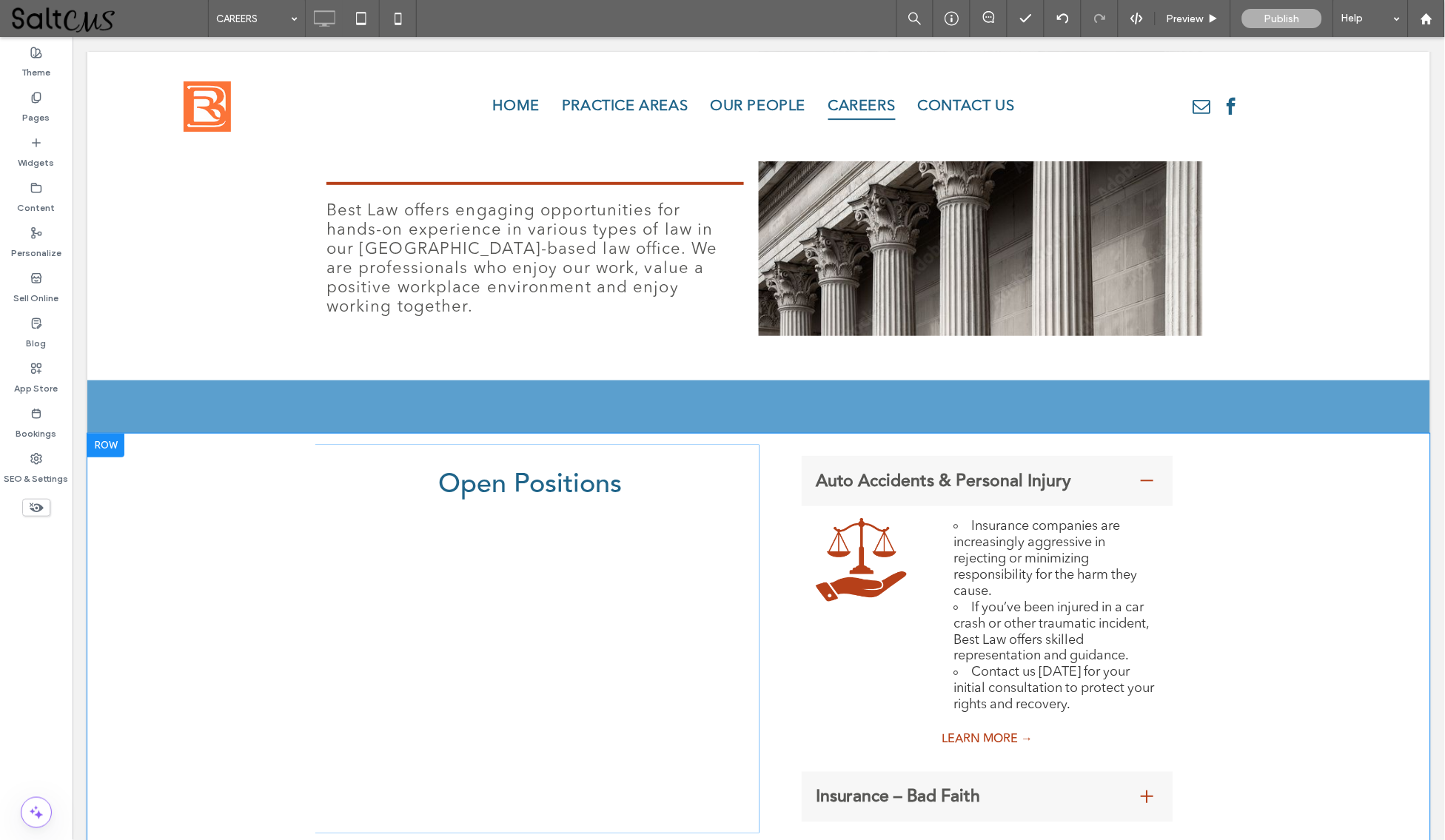
scroll to position [293, 0]
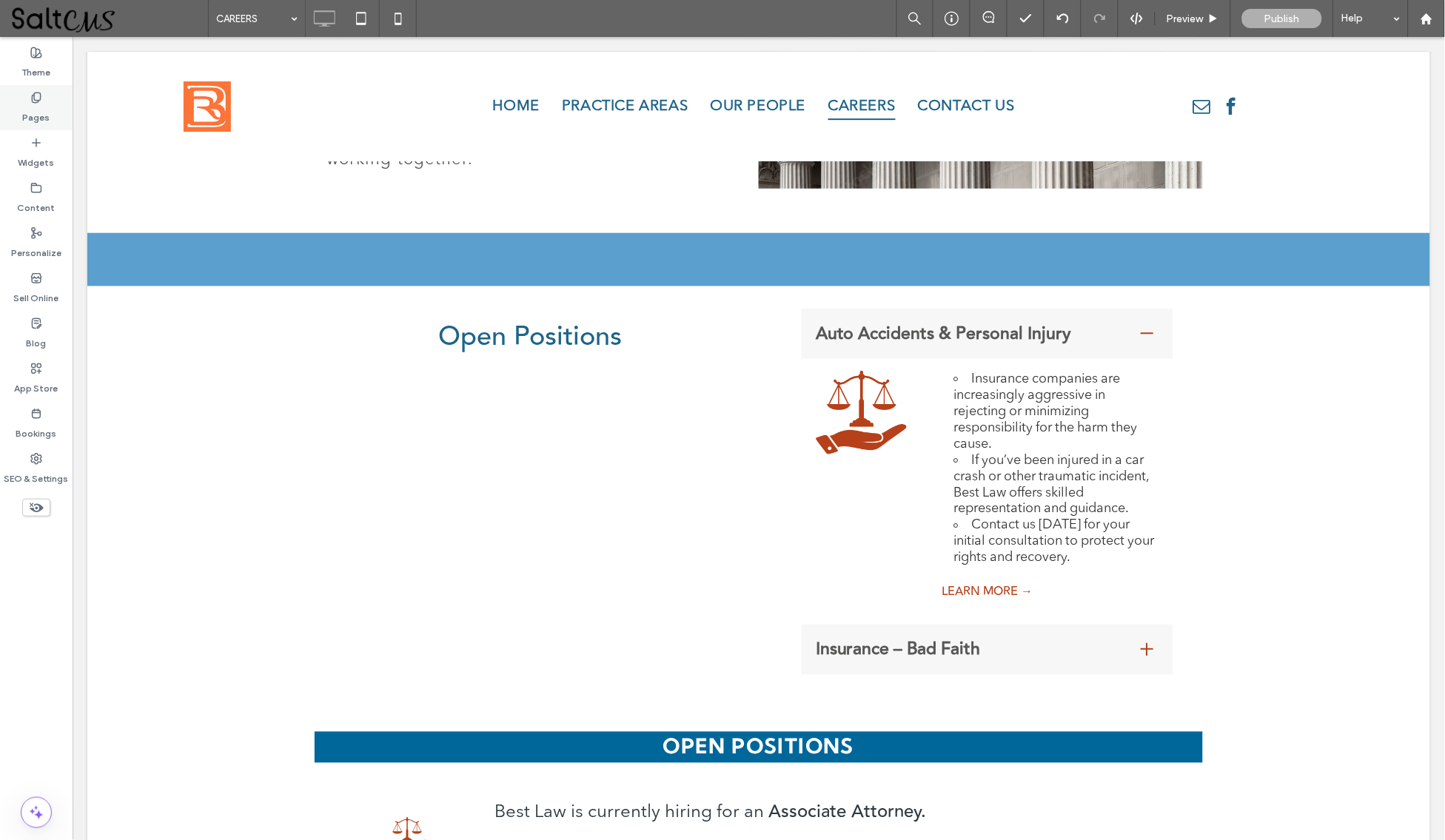
click at [26, 111] on label "Pages" at bounding box center [36, 114] width 28 height 21
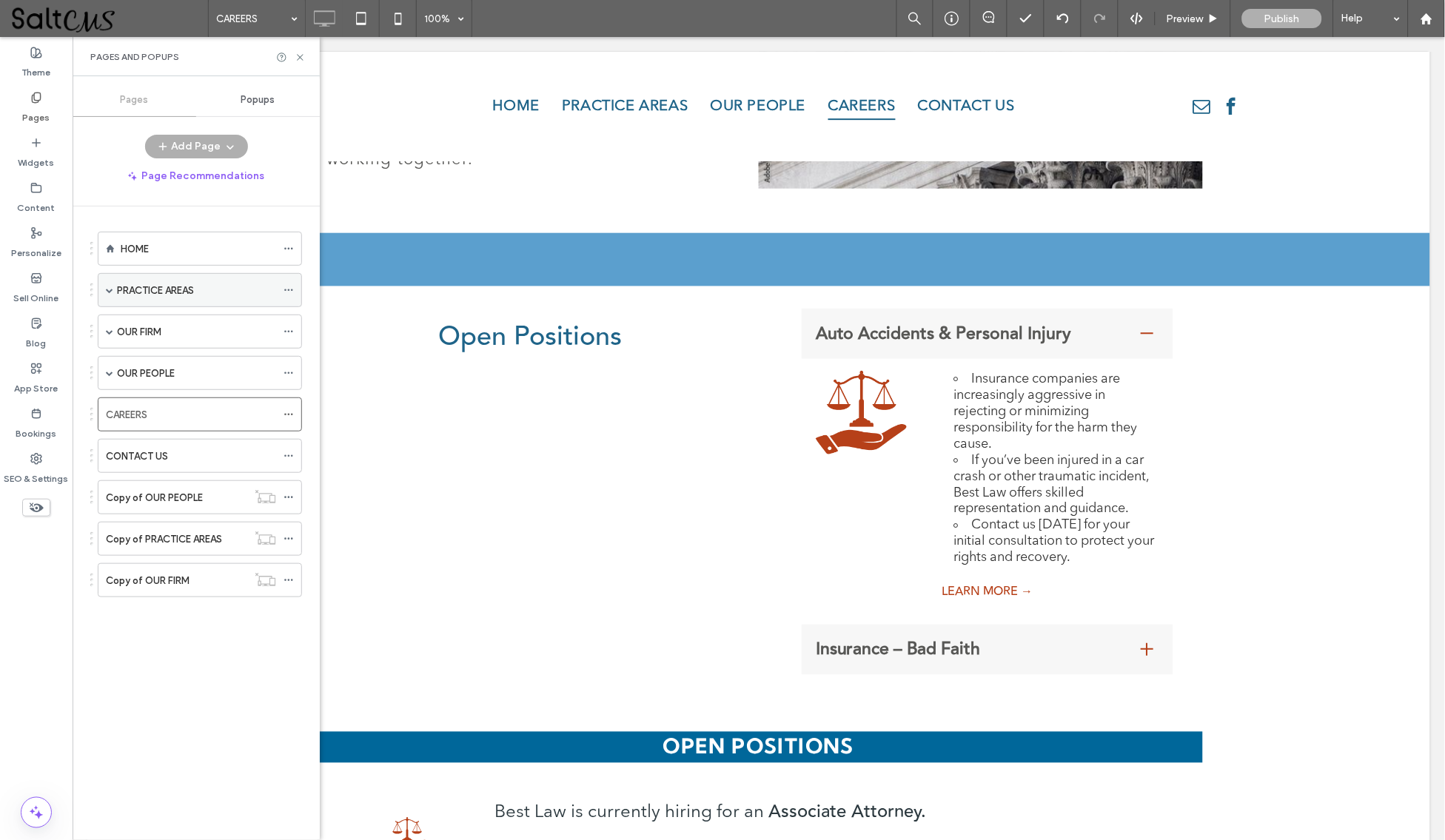
click at [196, 281] on div "PRACTICE AREAS" at bounding box center [196, 290] width 159 height 33
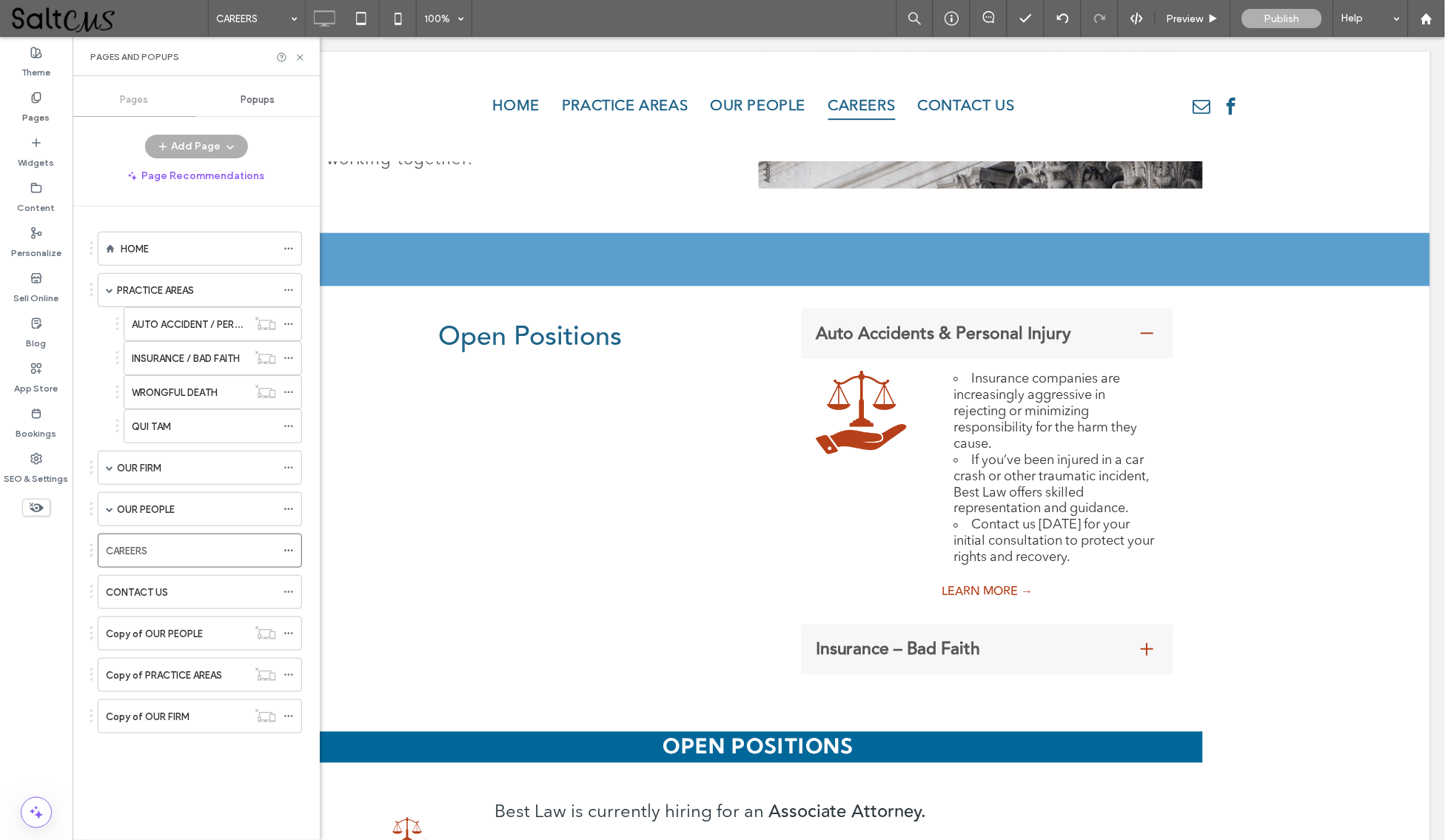
click at [199, 324] on div at bounding box center [722, 420] width 1445 height 840
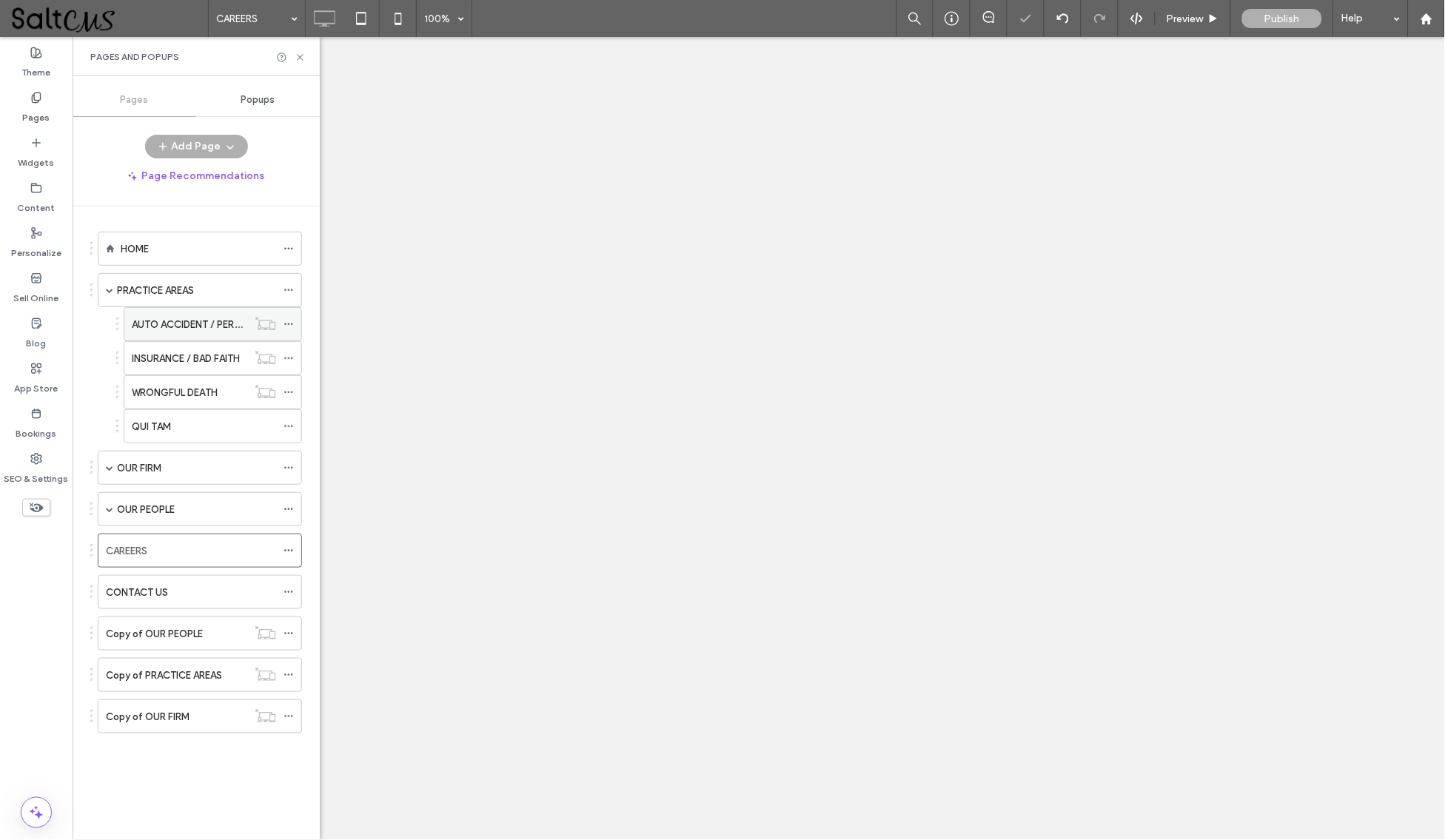
click at [178, 316] on label "AUTO ACCIDENT / PERSONAL INJURY" at bounding box center [216, 325] width 168 height 26
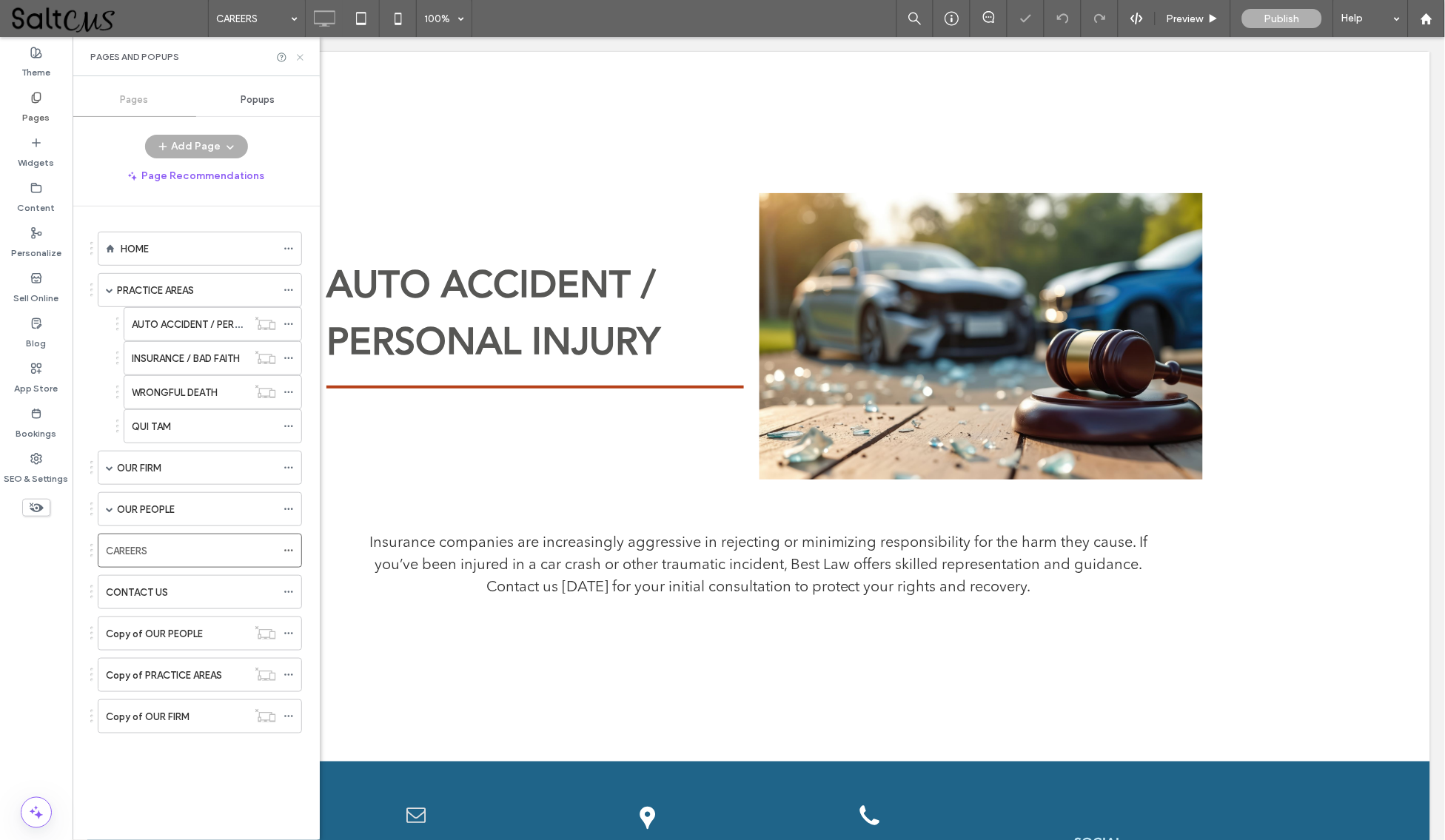
click at [301, 56] on icon at bounding box center [299, 57] width 11 height 11
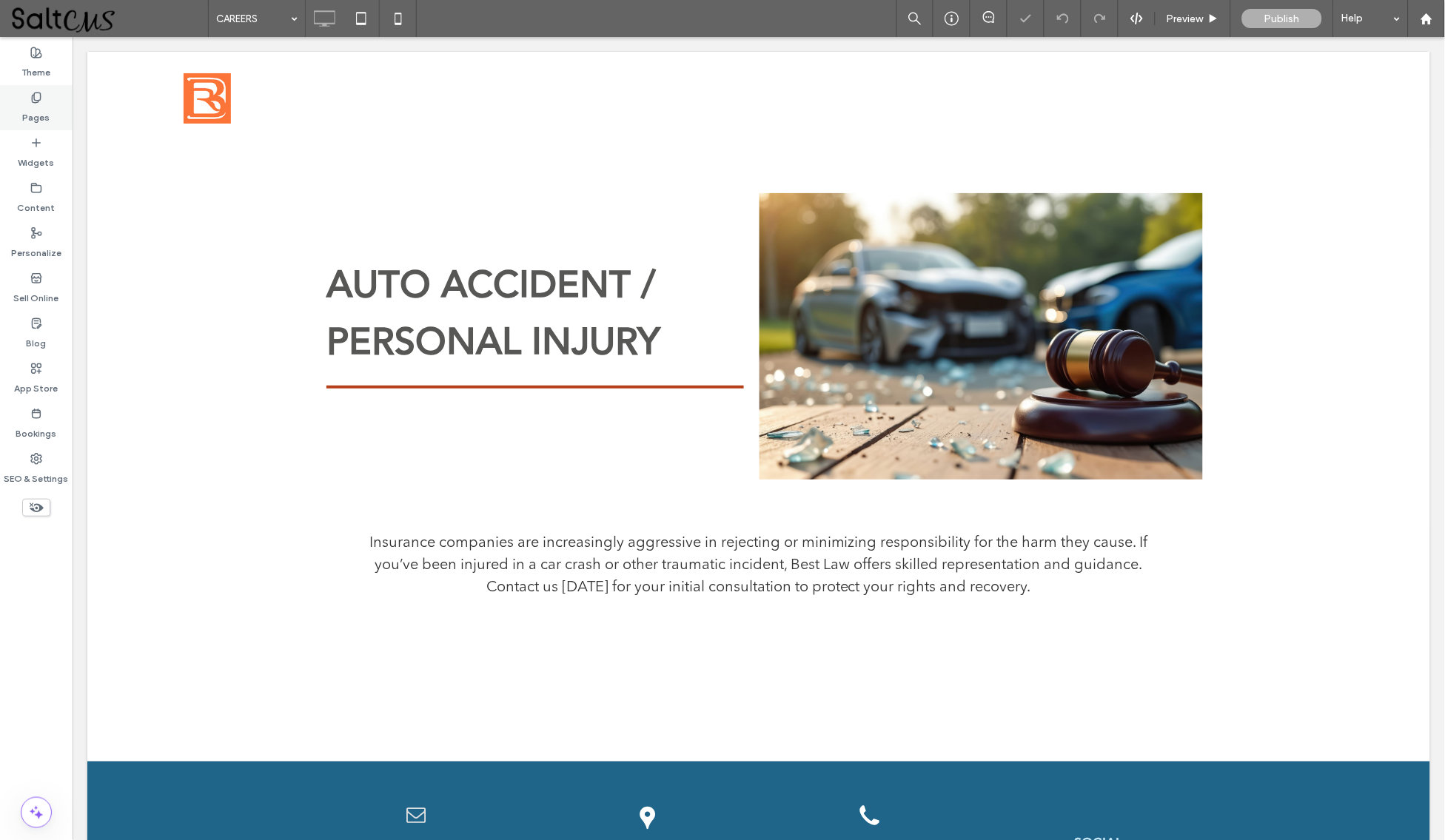
click at [25, 99] on div "Pages" at bounding box center [36, 108] width 72 height 45
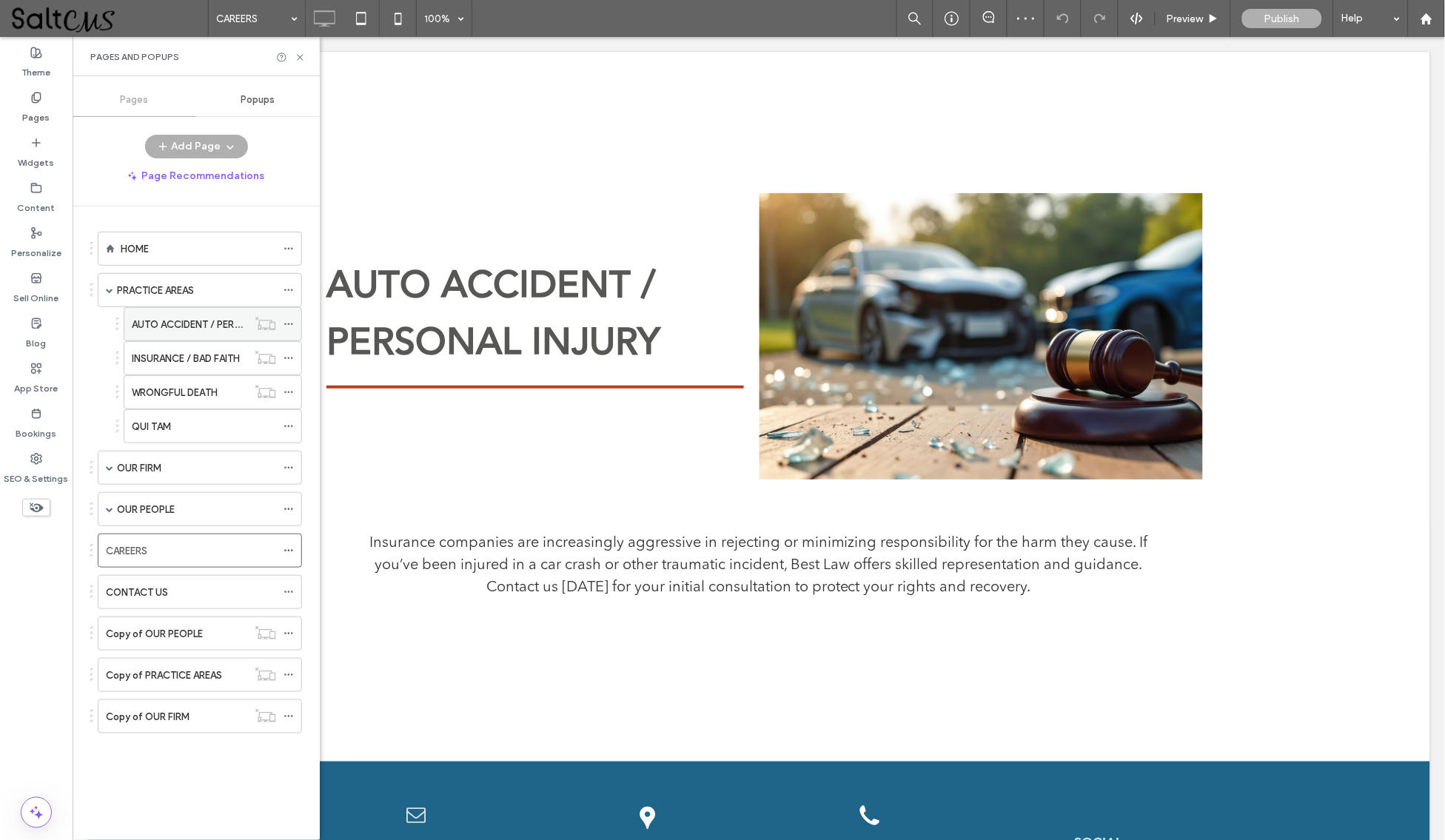
click at [196, 324] on label "AUTO ACCIDENT / PERSONAL INJURY" at bounding box center [216, 325] width 168 height 26
click at [136, 288] on div at bounding box center [722, 420] width 1445 height 840
click at [144, 285] on label "PRACTICE AREAS" at bounding box center [156, 290] width 77 height 26
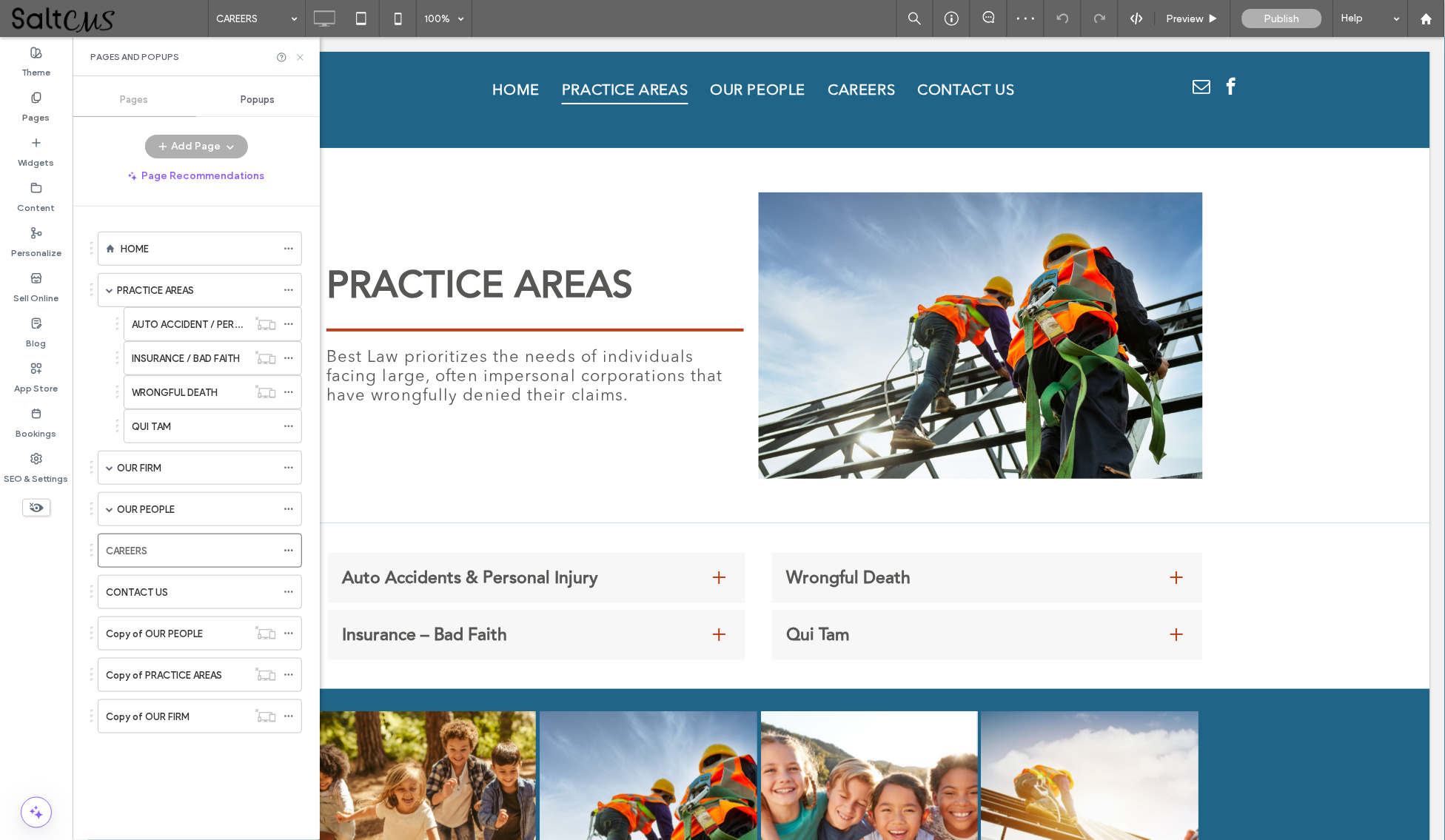
click at [302, 61] on icon at bounding box center [299, 57] width 11 height 11
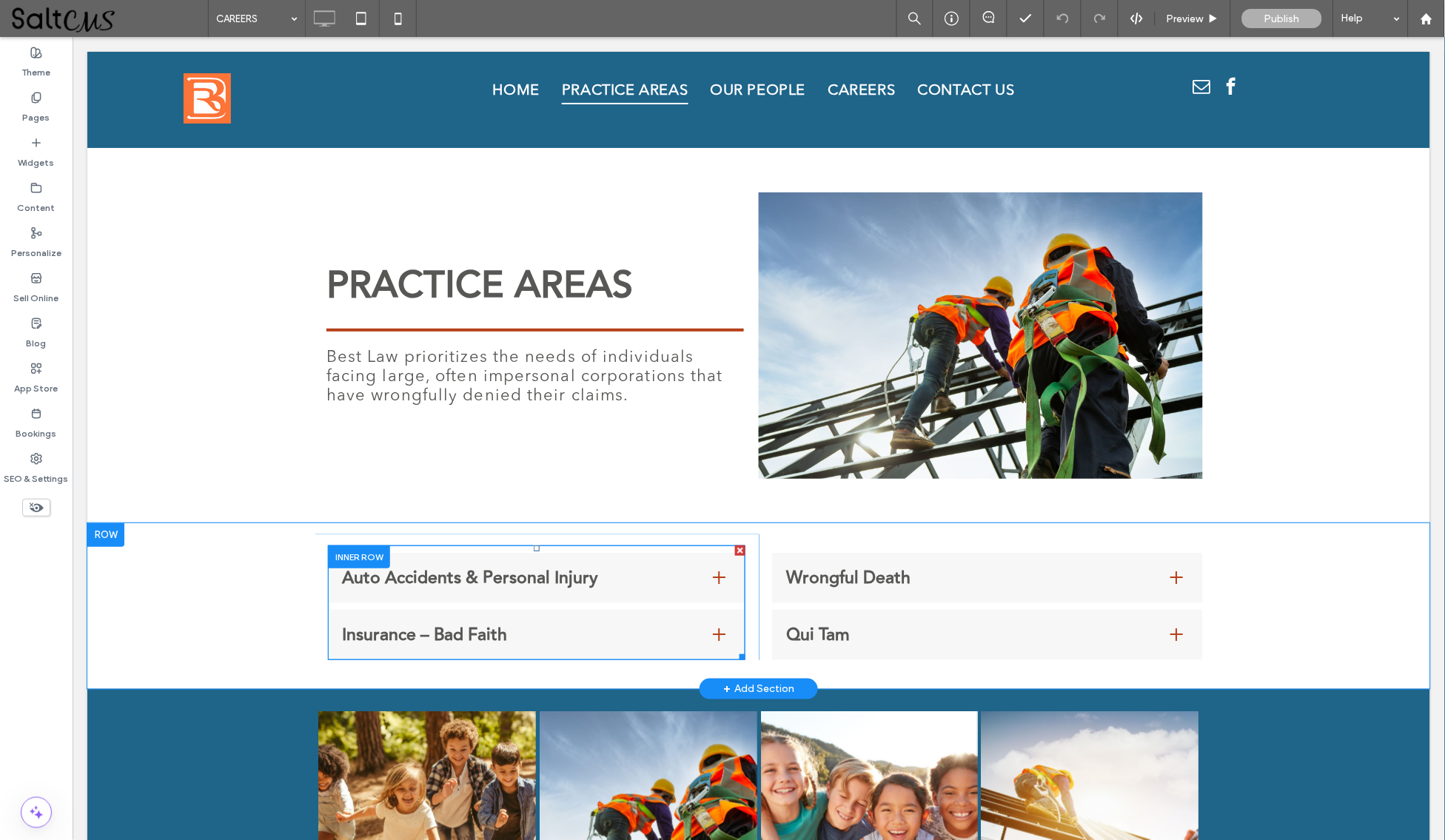
click at [453, 567] on span "Auto Accidents & Personal Injury" at bounding box center [521, 578] width 359 height 27
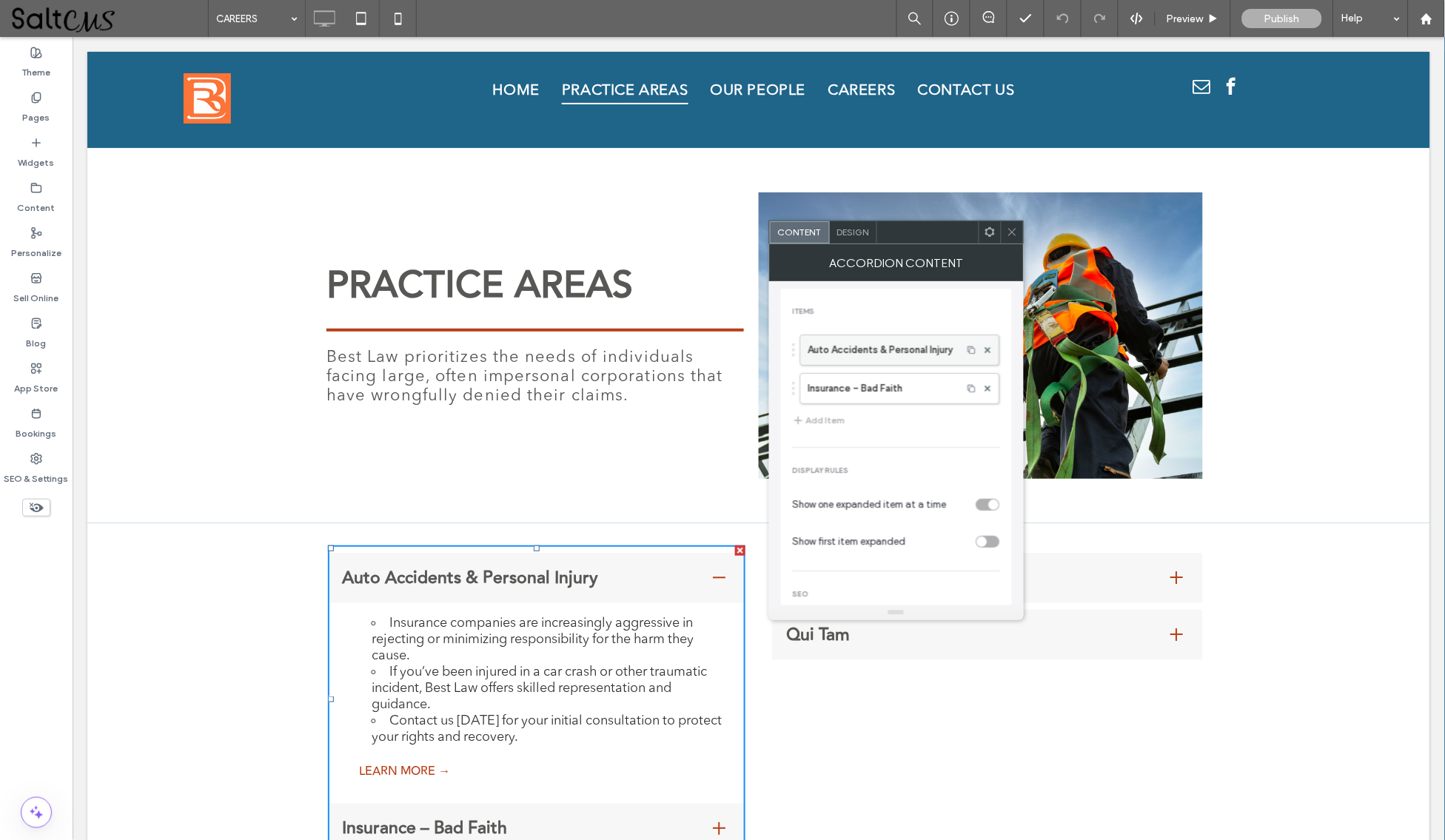
click at [912, 351] on label "Auto Accidents & Personal Injury" at bounding box center [881, 350] width 146 height 29
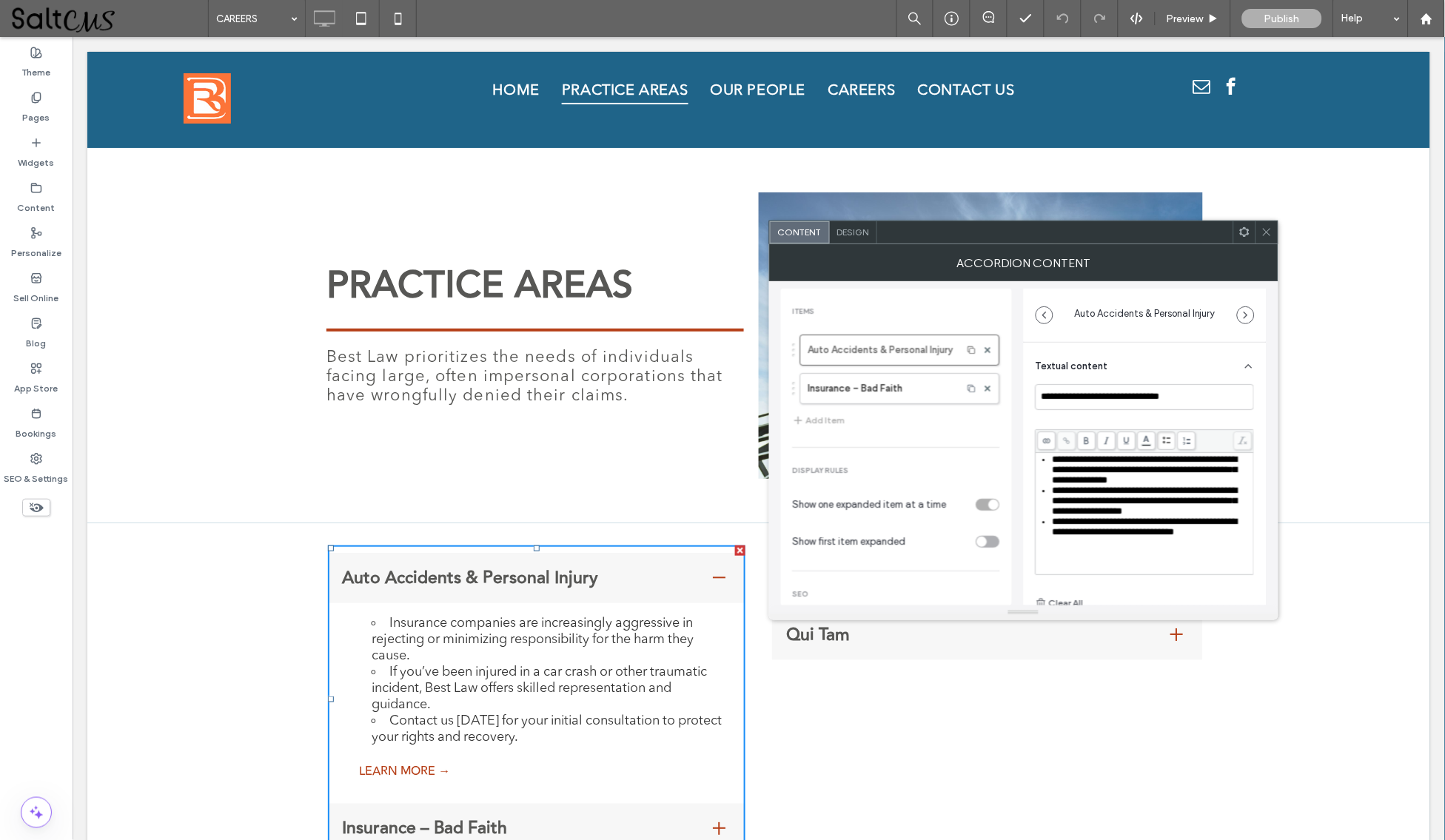
scroll to position [104, 0]
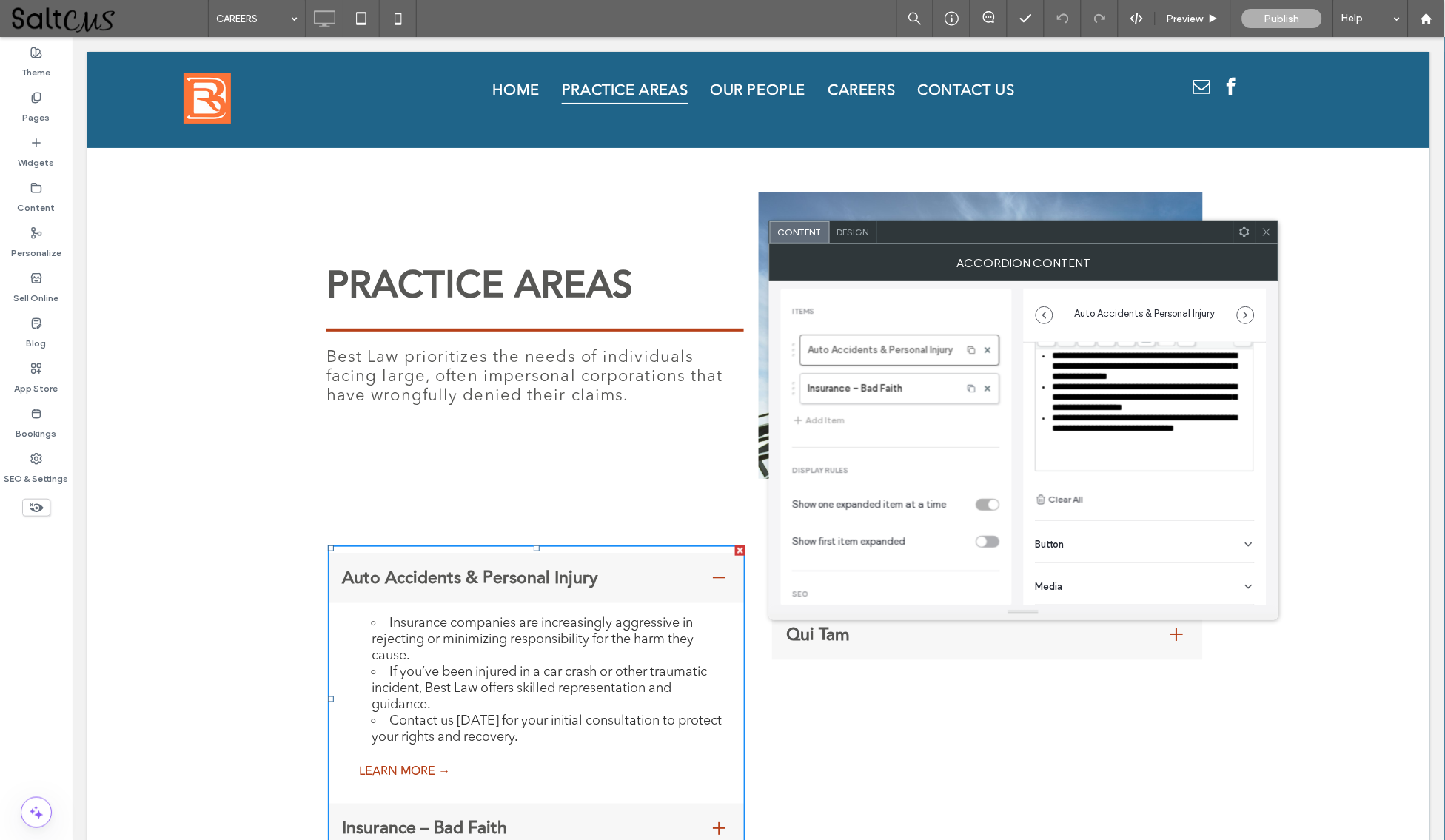
click at [1128, 578] on div "Media" at bounding box center [1145, 584] width 220 height 41
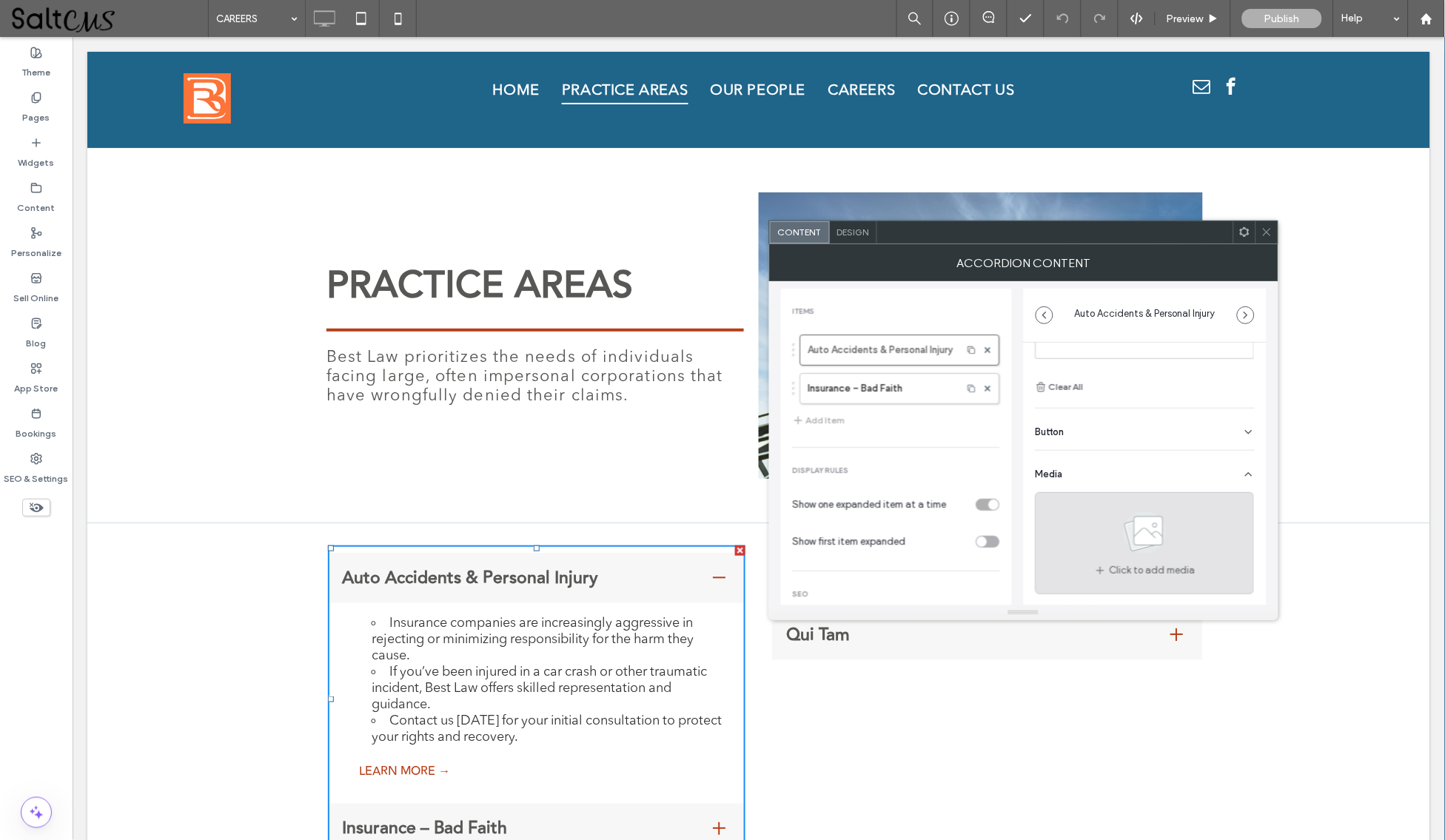
click at [1149, 563] on span "Click to add media" at bounding box center [1152, 571] width 86 height 15
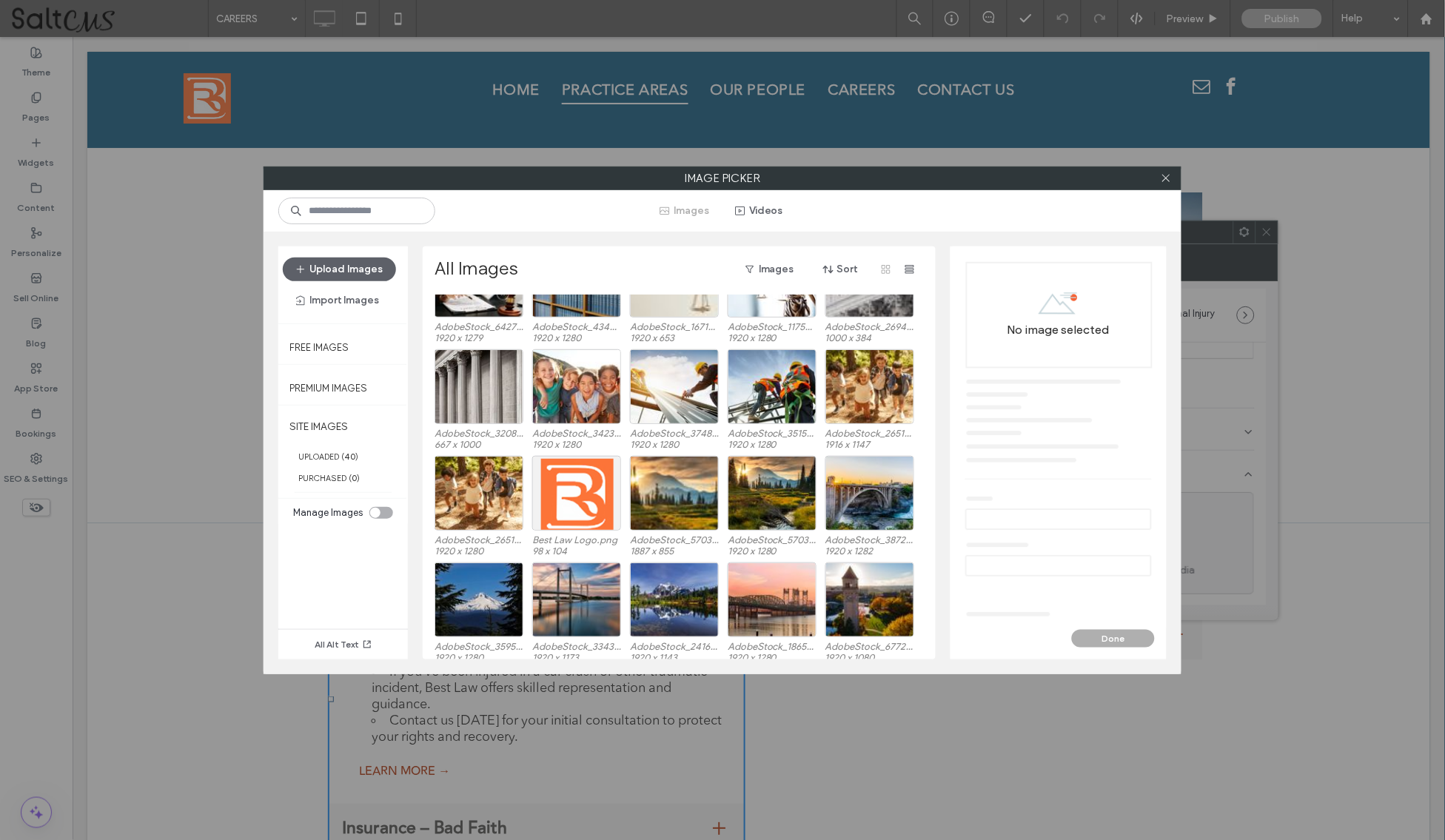
scroll to position [0, 0]
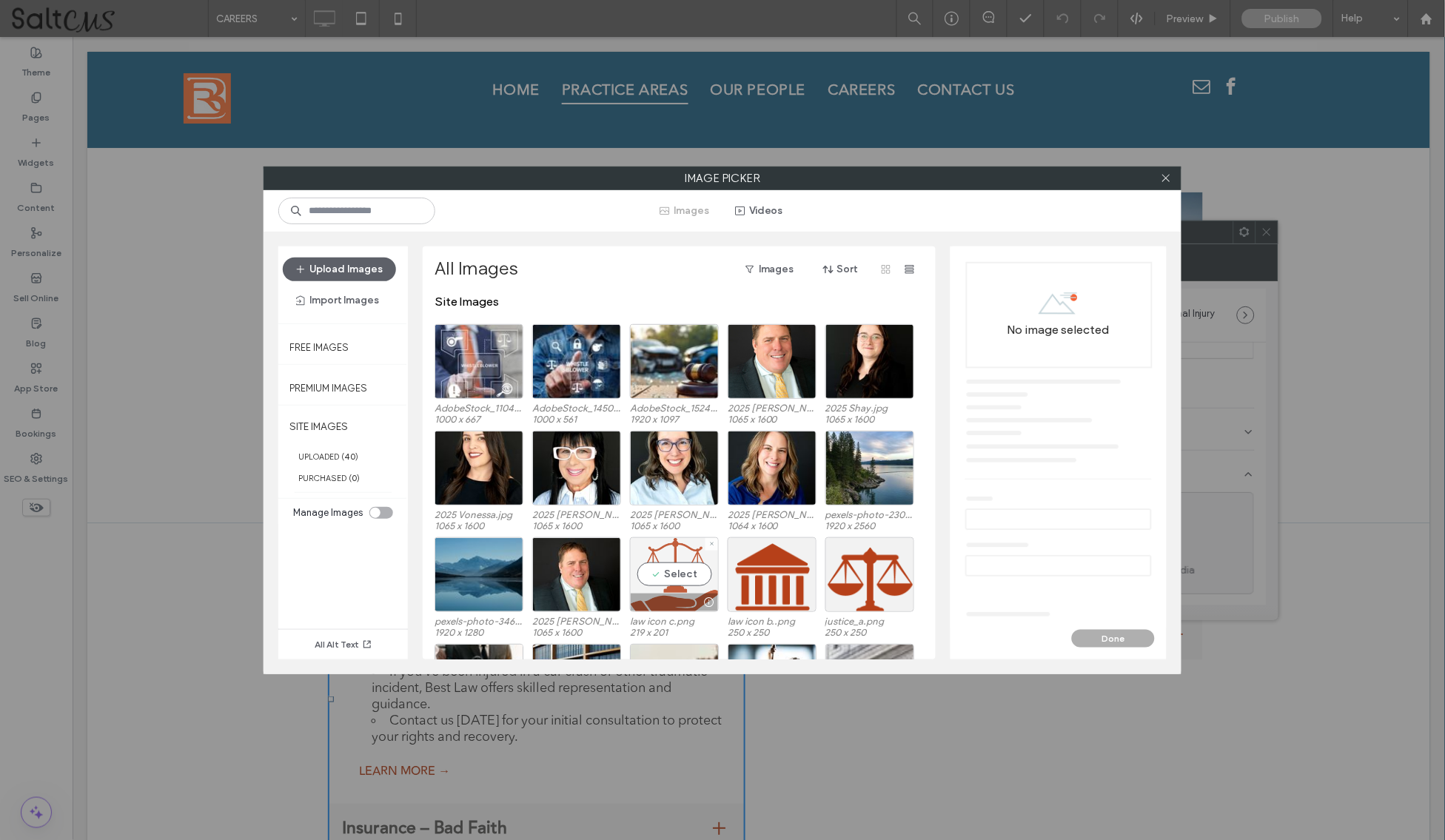
click at [696, 569] on div "Select" at bounding box center [675, 574] width 89 height 75
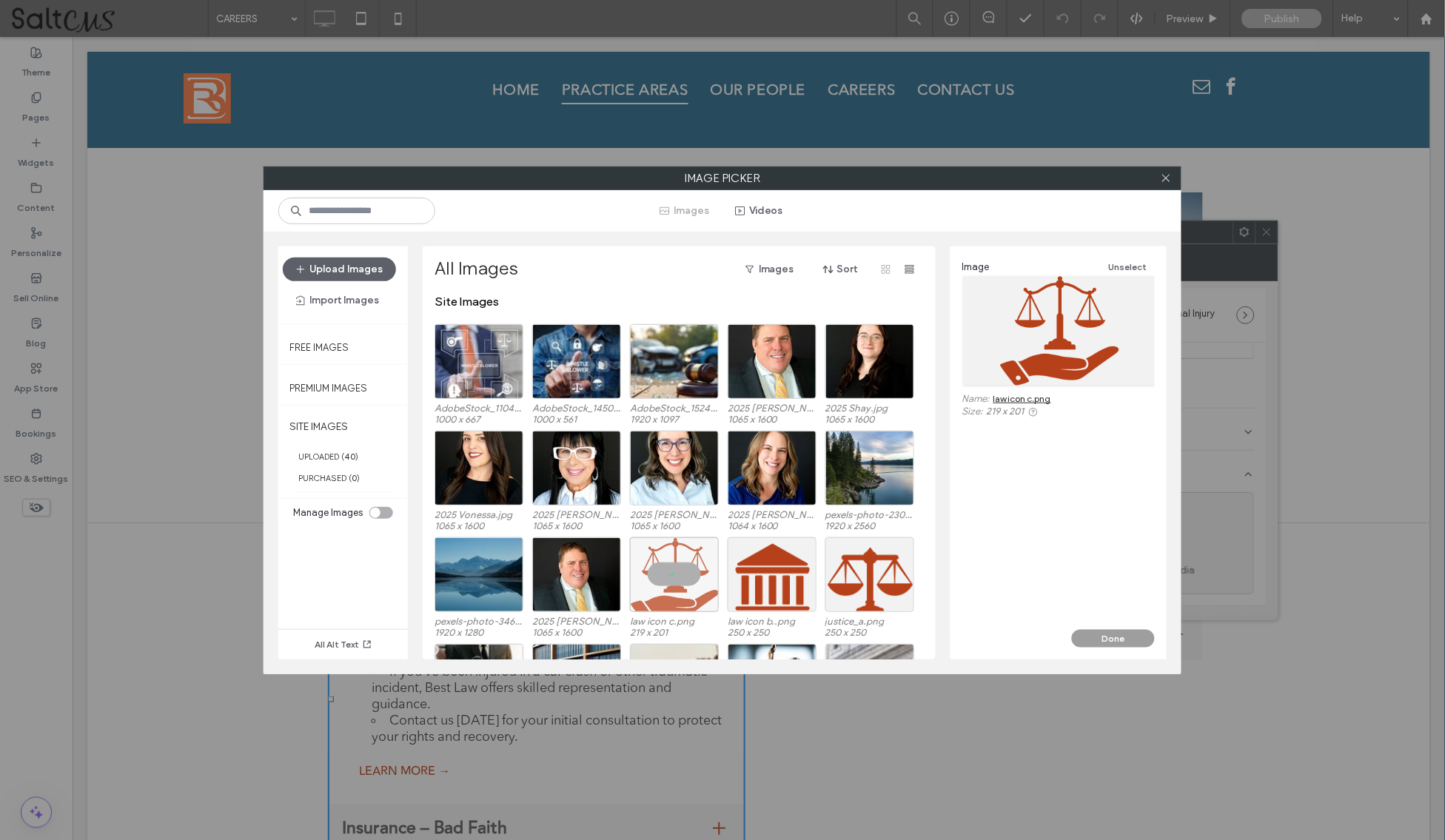
click at [1133, 631] on button "Done" at bounding box center [1113, 638] width 83 height 18
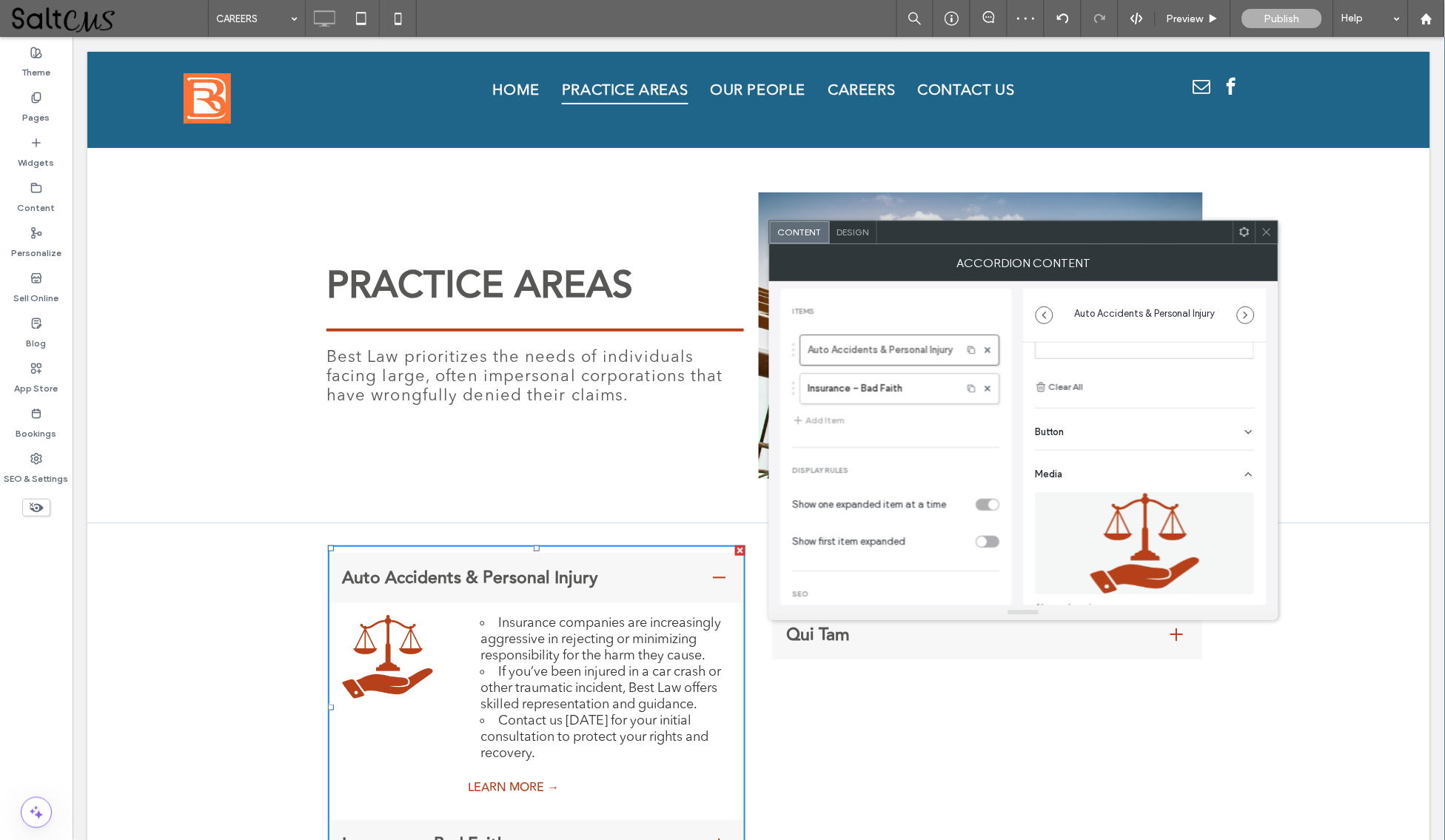
click at [1263, 232] on icon at bounding box center [1267, 231] width 11 height 11
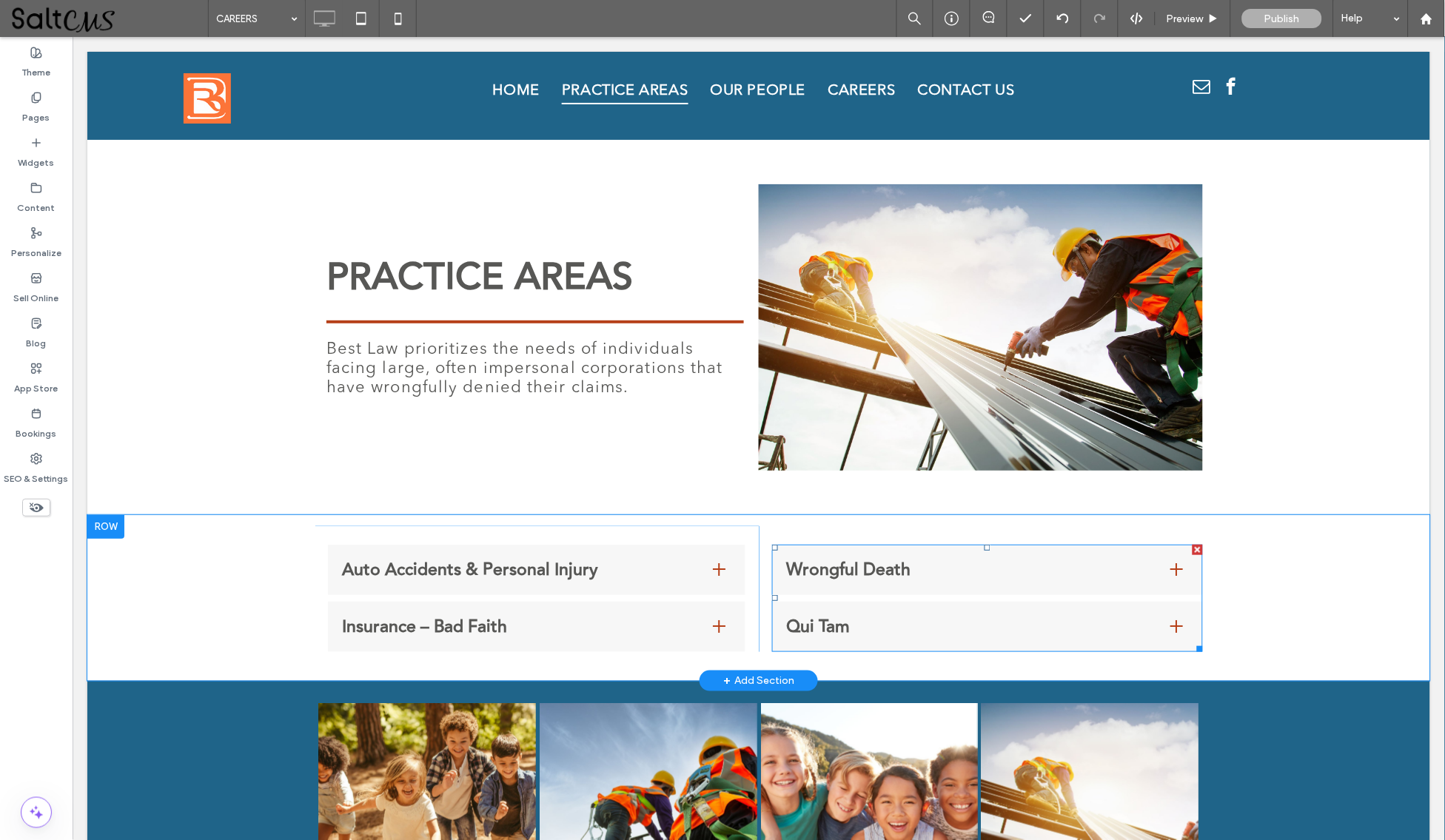
scroll to position [37, 0]
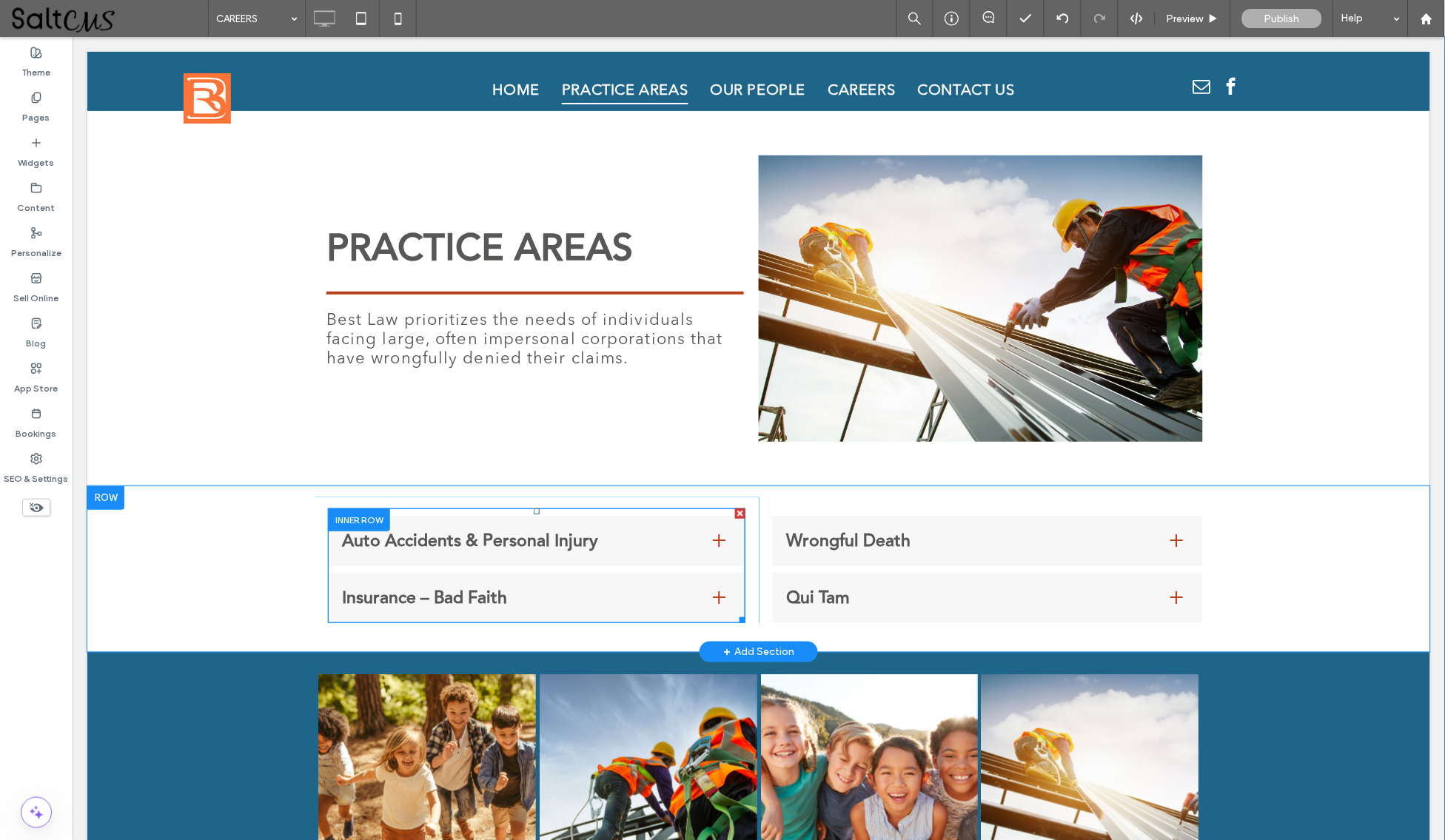
click at [587, 530] on span "Auto Accidents & Personal Injury" at bounding box center [521, 541] width 359 height 27
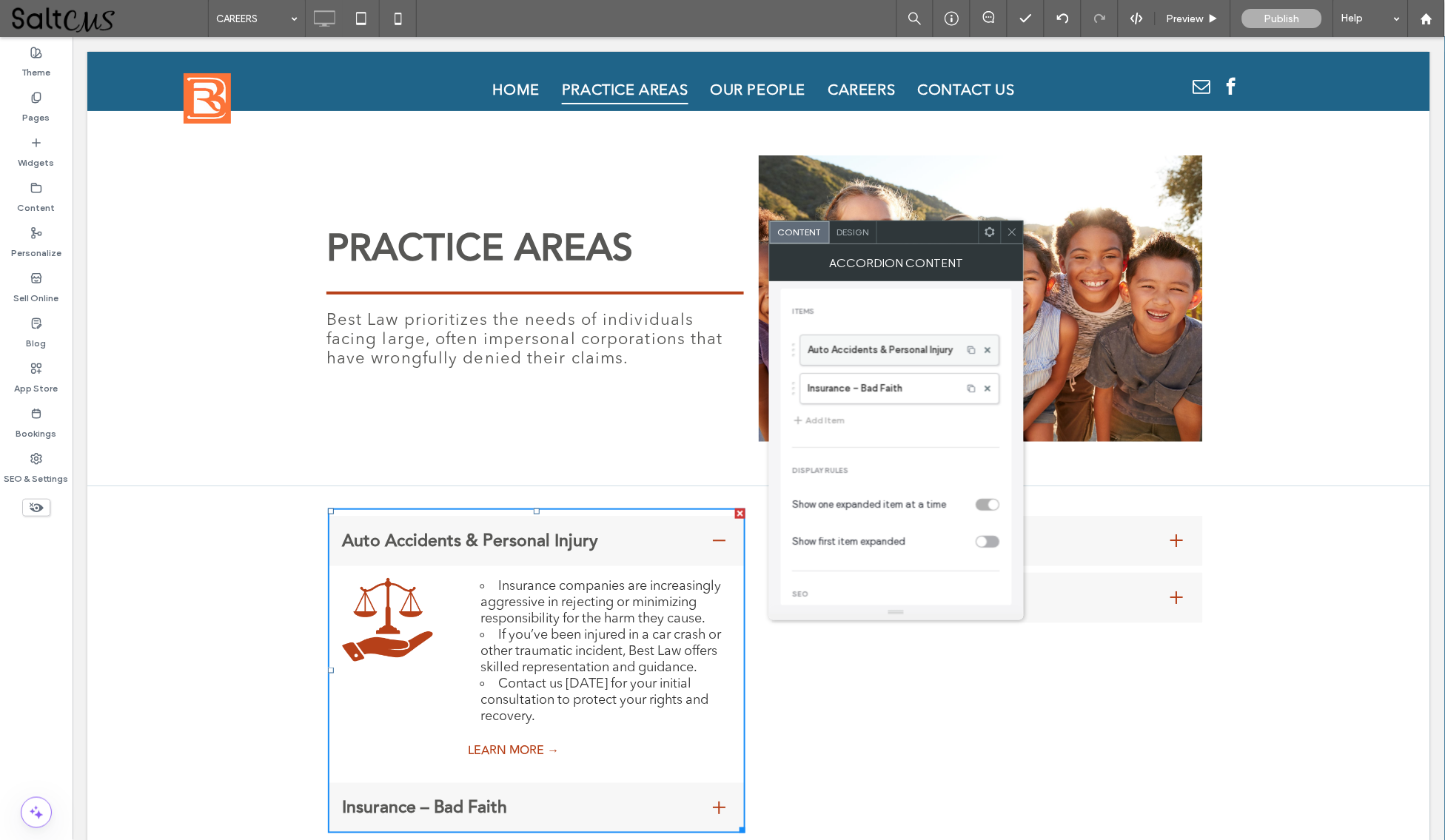
click at [844, 354] on label "Auto Accidents & Personal Injury" at bounding box center [881, 350] width 146 height 29
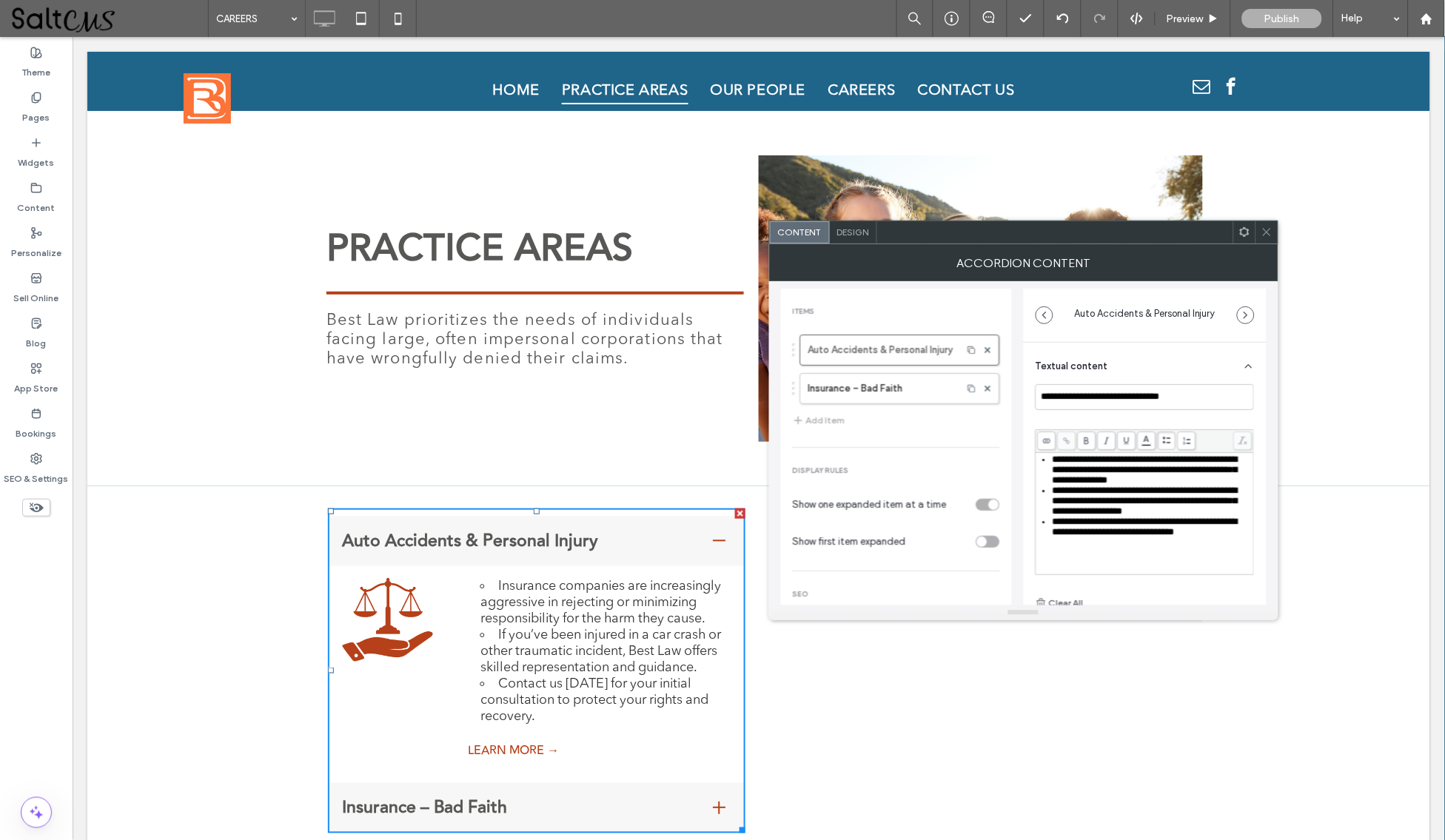
scroll to position [104, 0]
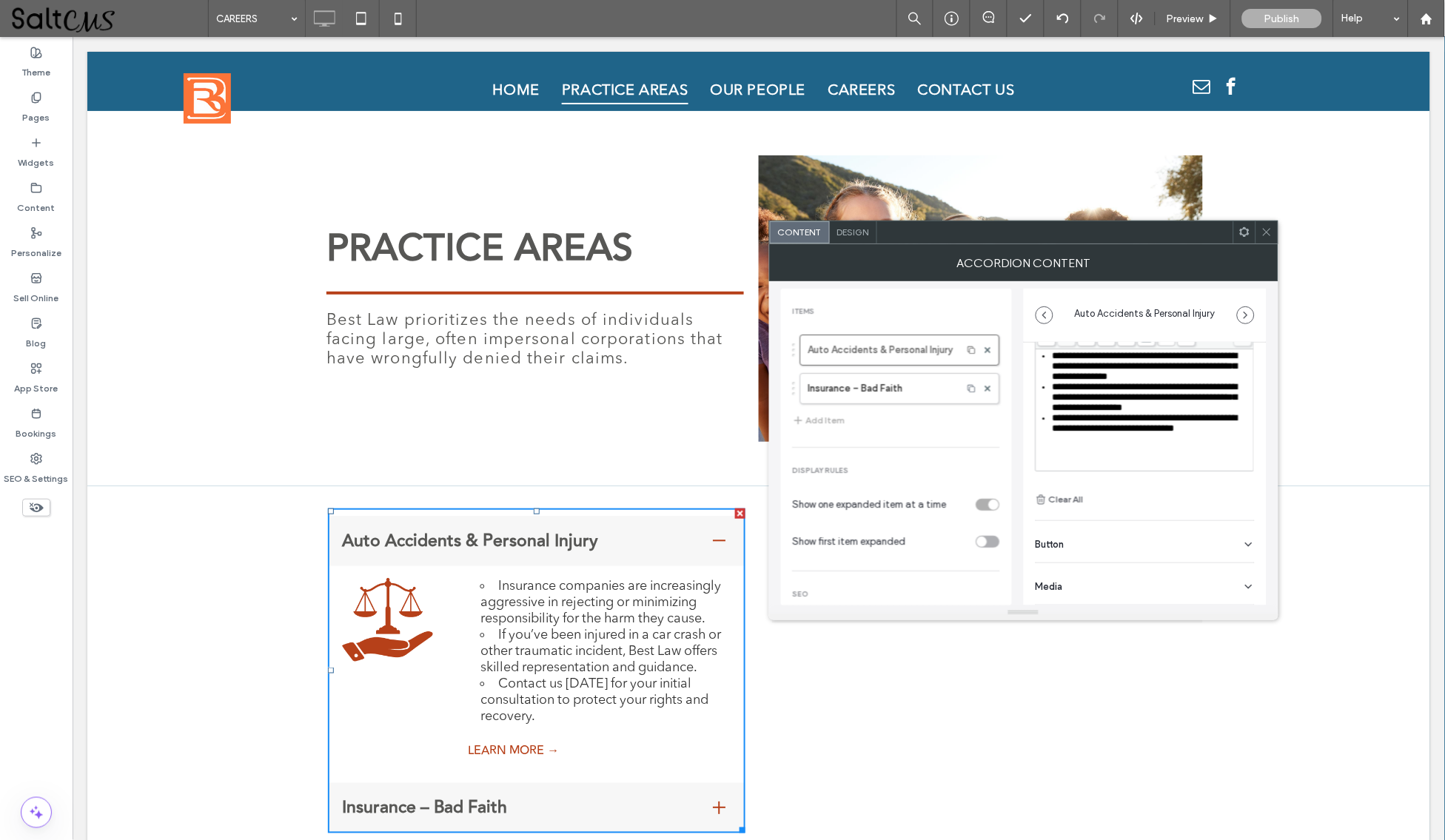
click at [1107, 579] on div "Media" at bounding box center [1145, 584] width 220 height 41
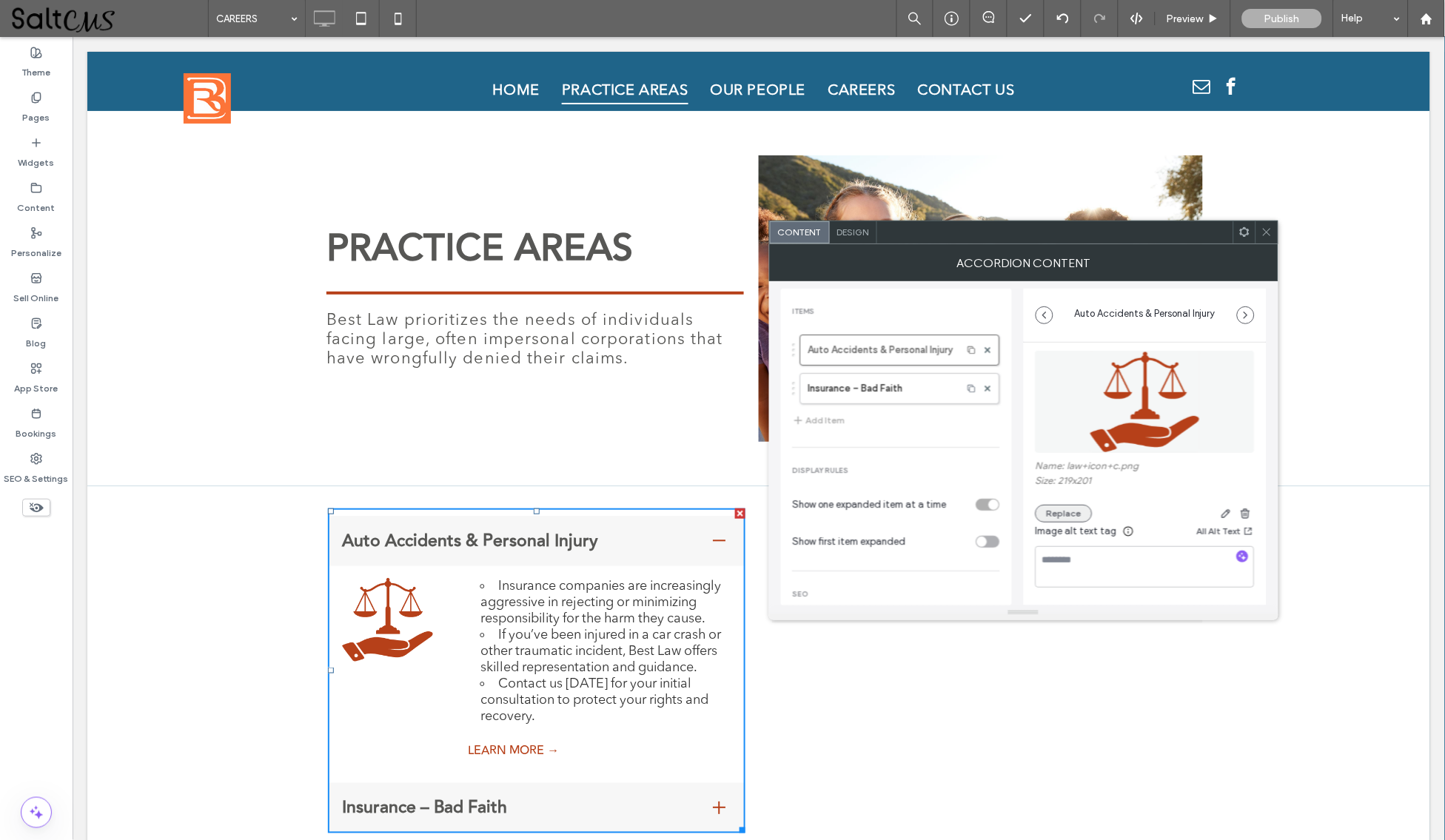
click at [1065, 514] on button "Replace" at bounding box center [1064, 513] width 57 height 18
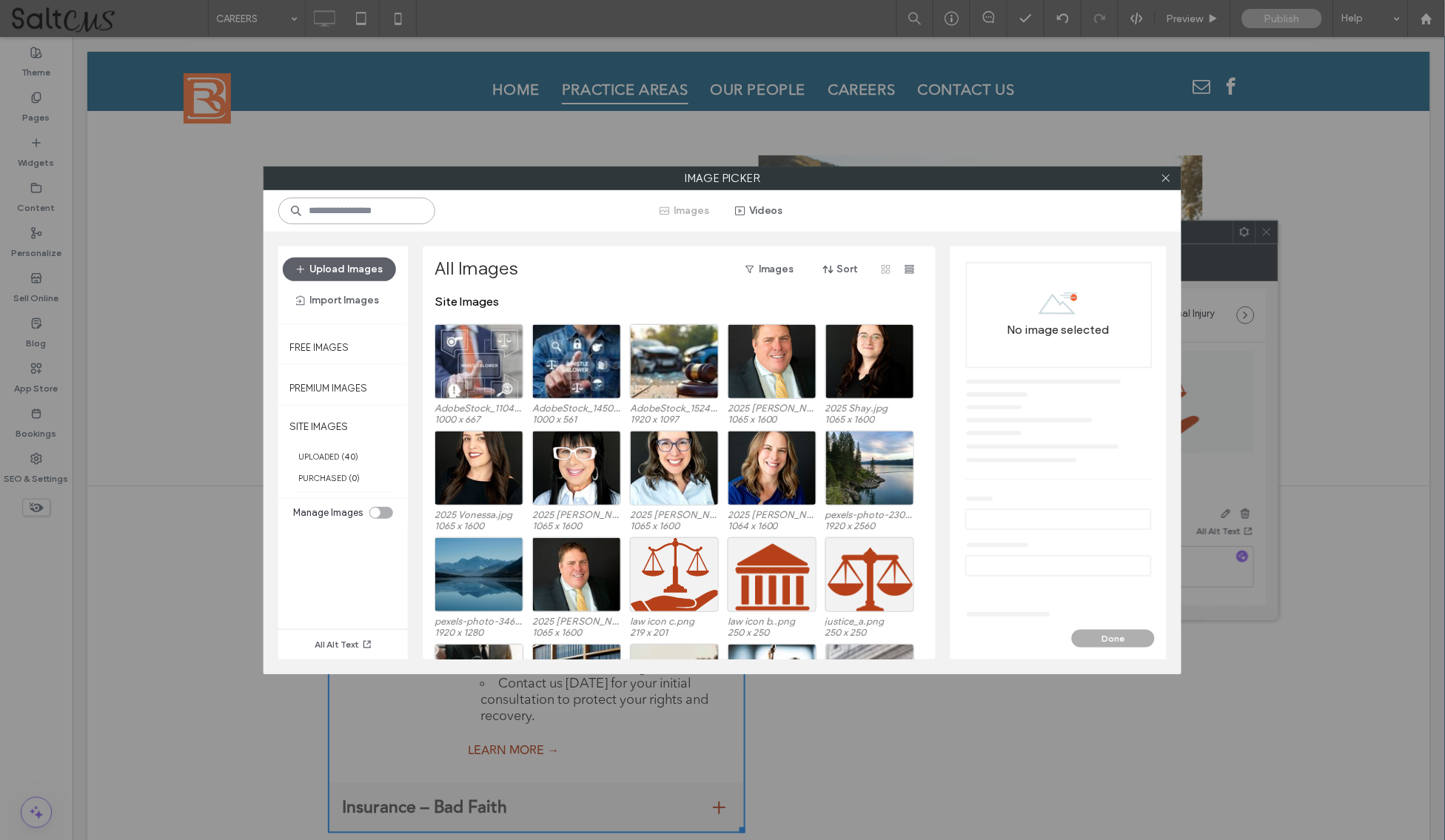
click at [396, 200] on input at bounding box center [357, 211] width 157 height 27
click at [667, 346] on div "Select" at bounding box center [675, 361] width 89 height 75
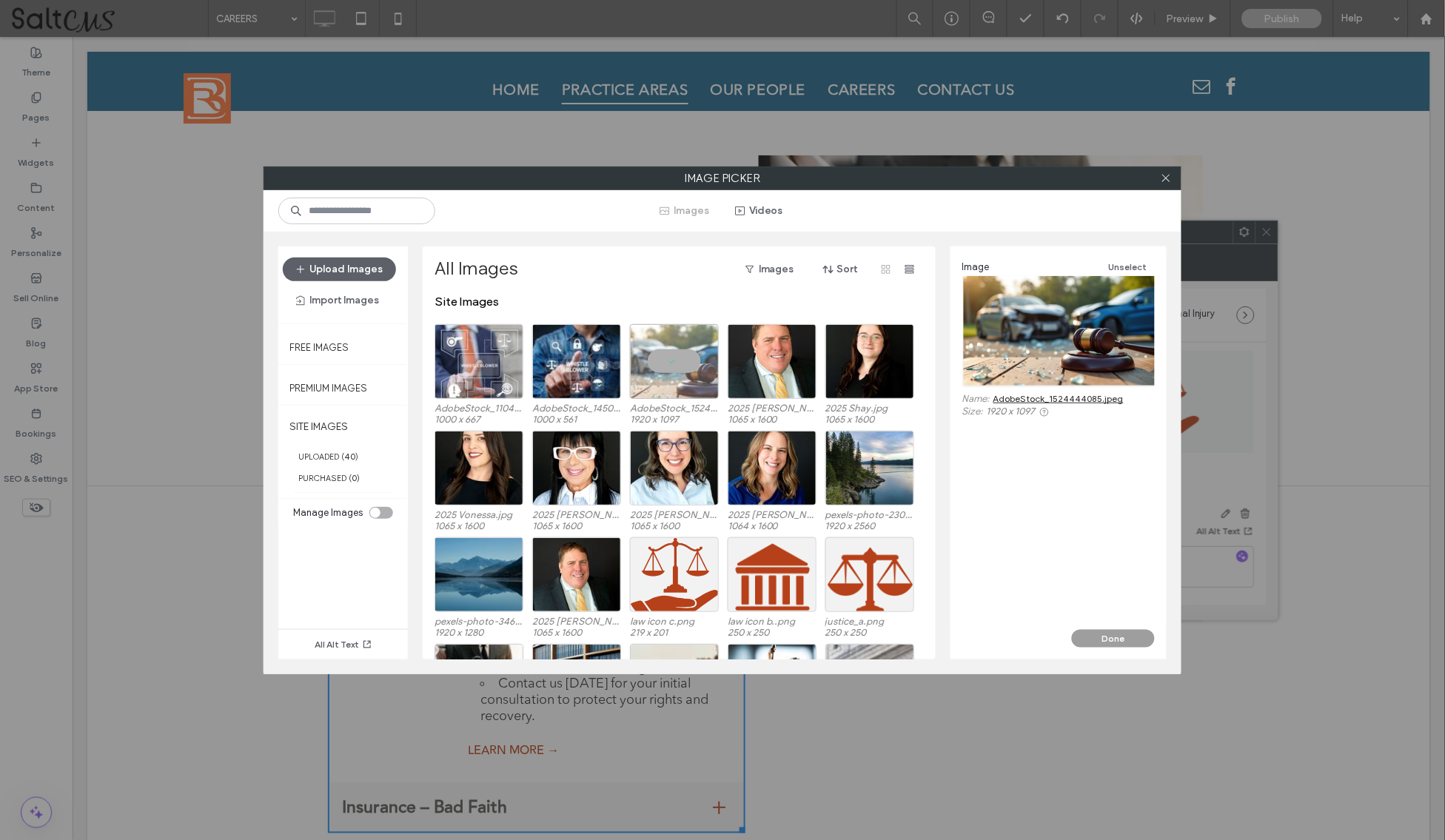
click at [1151, 640] on button "Done" at bounding box center [1113, 638] width 83 height 18
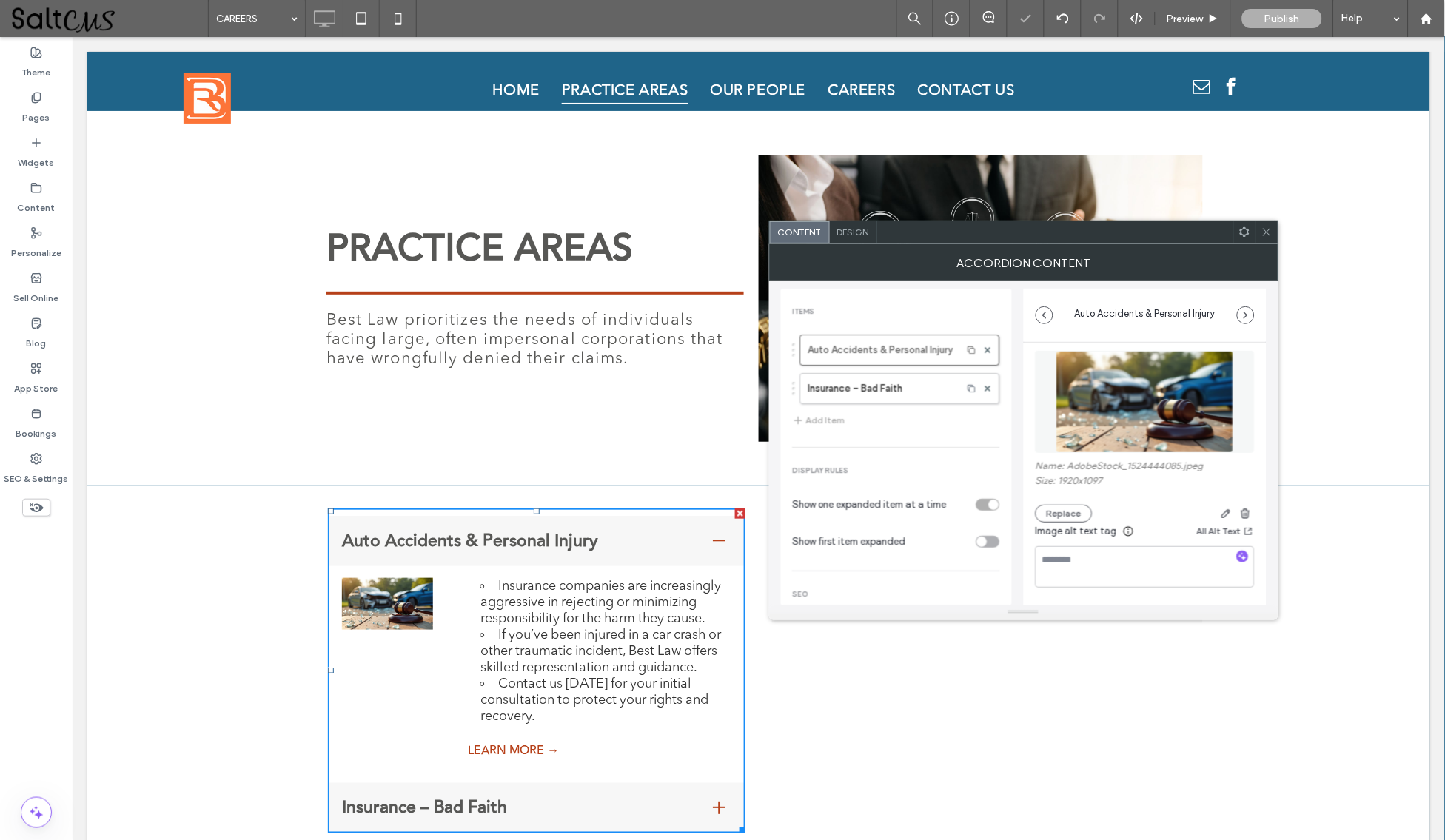
click at [1257, 231] on div at bounding box center [1267, 232] width 22 height 22
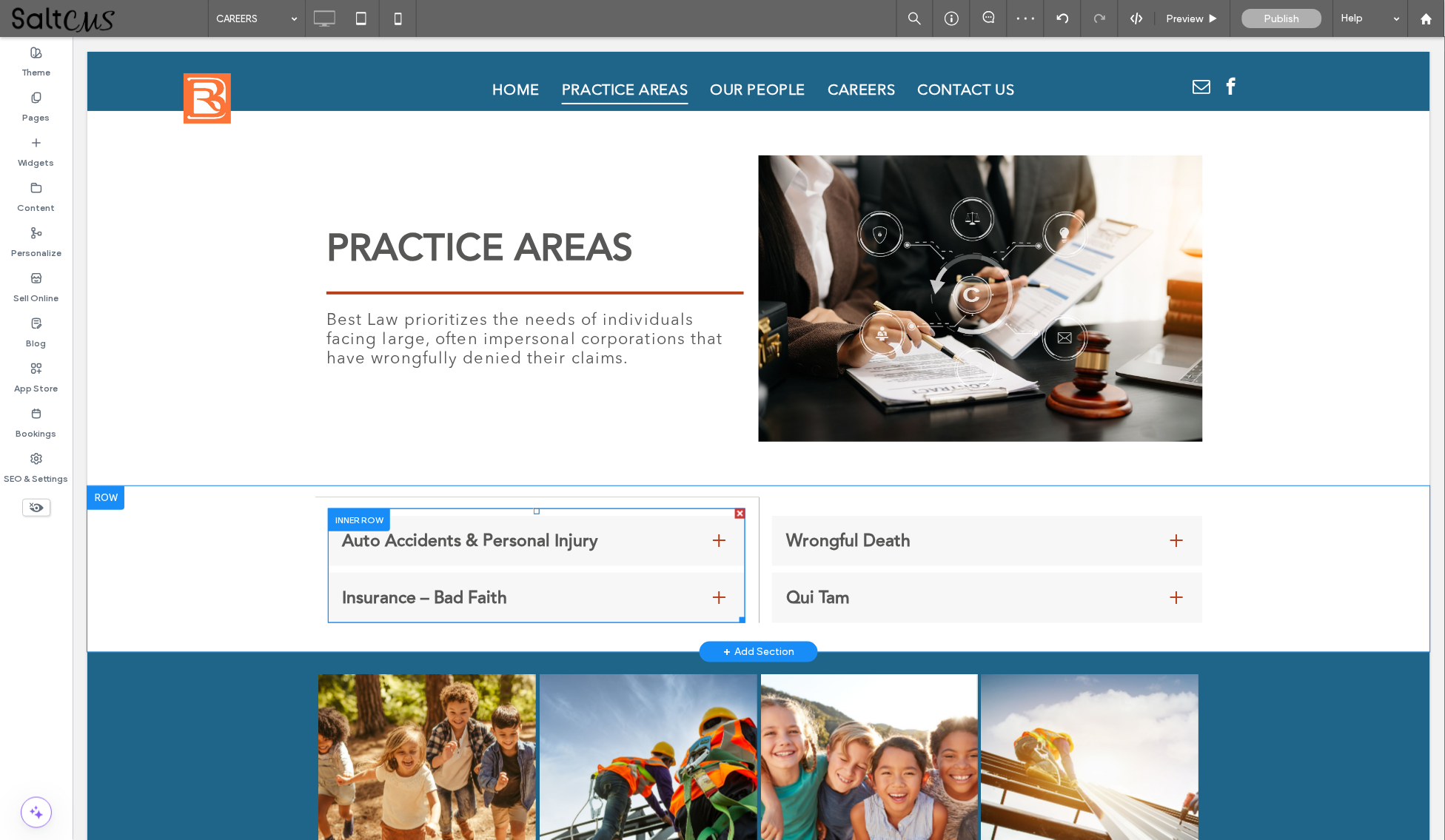
click at [712, 543] on div at bounding box center [718, 540] width 13 height 13
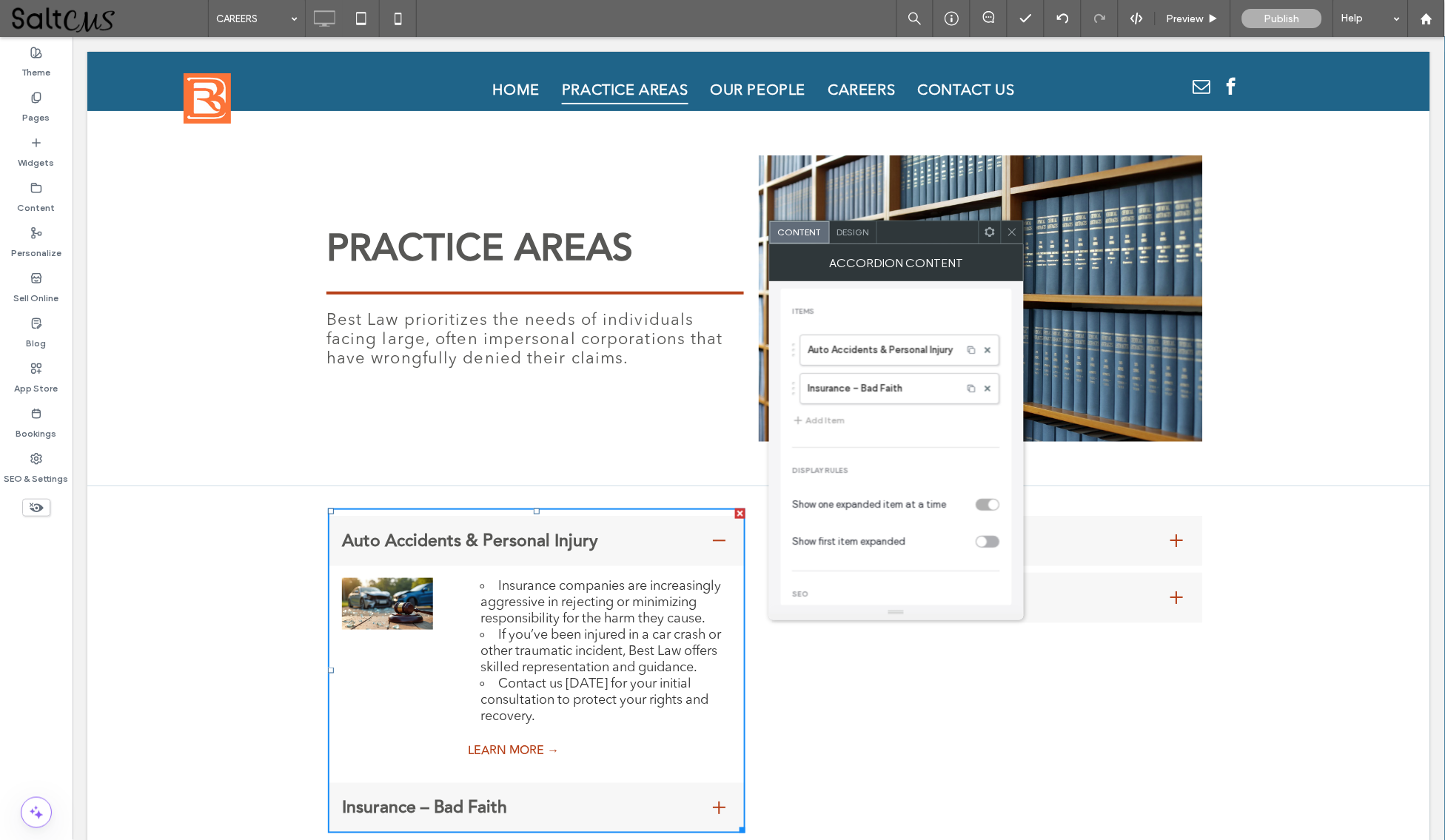
click at [1013, 225] on span at bounding box center [1012, 232] width 11 height 22
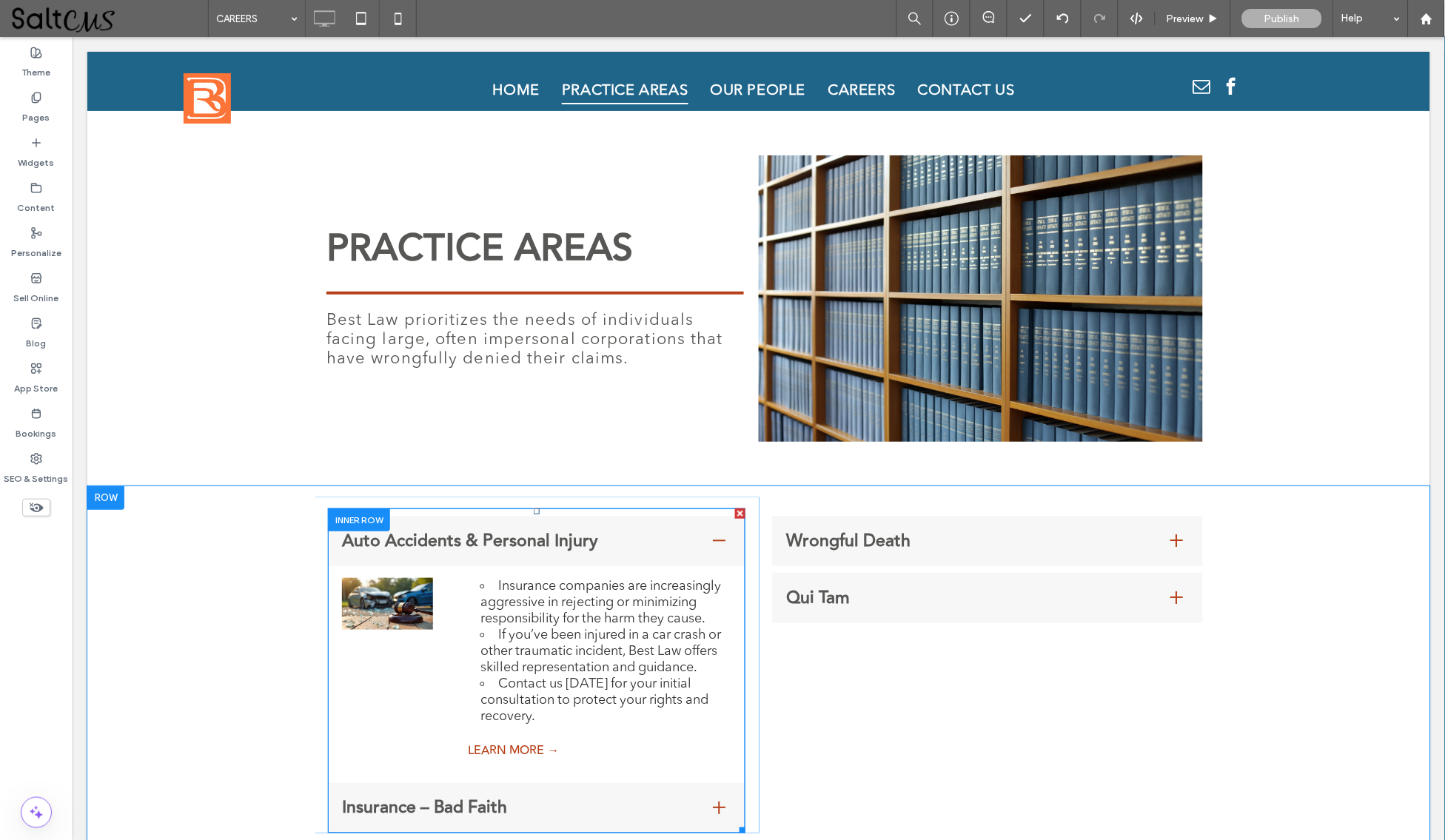
click at [400, 616] on img at bounding box center [387, 603] width 91 height 52
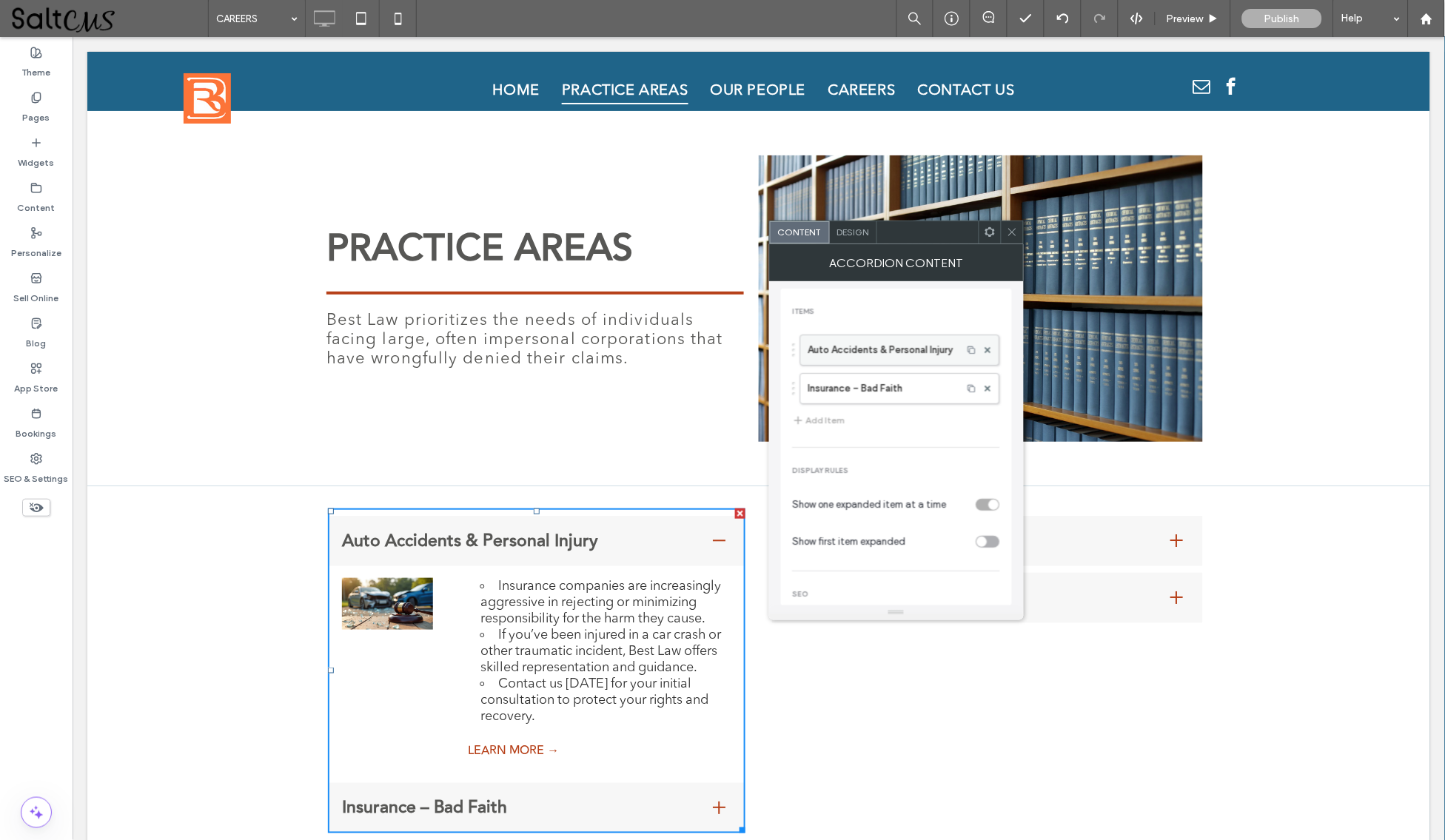
click at [861, 352] on label "Auto Accidents & Personal Injury" at bounding box center [881, 350] width 146 height 29
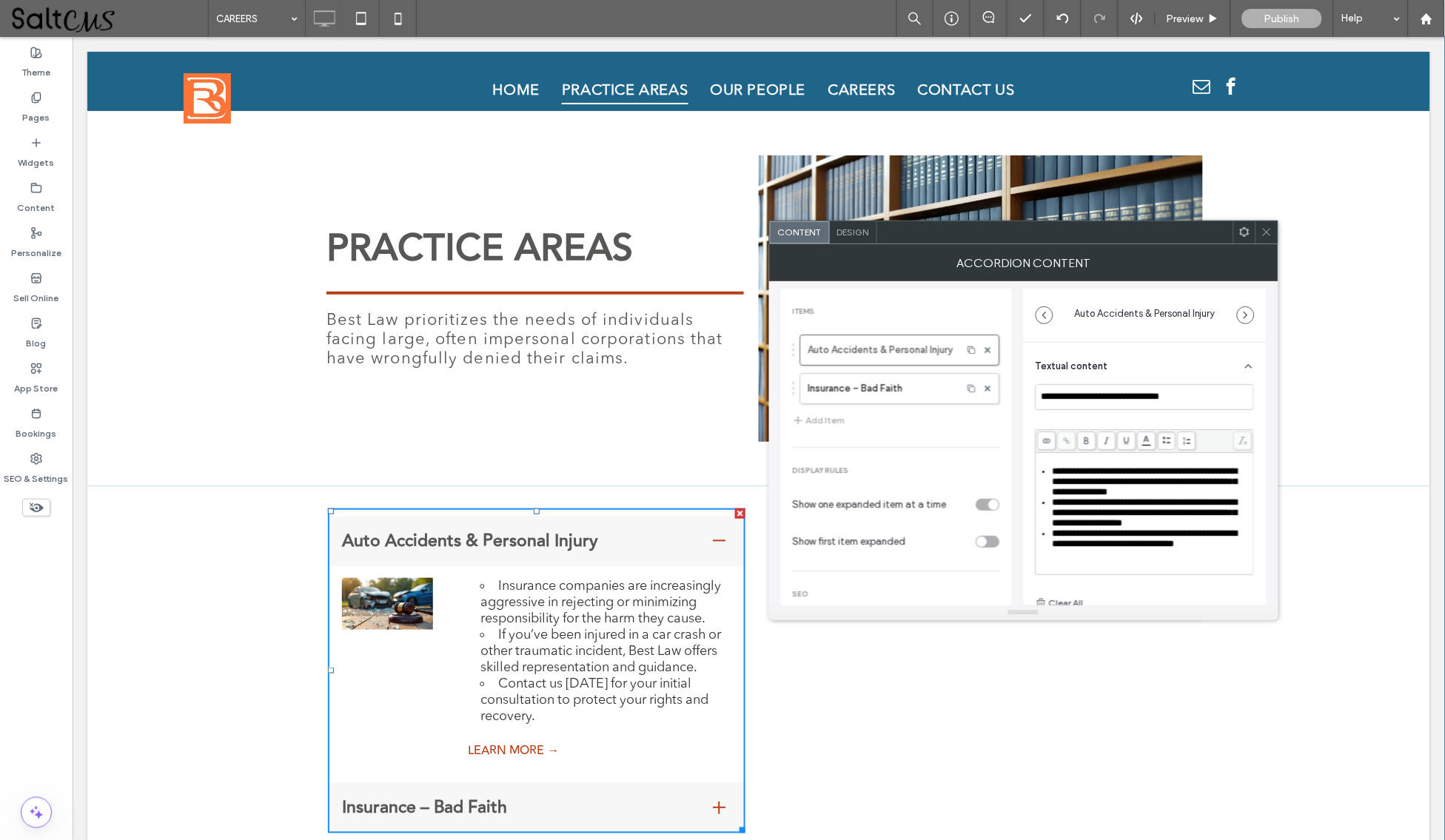
scroll to position [104, 0]
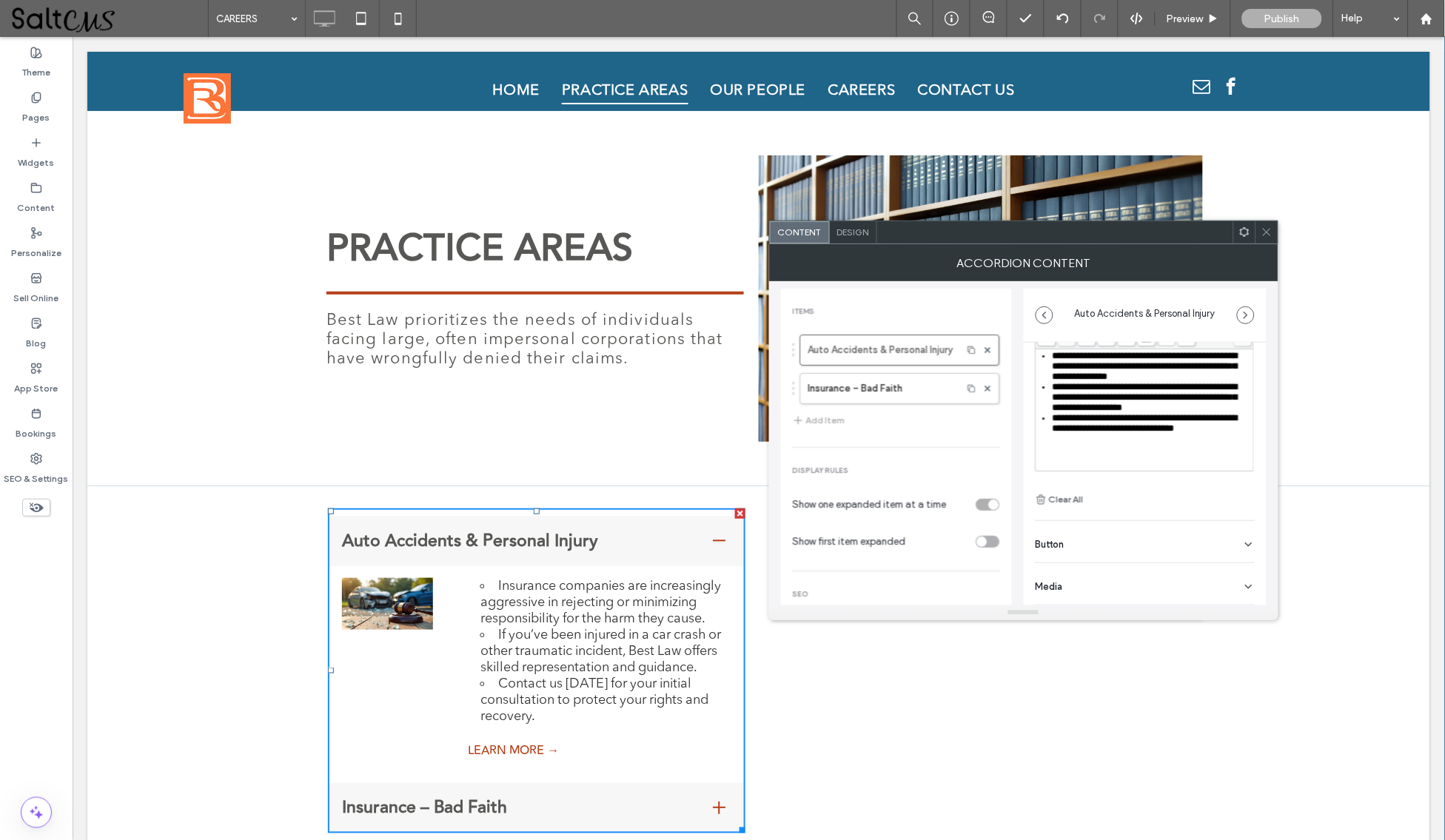
click at [1265, 236] on icon at bounding box center [1267, 231] width 11 height 11
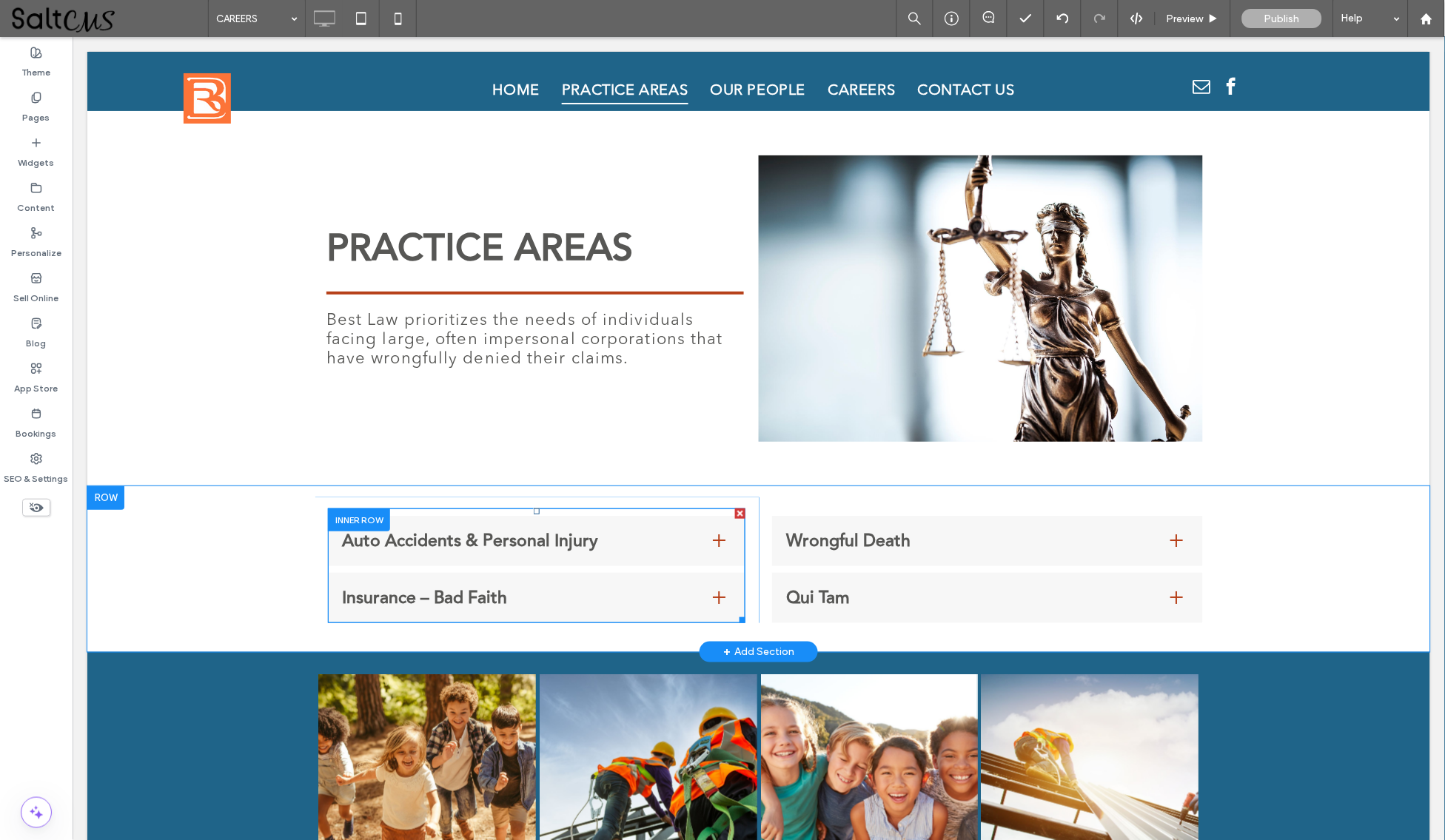
click at [451, 552] on div "Auto Accidents & Personal Injury" at bounding box center [536, 541] width 417 height 50
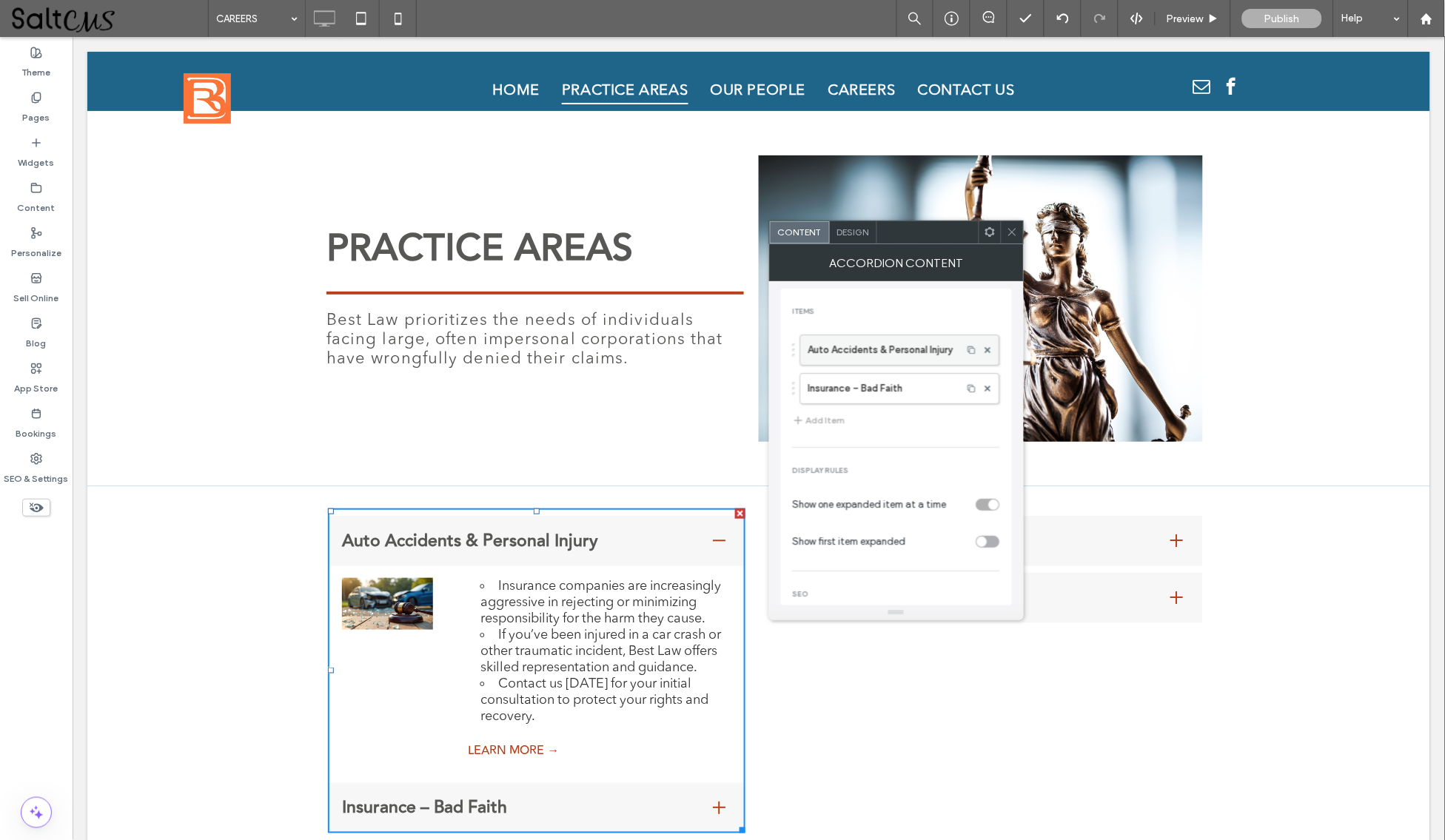
click at [924, 346] on label "Auto Accidents & Personal Injury" at bounding box center [881, 350] width 146 height 29
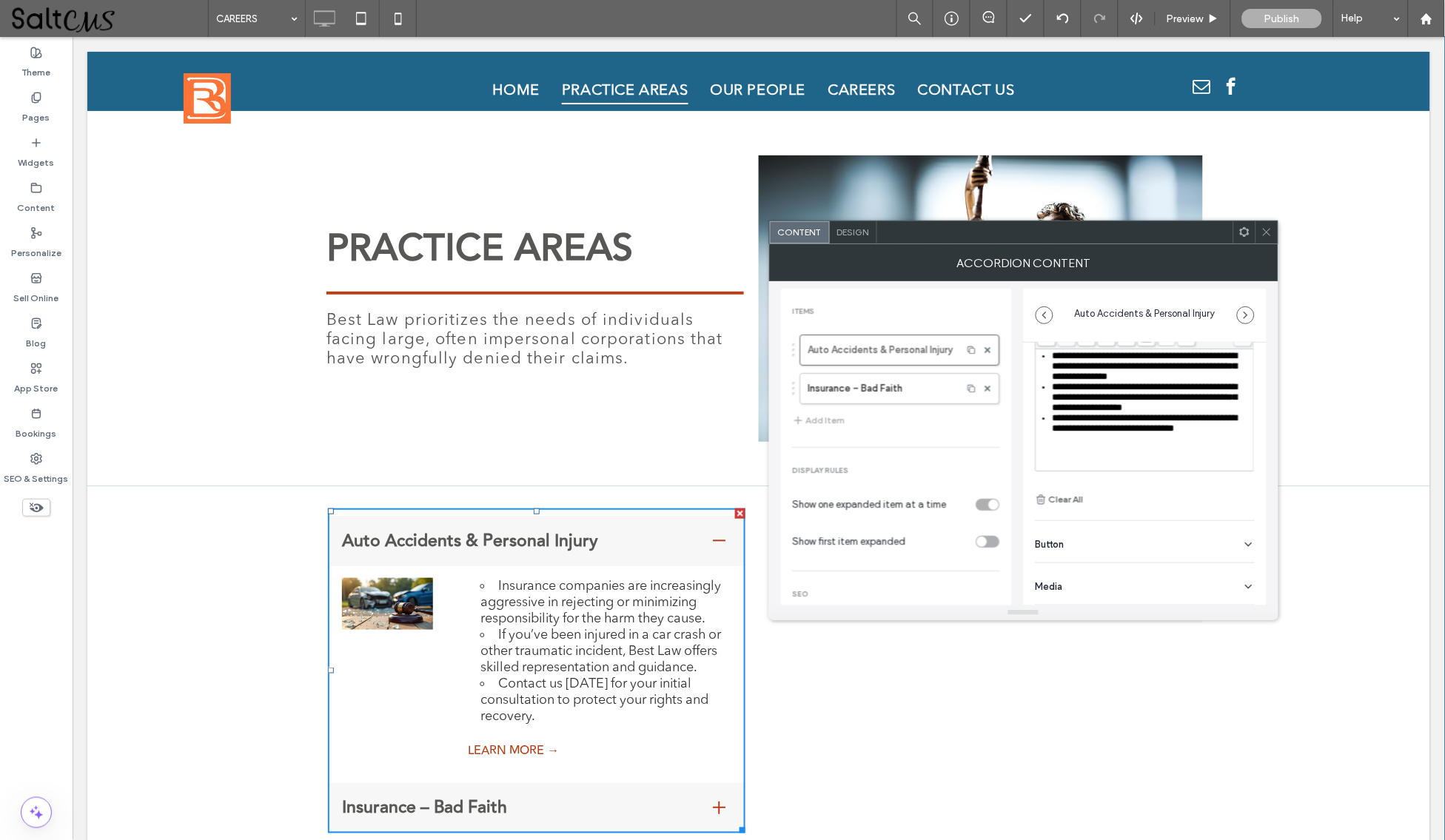
click at [1101, 574] on div "Media" at bounding box center [1145, 584] width 220 height 41
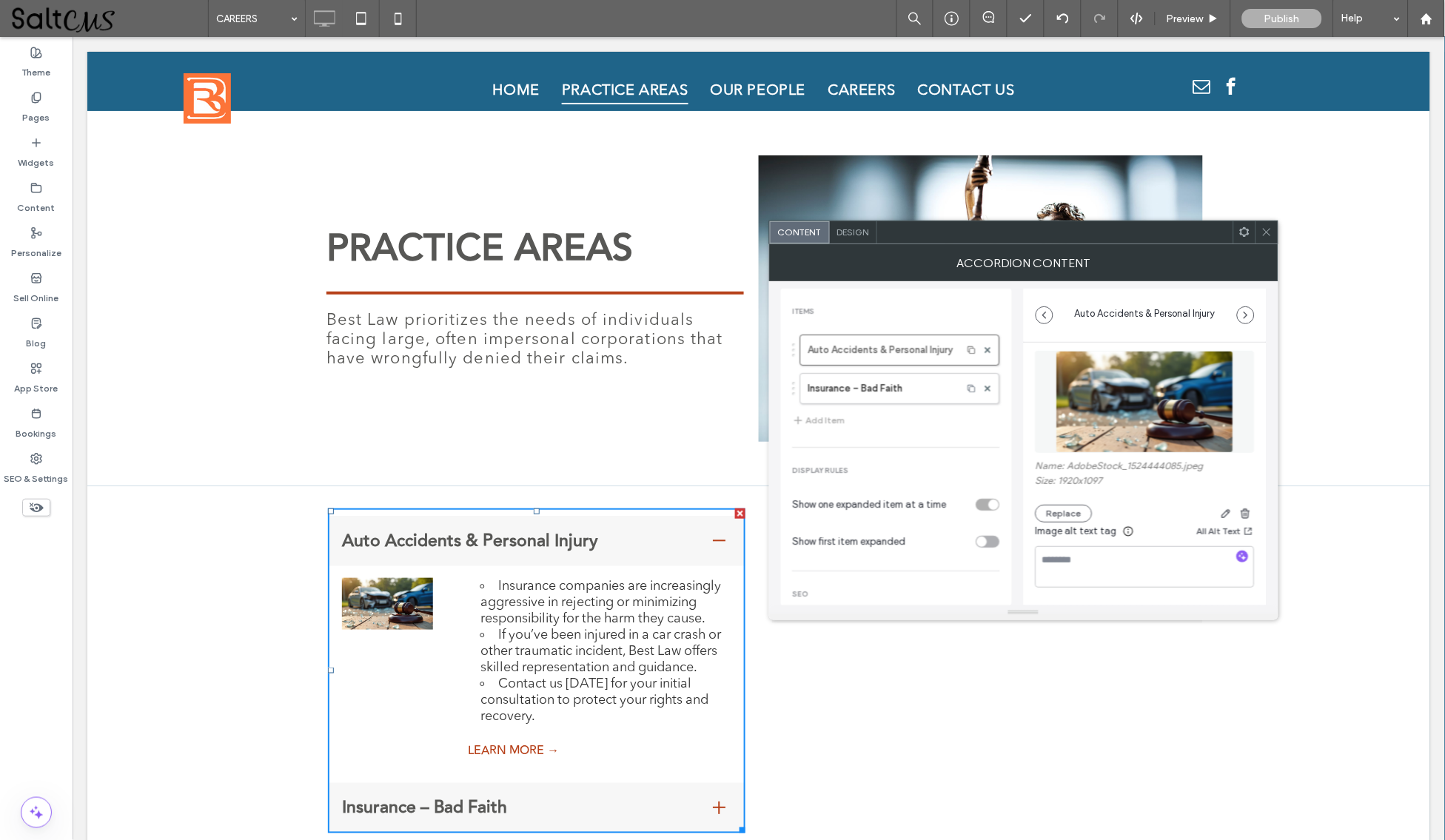
click at [1057, 526] on span "Image alt text tag" at bounding box center [1076, 531] width 82 height 15
click at [1064, 514] on button "Replace" at bounding box center [1064, 513] width 57 height 18
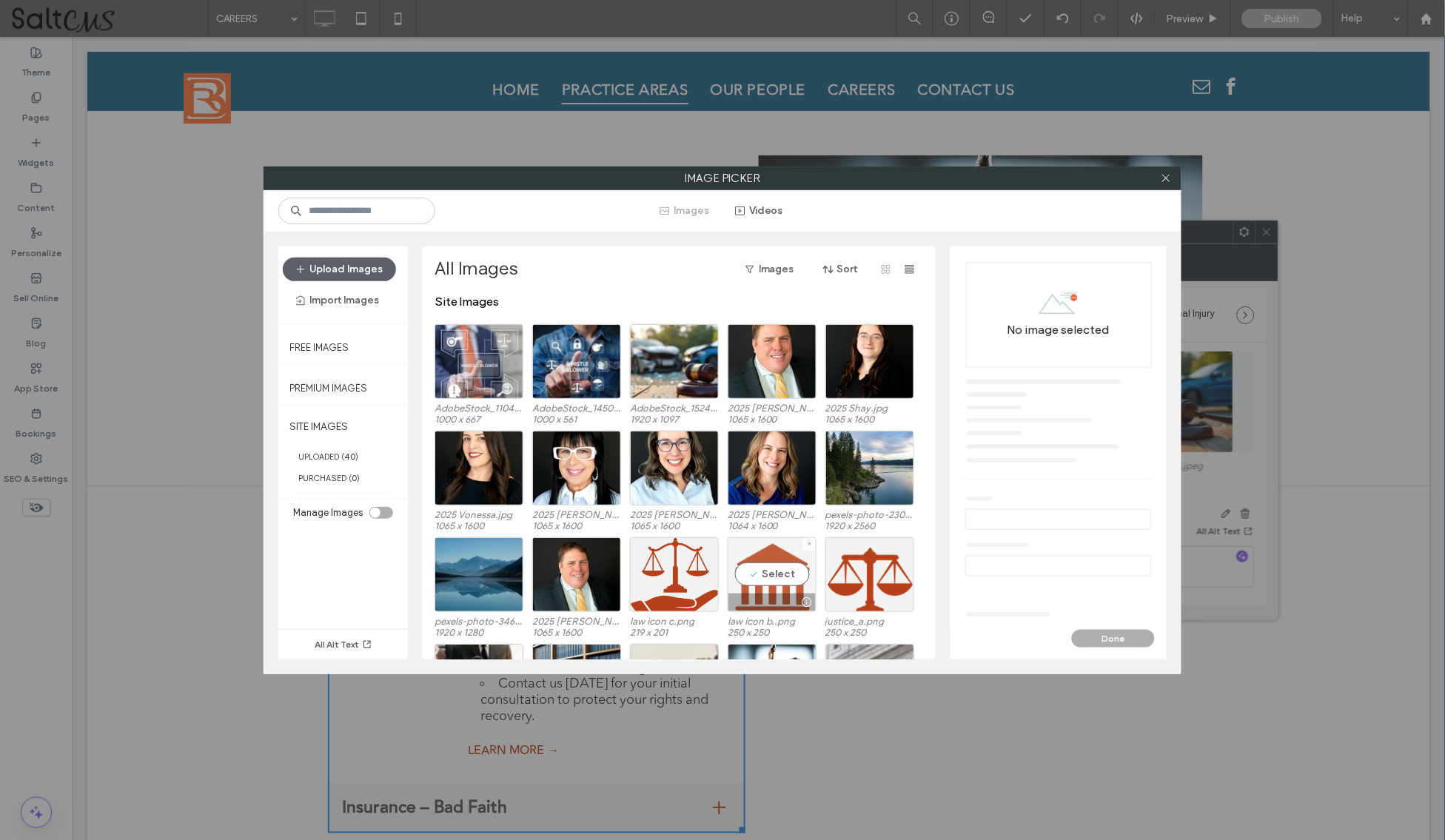
click at [787, 566] on div "Select" at bounding box center [772, 574] width 89 height 75
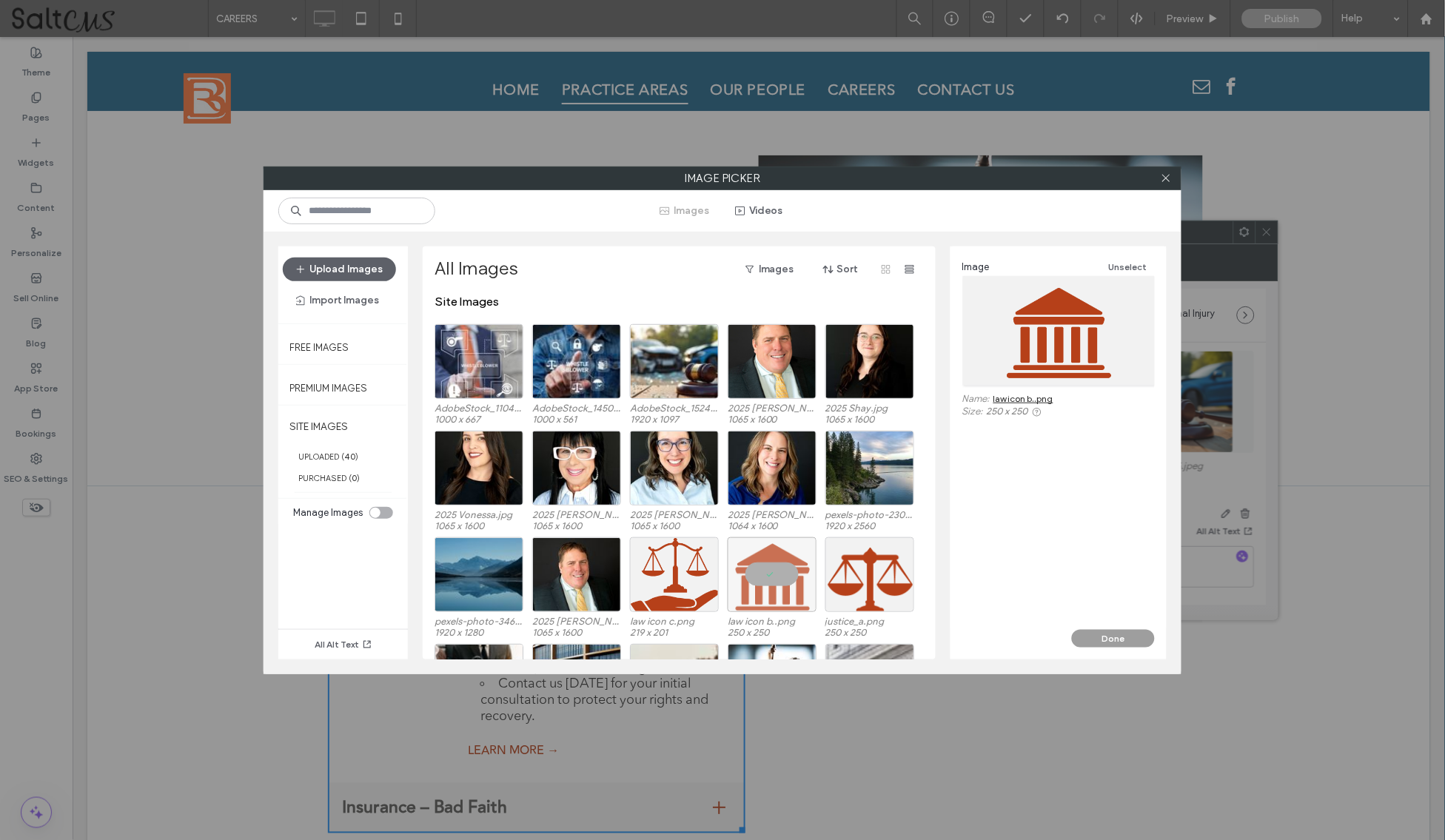
click at [1101, 635] on button "Done" at bounding box center [1113, 638] width 83 height 18
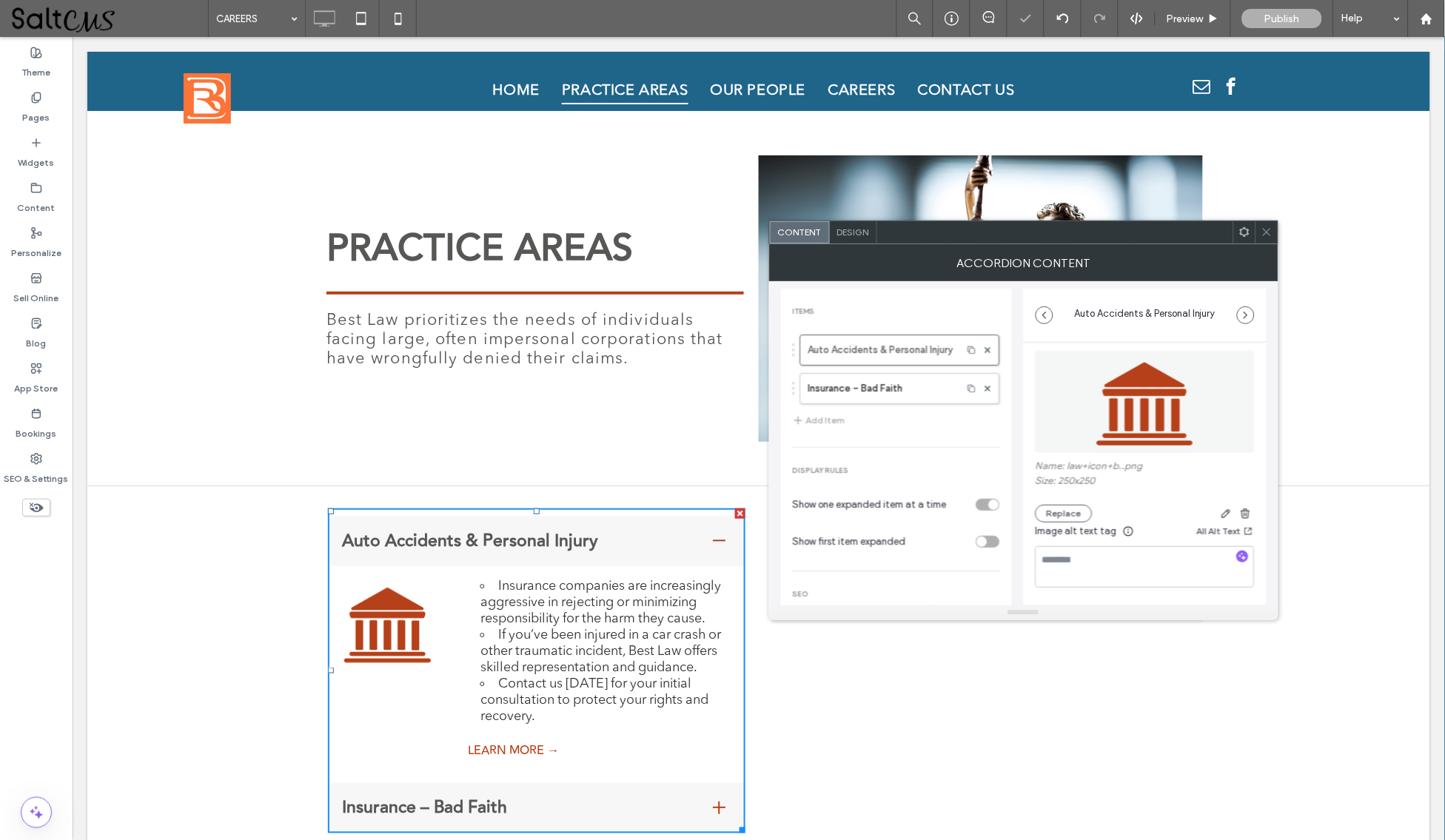
click at [1257, 243] on div at bounding box center [1267, 232] width 22 height 22
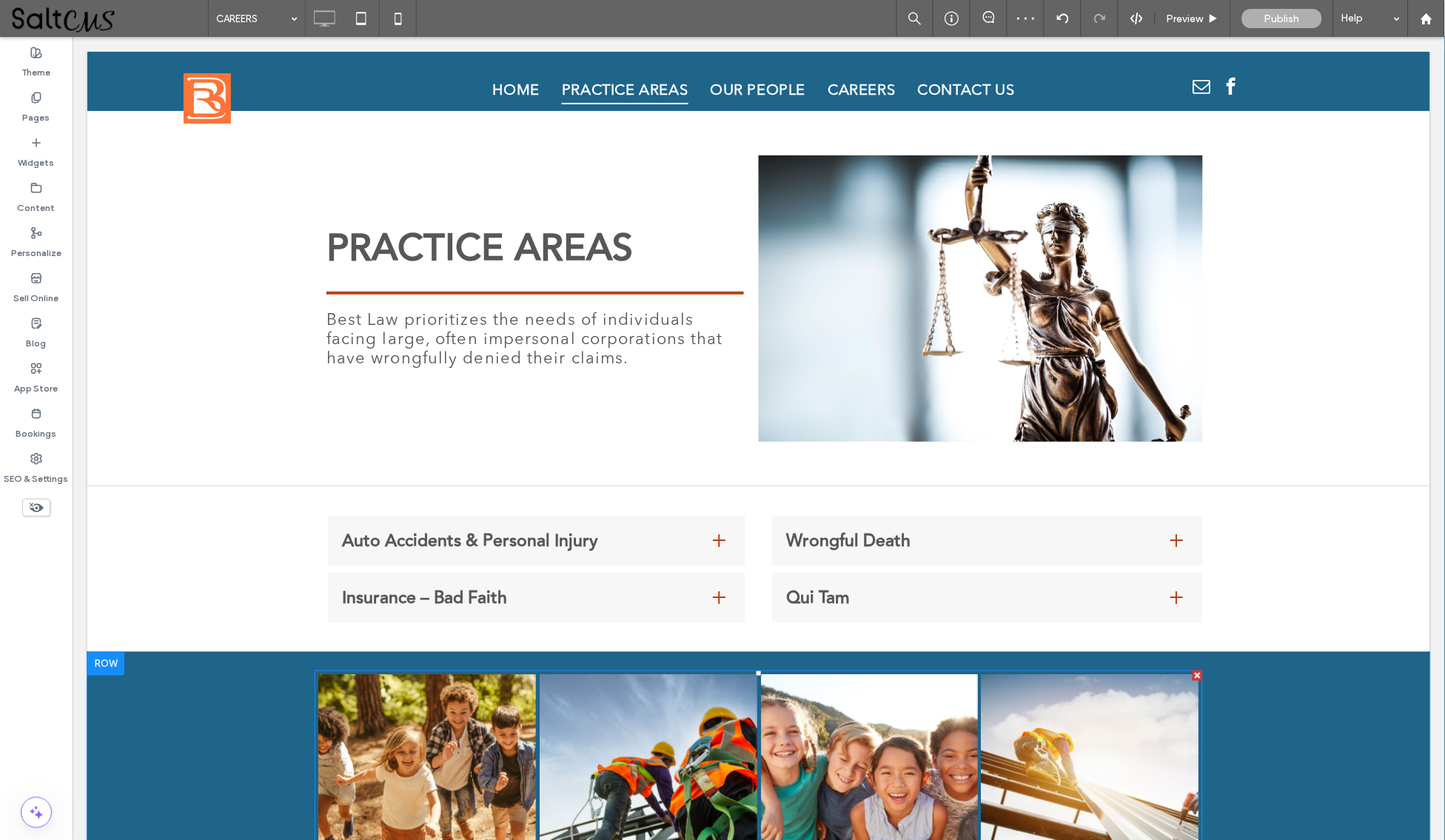
scroll to position [203, 0]
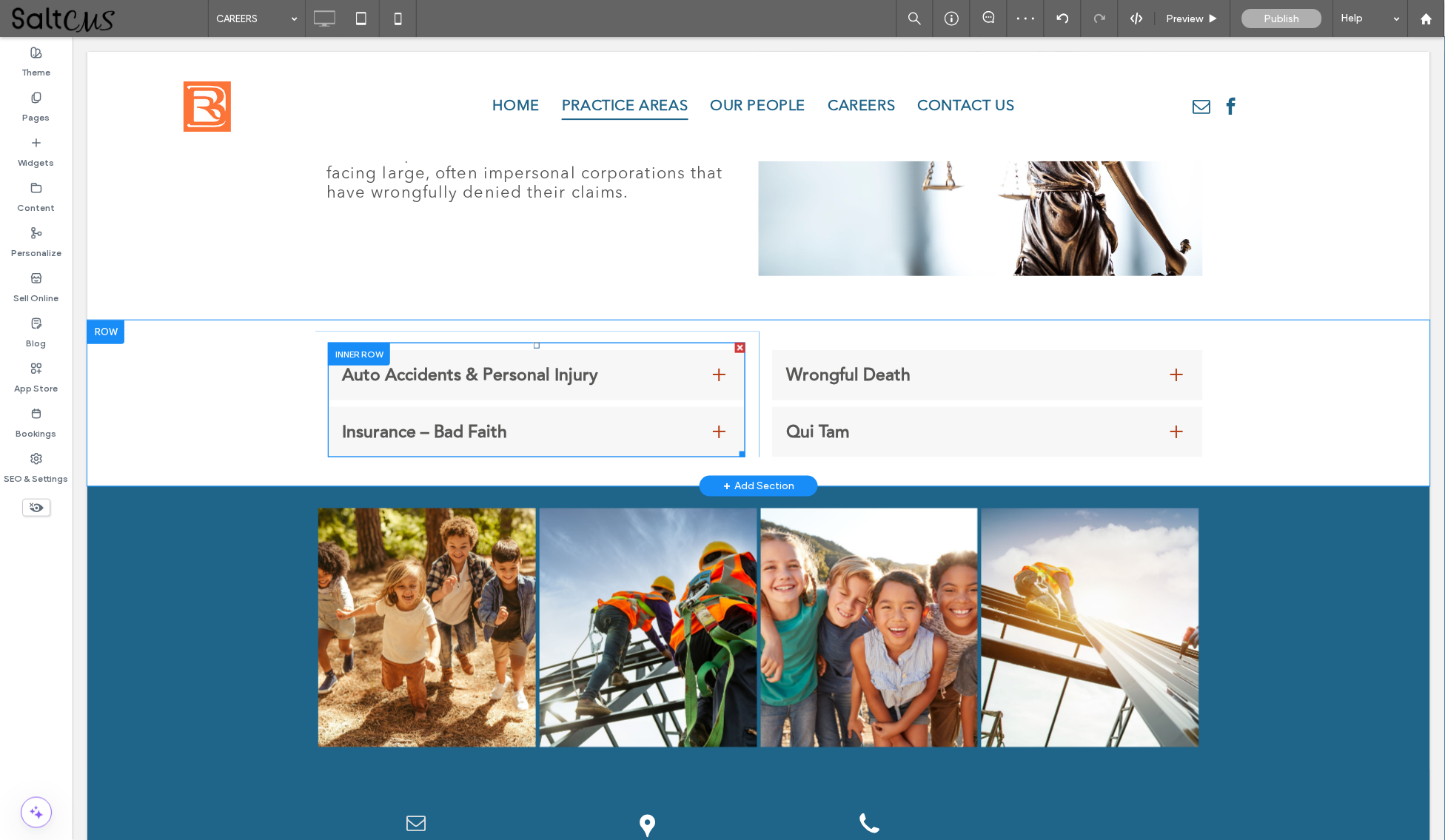
click at [512, 422] on span "Insurance – Bad Faith" at bounding box center [521, 431] width 359 height 27
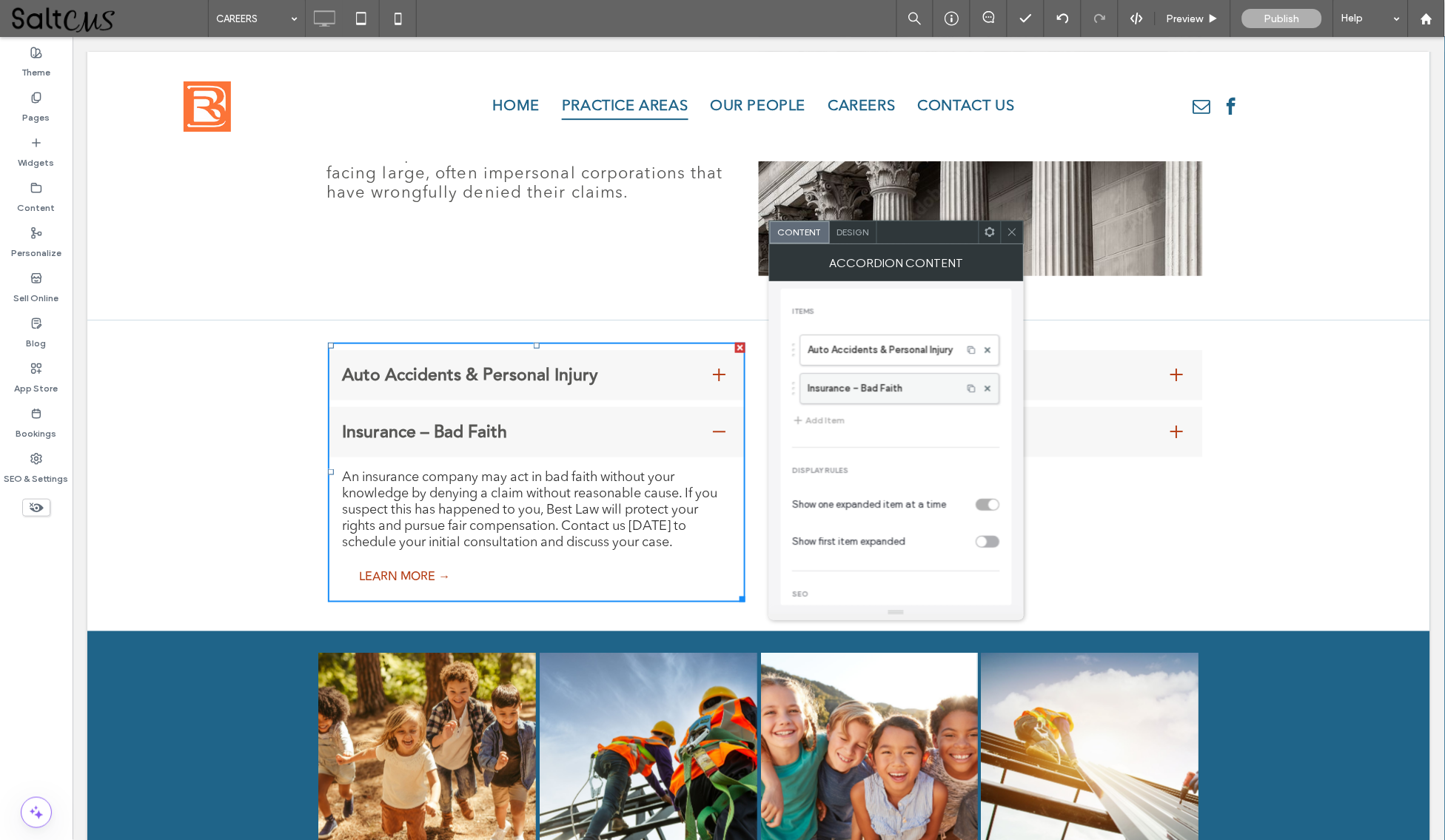
click at [882, 392] on label "Insurance – Bad Faith" at bounding box center [881, 388] width 146 height 29
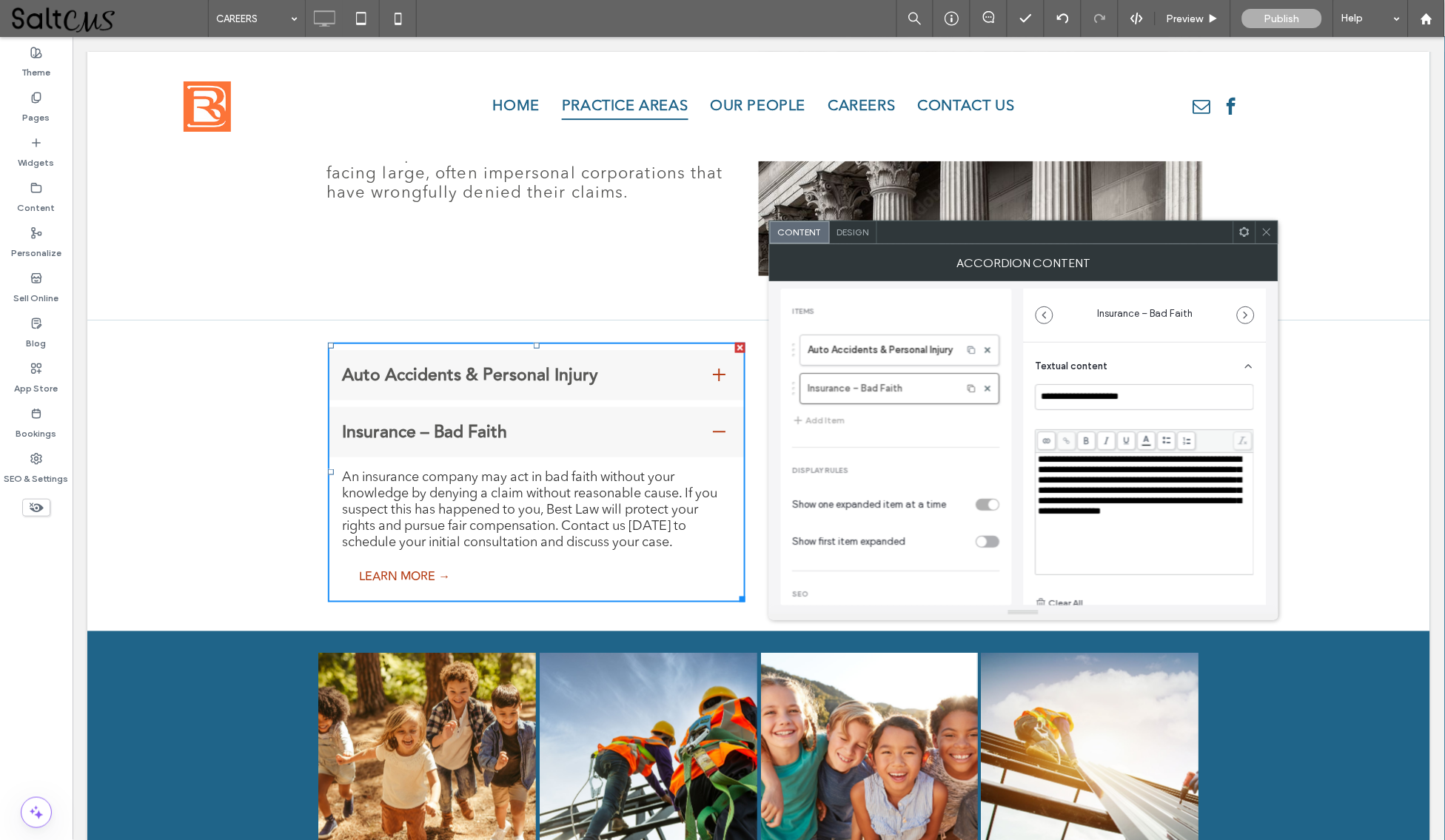
scroll to position [104, 0]
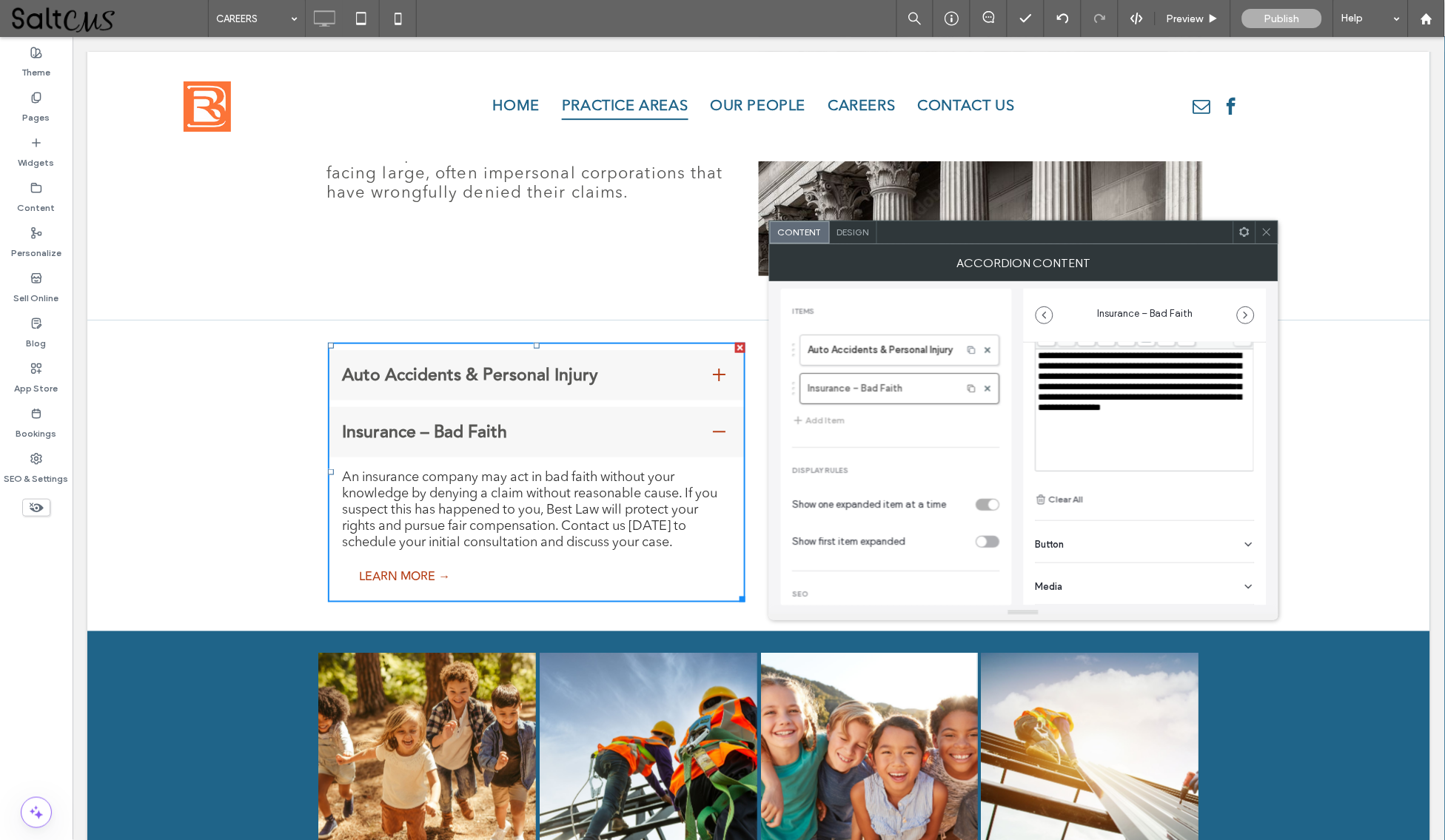
click at [1057, 585] on span "Media" at bounding box center [1049, 586] width 28 height 9
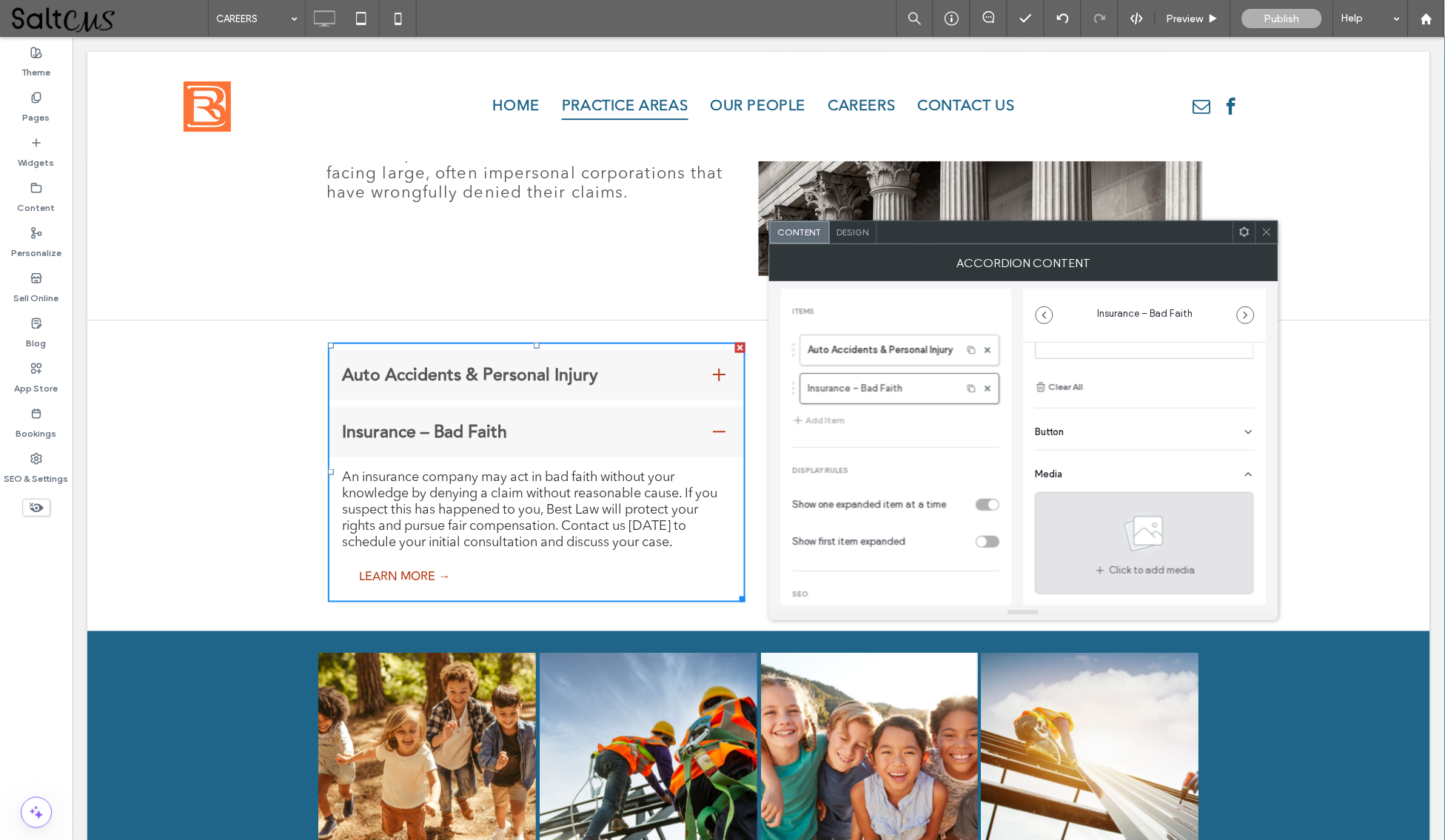
click at [1098, 558] on div "Click to add media" at bounding box center [1145, 542] width 220 height 102
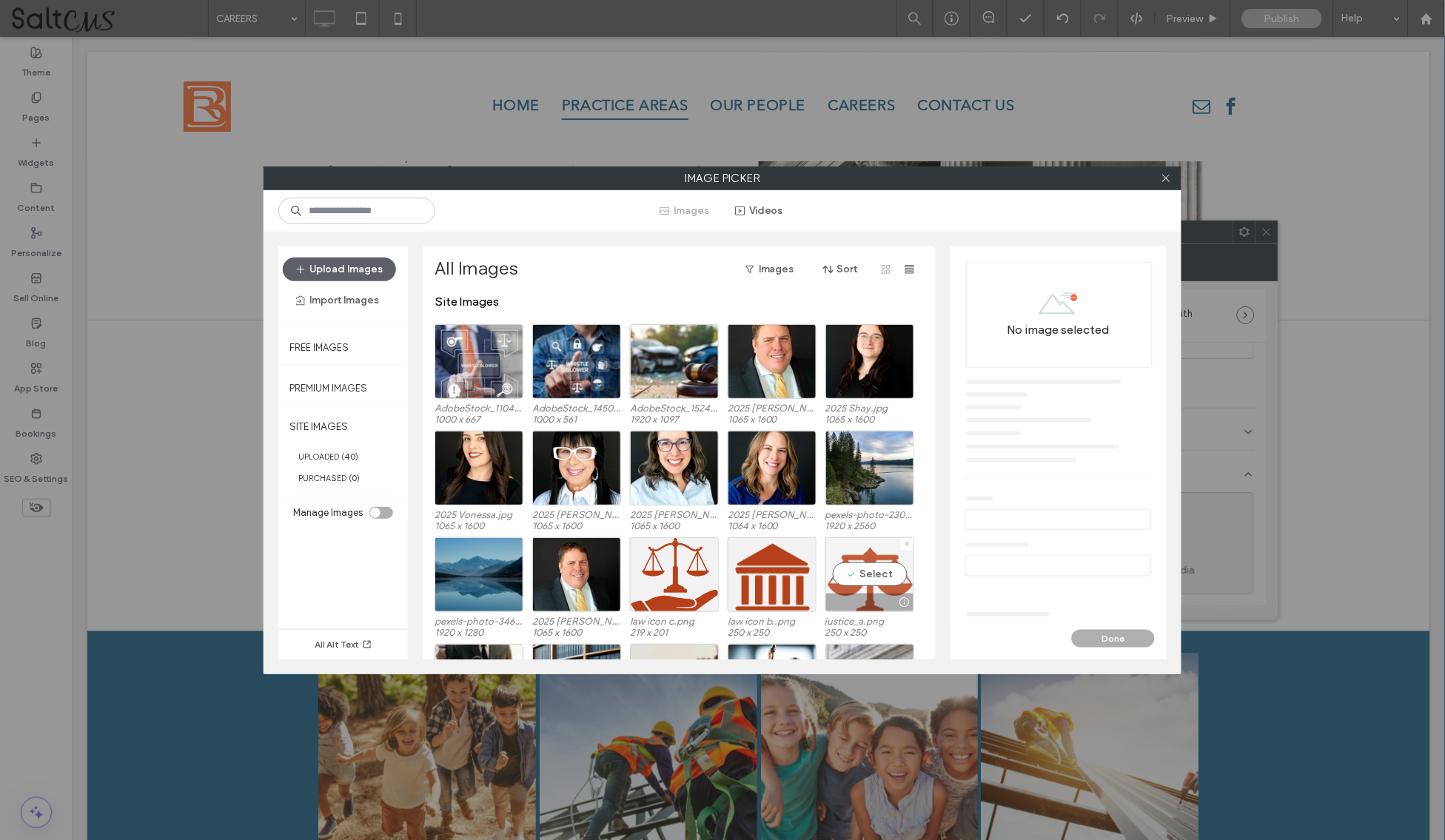
click at [876, 583] on div "Select" at bounding box center [870, 574] width 89 height 75
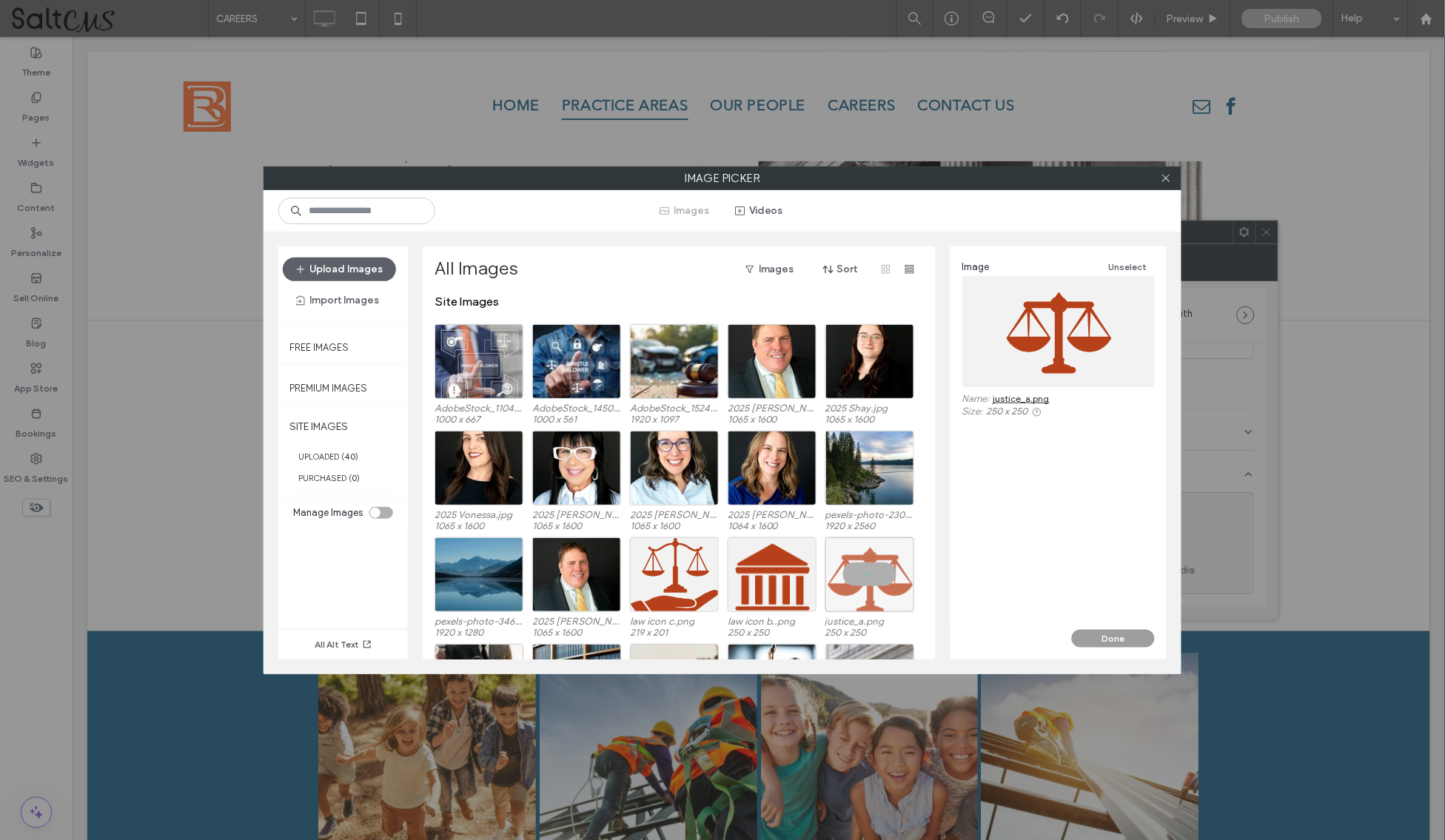
click at [1119, 638] on button "Done" at bounding box center [1113, 638] width 83 height 18
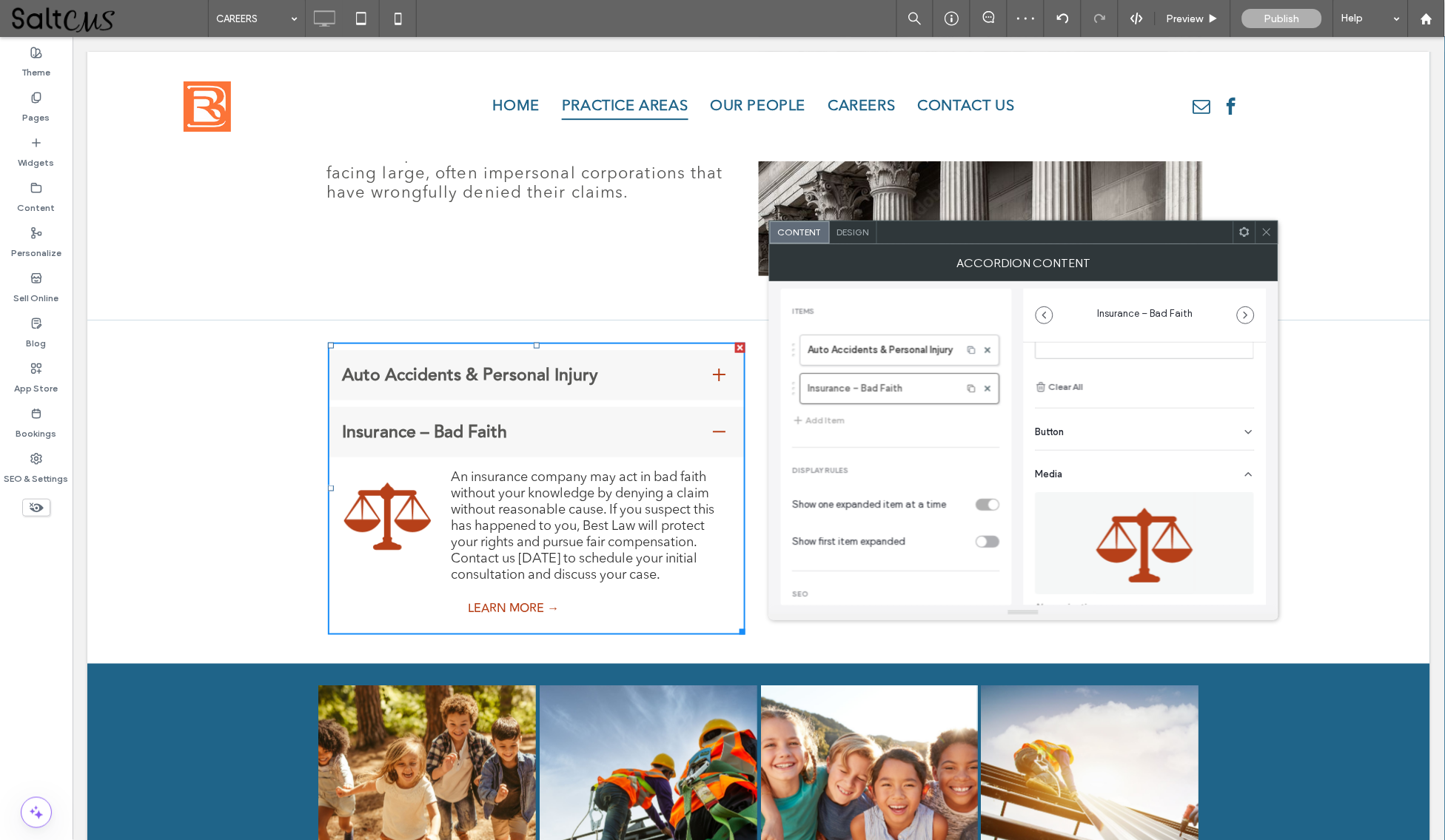
click at [1274, 230] on div at bounding box center [1267, 232] width 22 height 22
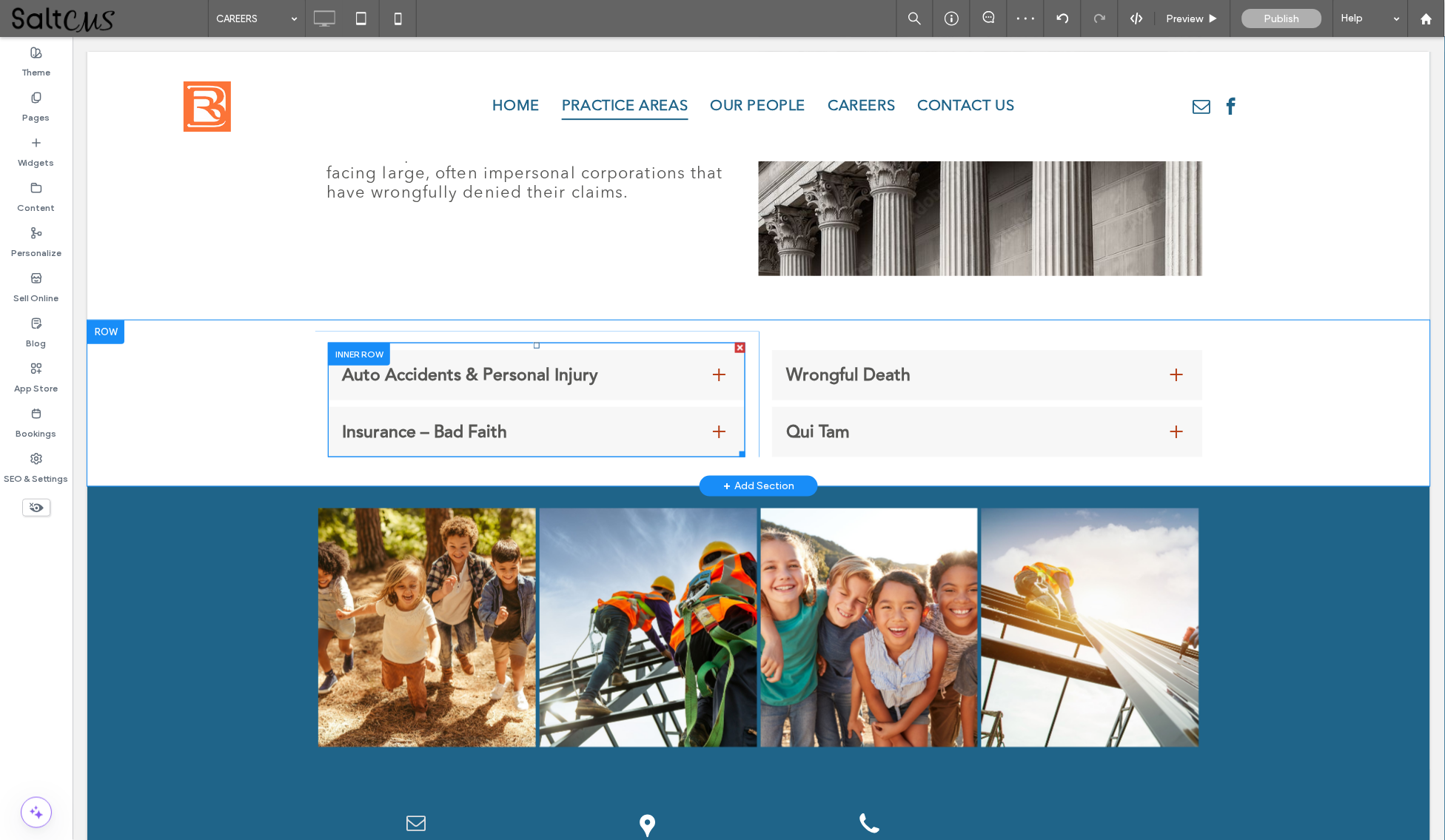
click at [553, 374] on span "Auto Accidents & Personal Injury" at bounding box center [521, 374] width 359 height 27
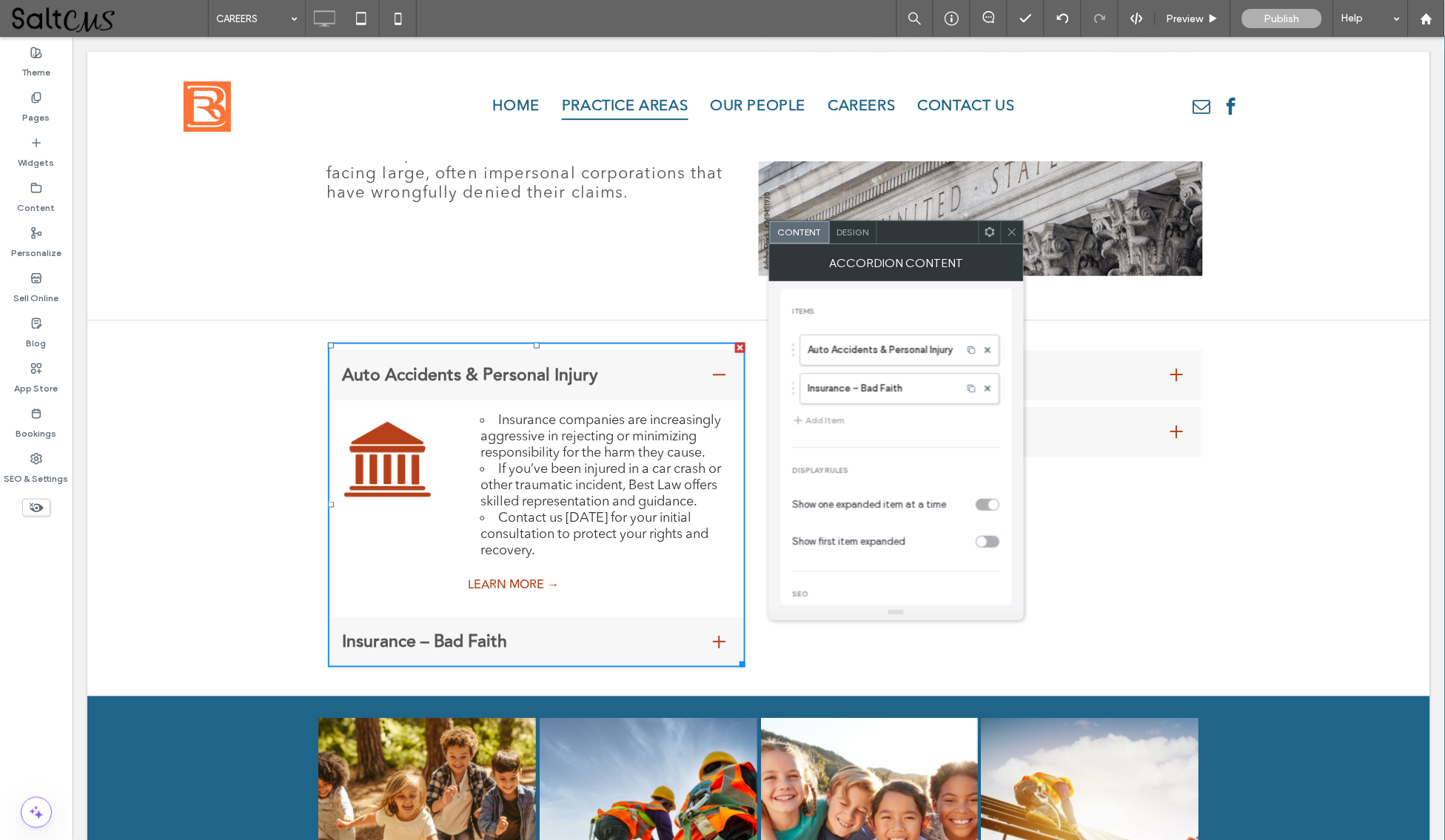
click at [1008, 235] on use at bounding box center [1012, 232] width 8 height 8
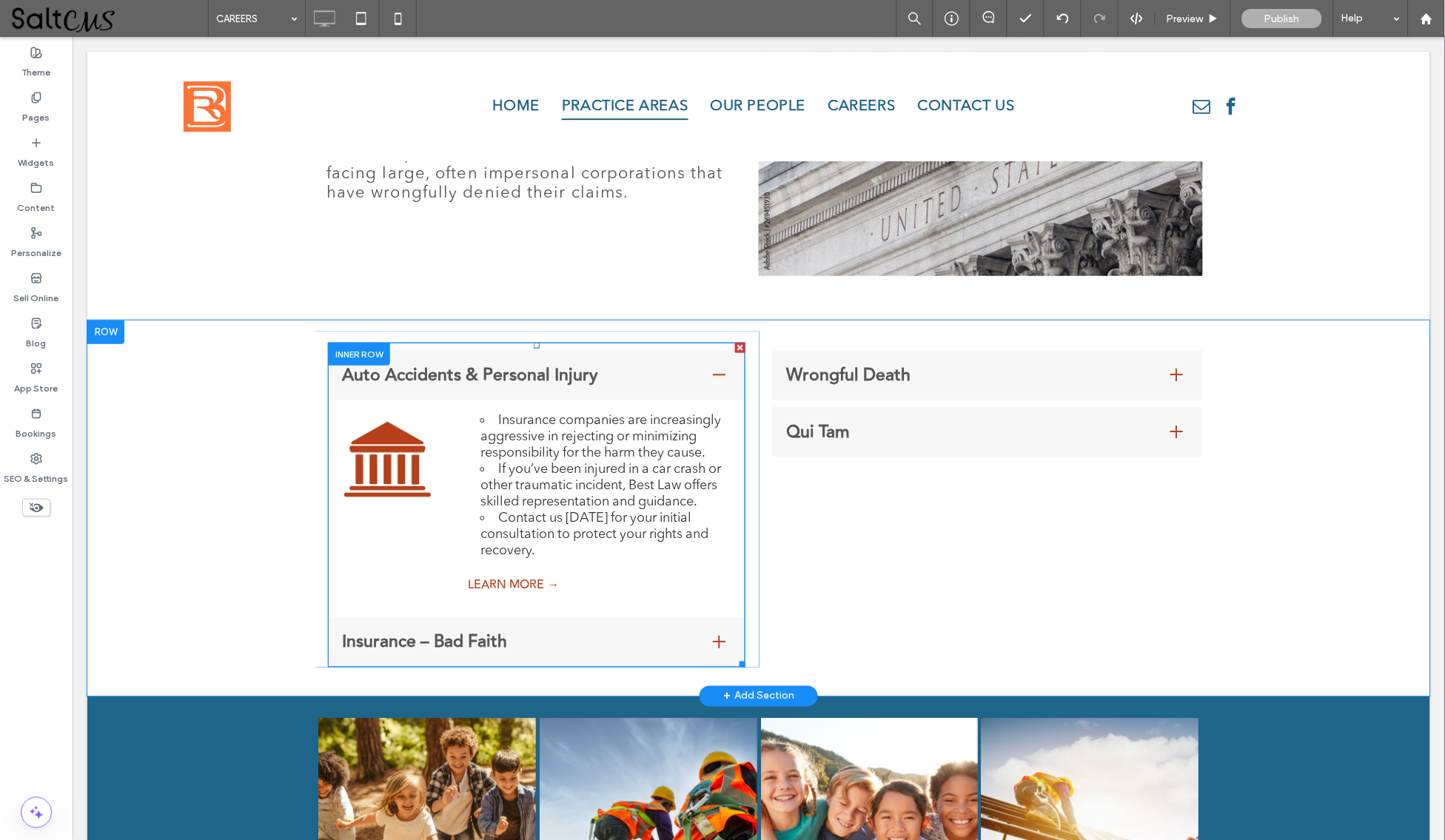
click at [588, 654] on div "Insurance – Bad Faith" at bounding box center [536, 642] width 417 height 50
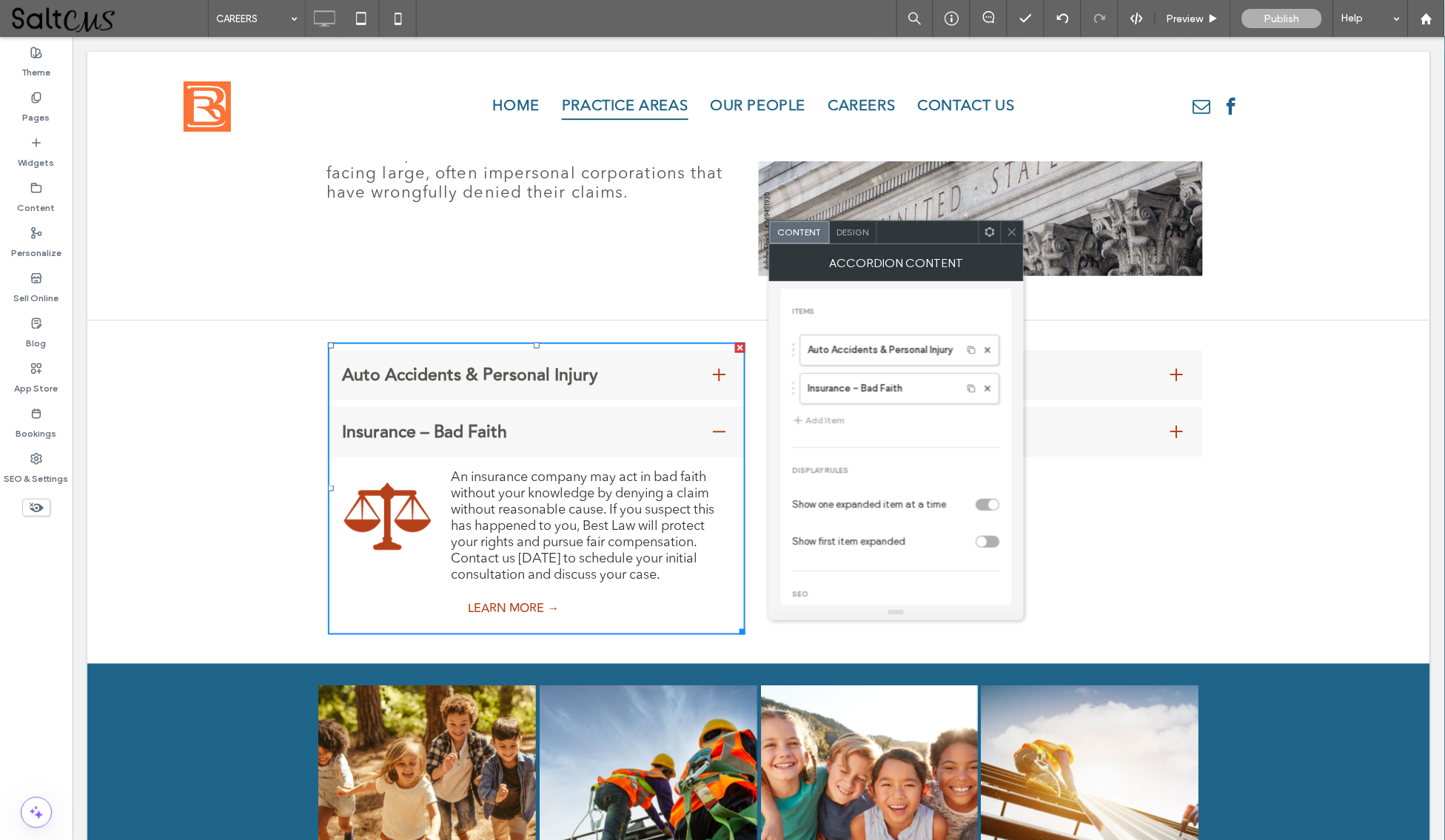
click at [1004, 238] on div at bounding box center [1012, 232] width 22 height 22
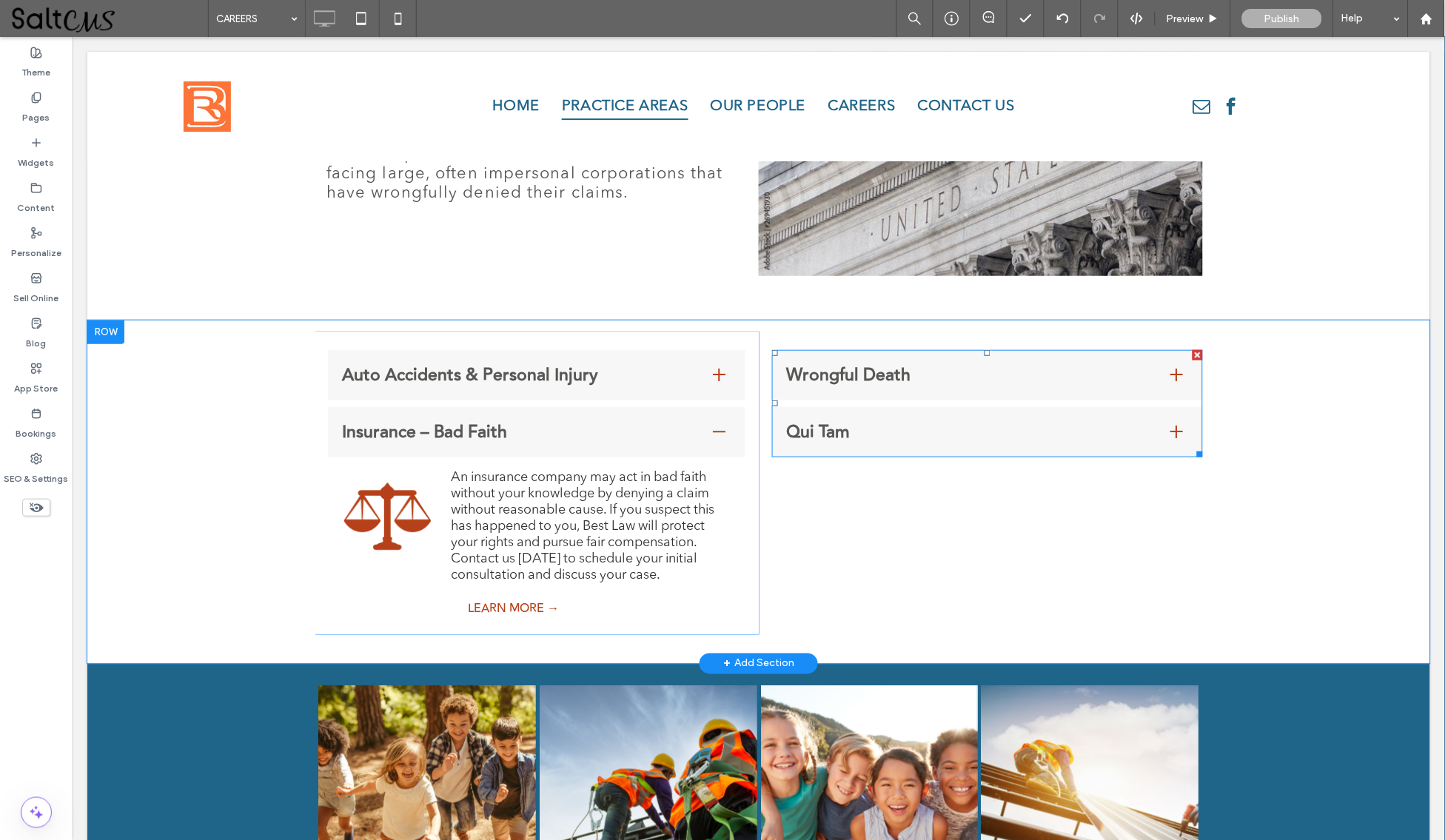
click at [1005, 379] on span "Wrongful Death" at bounding box center [971, 374] width 373 height 27
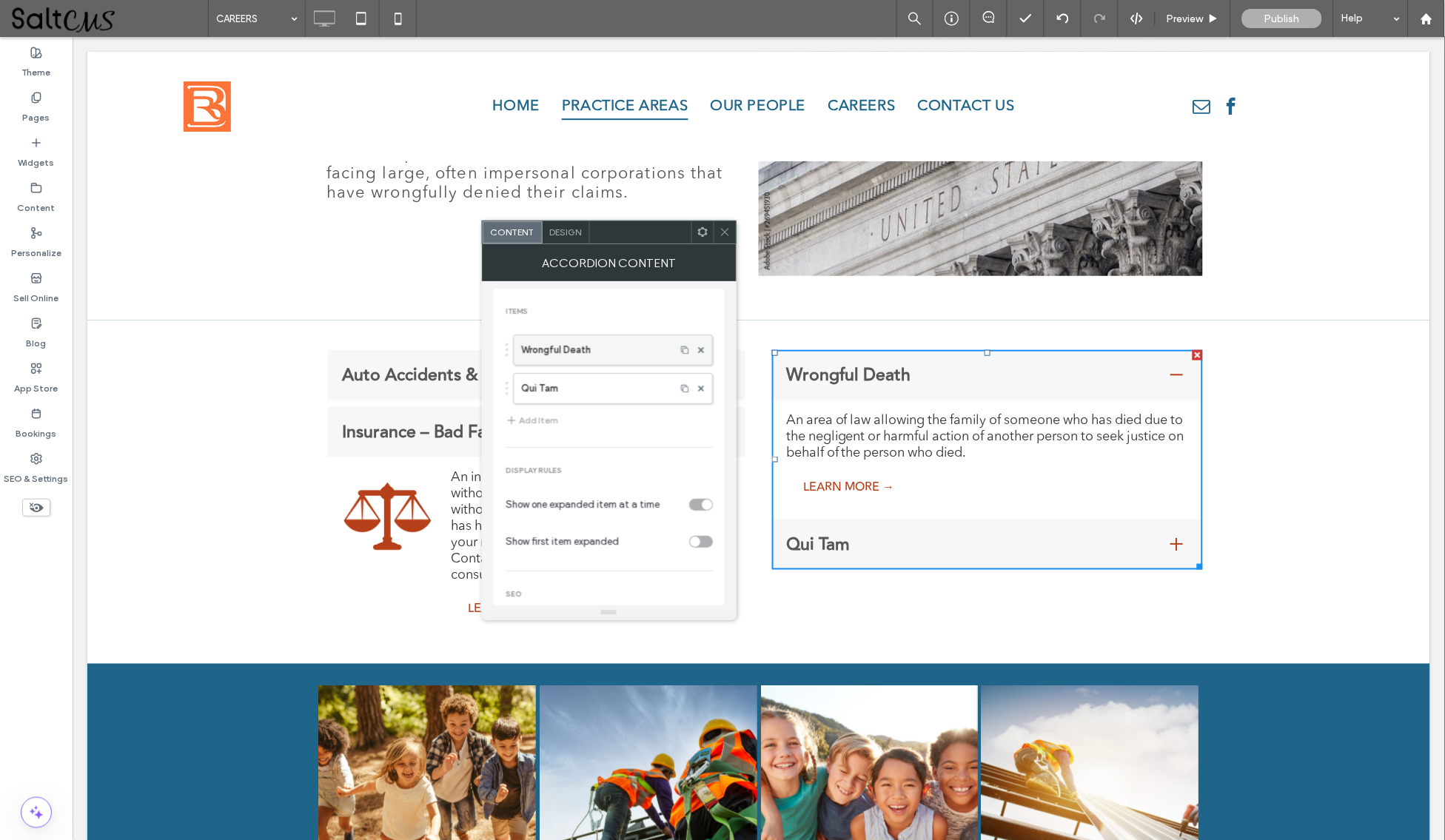
click at [621, 357] on label "Wrongful Death" at bounding box center [595, 350] width 146 height 29
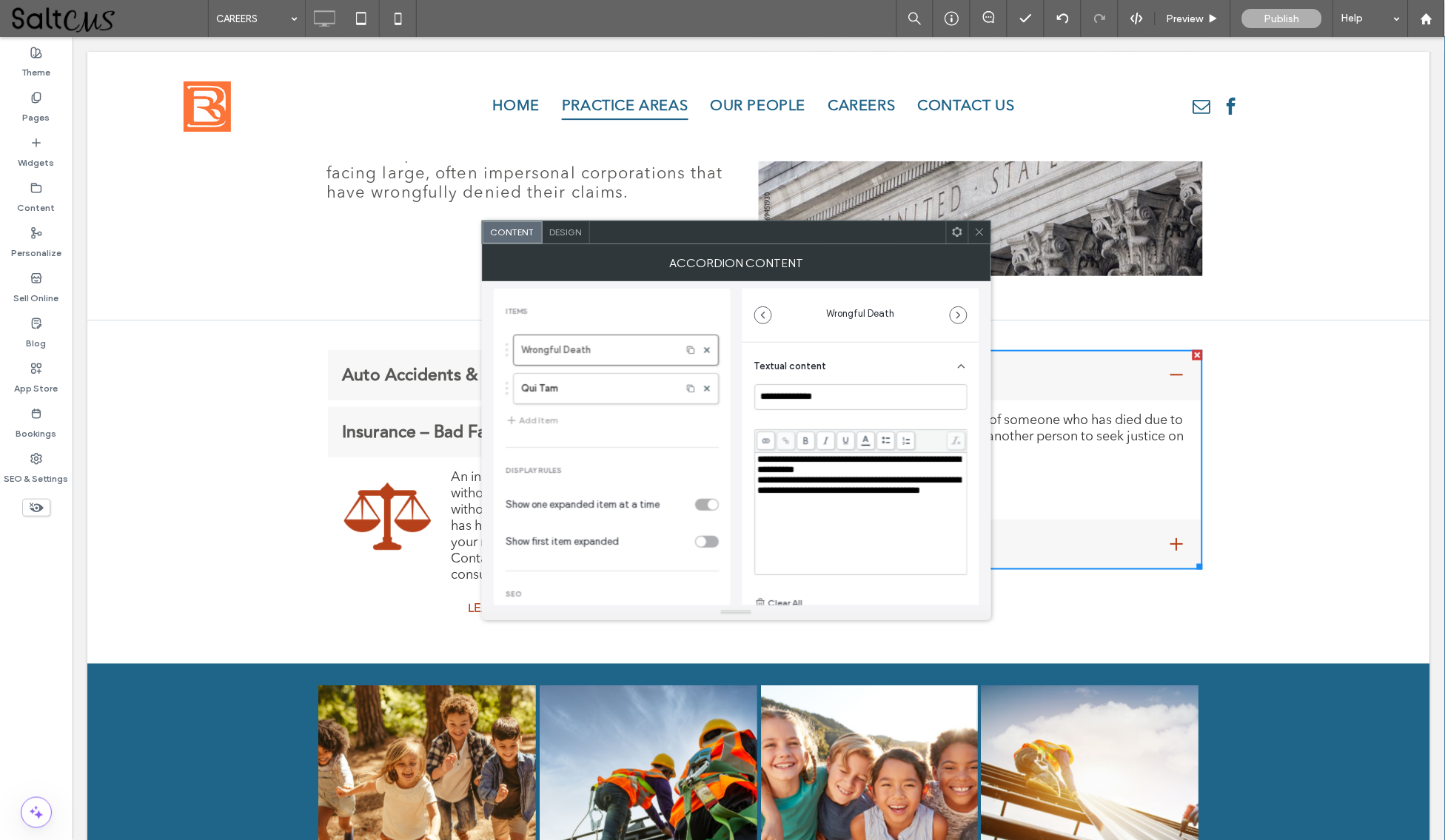
scroll to position [104, 0]
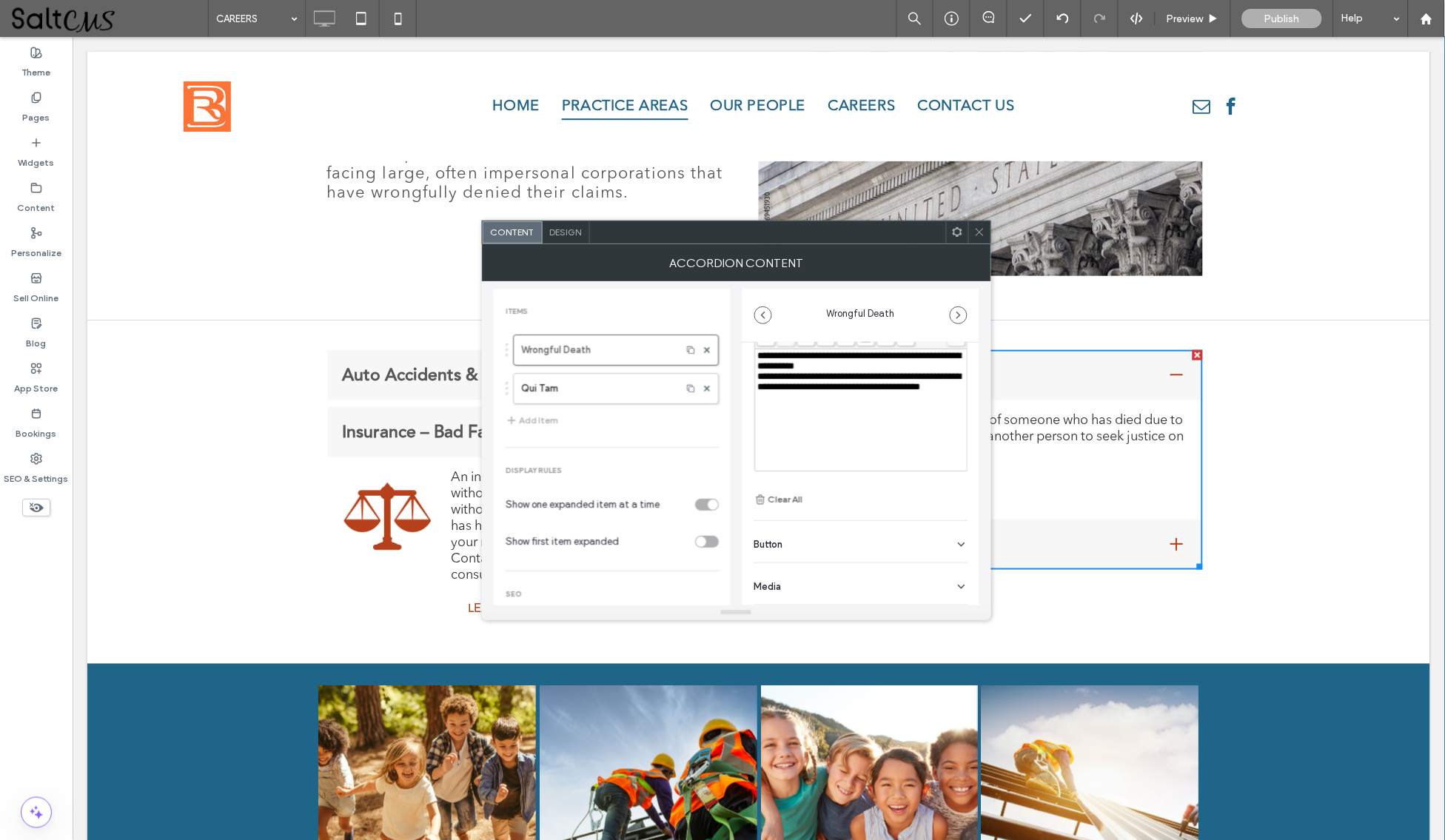
click at [826, 579] on div "Media" at bounding box center [860, 584] width 213 height 41
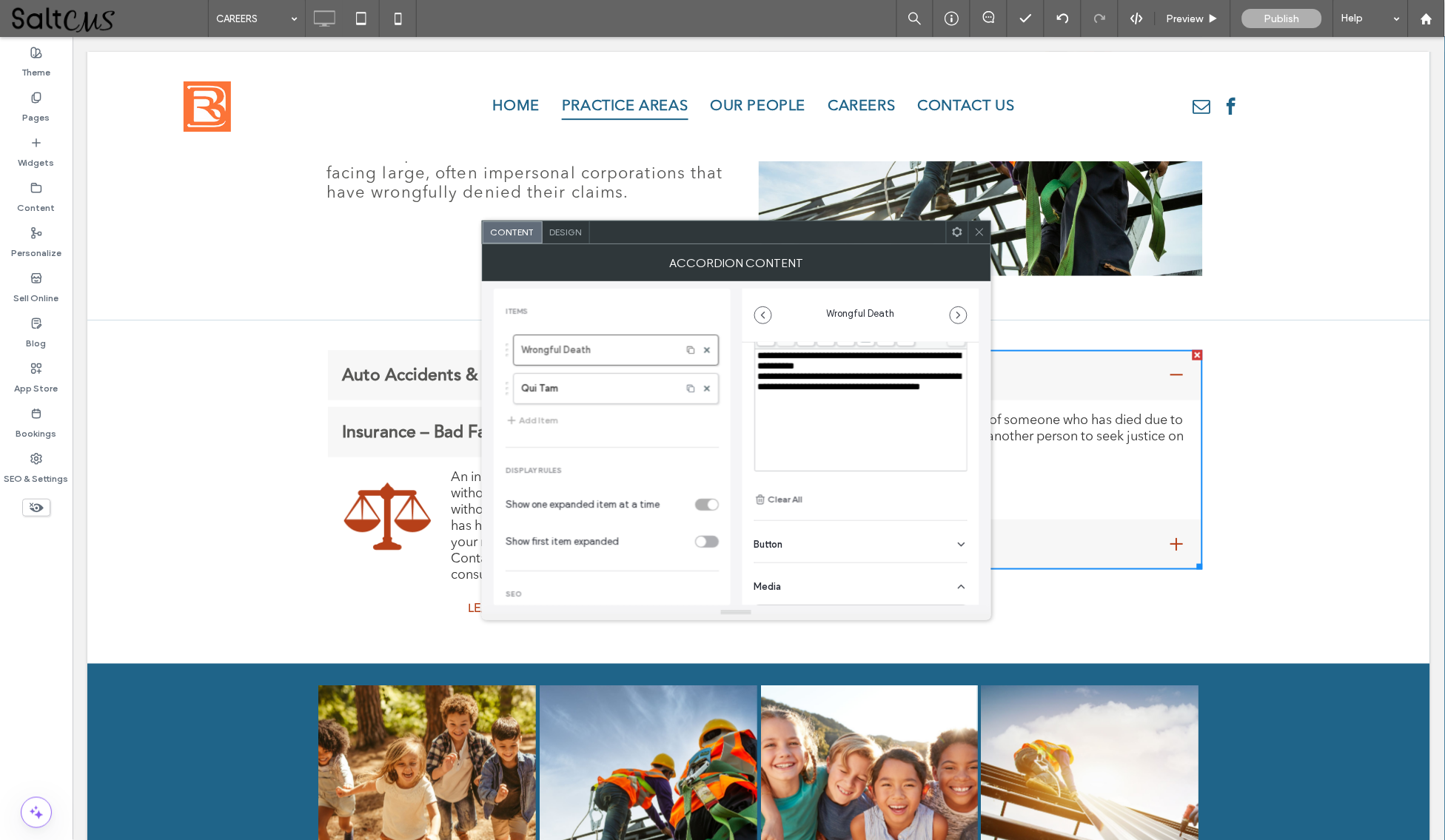
scroll to position [216, 0]
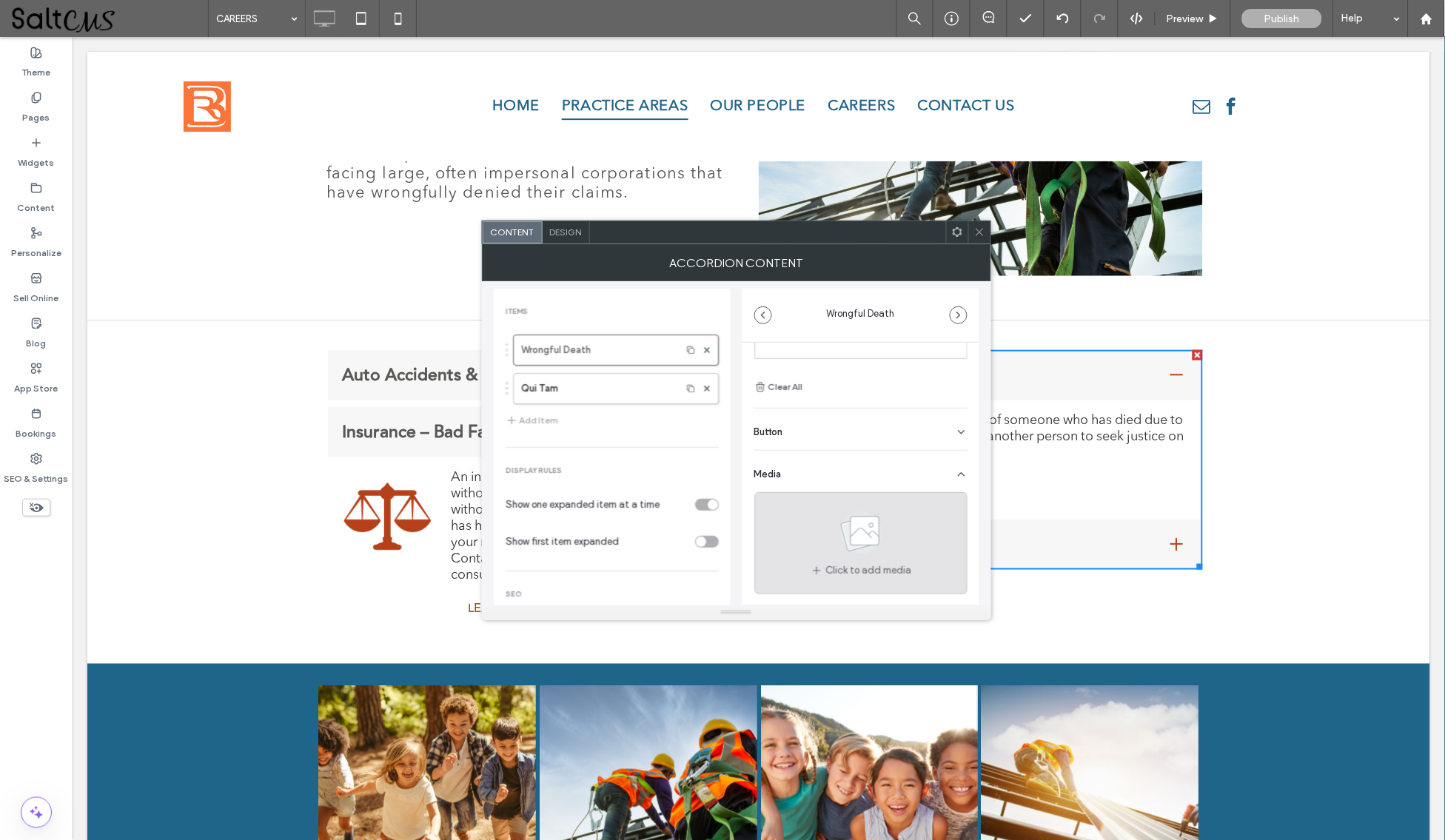
click at [887, 534] on icon at bounding box center [861, 533] width 74 height 49
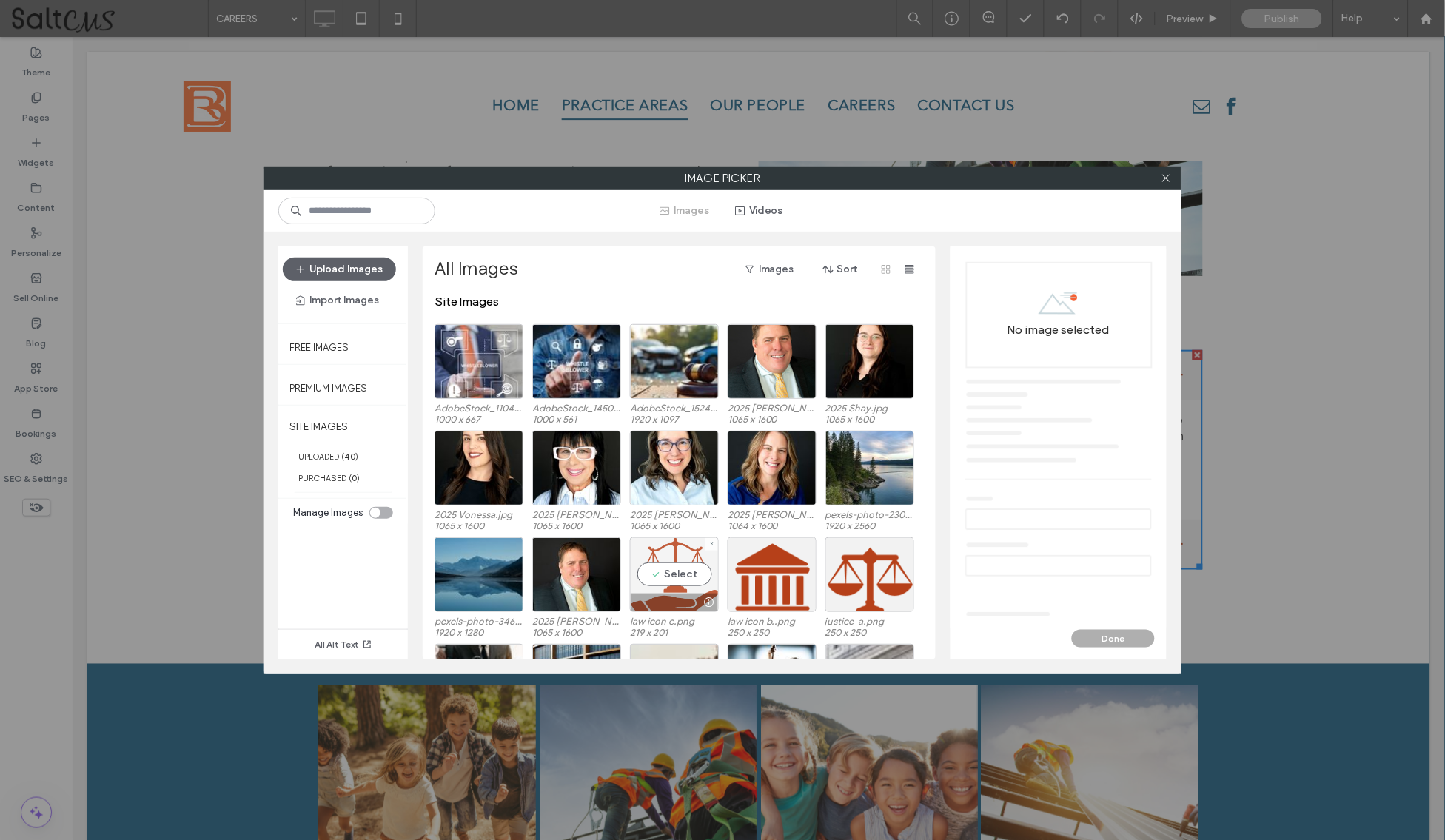
click at [699, 584] on div "Select" at bounding box center [675, 574] width 89 height 75
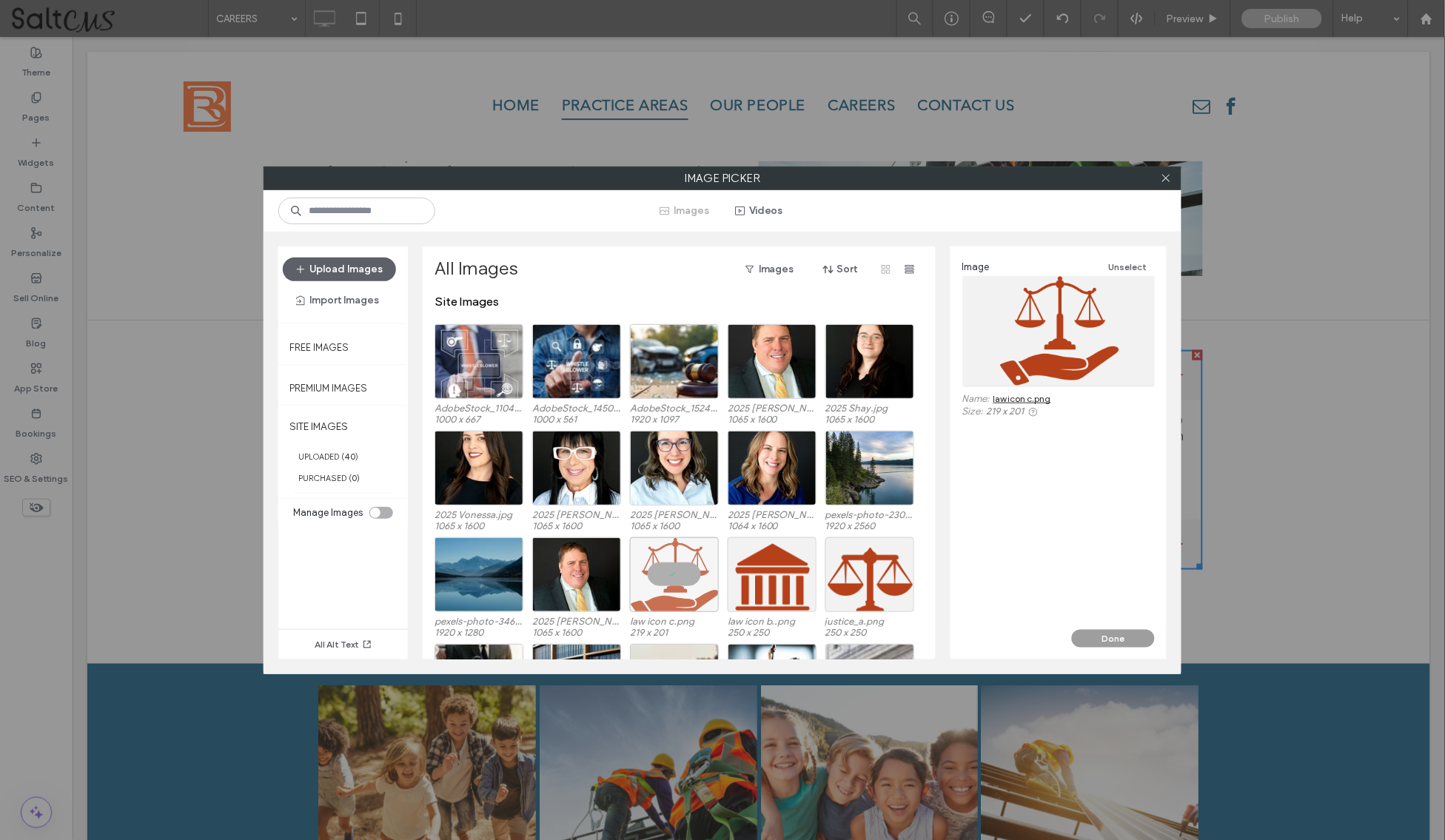
click at [1103, 644] on button "Done" at bounding box center [1113, 638] width 83 height 18
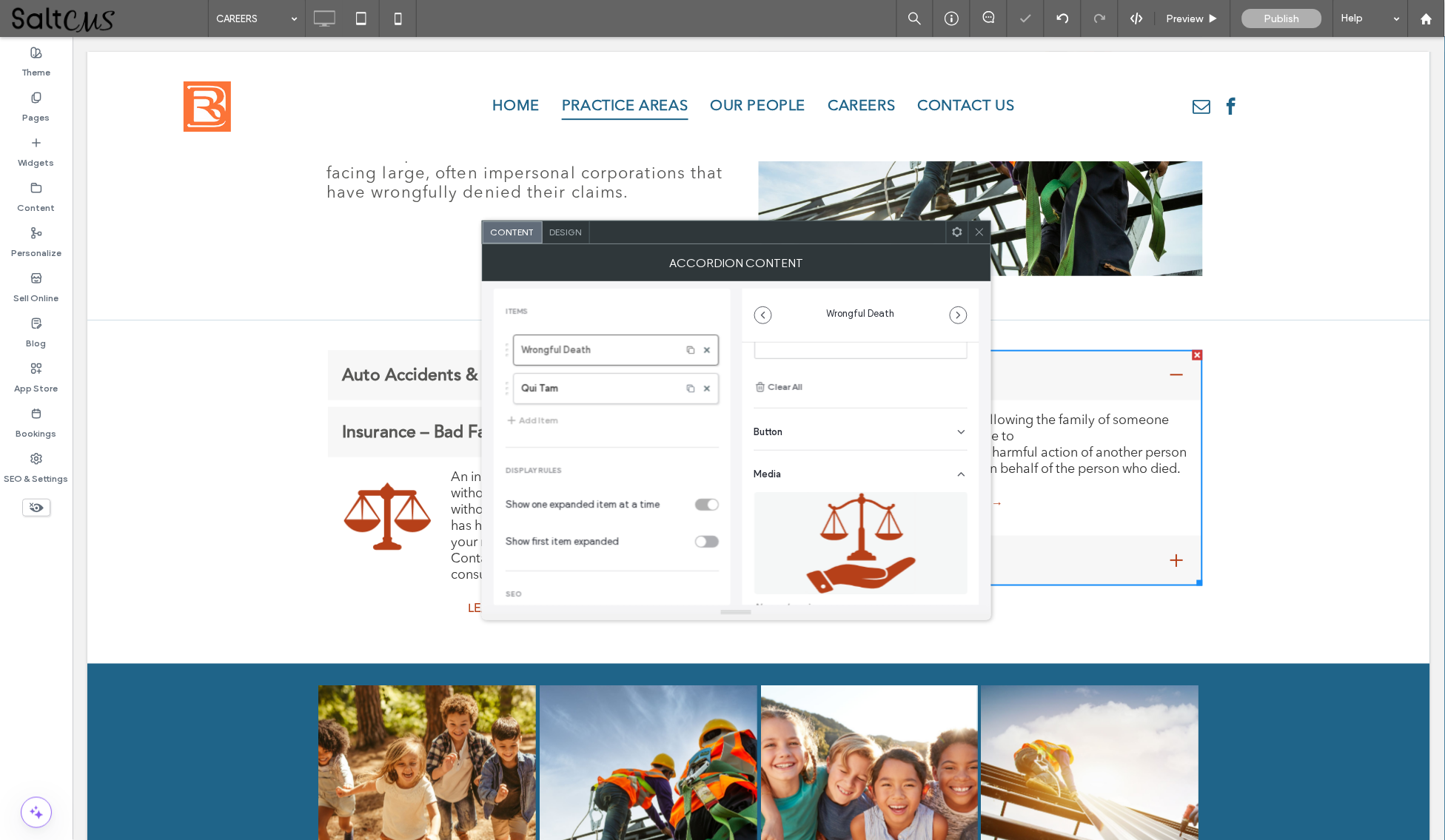
drag, startPoint x: 982, startPoint y: 230, endPoint x: 969, endPoint y: 260, distance: 32.7
click at [982, 230] on icon at bounding box center [979, 231] width 11 height 11
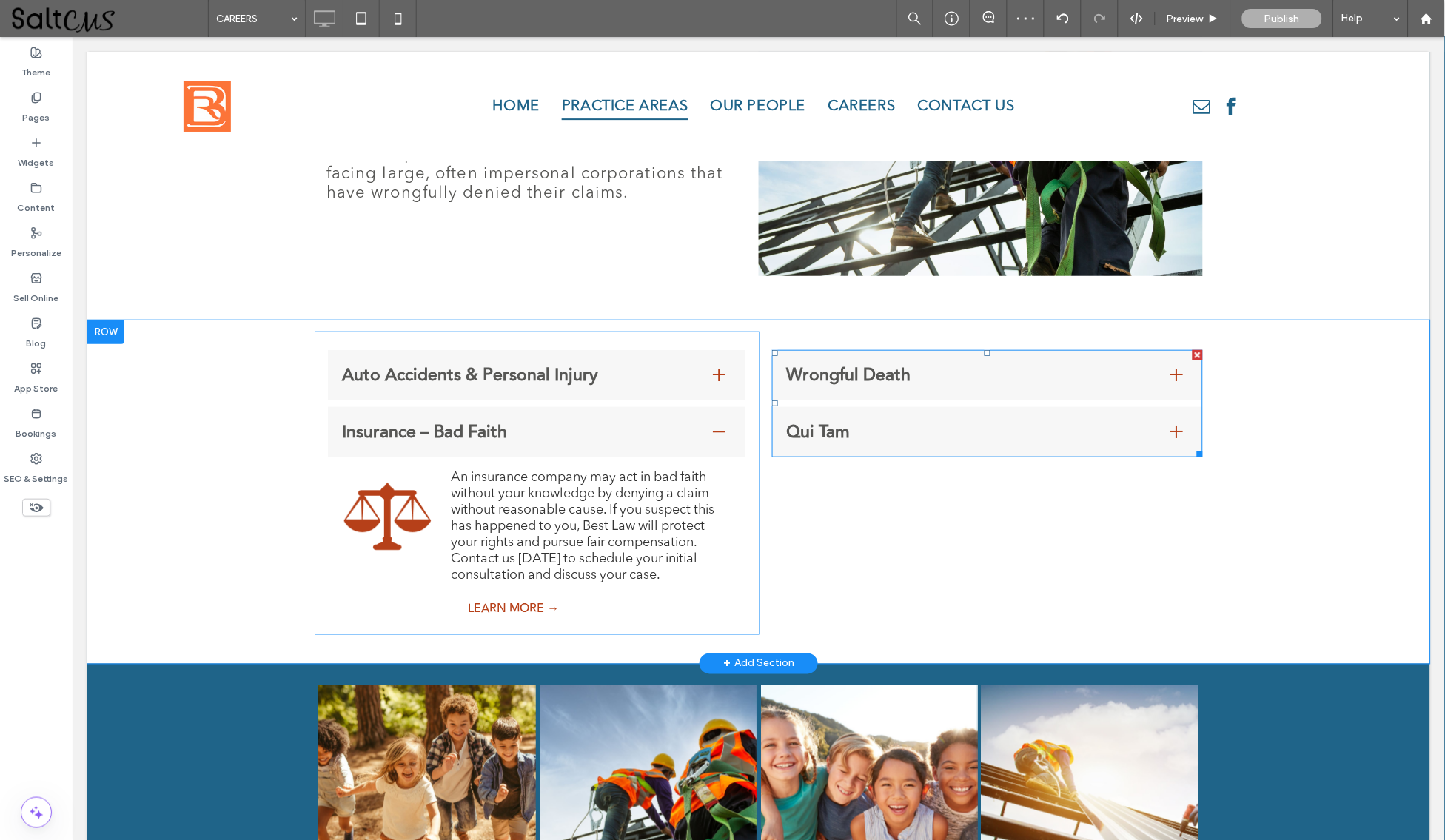
click at [1081, 429] on span "Qui Tam" at bounding box center [971, 431] width 373 height 27
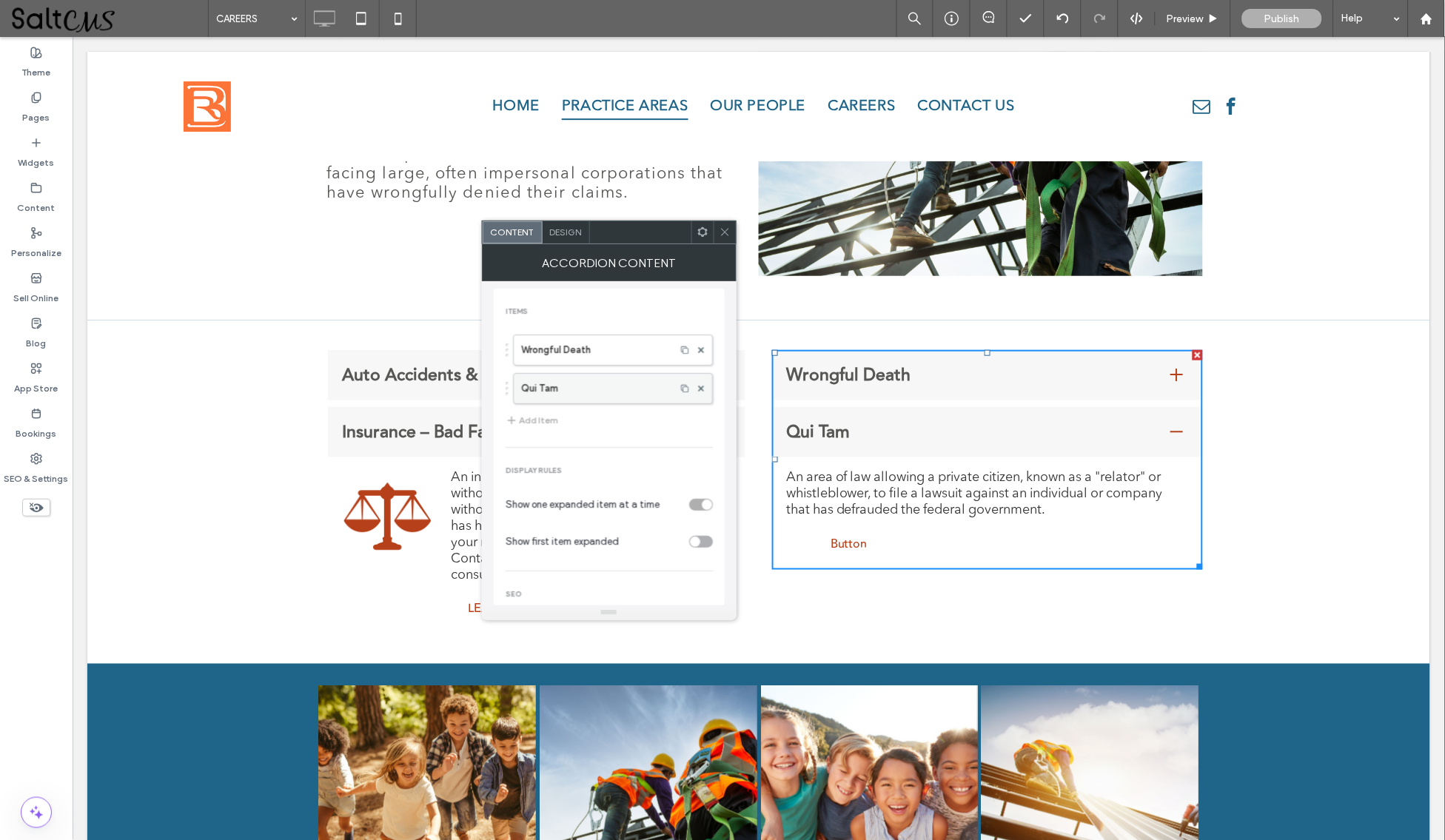
click at [629, 392] on label "Qui Tam" at bounding box center [595, 388] width 146 height 29
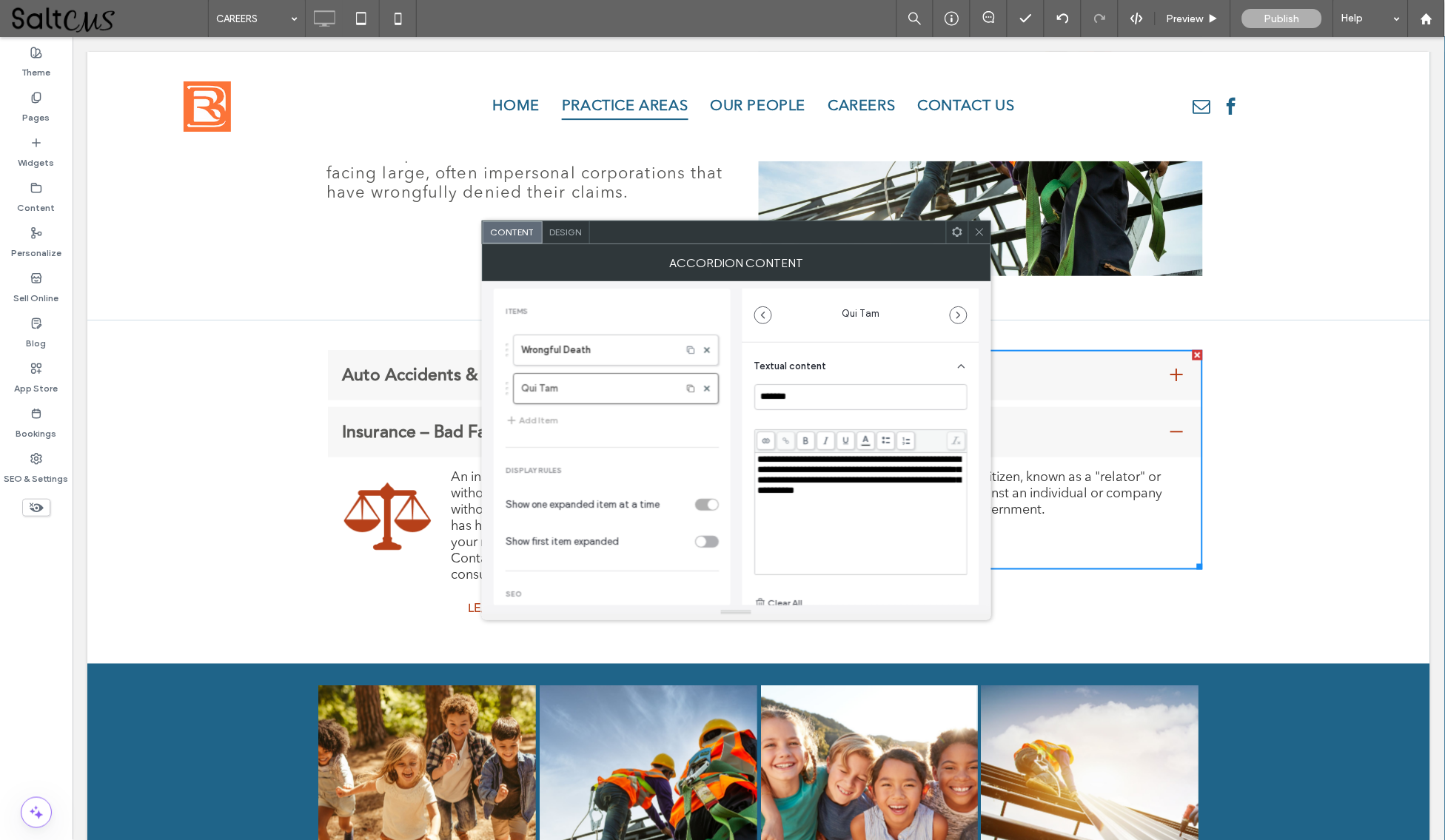
scroll to position [13, 0]
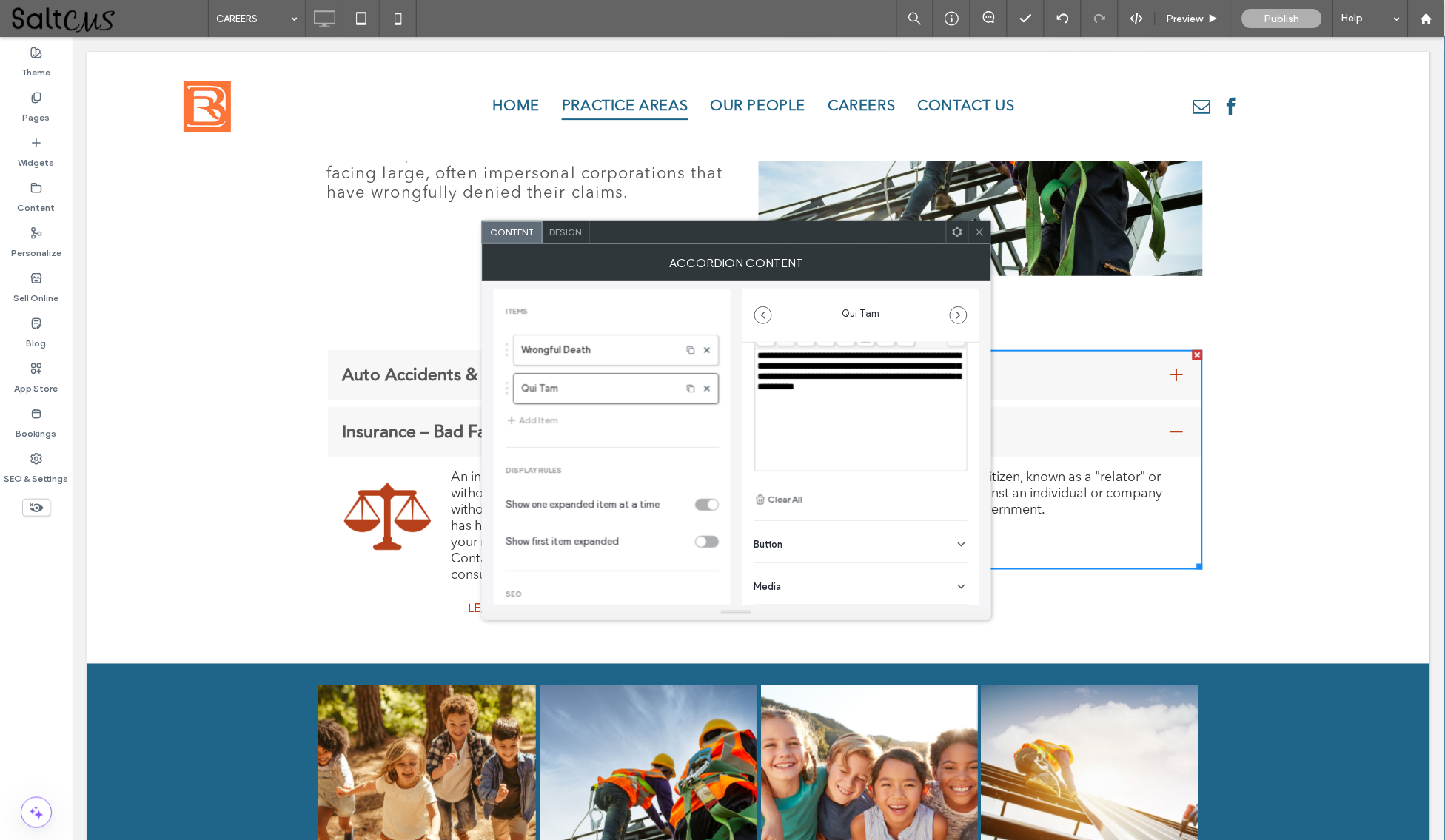
click at [802, 584] on div "Media" at bounding box center [860, 584] width 213 height 41
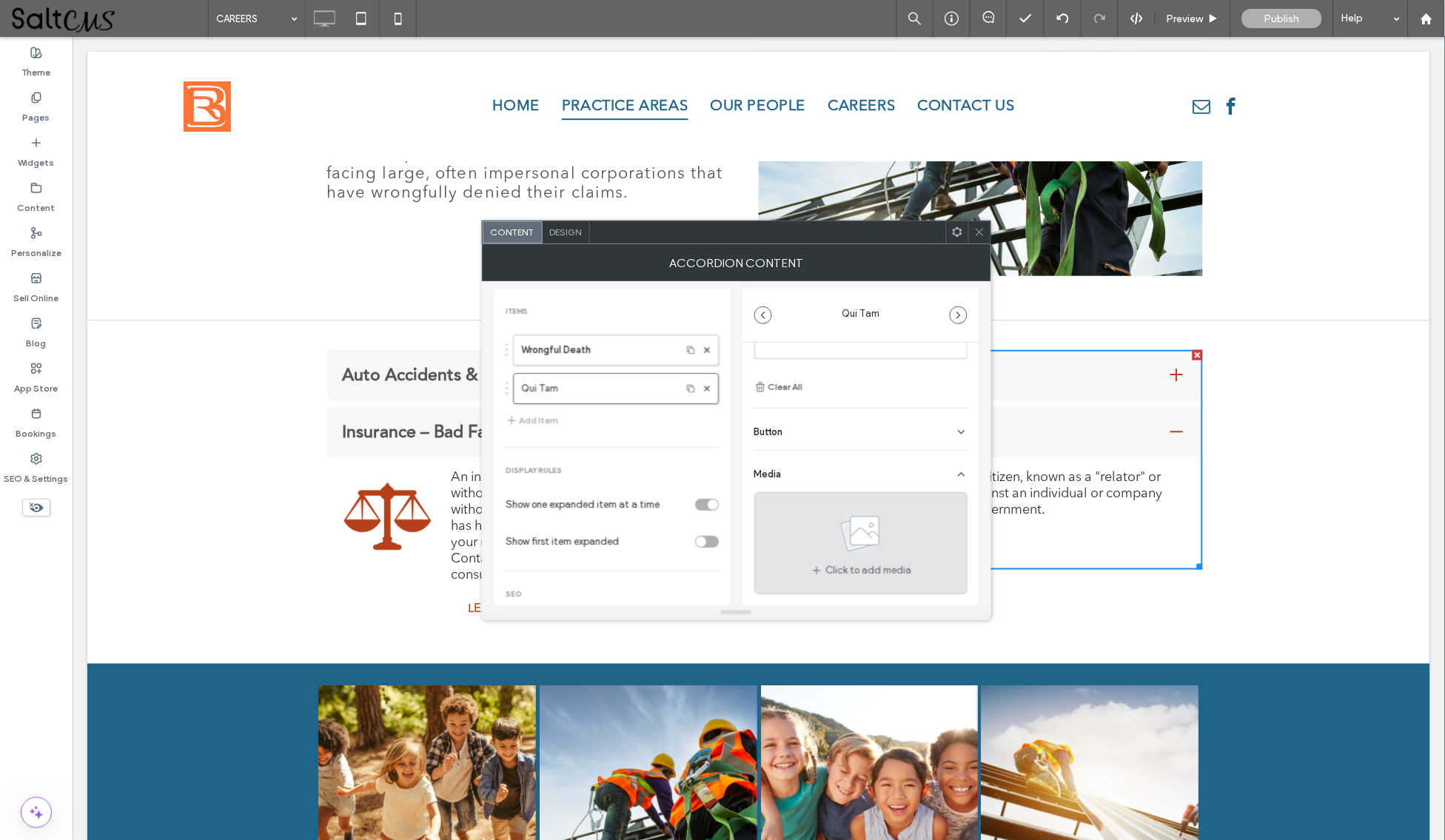
click at [866, 526] on use at bounding box center [860, 532] width 43 height 43
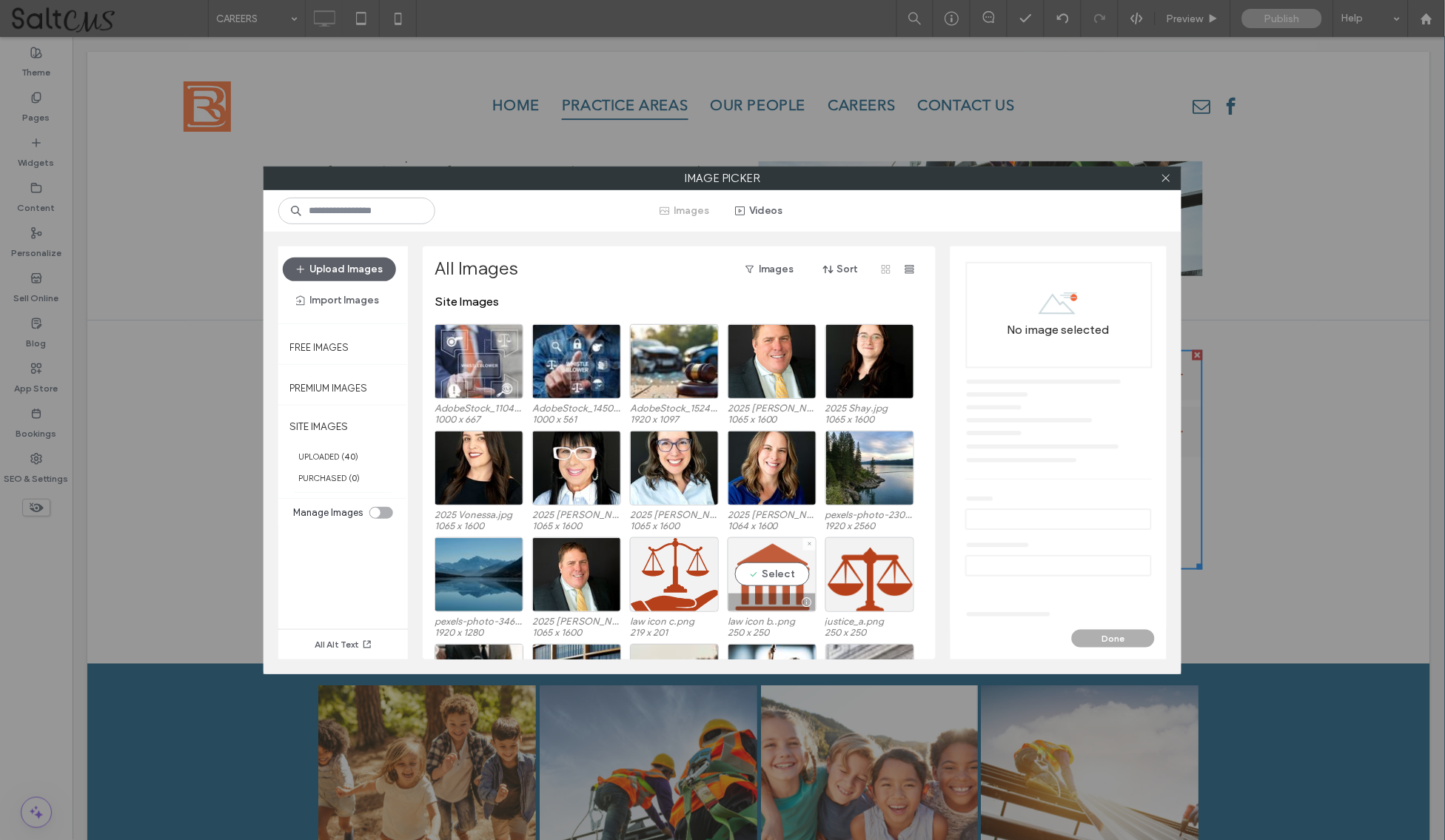
click at [781, 568] on div "Select" at bounding box center [772, 574] width 89 height 75
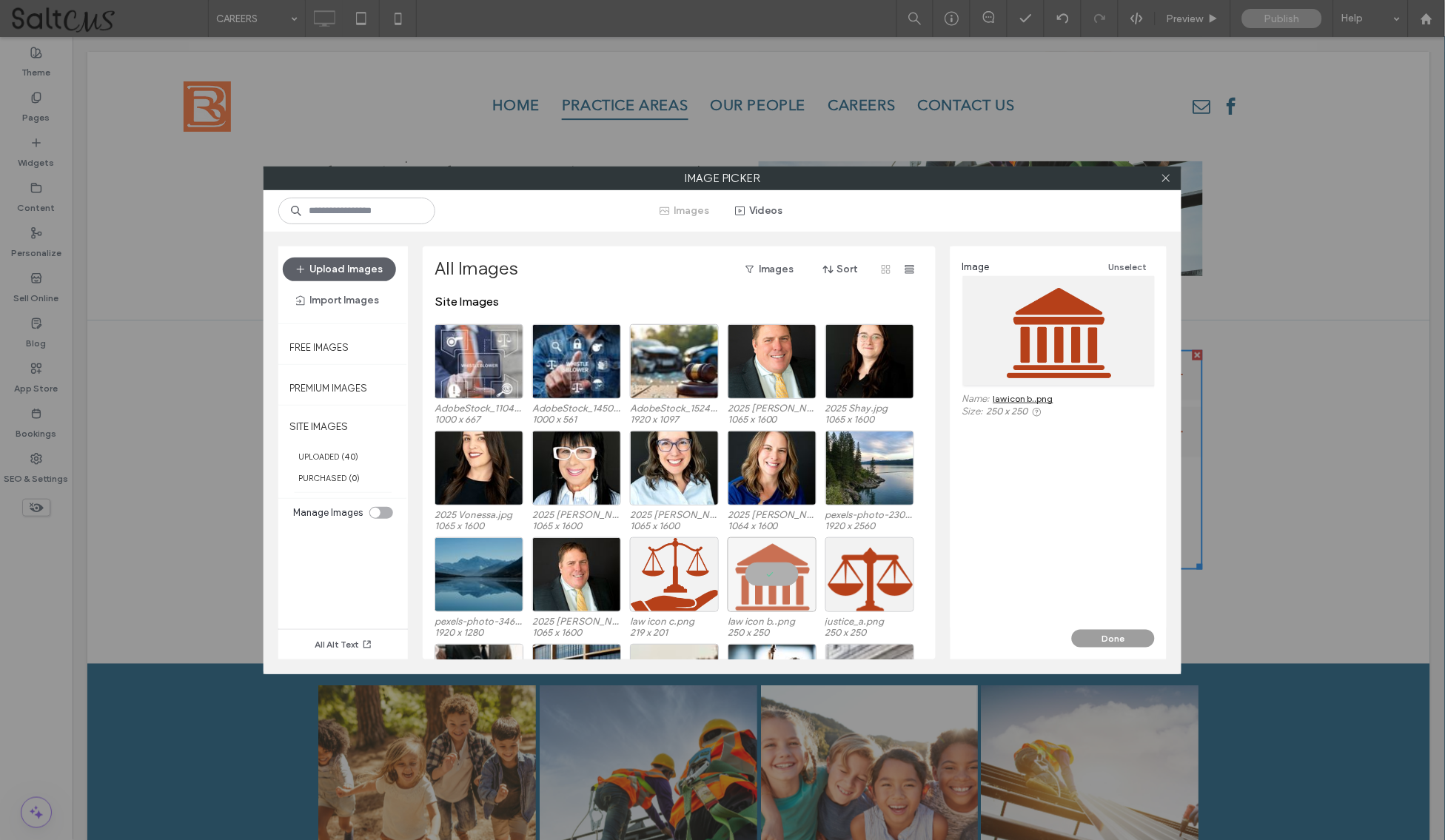
click at [1119, 642] on button "Done" at bounding box center [1113, 638] width 83 height 18
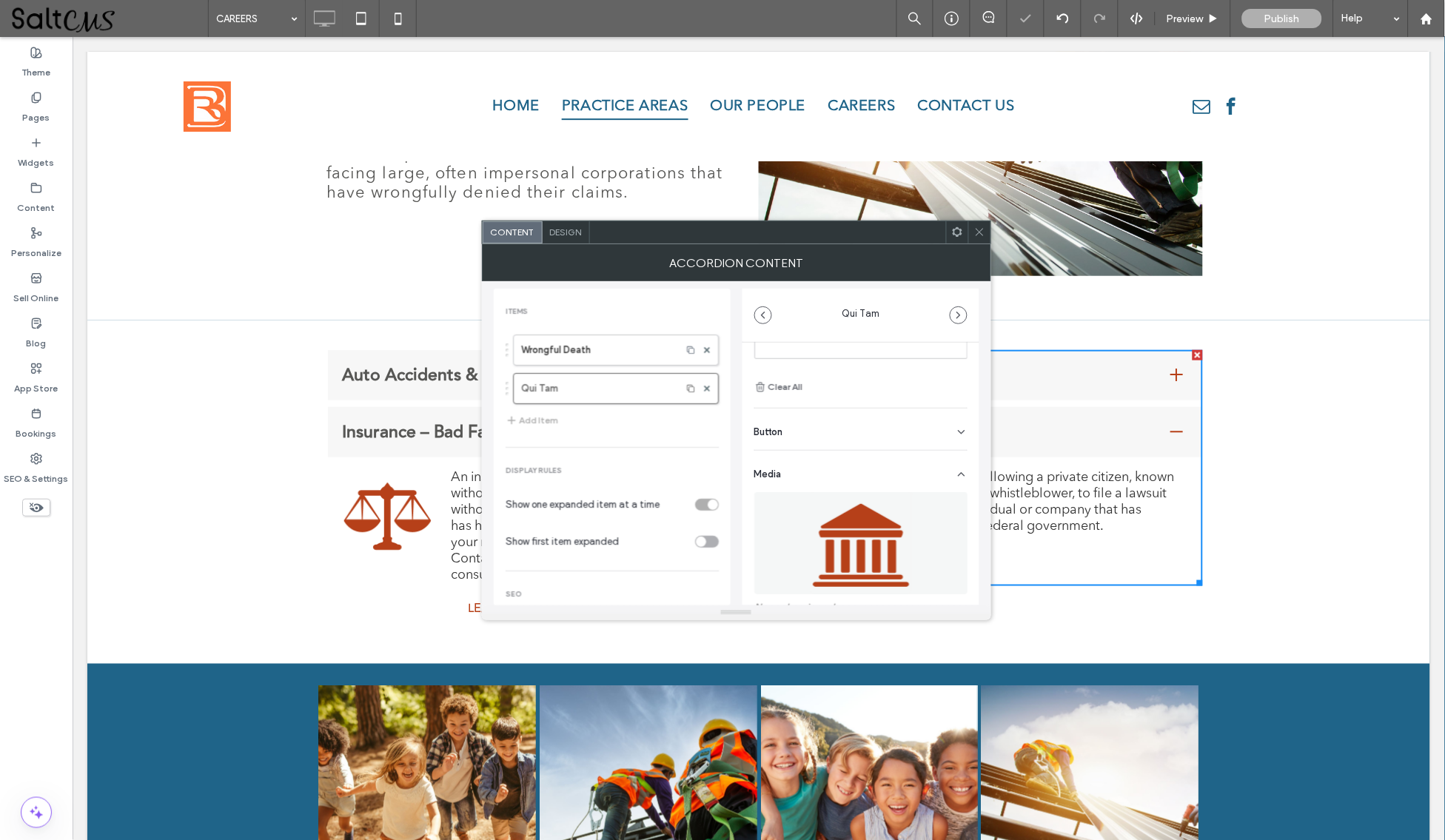
click at [975, 231] on icon at bounding box center [979, 231] width 11 height 11
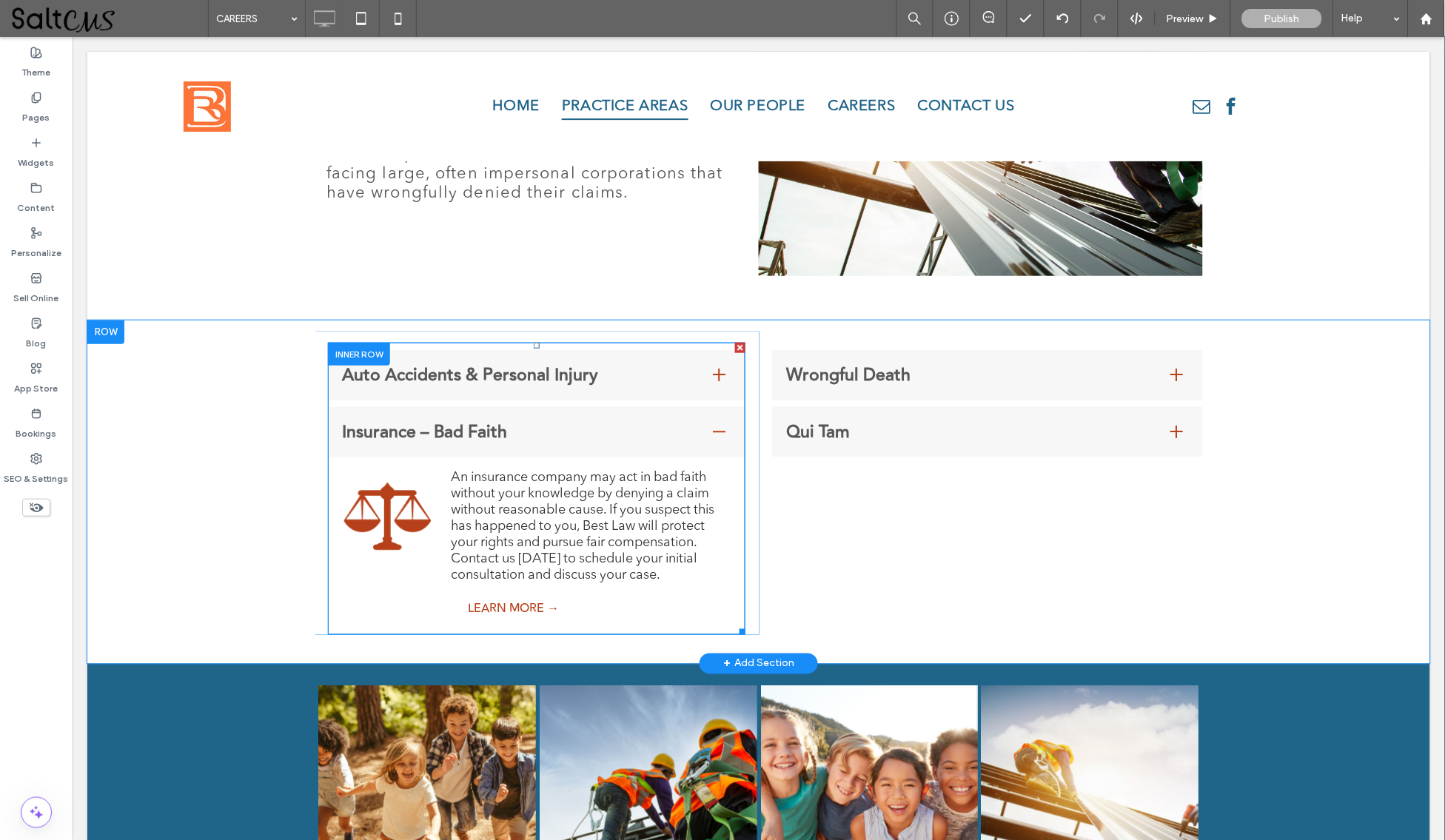
click at [558, 372] on span "Auto Accidents & Personal Injury" at bounding box center [521, 374] width 359 height 27
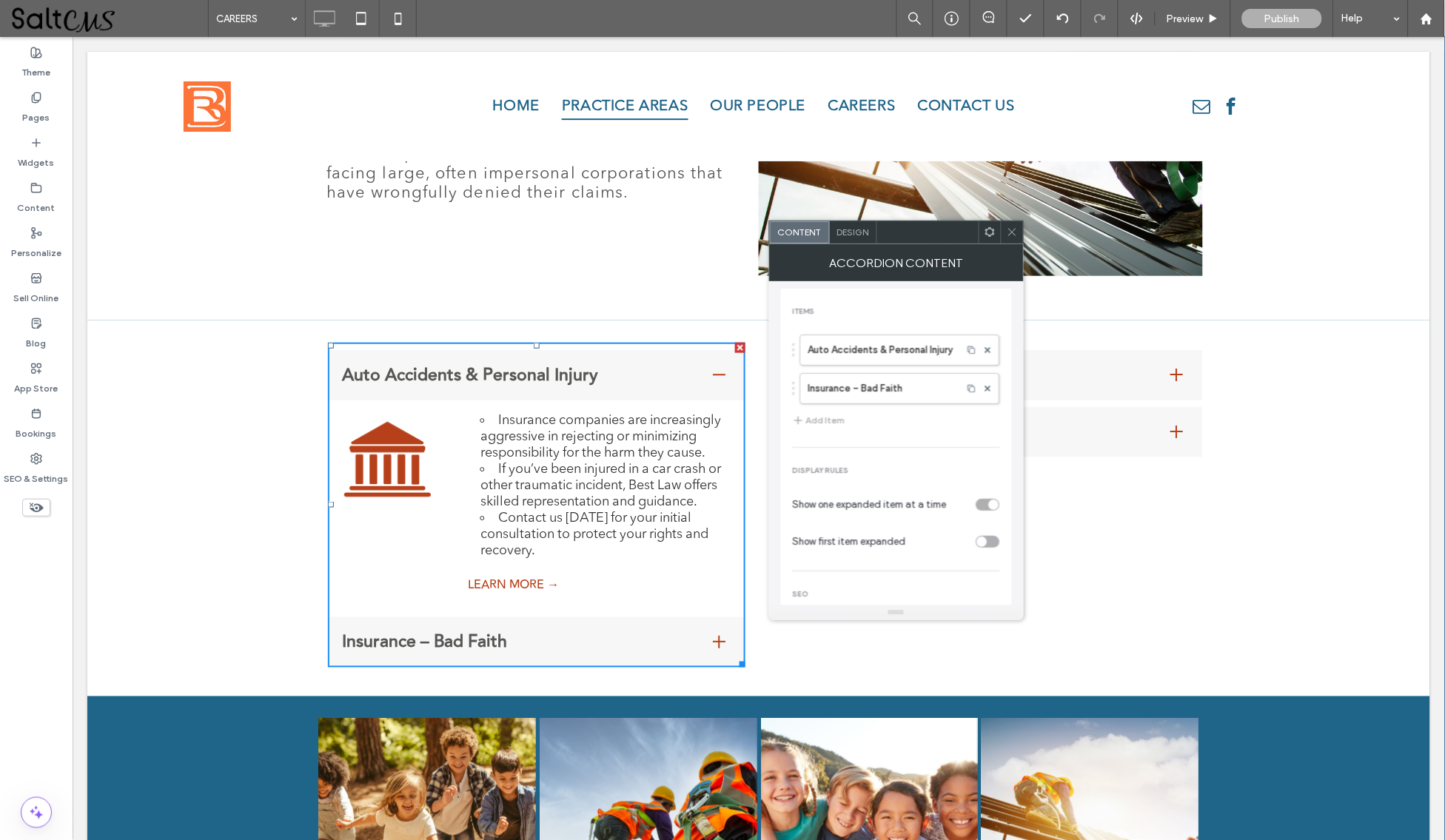
click at [520, 626] on div "Insurance – Bad Faith" at bounding box center [536, 642] width 417 height 50
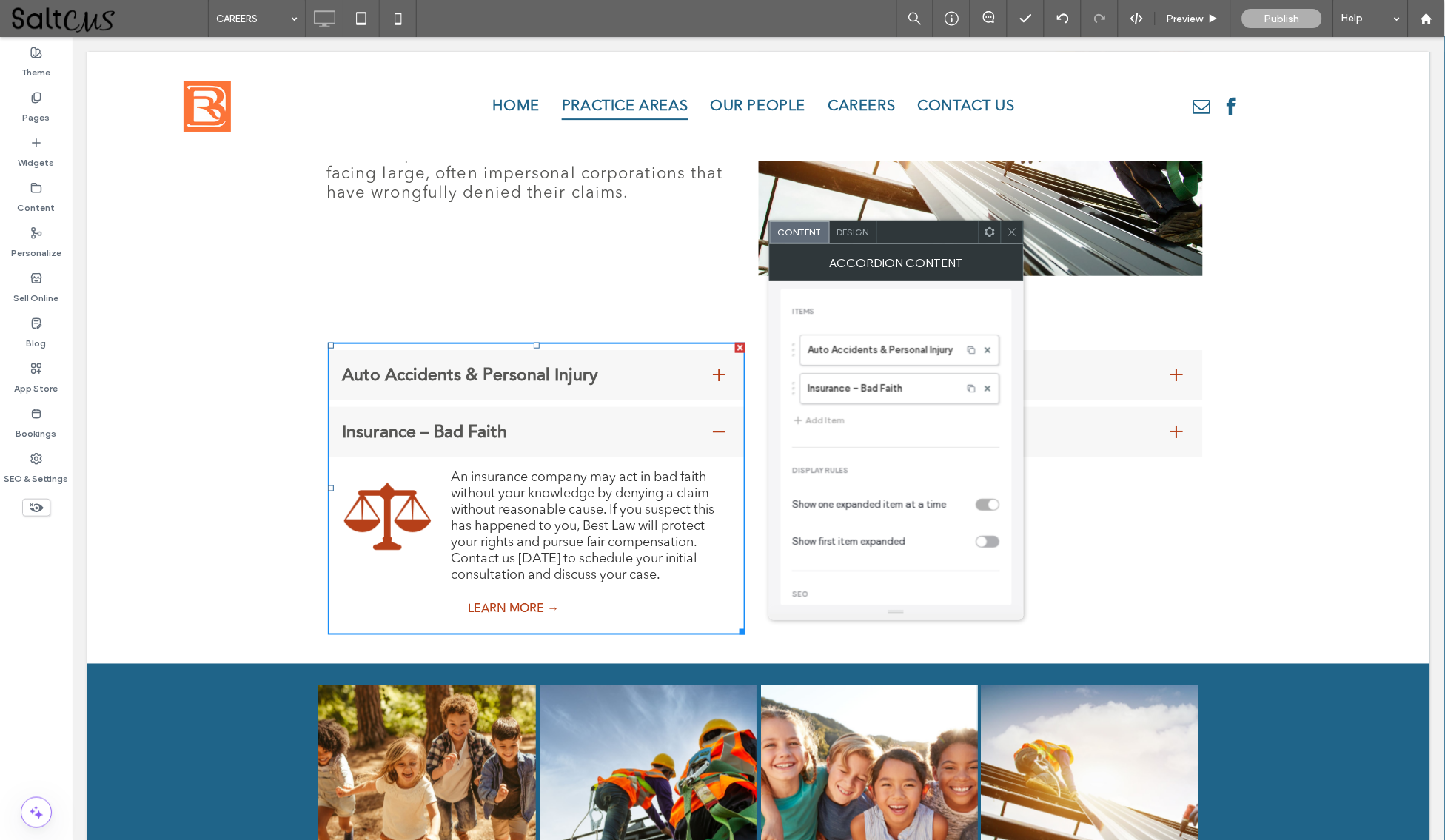
click at [1014, 227] on icon at bounding box center [1012, 231] width 11 height 11
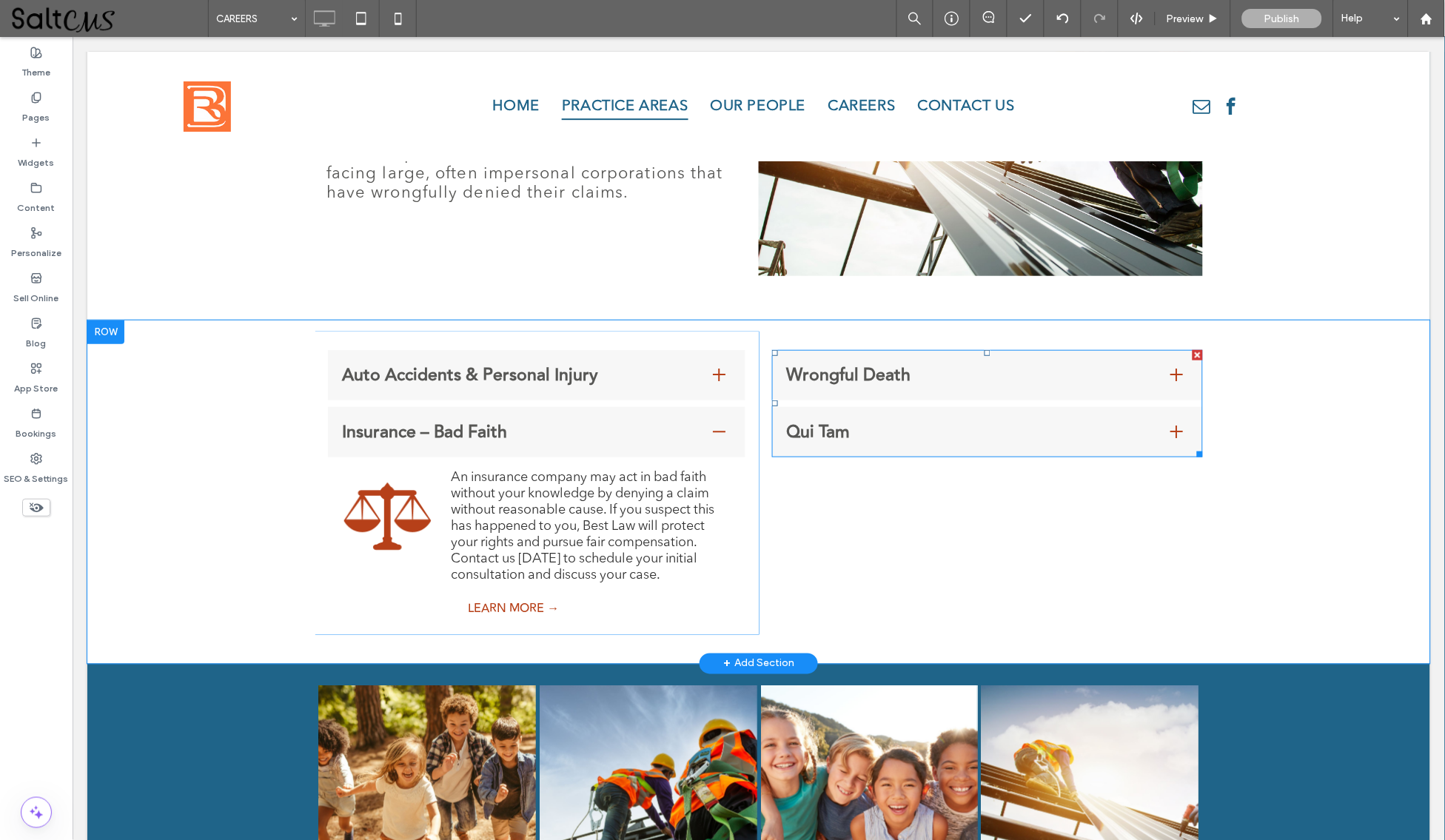
click at [1000, 375] on span "Wrongful Death" at bounding box center [971, 374] width 373 height 27
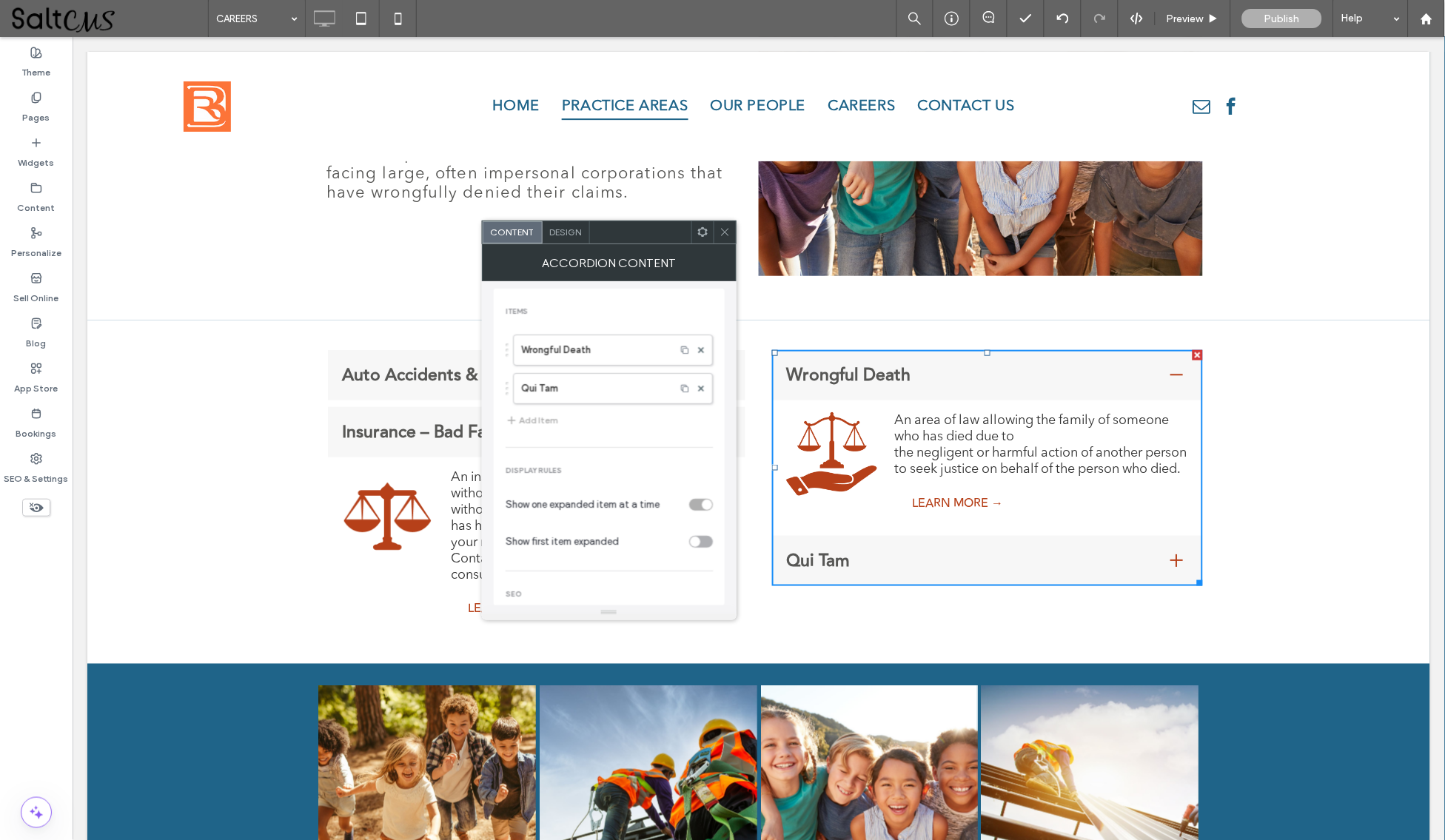
click at [721, 234] on icon at bounding box center [724, 231] width 11 height 11
